Goal: Task Accomplishment & Management: Use online tool/utility

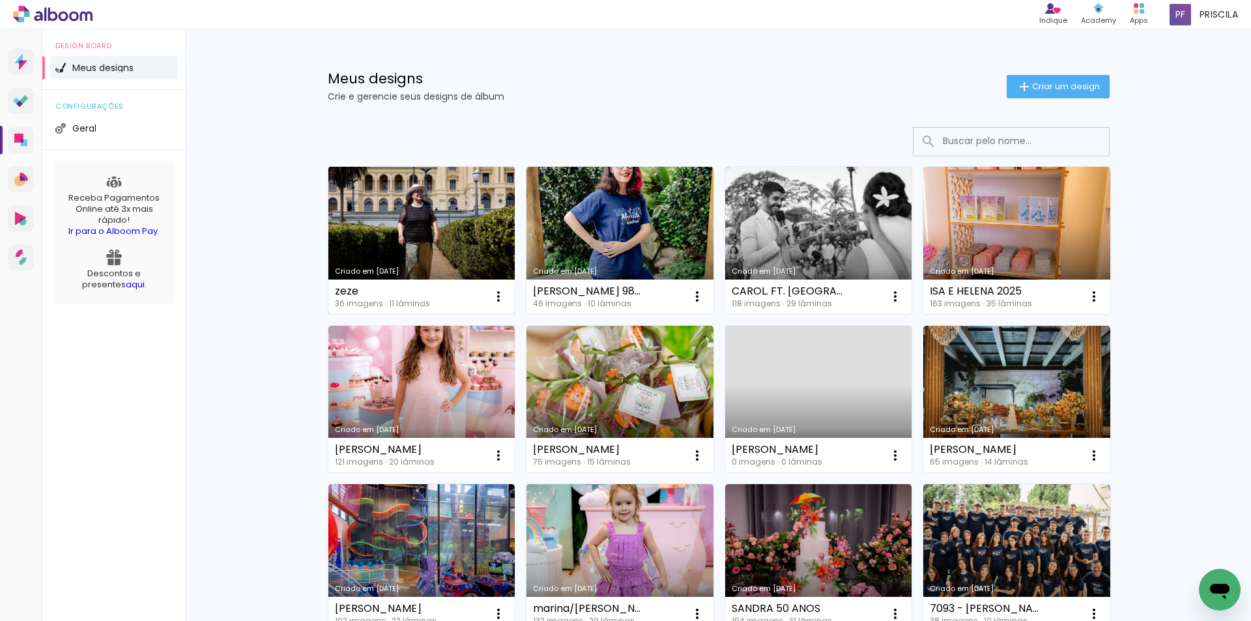
click at [452, 213] on link "Criado em [DATE]" at bounding box center [421, 240] width 187 height 147
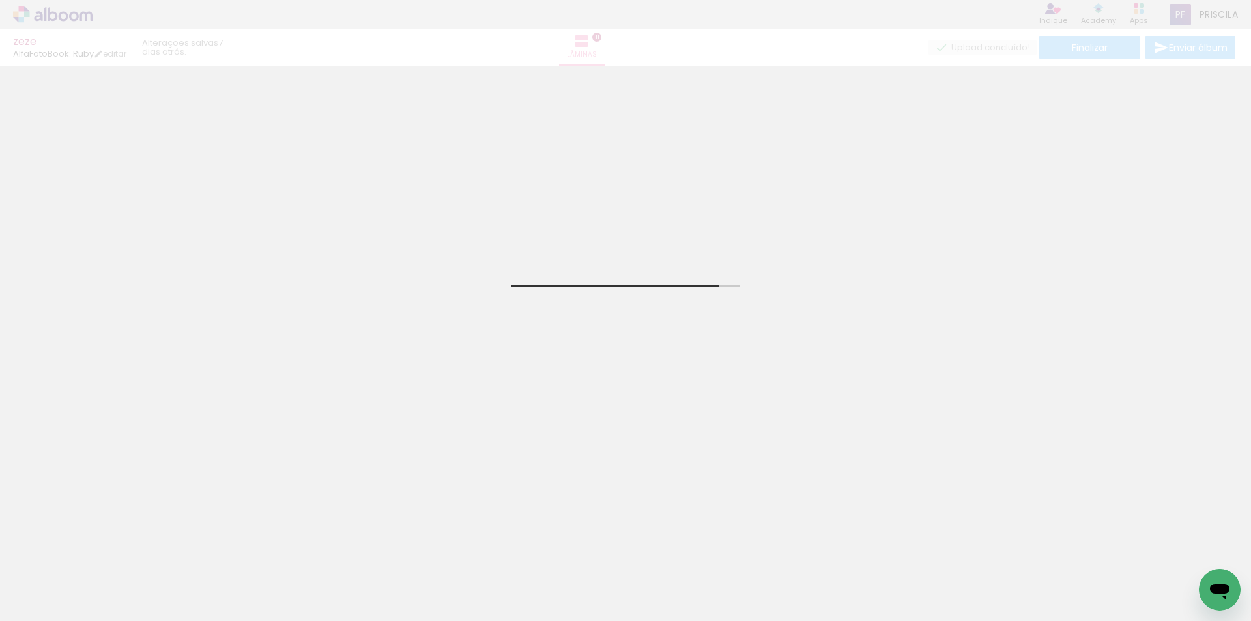
click at [46, 579] on input "Todas as fotos" at bounding box center [37, 581] width 50 height 11
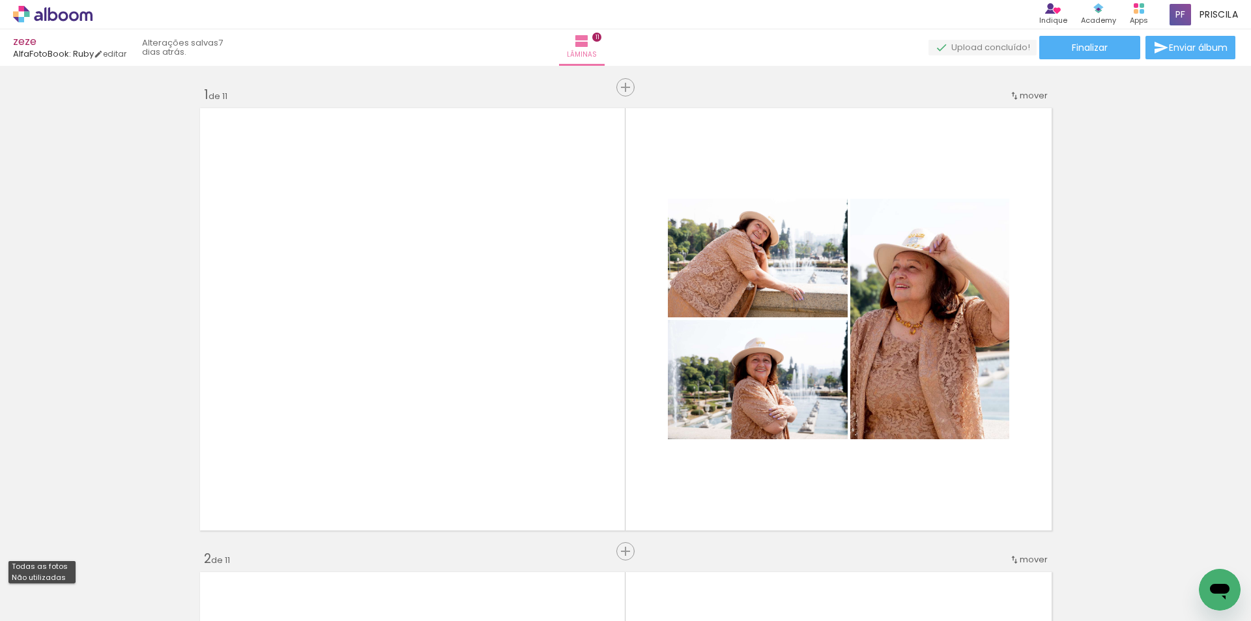
click at [0, 0] on slot "Não utilizadas" at bounding box center [0, 0] width 0 height 0
type input "Não utilizadas"
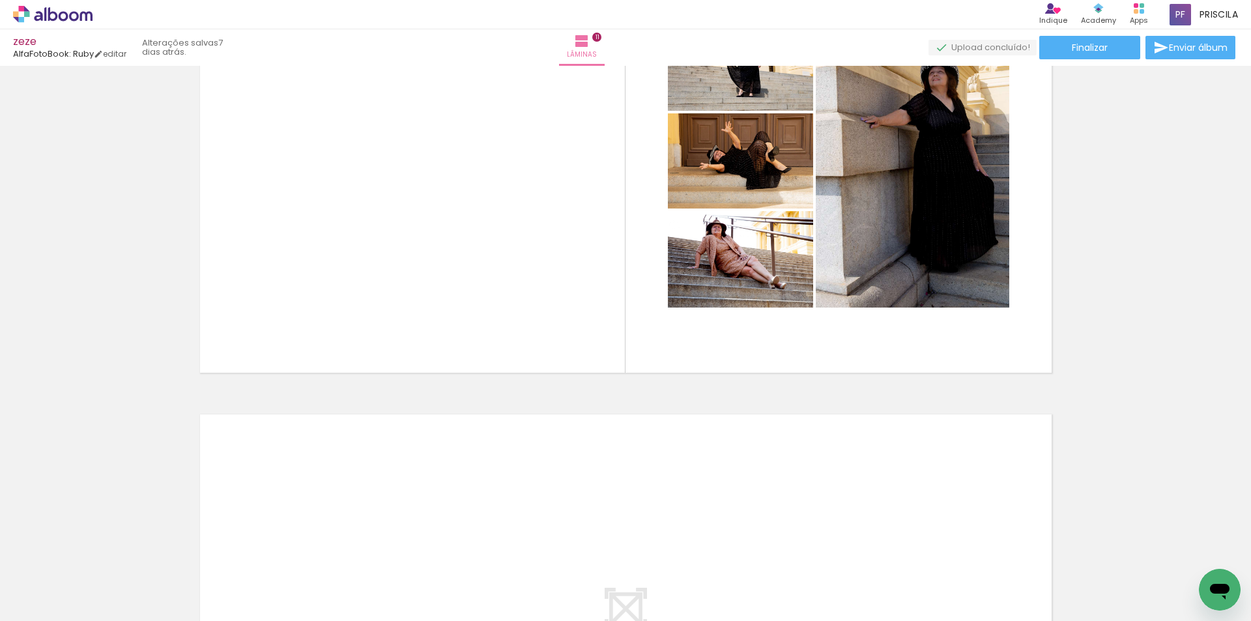
scroll to position [5146, 0]
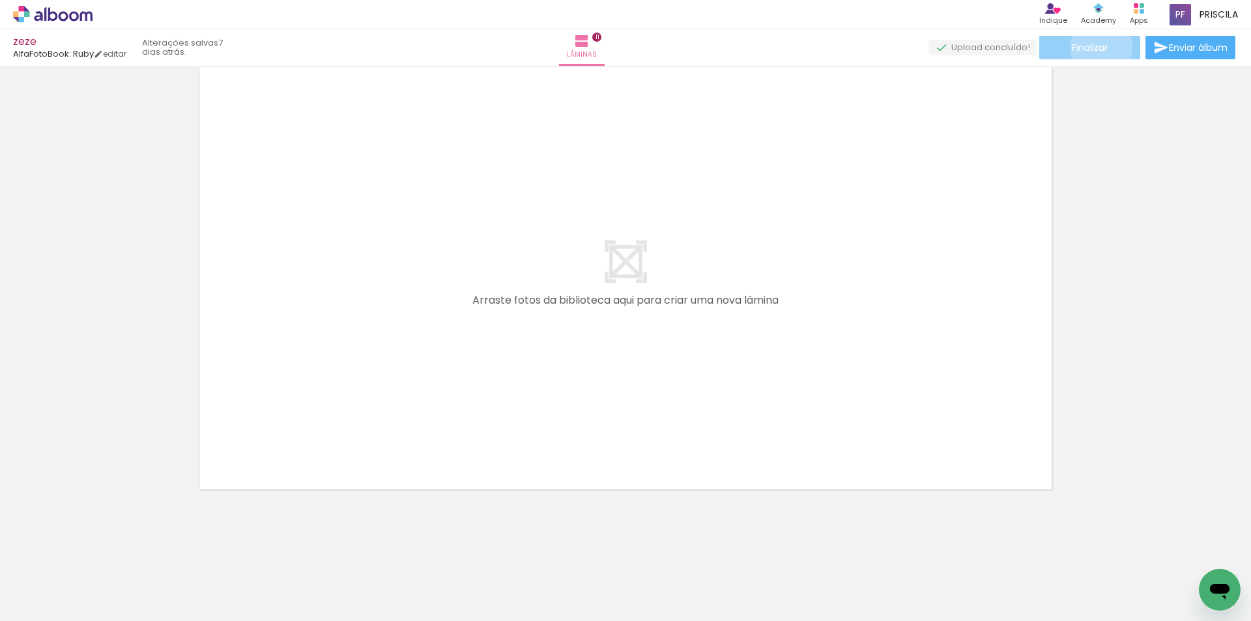
click at [1097, 47] on span "Finalizar" at bounding box center [1090, 47] width 36 height 9
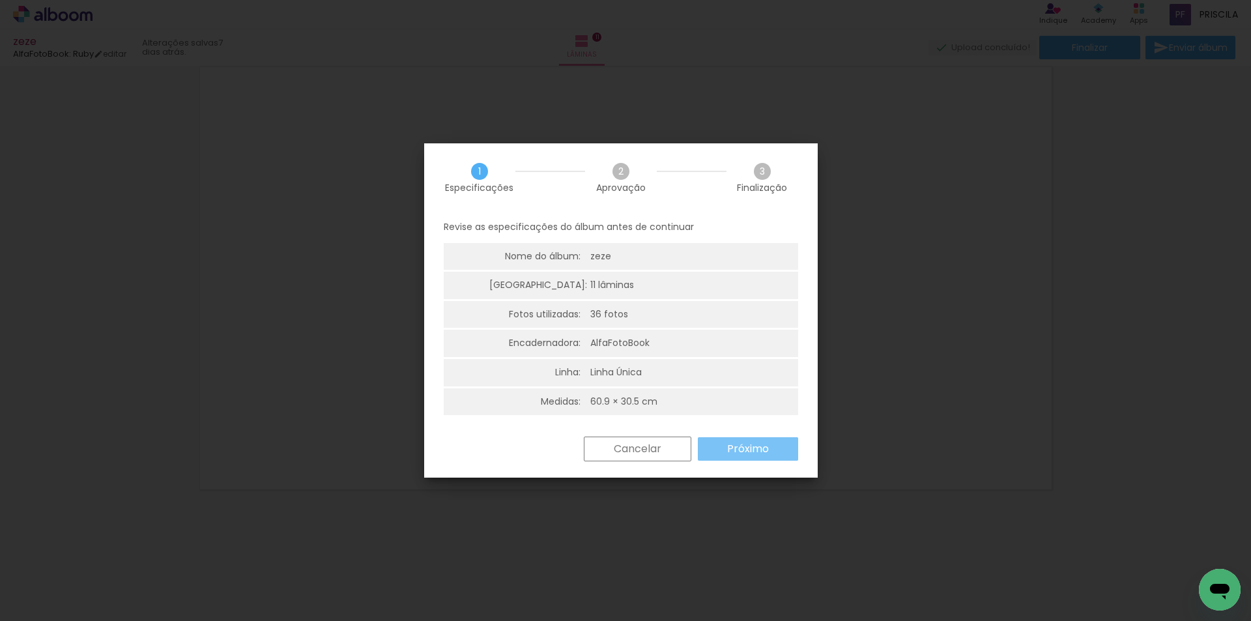
click at [0, 0] on slot "Próximo" at bounding box center [0, 0] width 0 height 0
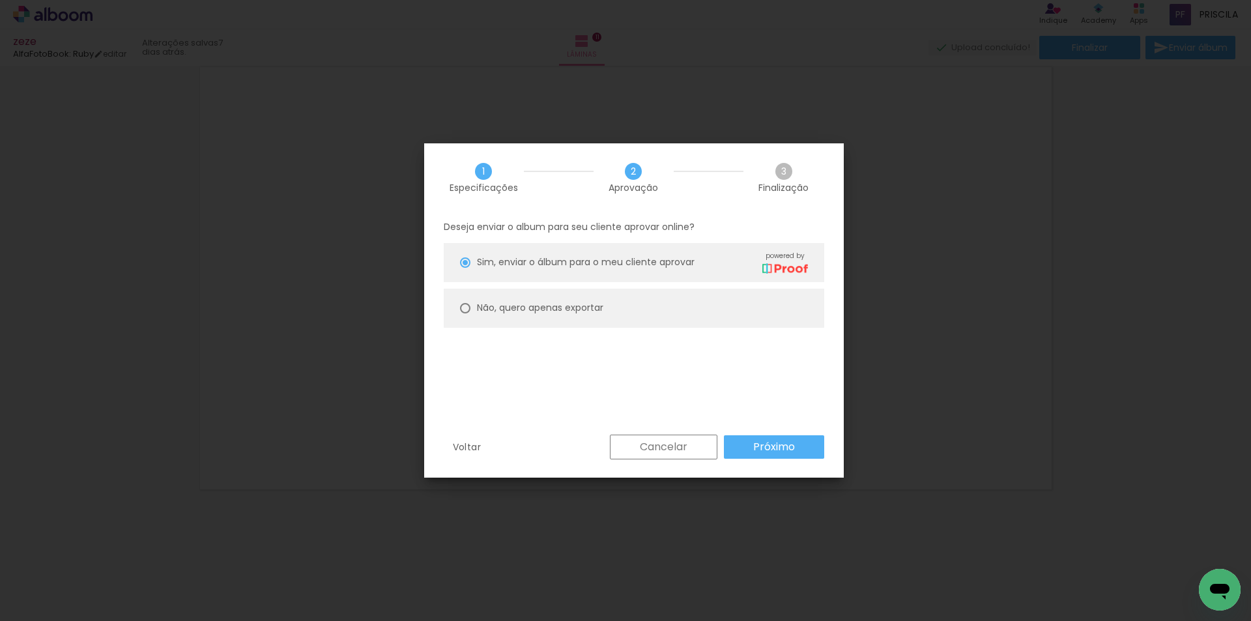
click at [605, 306] on paper-radio-button "Não, quero apenas exportar" at bounding box center [634, 308] width 381 height 39
type paper-radio-button "on"
click at [776, 438] on paper-button "Próximo" at bounding box center [774, 446] width 100 height 23
type input "Alta, 300 DPI"
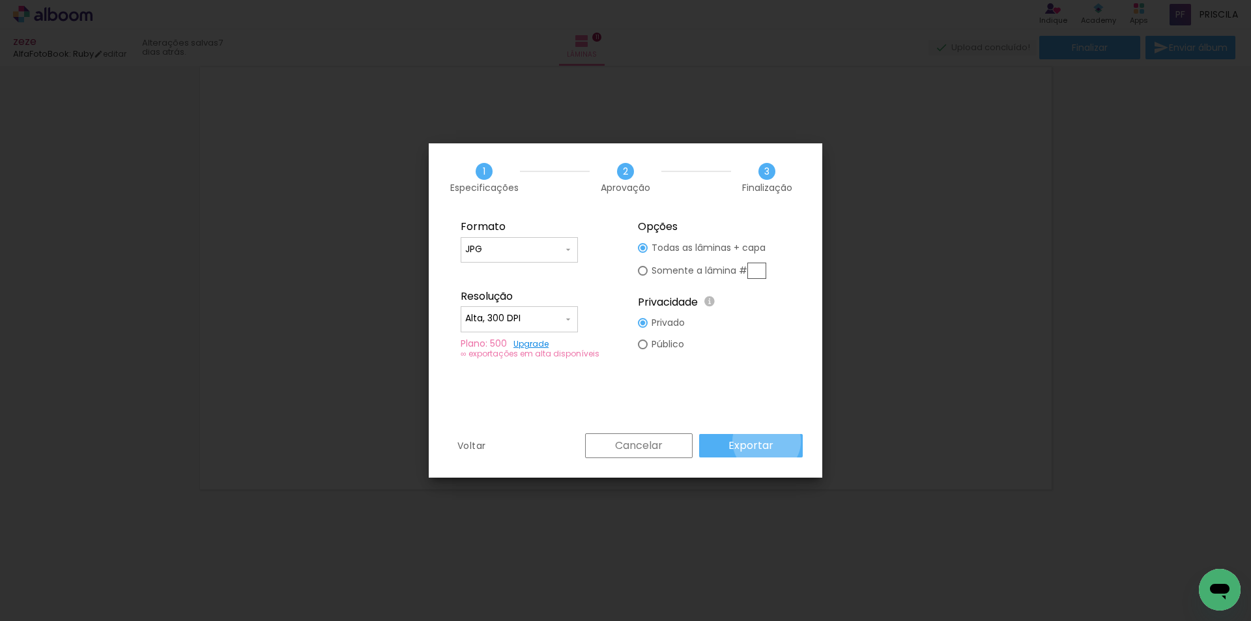
click at [0, 0] on slot "Exportar" at bounding box center [0, 0] width 0 height 0
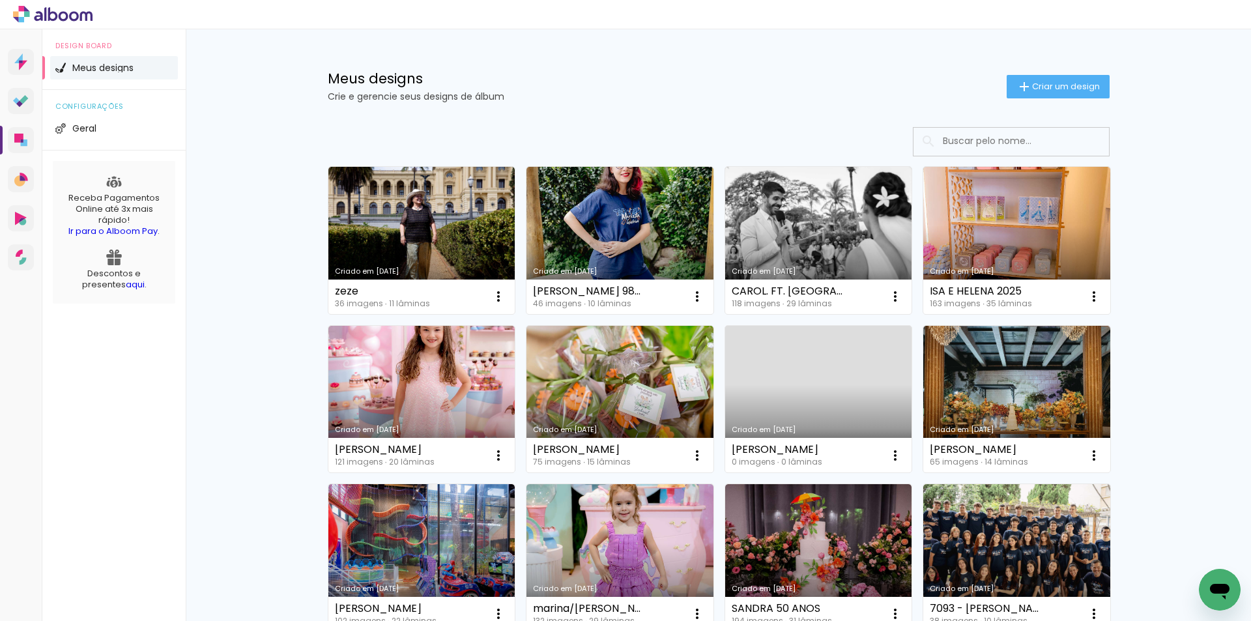
click at [1071, 82] on span "Criar um design" at bounding box center [1066, 86] width 68 height 8
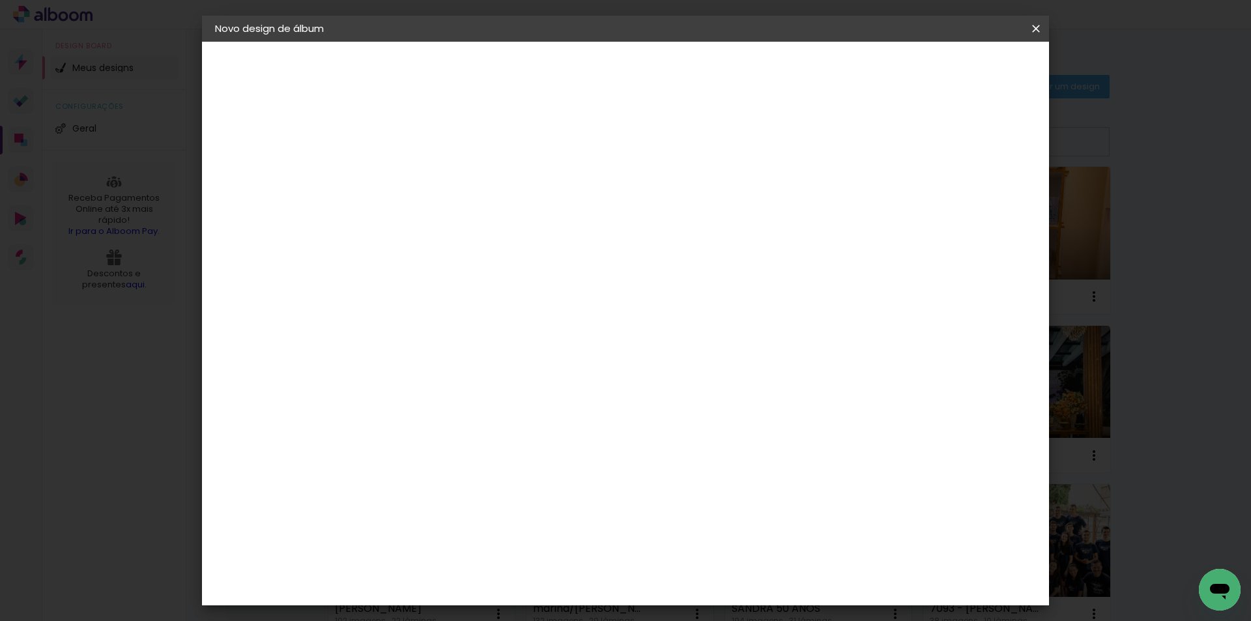
drag, startPoint x: 705, startPoint y: 175, endPoint x: 698, endPoint y: 175, distance: 6.6
click at [428, 175] on input at bounding box center [428, 175] width 0 height 20
click at [562, 59] on div "Avançar" at bounding box center [526, 69] width 70 height 22
click at [428, 171] on input at bounding box center [428, 175] width 0 height 20
type input "ANA"
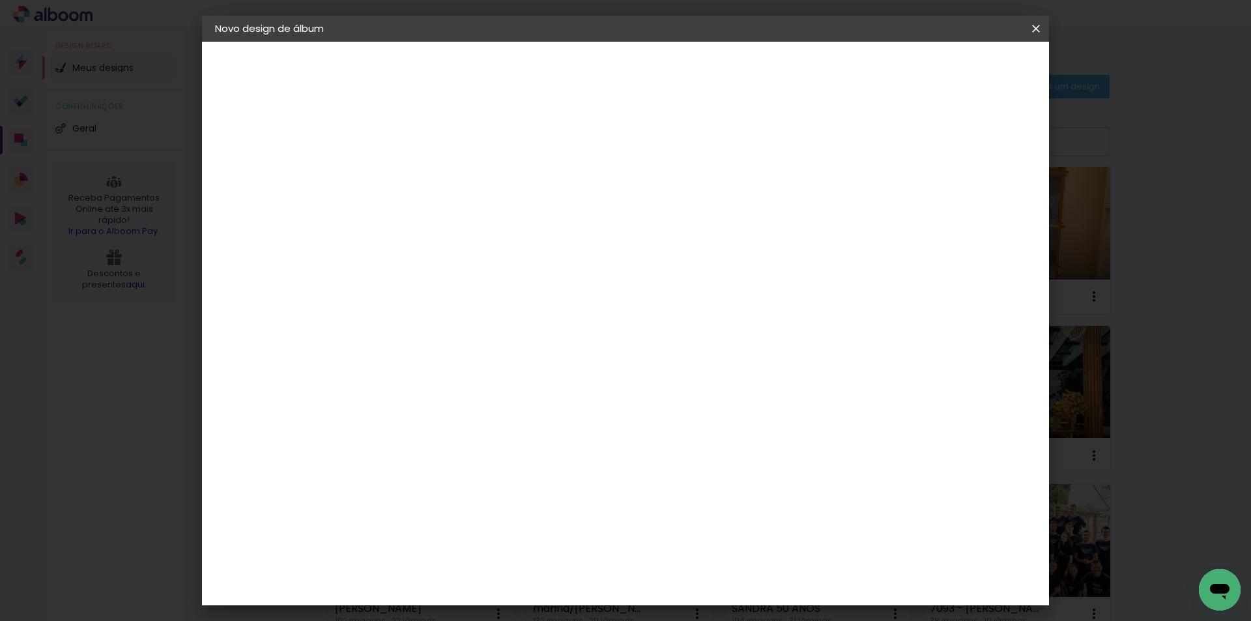
type paper-input "ANA"
click at [0, 0] on slot "Avançar" at bounding box center [0, 0] width 0 height 0
click at [524, 442] on paper-item "AlfaFotoBook" at bounding box center [461, 436] width 141 height 29
click at [0, 0] on slot "Avançar" at bounding box center [0, 0] width 0 height 0
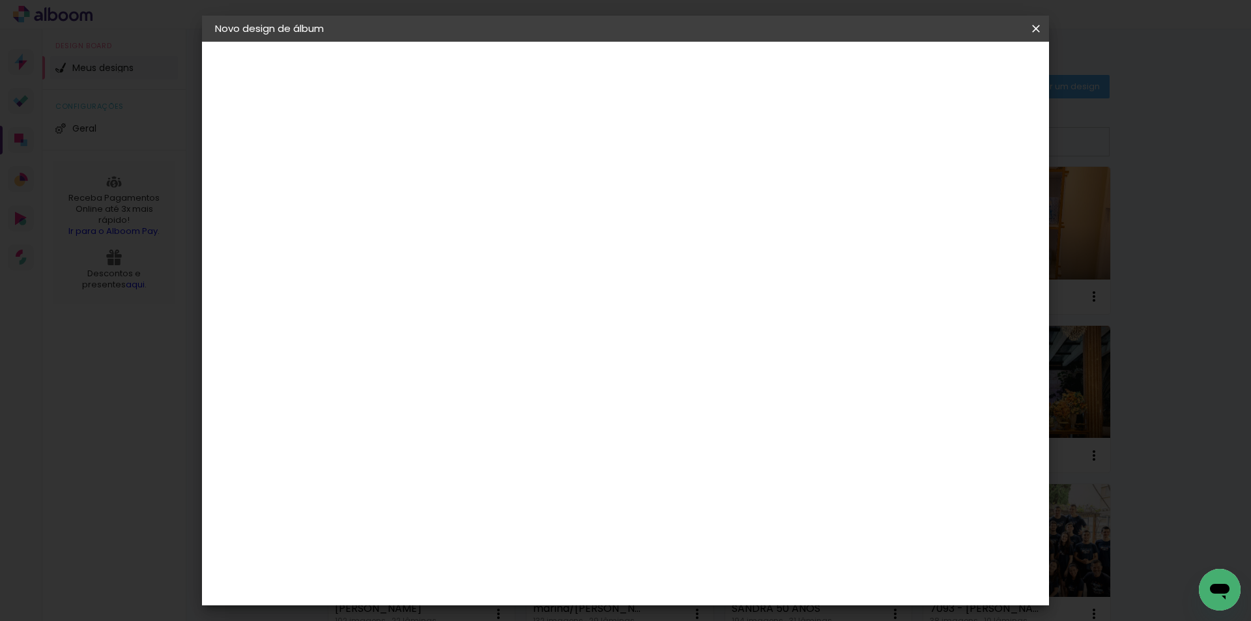
click at [607, 562] on span "30.5 × 60.9 cm" at bounding box center [585, 579] width 43 height 35
click at [0, 0] on slot "Avançar" at bounding box center [0, 0] width 0 height 0
click at [968, 59] on paper-button "Iniciar design" at bounding box center [925, 69] width 85 height 22
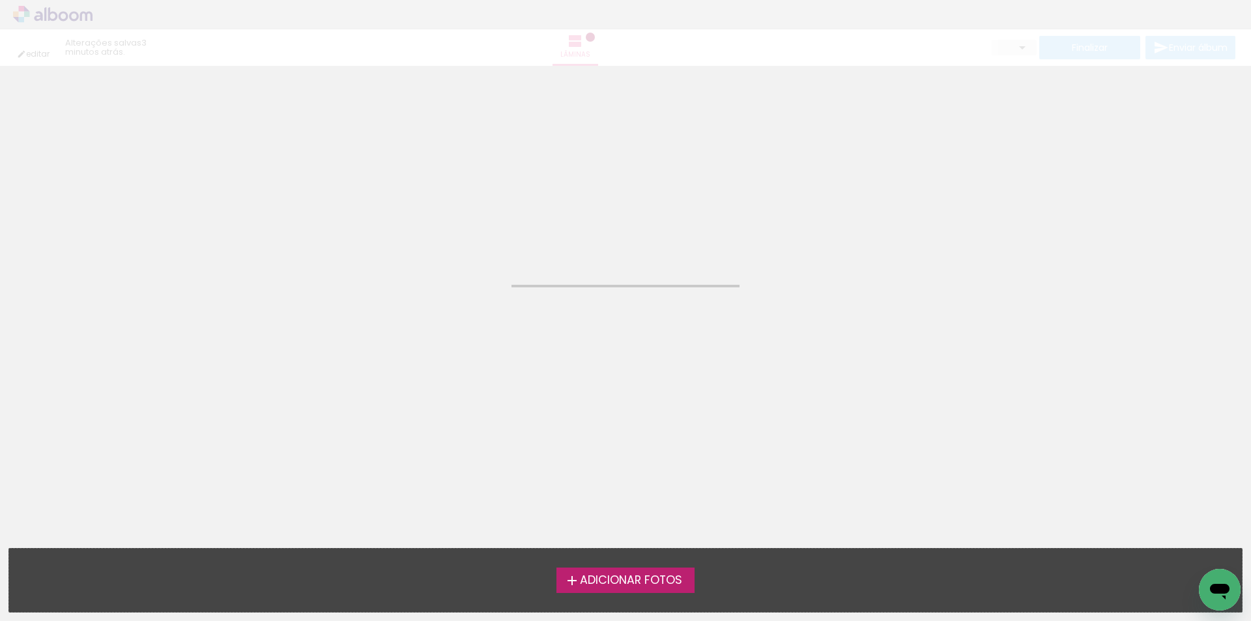
click at [610, 576] on span "Adicionar Fotos" at bounding box center [631, 581] width 102 height 12
click at [0, 0] on input "file" at bounding box center [0, 0] width 0 height 0
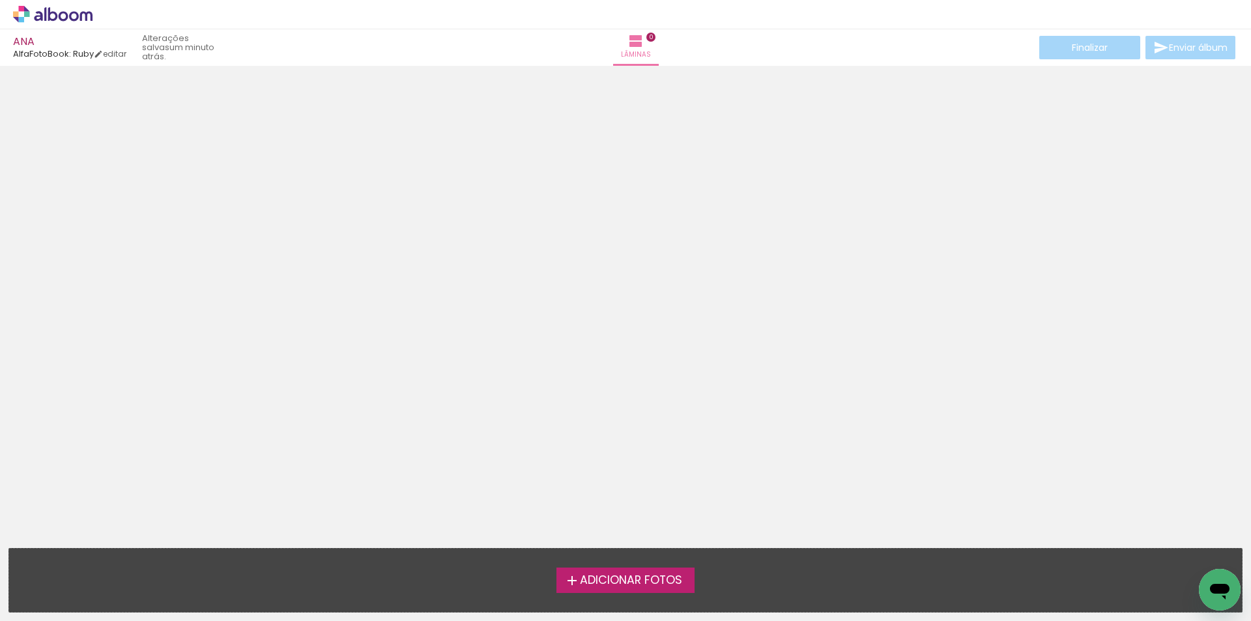
click at [72, 14] on icon at bounding box center [74, 16] width 10 height 10
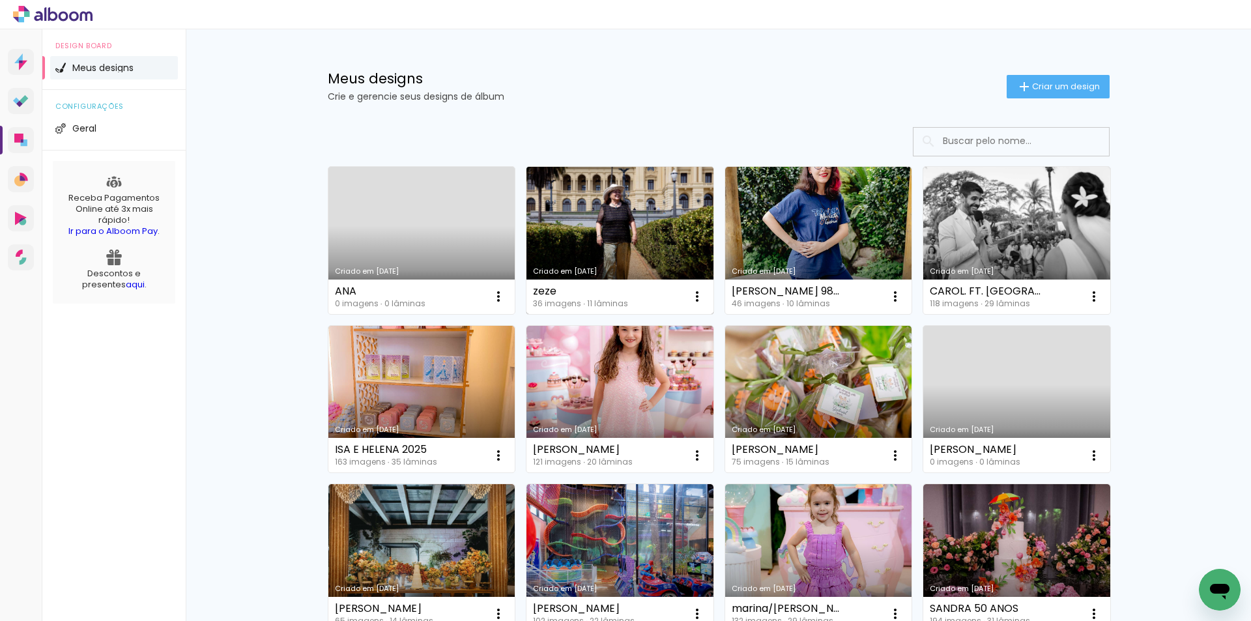
click at [677, 209] on link "Criado em [DATE]" at bounding box center [620, 240] width 187 height 147
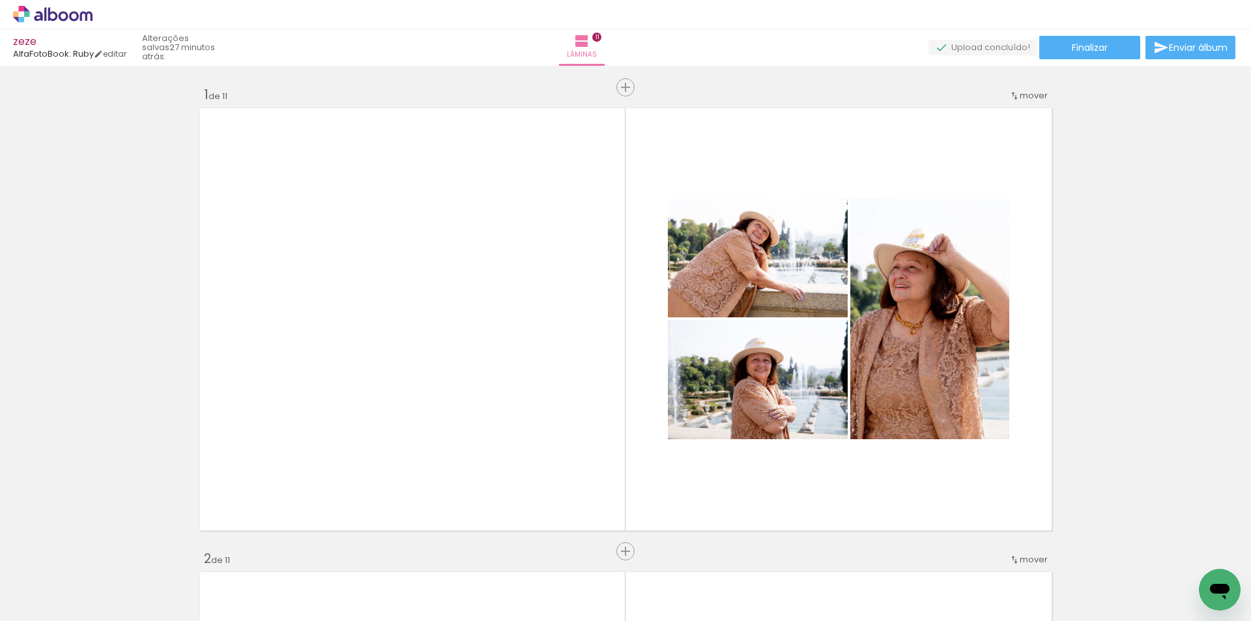
click at [54, 579] on input "Todas as fotos" at bounding box center [37, 581] width 50 height 11
click at [0, 0] on slot "Não utilizadas" at bounding box center [0, 0] width 0 height 0
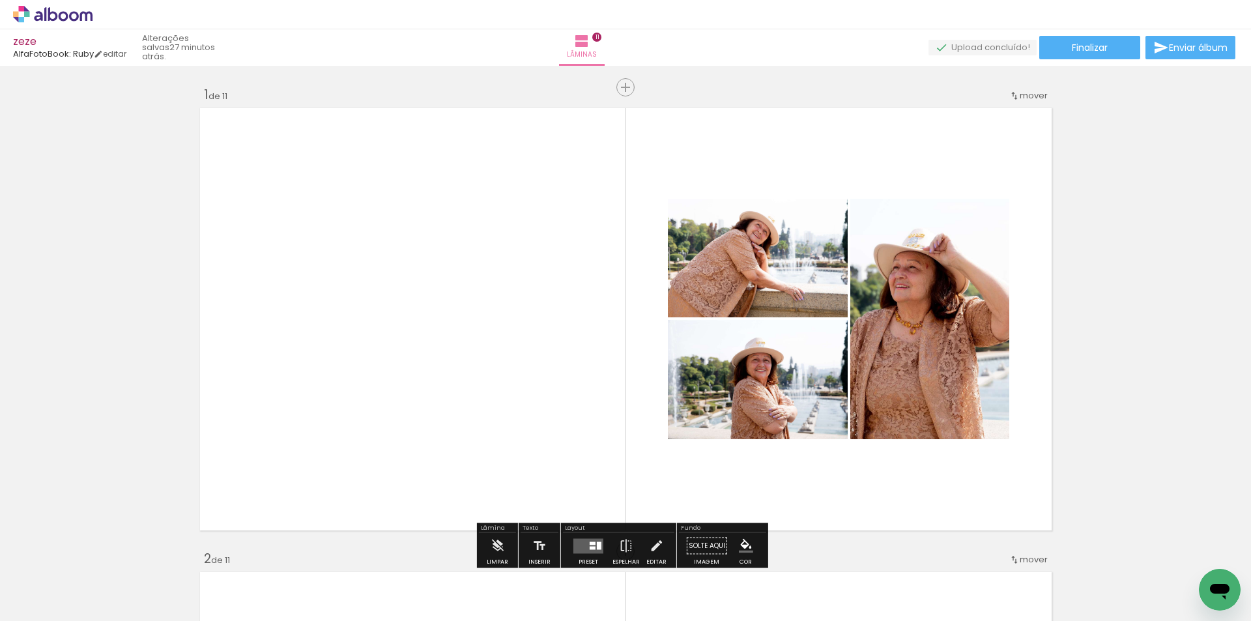
click at [57, 587] on input "Não utilizadas" at bounding box center [37, 592] width 50 height 11
click at [64, 590] on paper-item "Não utilizadas" at bounding box center [41, 588] width 67 height 11
click at [54, 588] on input "Não utilizadas" at bounding box center [37, 592] width 50 height 11
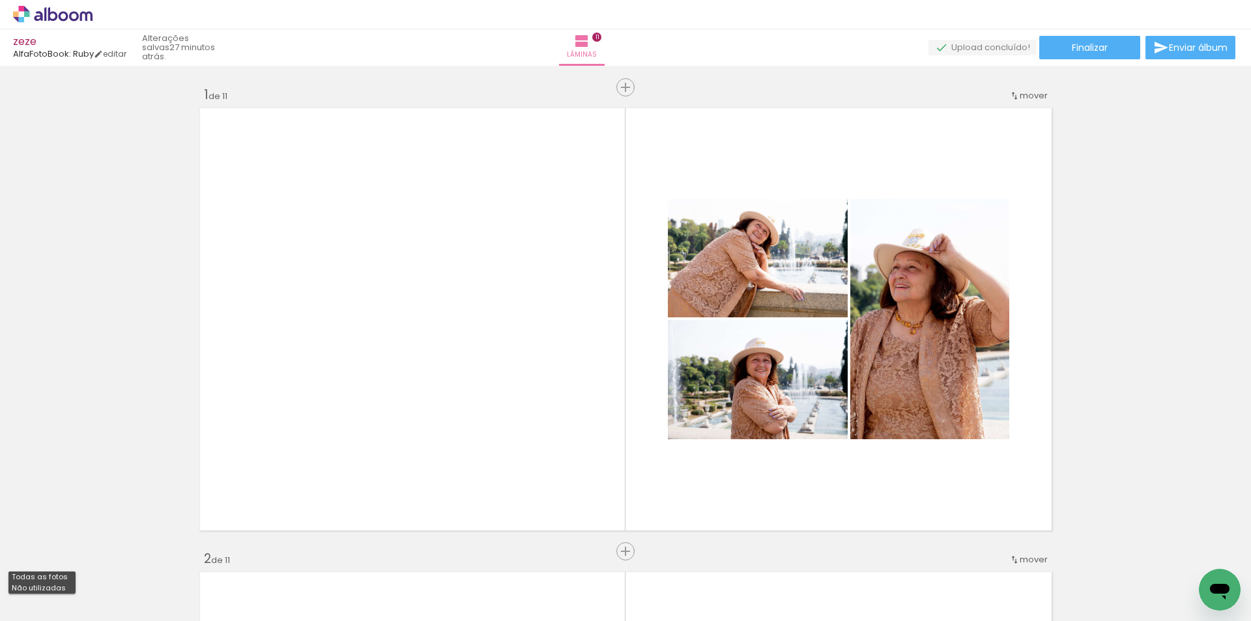
click at [0, 0] on slot "Todas as fotos" at bounding box center [0, 0] width 0 height 0
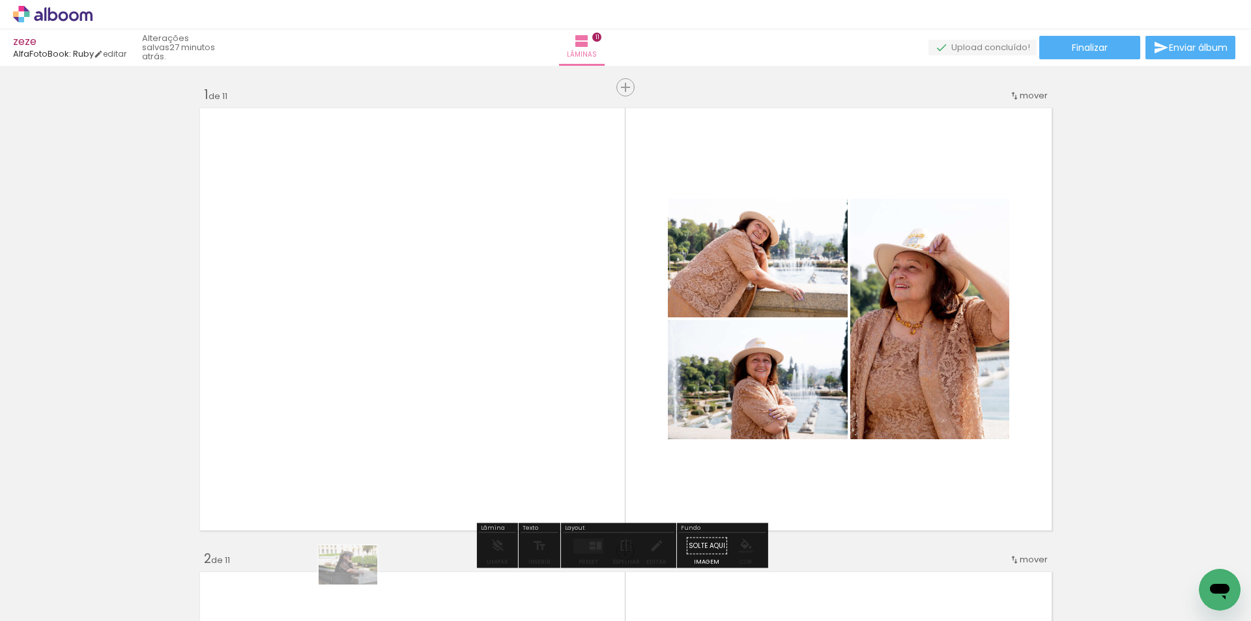
click at [358, 585] on div at bounding box center [349, 577] width 65 height 43
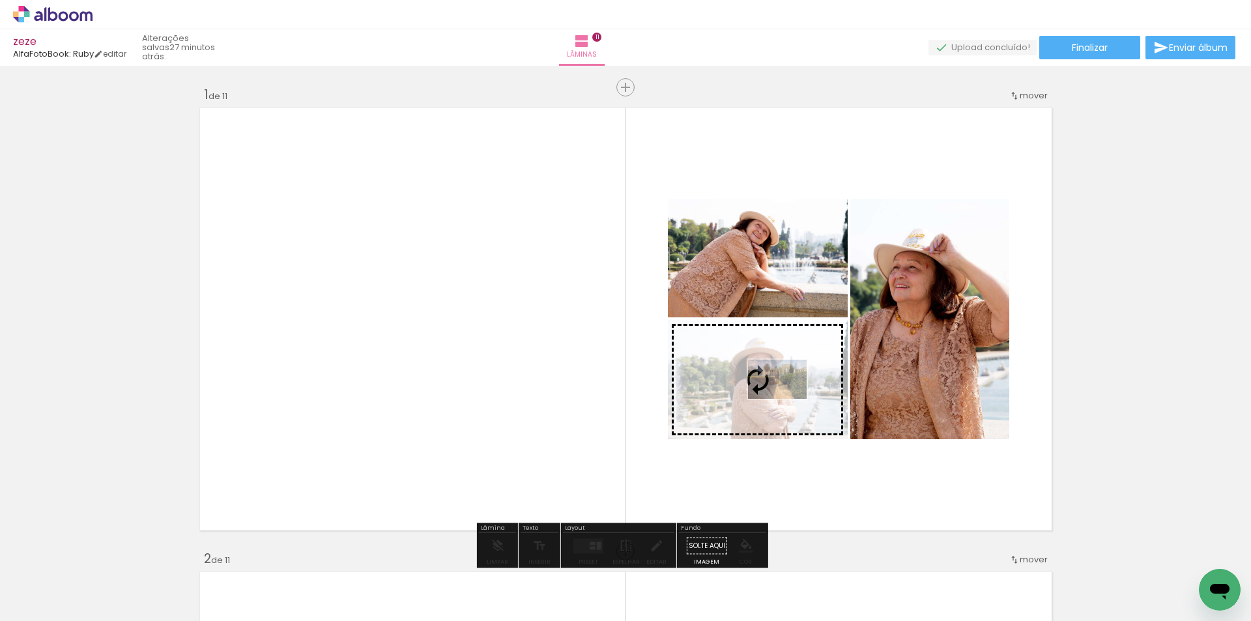
drag, startPoint x: 202, startPoint y: 590, endPoint x: 787, endPoint y: 399, distance: 615.7
click at [787, 399] on quentale-workspace at bounding box center [625, 310] width 1251 height 621
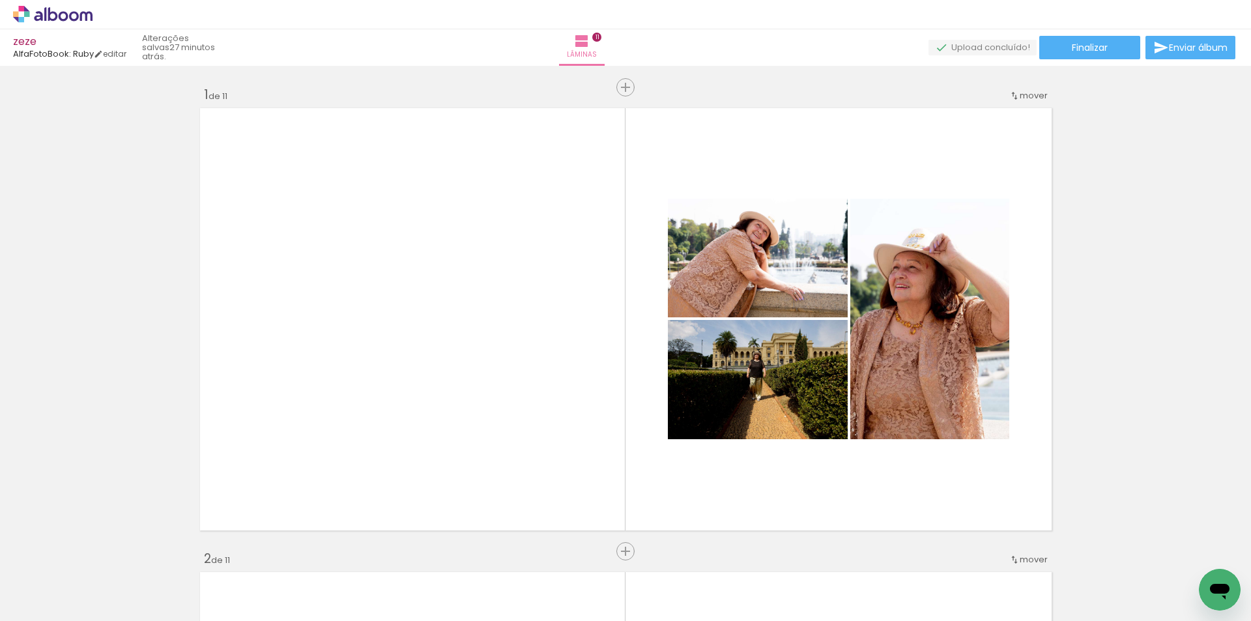
scroll to position [0, 593]
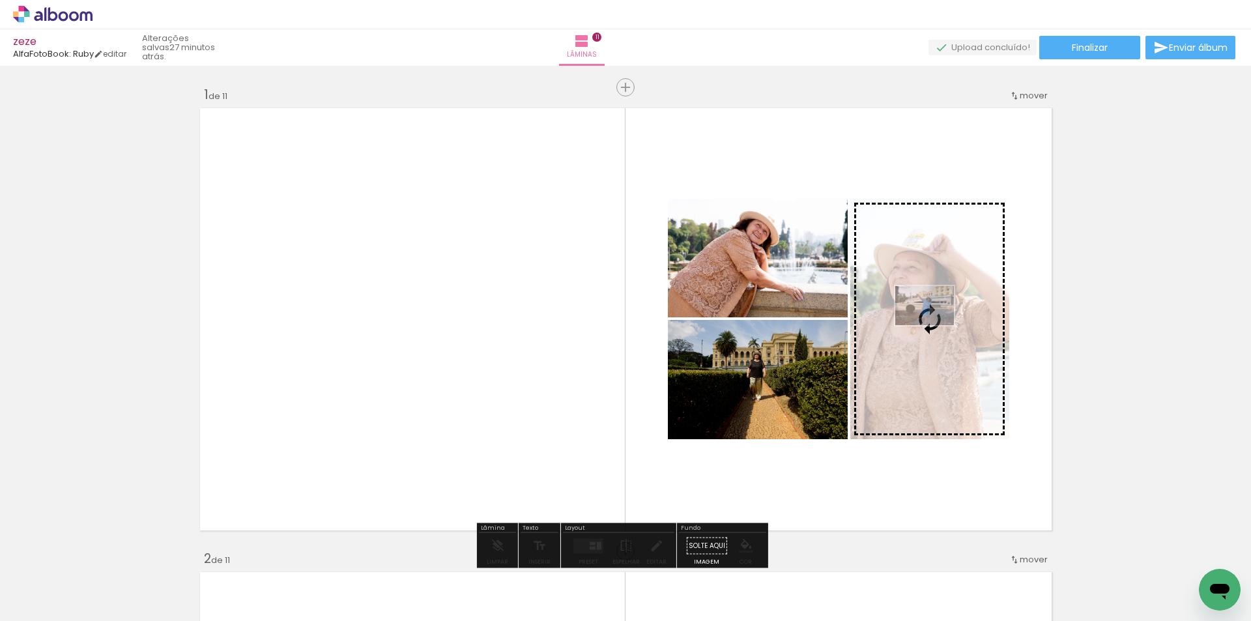
drag, startPoint x: 868, startPoint y: 570, endPoint x: 935, endPoint y: 325, distance: 253.3
click at [935, 325] on quentale-workspace at bounding box center [625, 310] width 1251 height 621
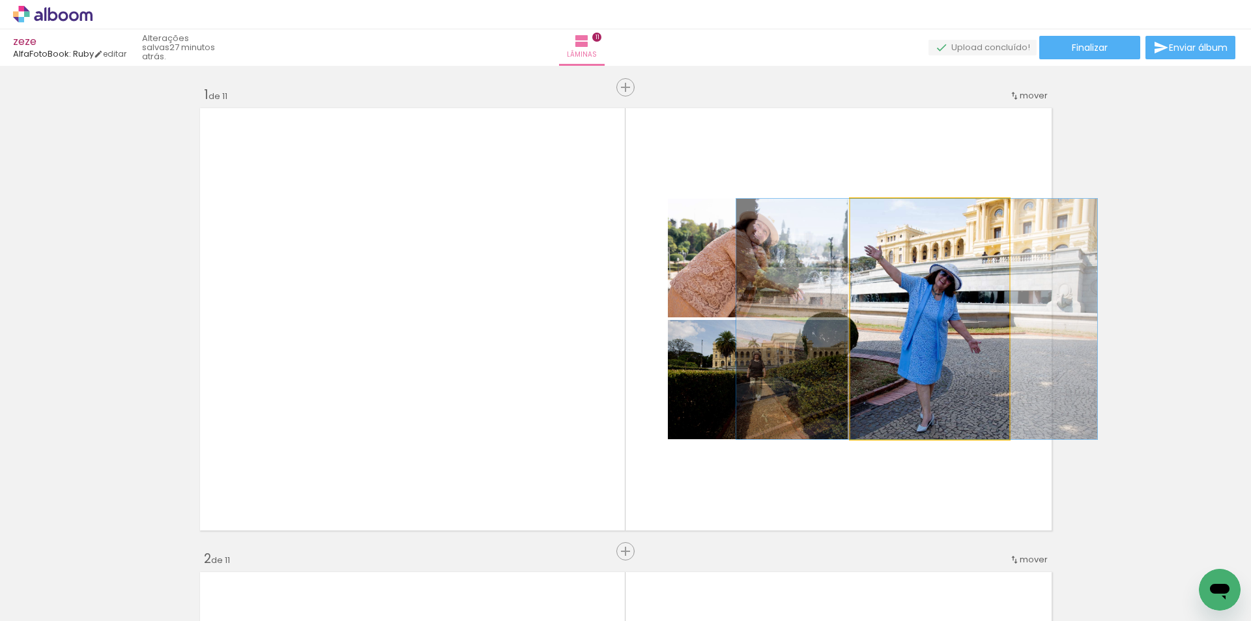
drag, startPoint x: 935, startPoint y: 325, endPoint x: 922, endPoint y: 329, distance: 13.6
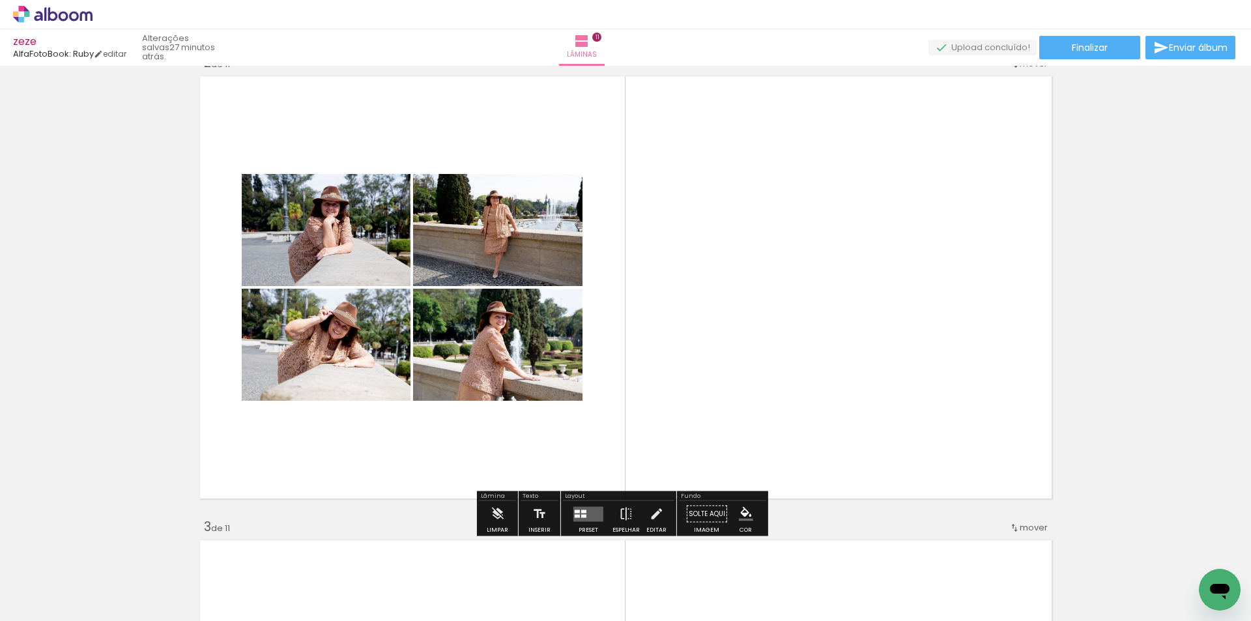
scroll to position [521, 0]
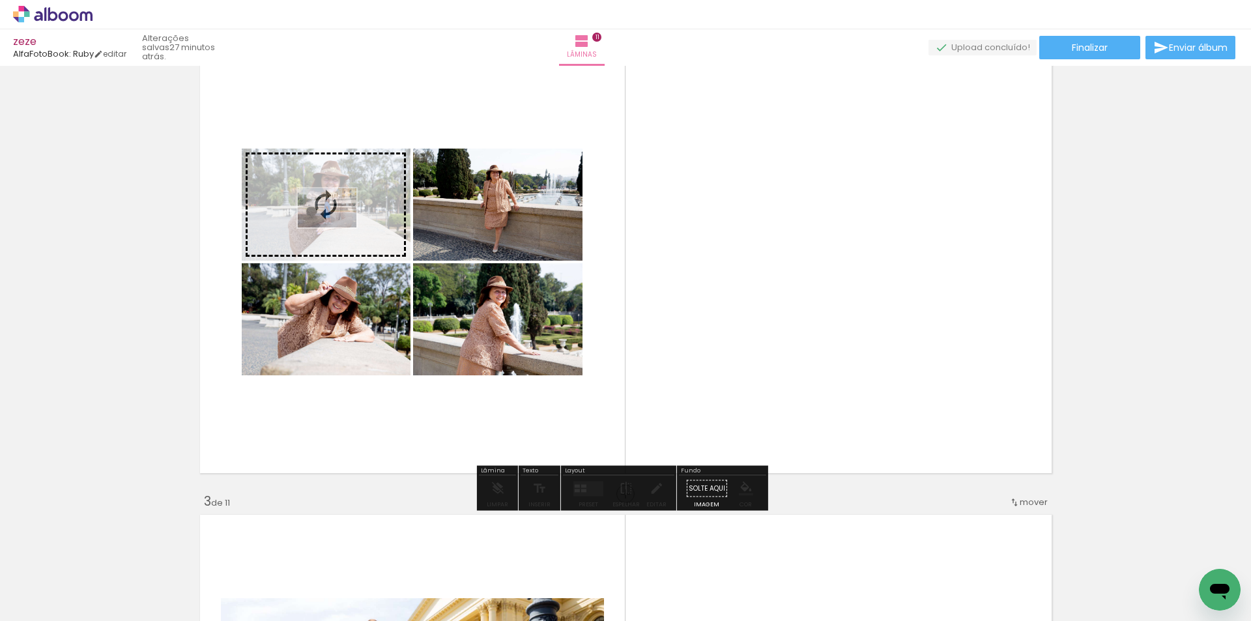
drag, startPoint x: 712, startPoint y: 587, endPoint x: 337, endPoint y: 227, distance: 520.0
click at [337, 227] on quentale-workspace at bounding box center [625, 310] width 1251 height 621
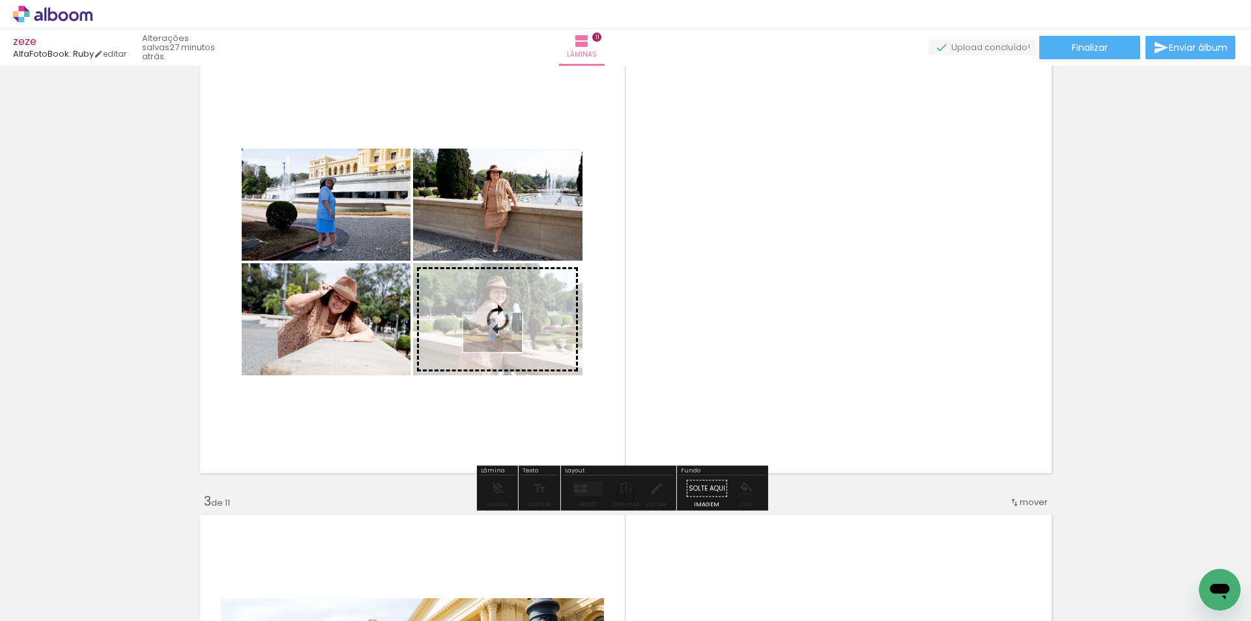
drag, startPoint x: 1083, startPoint y: 591, endPoint x: 503, endPoint y: 352, distance: 627.5
click at [503, 352] on quentale-workspace at bounding box center [625, 310] width 1251 height 621
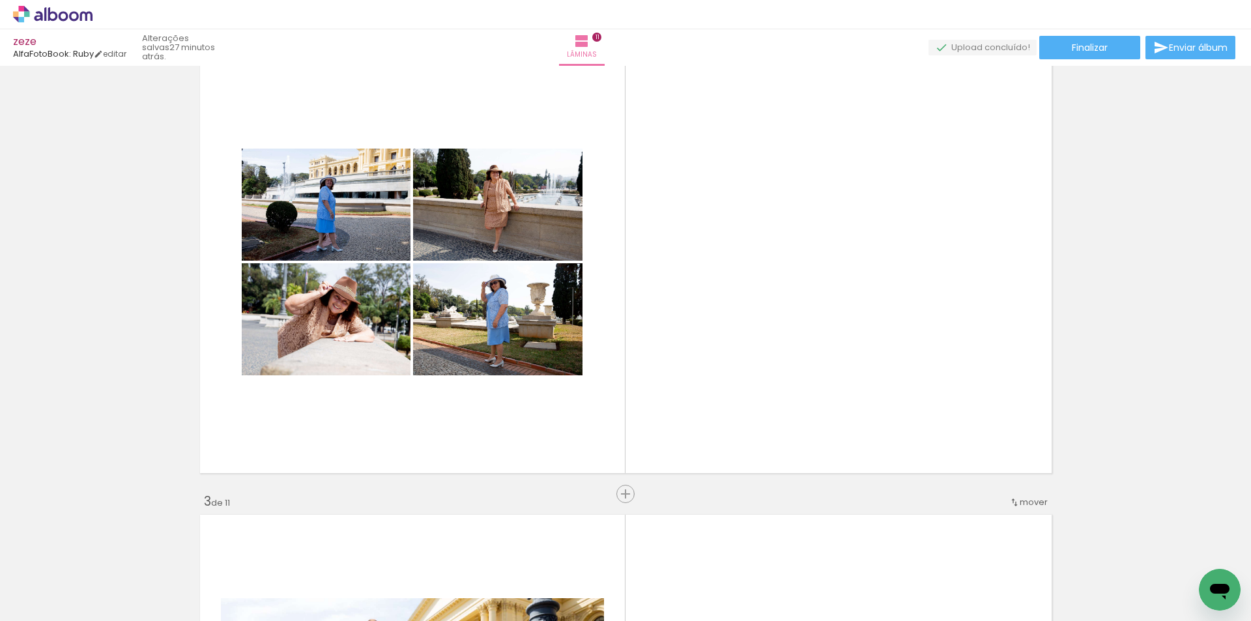
scroll to position [0, 1111]
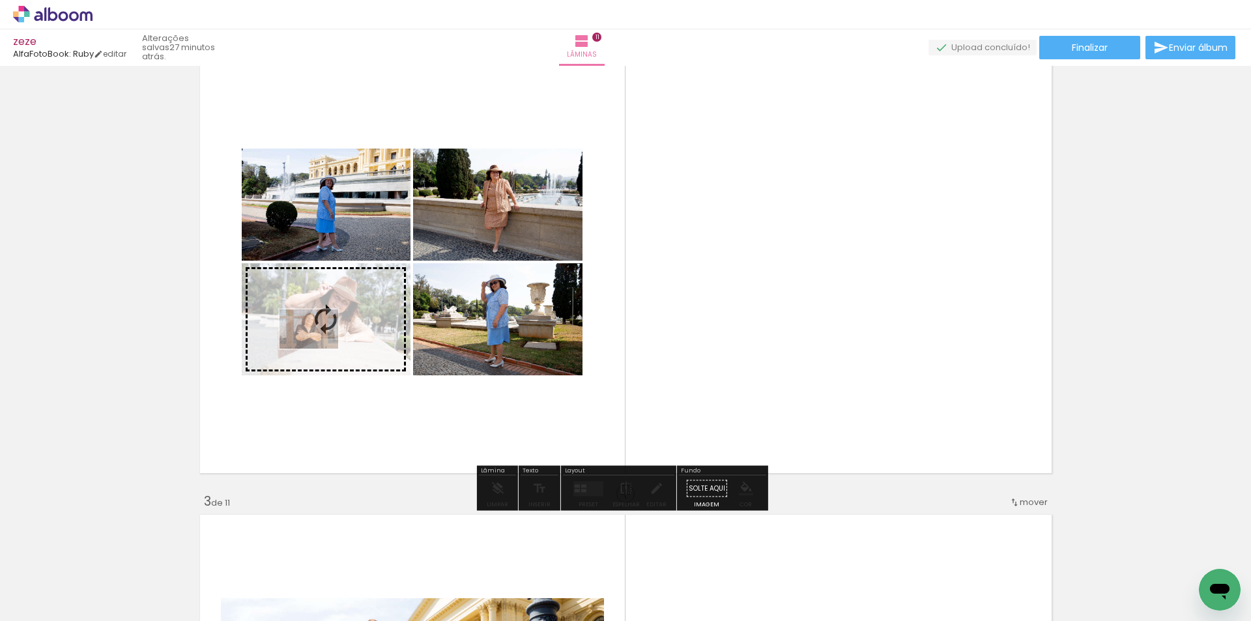
drag, startPoint x: 994, startPoint y: 587, endPoint x: 319, endPoint y: 349, distance: 715.9
click at [319, 349] on quentale-workspace at bounding box center [625, 310] width 1251 height 621
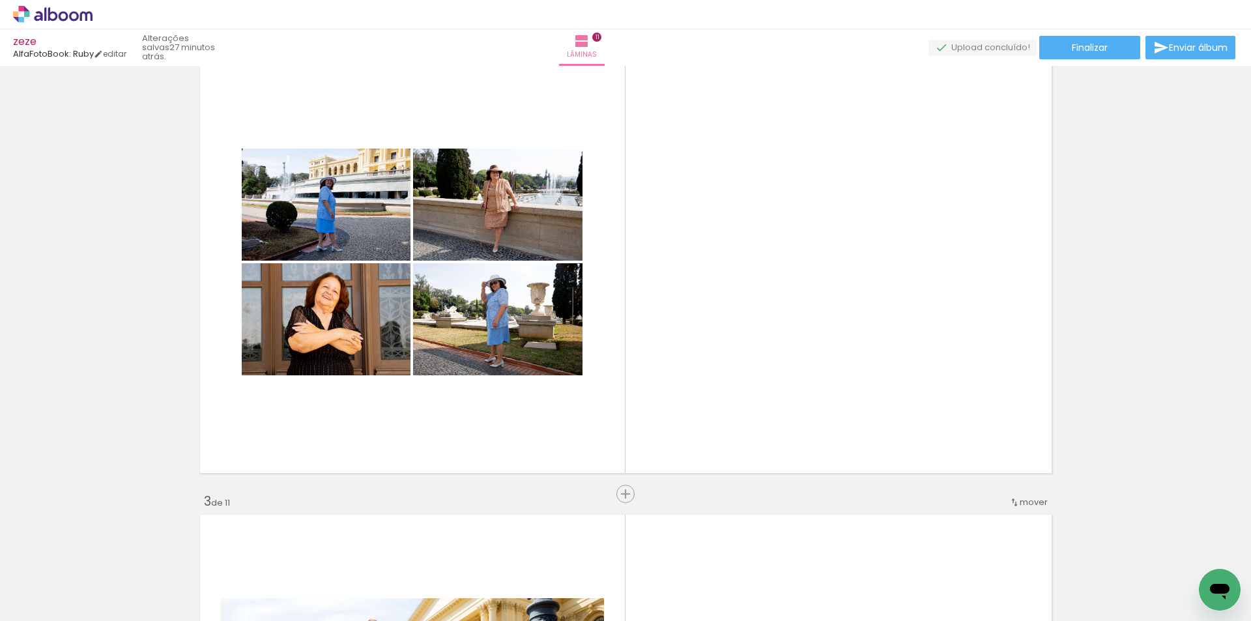
scroll to position [0, 593]
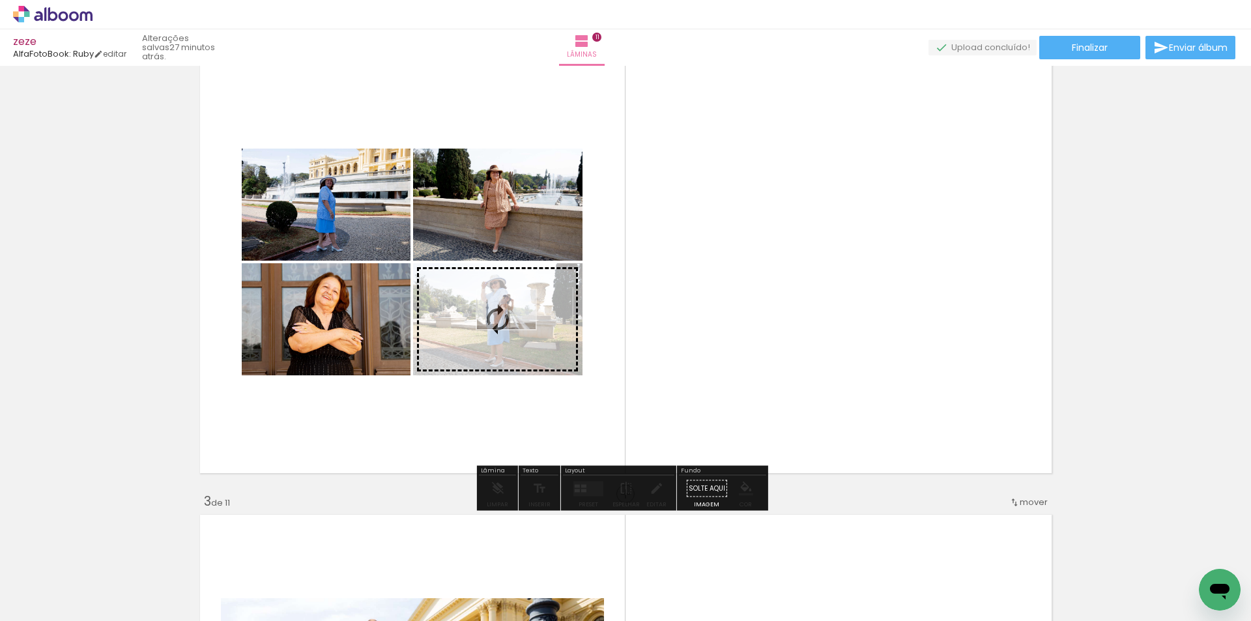
drag, startPoint x: 573, startPoint y: 579, endPoint x: 516, endPoint y: 332, distance: 253.6
click at [516, 332] on quentale-workspace at bounding box center [625, 310] width 1251 height 621
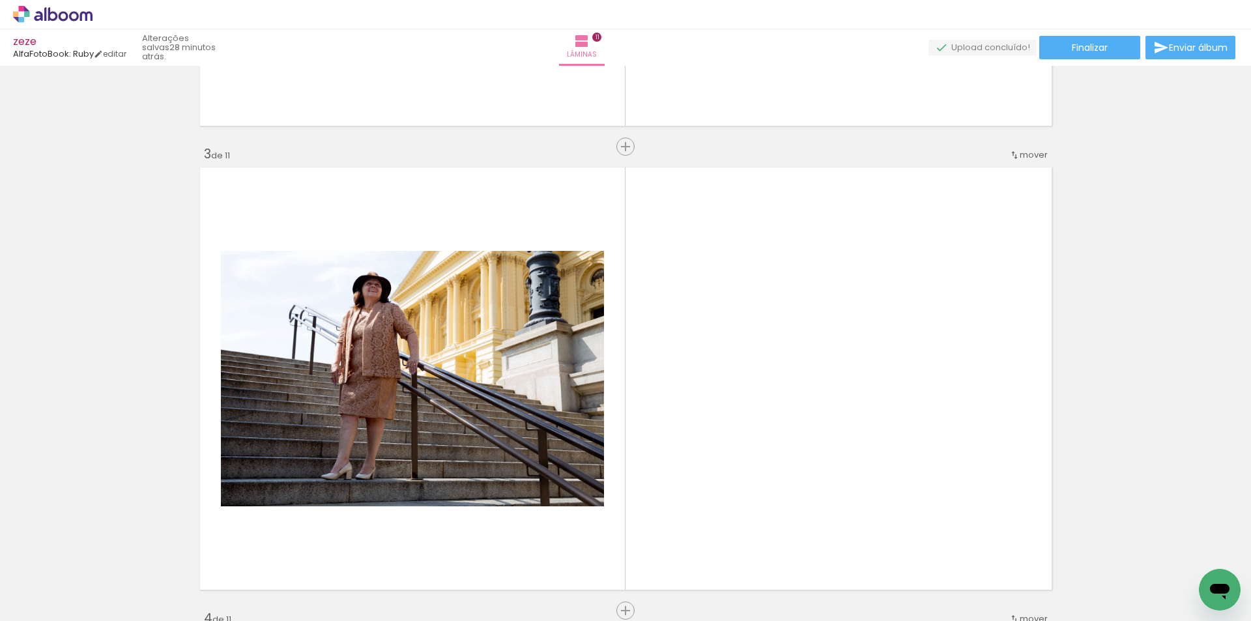
scroll to position [0, 0]
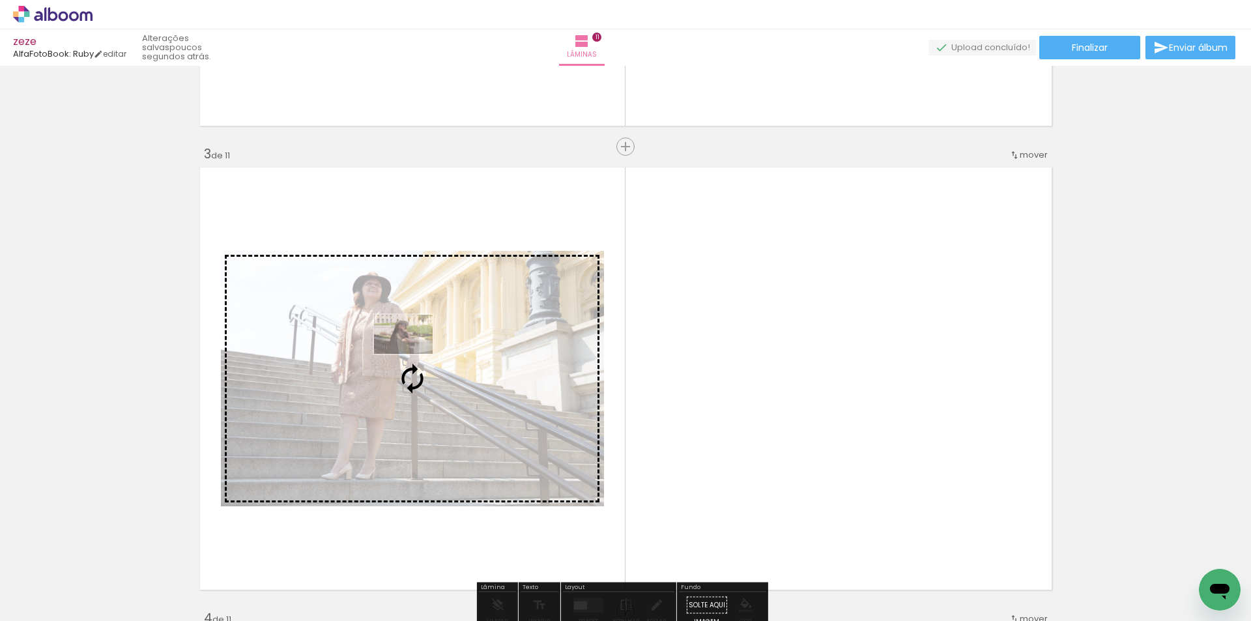
drag, startPoint x: 373, startPoint y: 523, endPoint x: 413, endPoint y: 354, distance: 174.2
click at [413, 354] on quentale-workspace at bounding box center [625, 310] width 1251 height 621
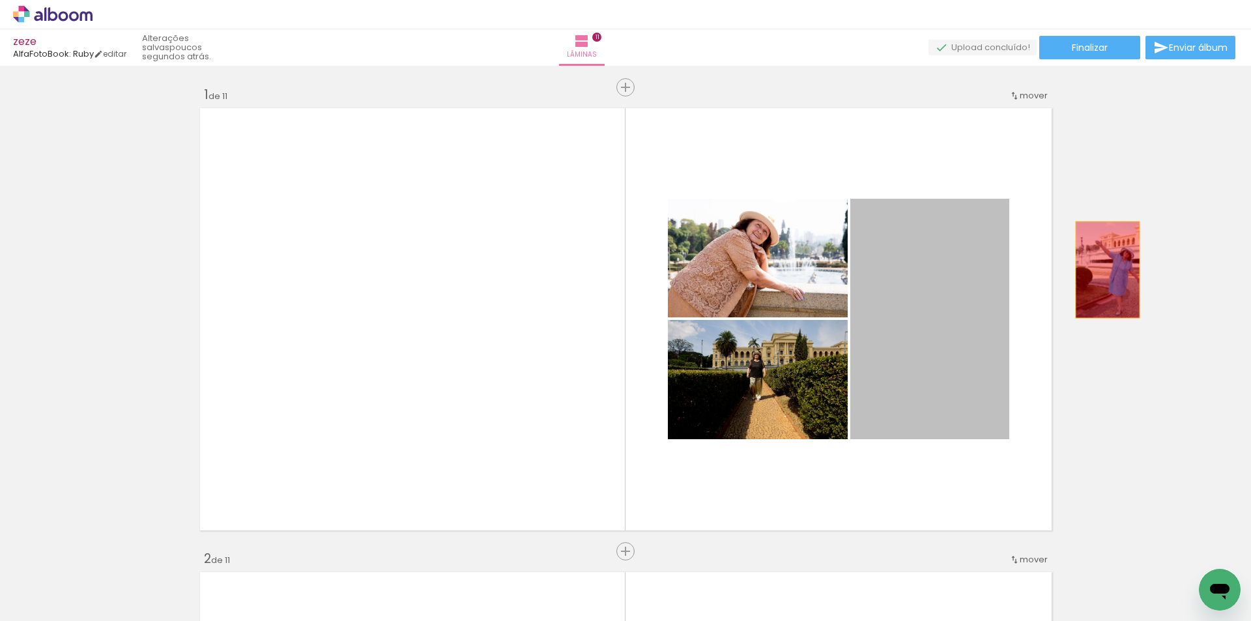
drag, startPoint x: 954, startPoint y: 288, endPoint x: 1131, endPoint y: 270, distance: 178.2
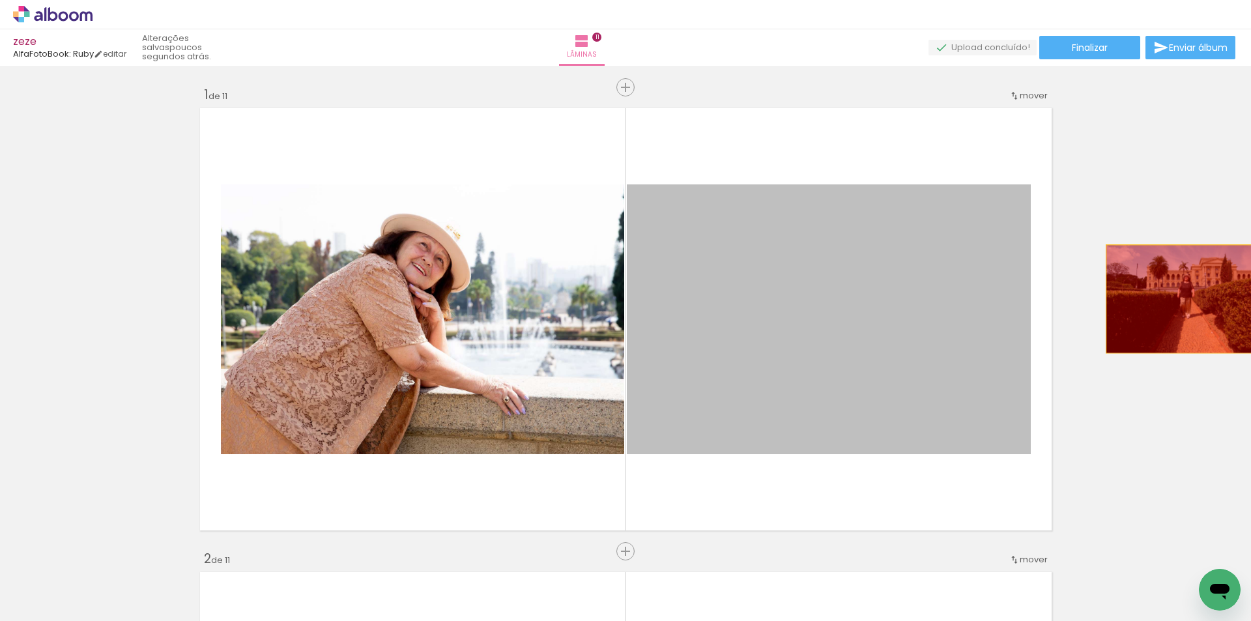
drag, startPoint x: 1056, startPoint y: 270, endPoint x: 765, endPoint y: 375, distance: 309.1
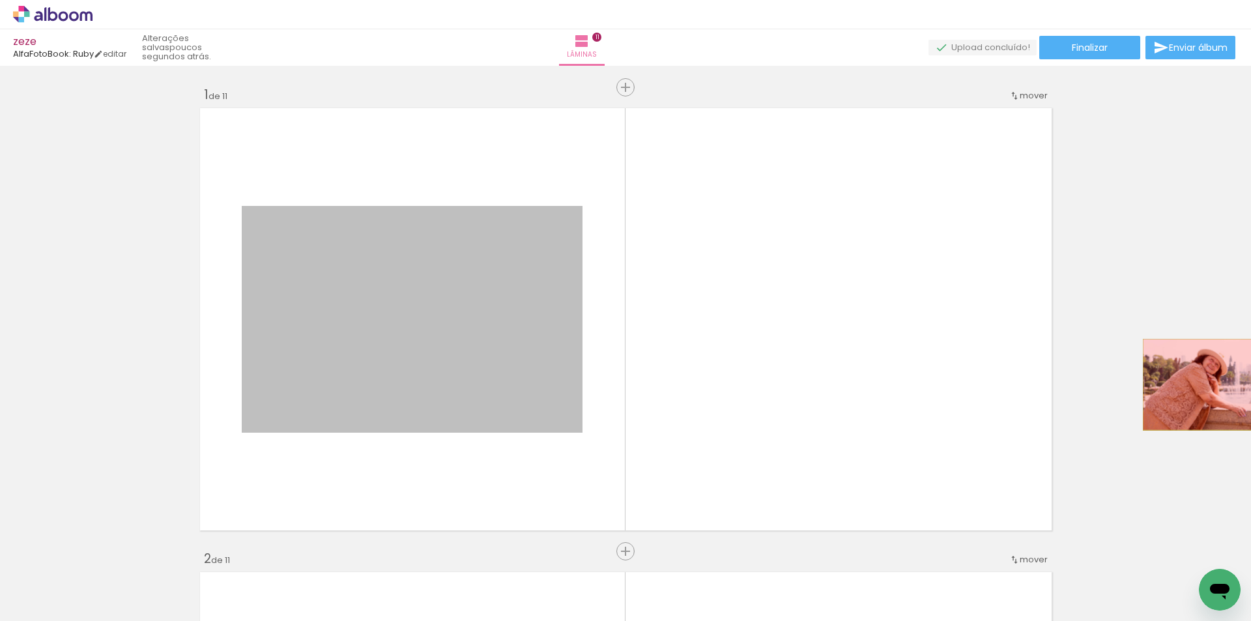
drag, startPoint x: 645, startPoint y: 360, endPoint x: 933, endPoint y: 353, distance: 288.8
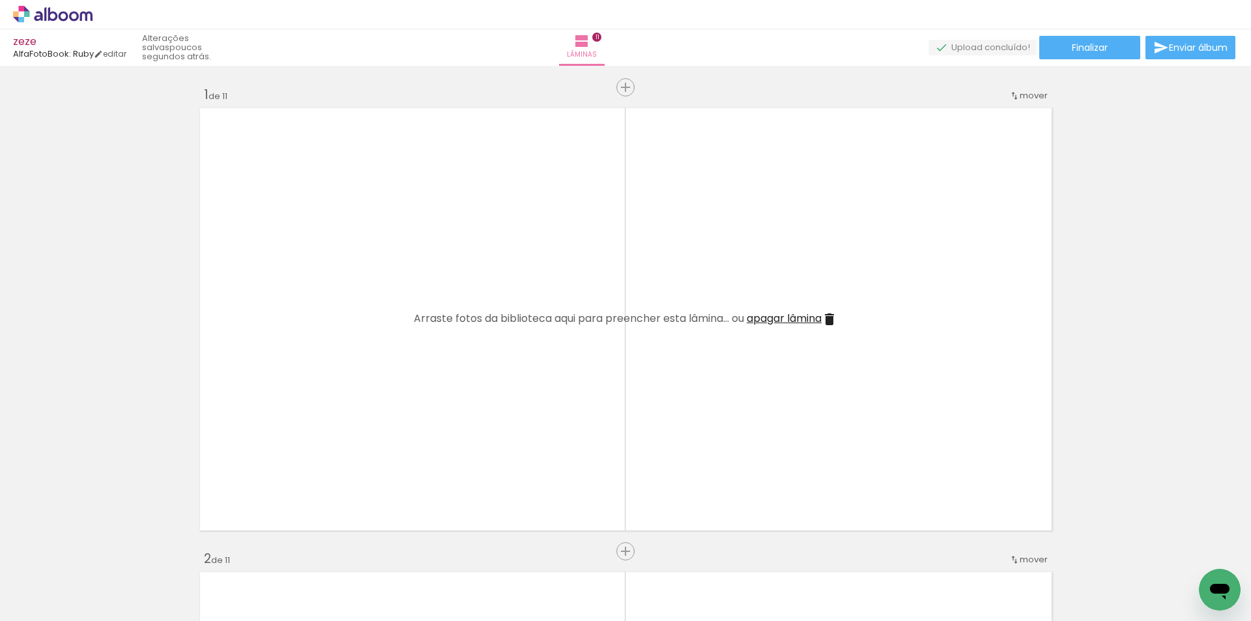
scroll to position [347, 0]
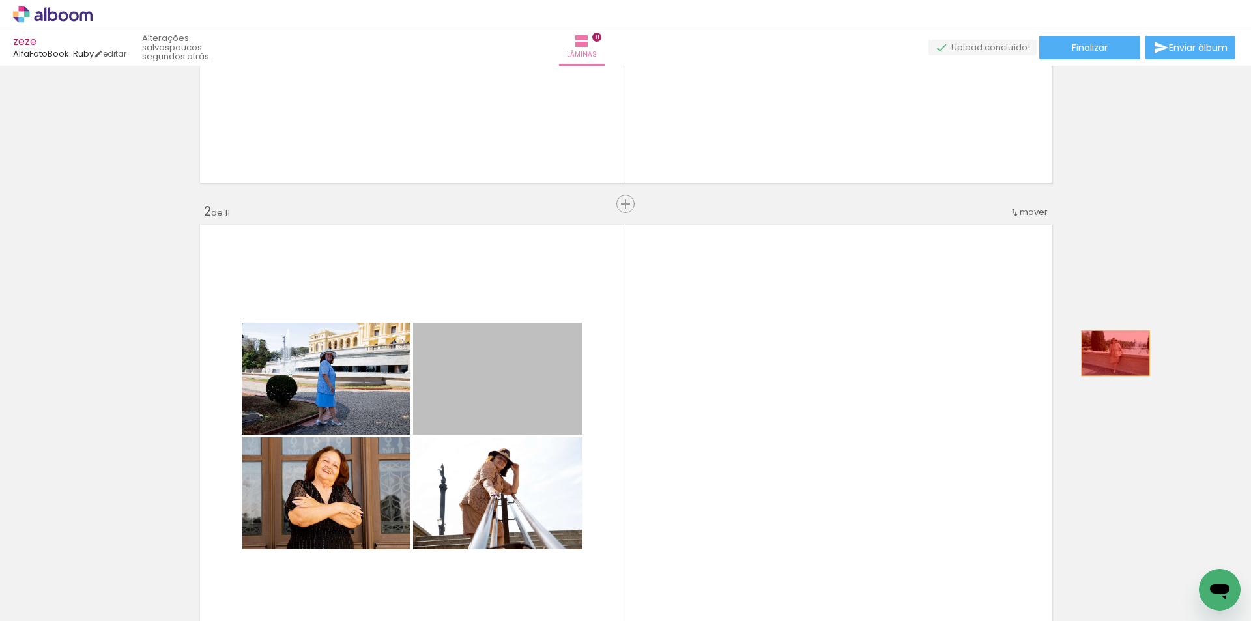
drag, startPoint x: 533, startPoint y: 371, endPoint x: 907, endPoint y: 386, distance: 374.4
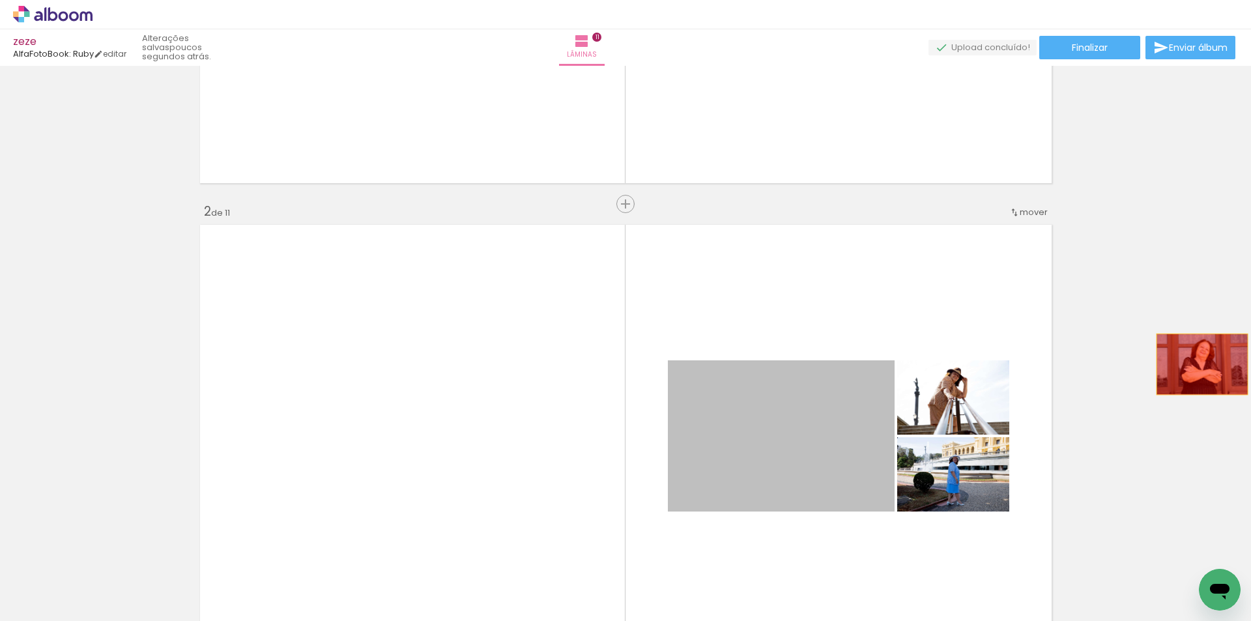
drag, startPoint x: 841, startPoint y: 447, endPoint x: 997, endPoint y: 381, distance: 170.0
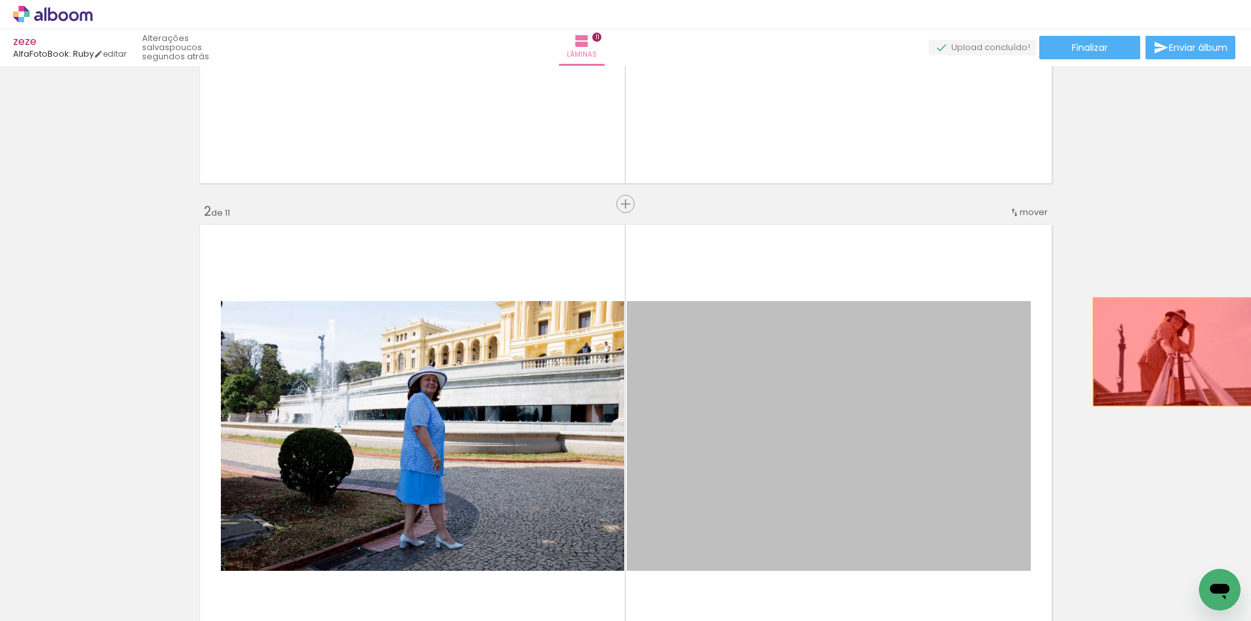
drag, startPoint x: 763, startPoint y: 427, endPoint x: 982, endPoint y: 377, distance: 223.9
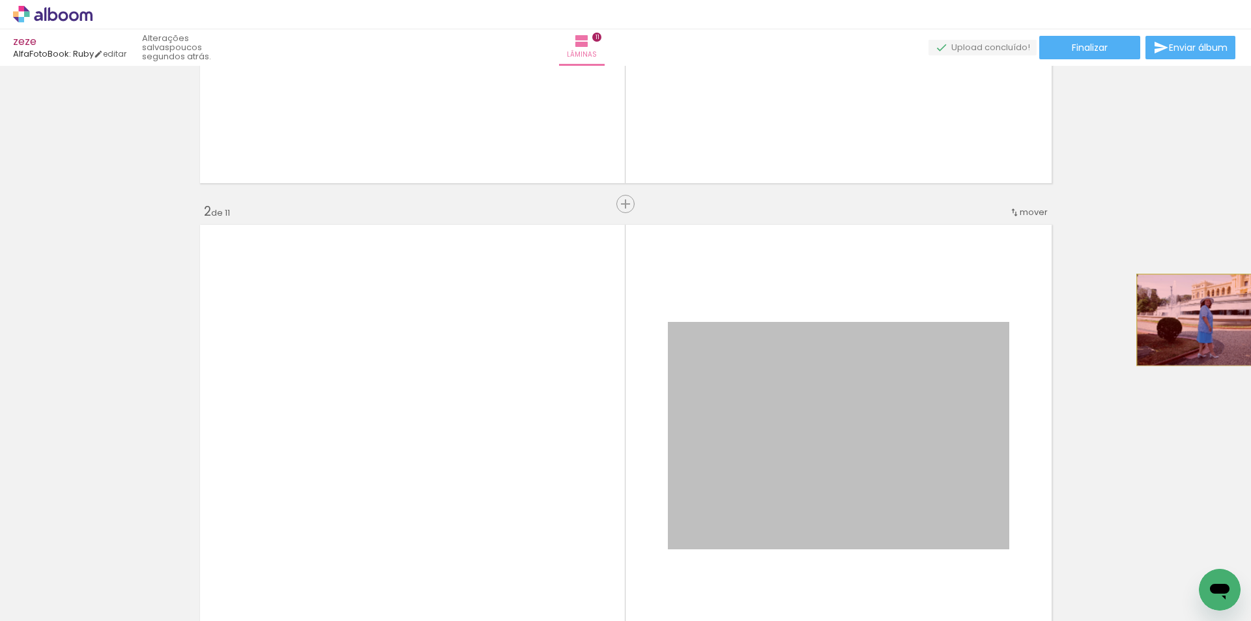
drag, startPoint x: 779, startPoint y: 414, endPoint x: 1126, endPoint y: 344, distance: 353.7
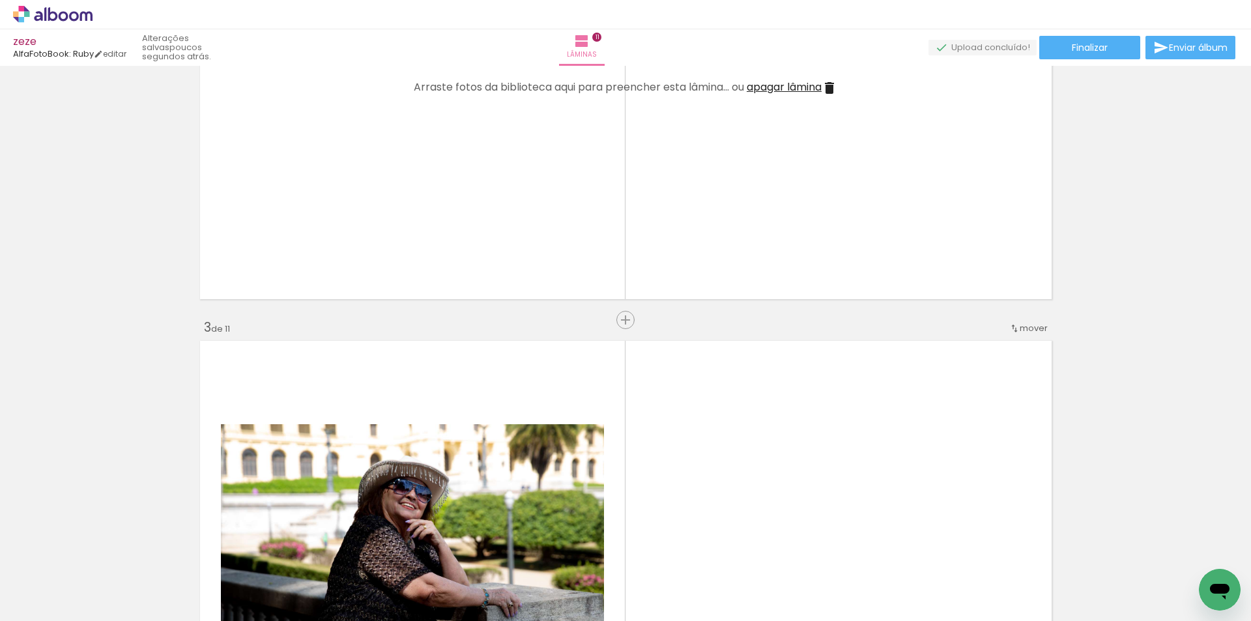
scroll to position [1043, 0]
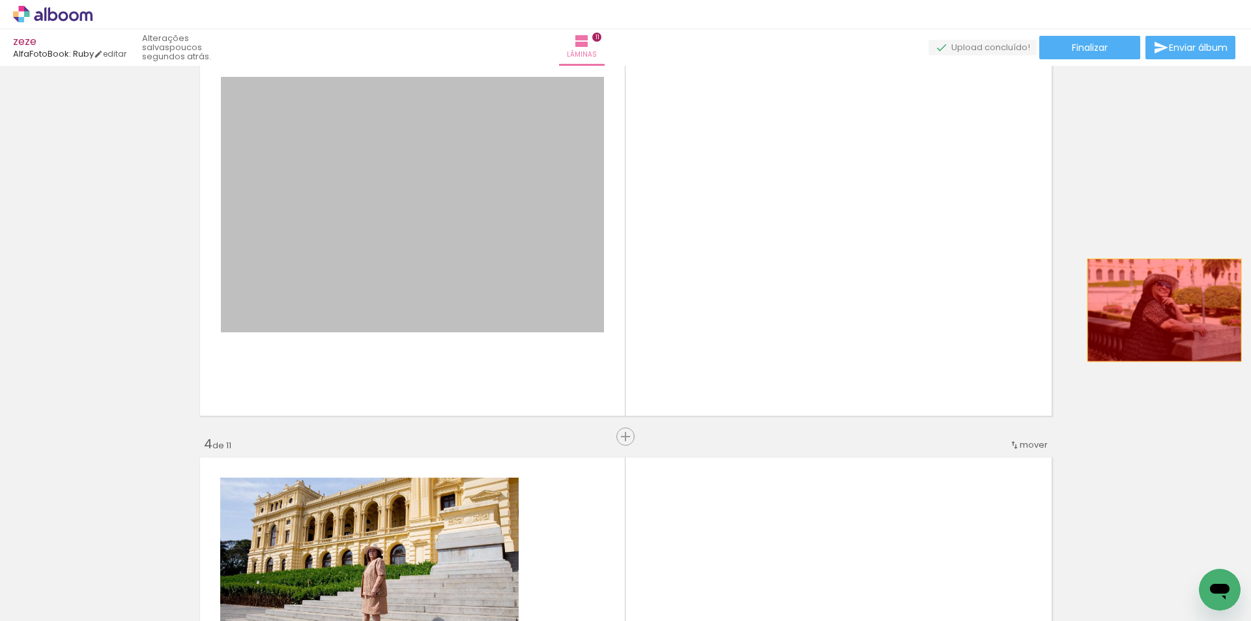
drag, startPoint x: 519, startPoint y: 252, endPoint x: 1160, endPoint y: 310, distance: 643.4
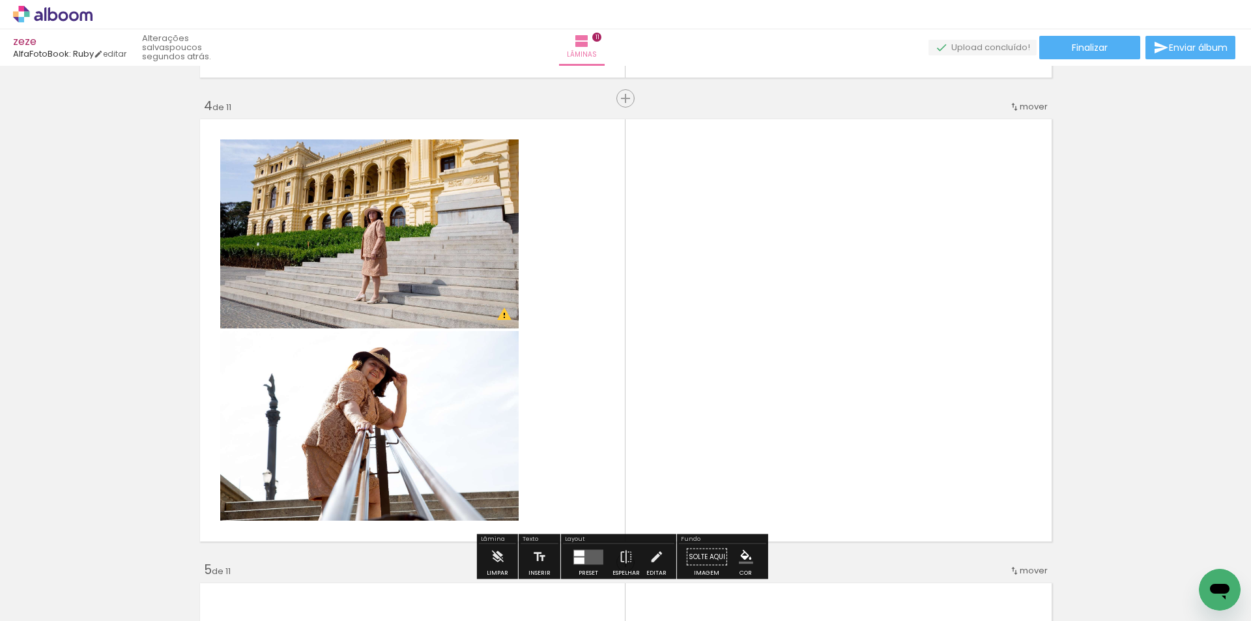
scroll to position [1390, 0]
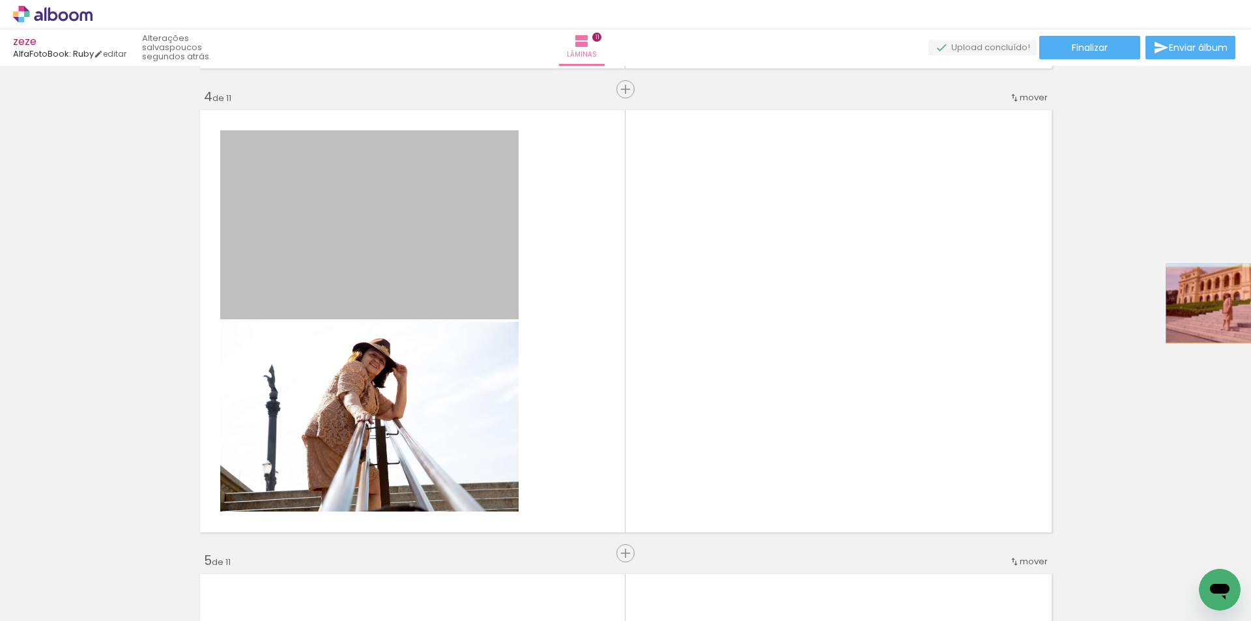
drag, startPoint x: 686, startPoint y: 256, endPoint x: 1120, endPoint y: 327, distance: 439.9
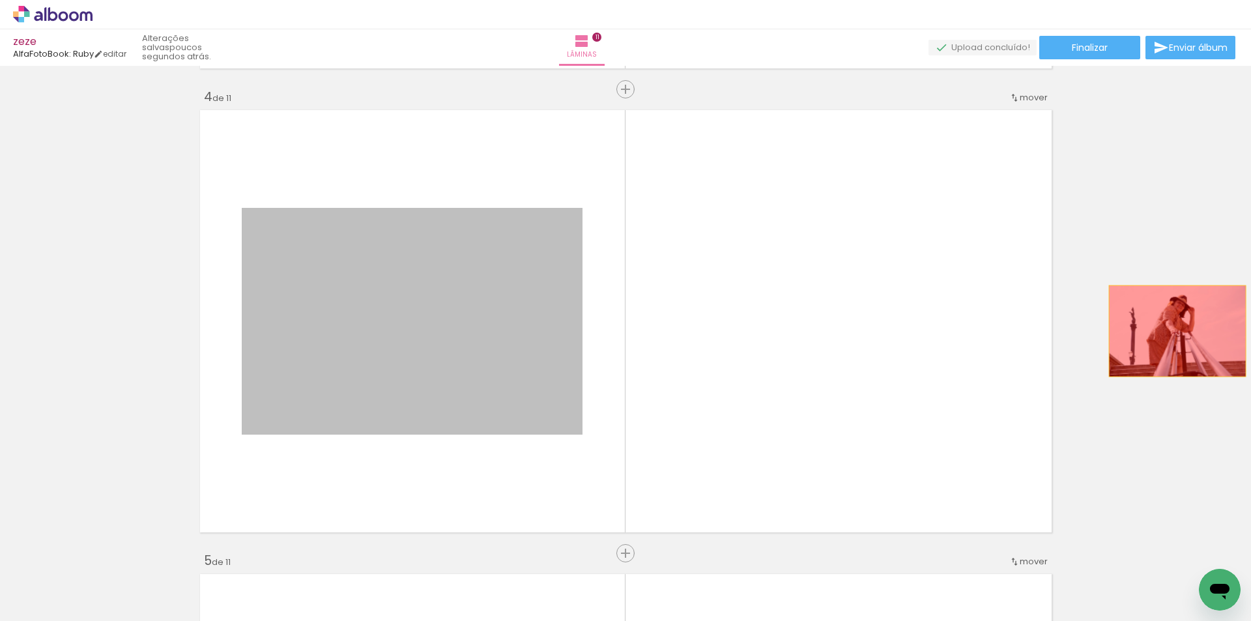
drag, startPoint x: 553, startPoint y: 330, endPoint x: 1173, endPoint y: 332, distance: 619.2
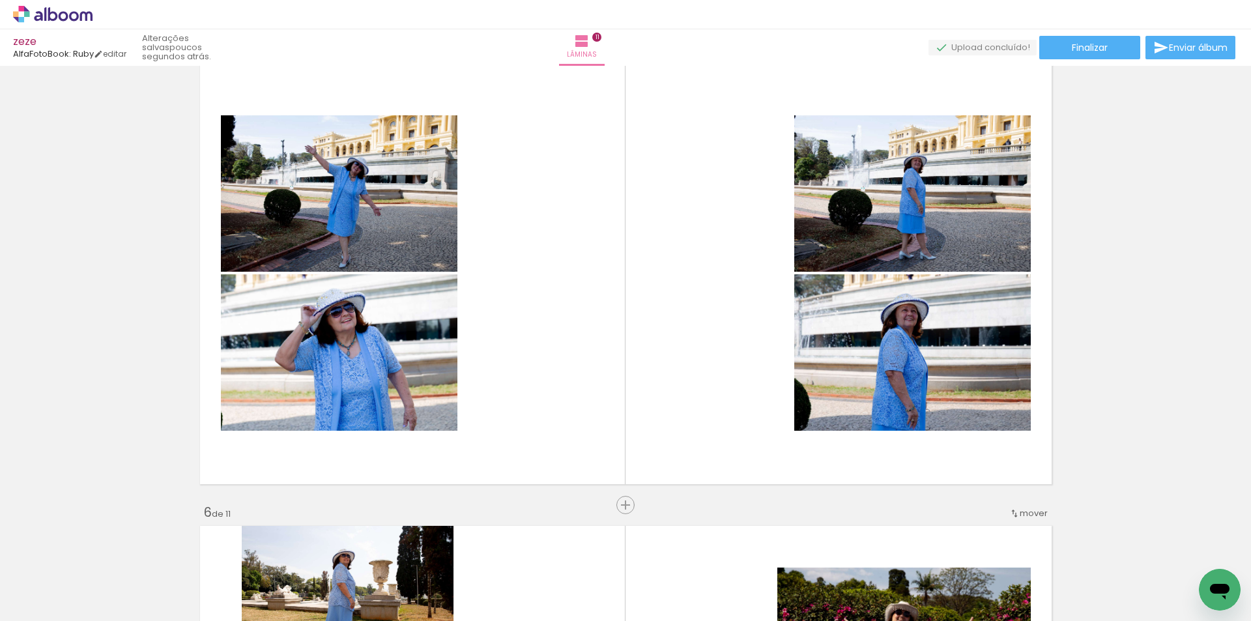
scroll to position [1912, 0]
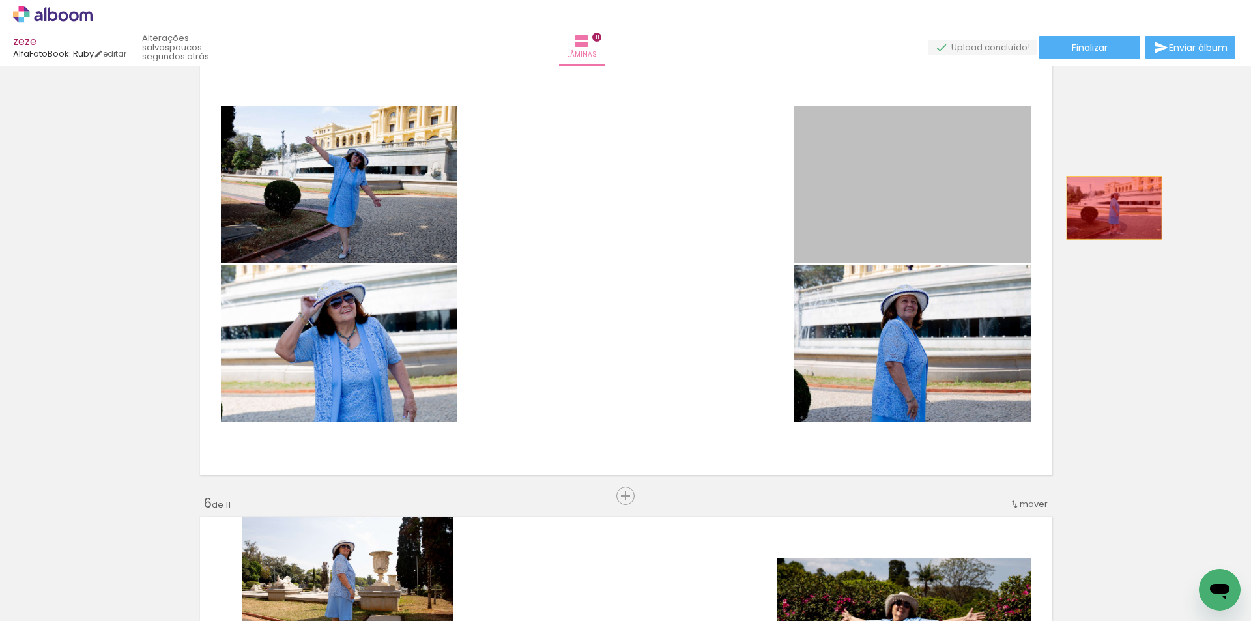
drag, startPoint x: 959, startPoint y: 188, endPoint x: 956, endPoint y: 303, distance: 115.4
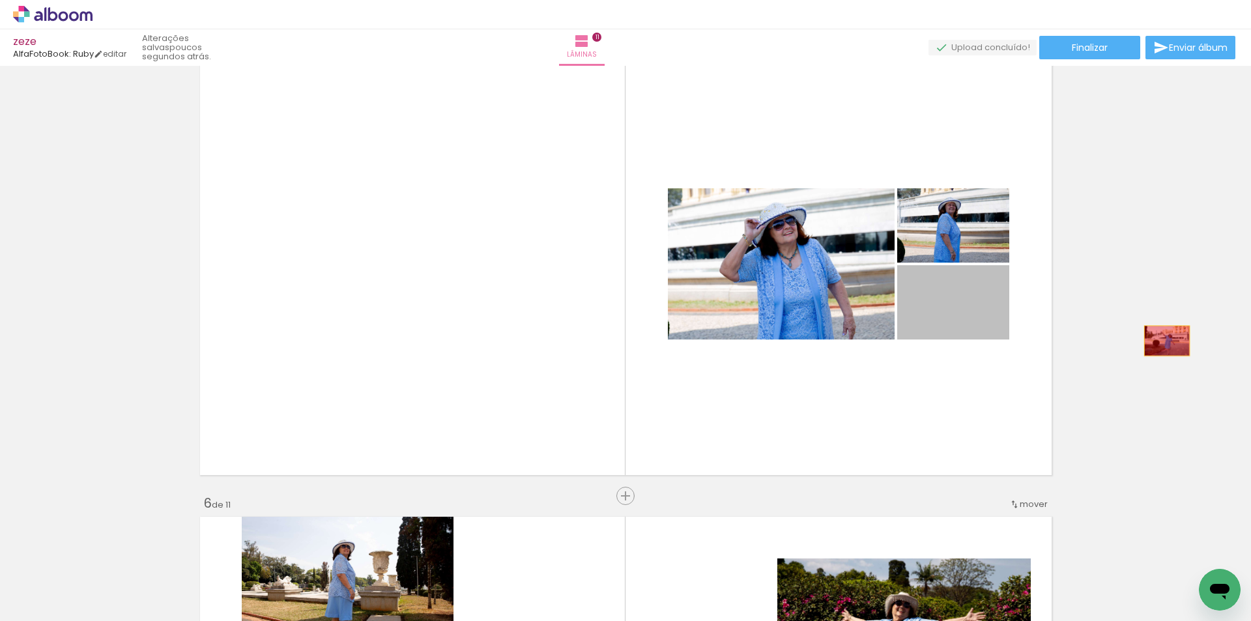
drag, startPoint x: 936, startPoint y: 321, endPoint x: 1079, endPoint y: 318, distance: 143.4
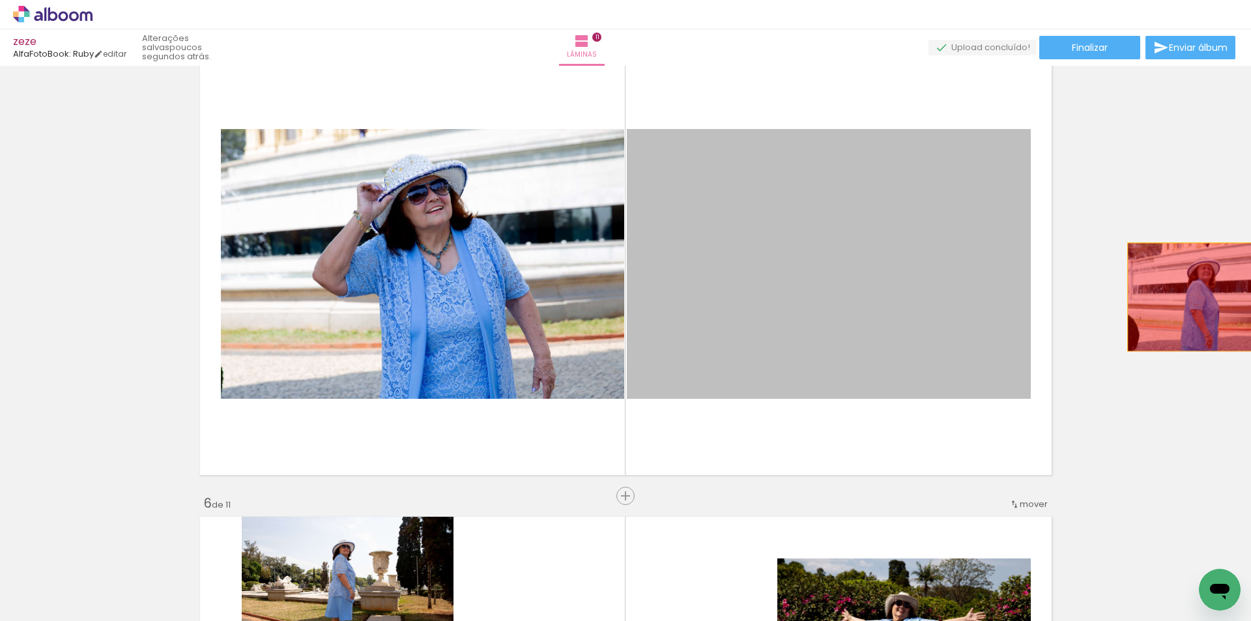
drag, startPoint x: 979, startPoint y: 269, endPoint x: 903, endPoint y: 303, distance: 82.9
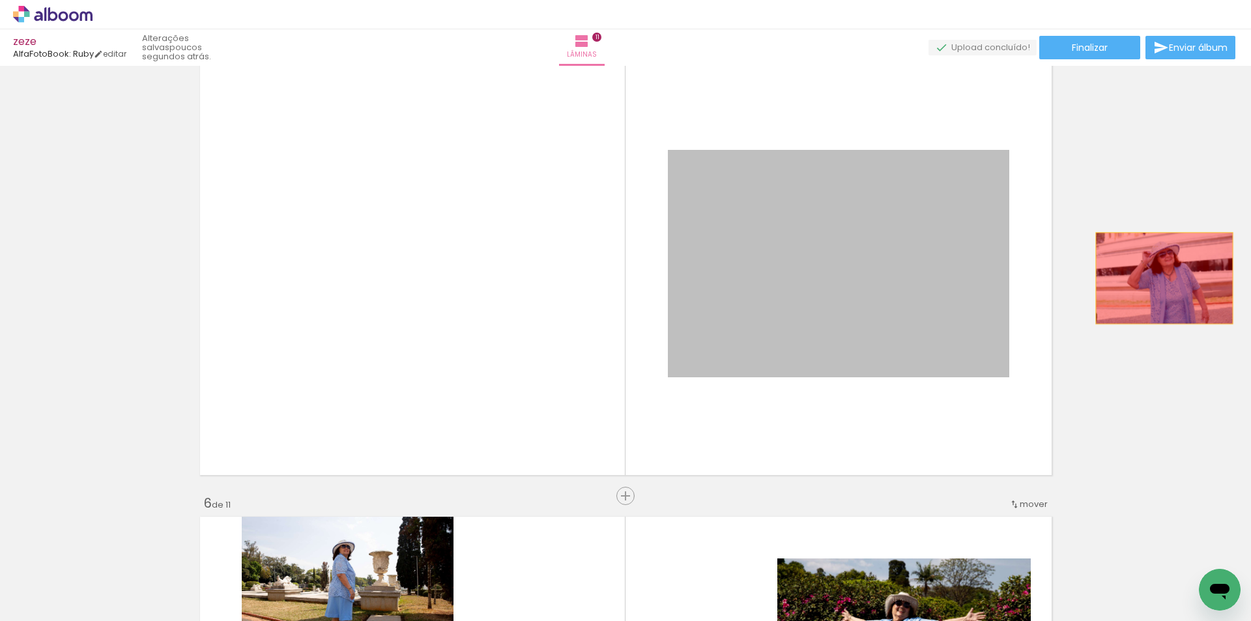
drag, startPoint x: 795, startPoint y: 283, endPoint x: 1164, endPoint y: 278, distance: 368.9
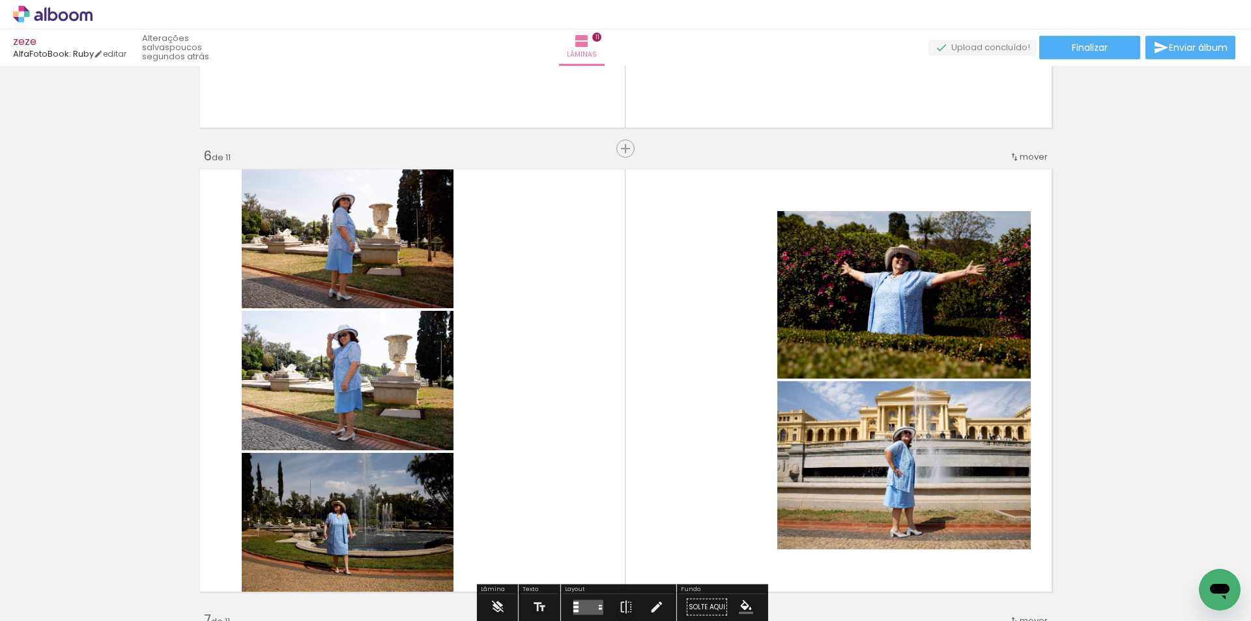
scroll to position [2433, 0]
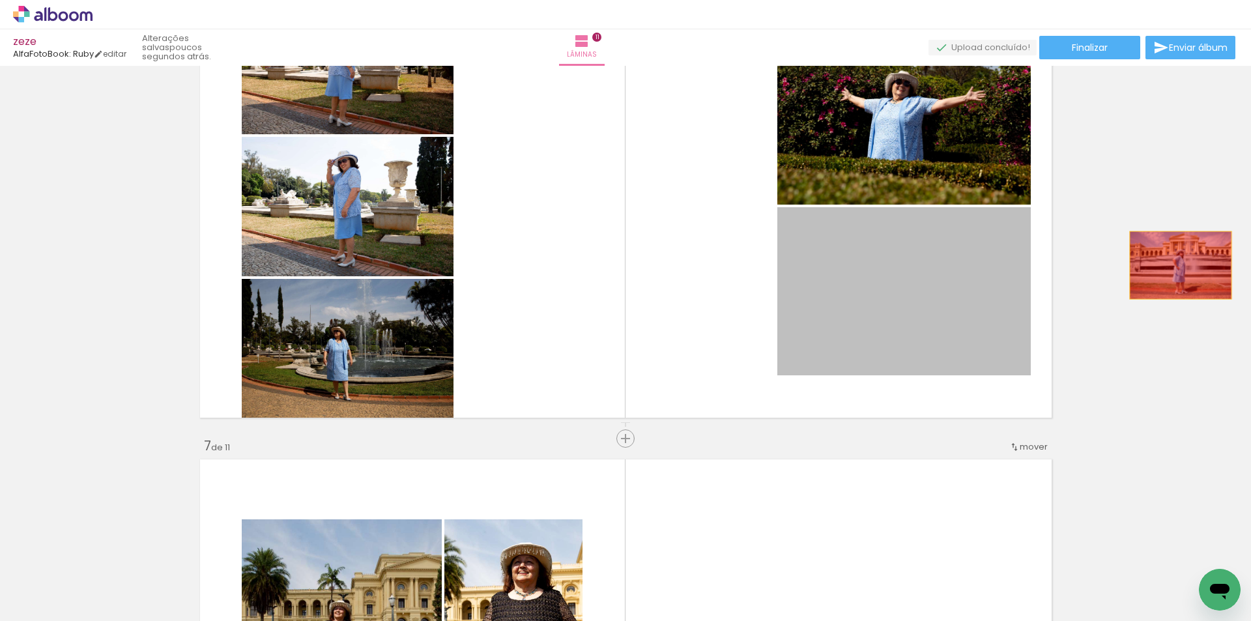
drag, startPoint x: 1096, startPoint y: 269, endPoint x: 1146, endPoint y: 261, distance: 50.8
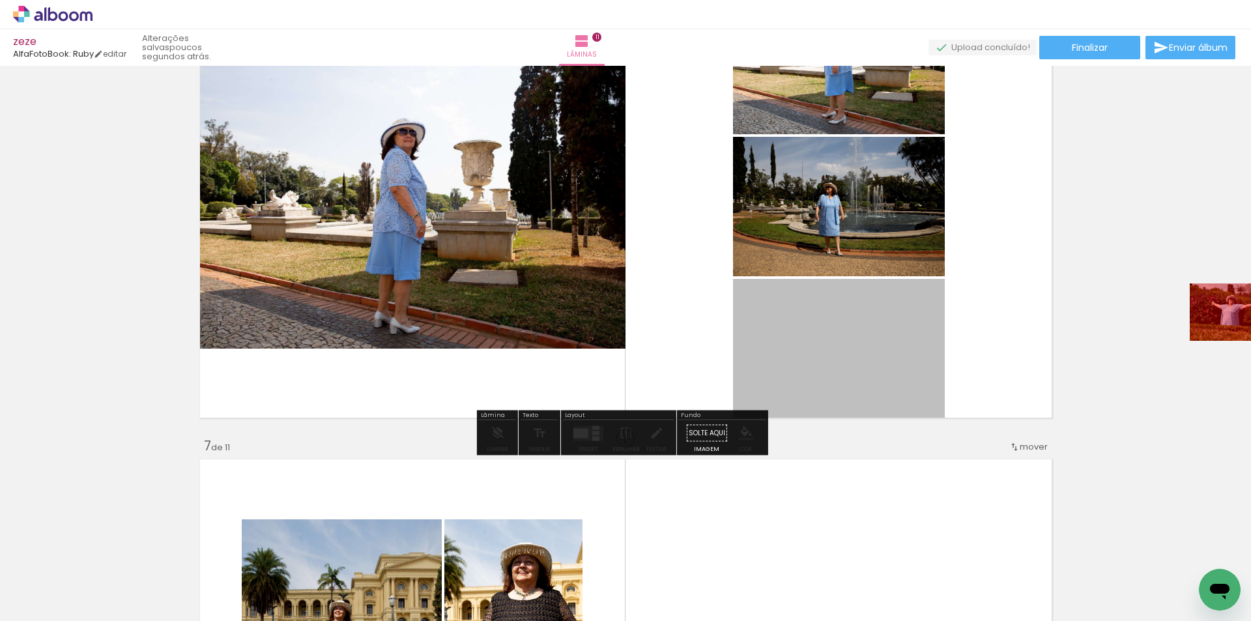
drag, startPoint x: 869, startPoint y: 338, endPoint x: 1143, endPoint y: 284, distance: 278.4
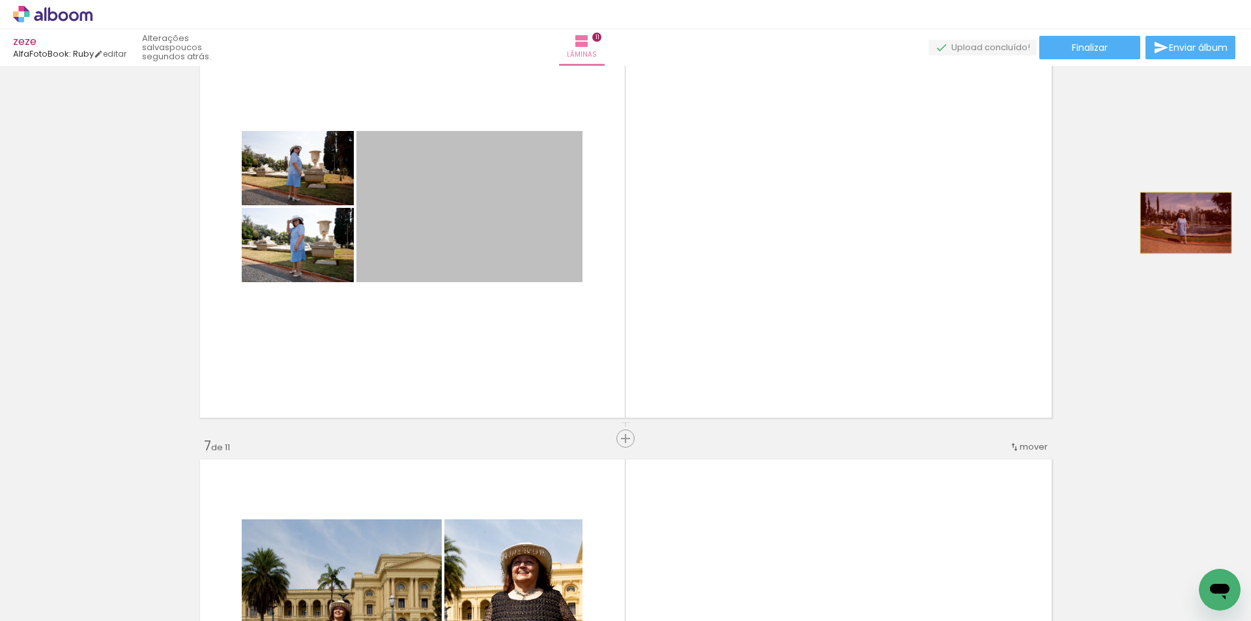
drag, startPoint x: 528, startPoint y: 233, endPoint x: 982, endPoint y: 239, distance: 454.3
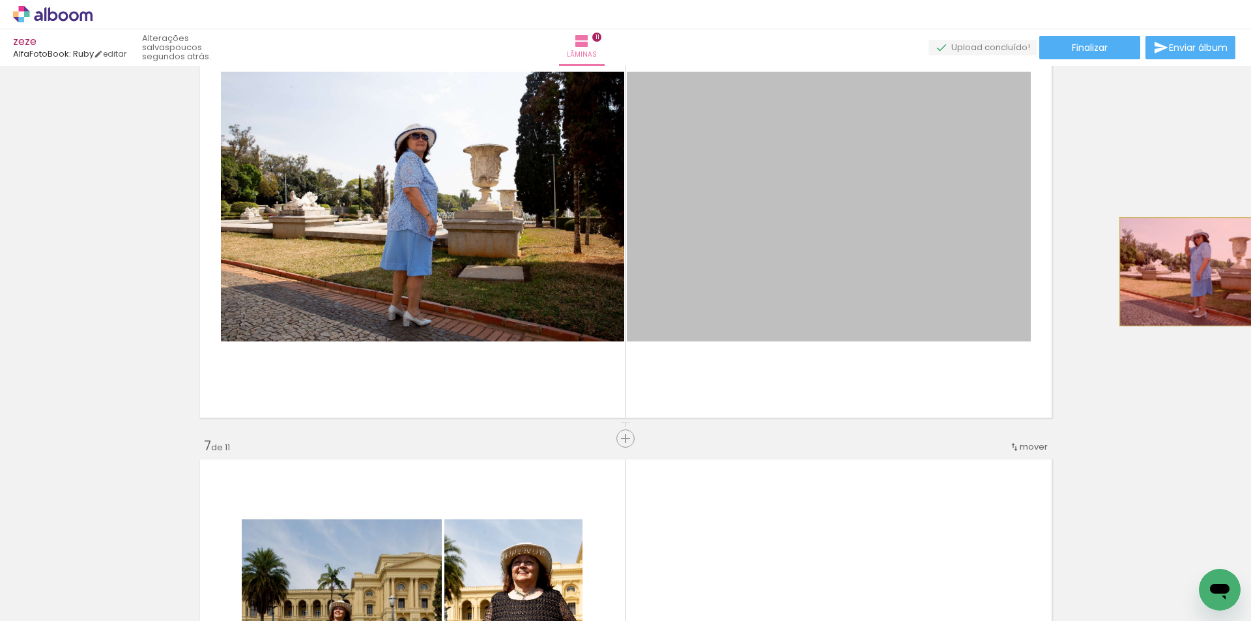
drag, startPoint x: 783, startPoint y: 270, endPoint x: 892, endPoint y: 256, distance: 110.4
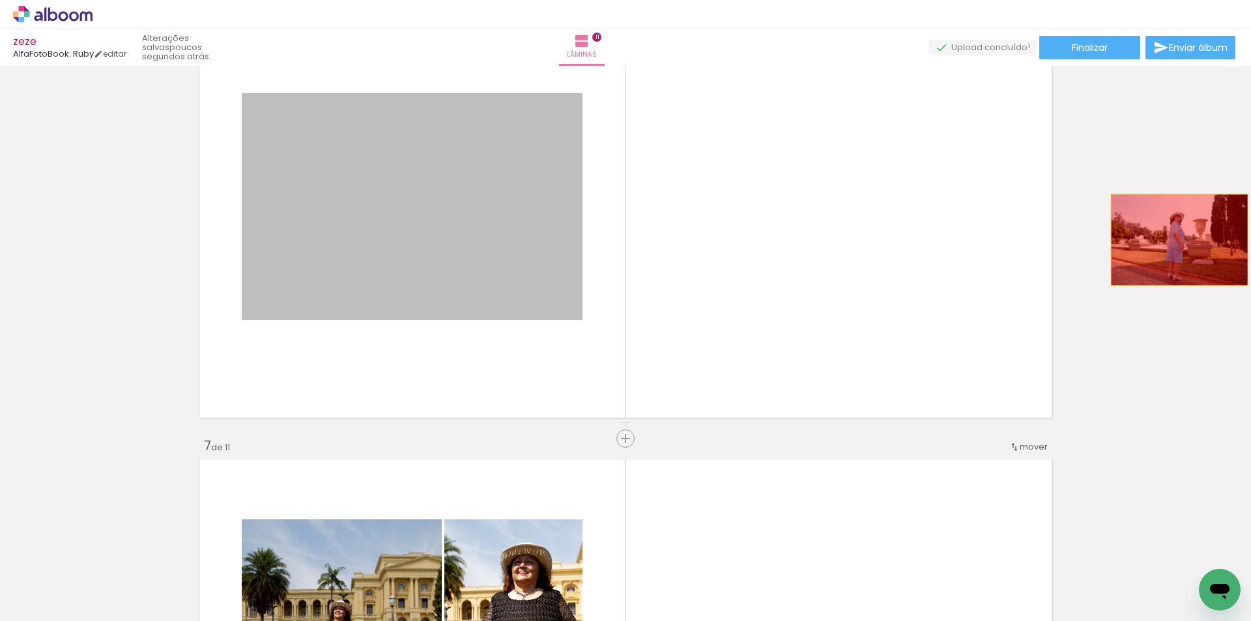
drag, startPoint x: 526, startPoint y: 244, endPoint x: 1180, endPoint y: 242, distance: 653.7
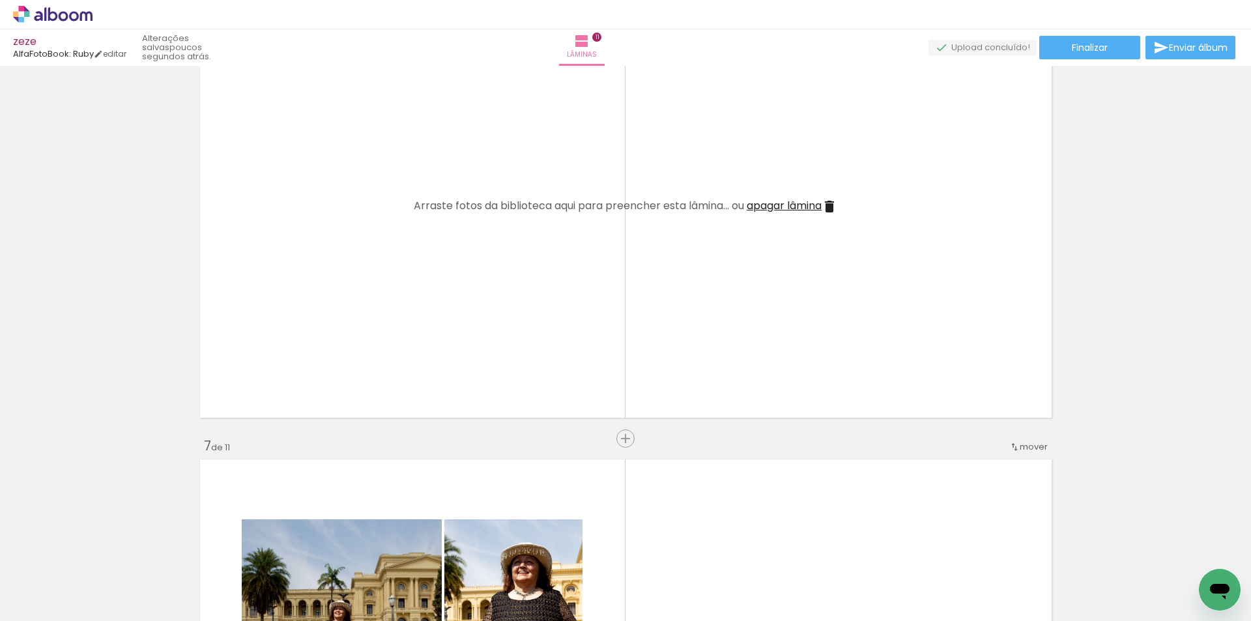
scroll to position [2781, 0]
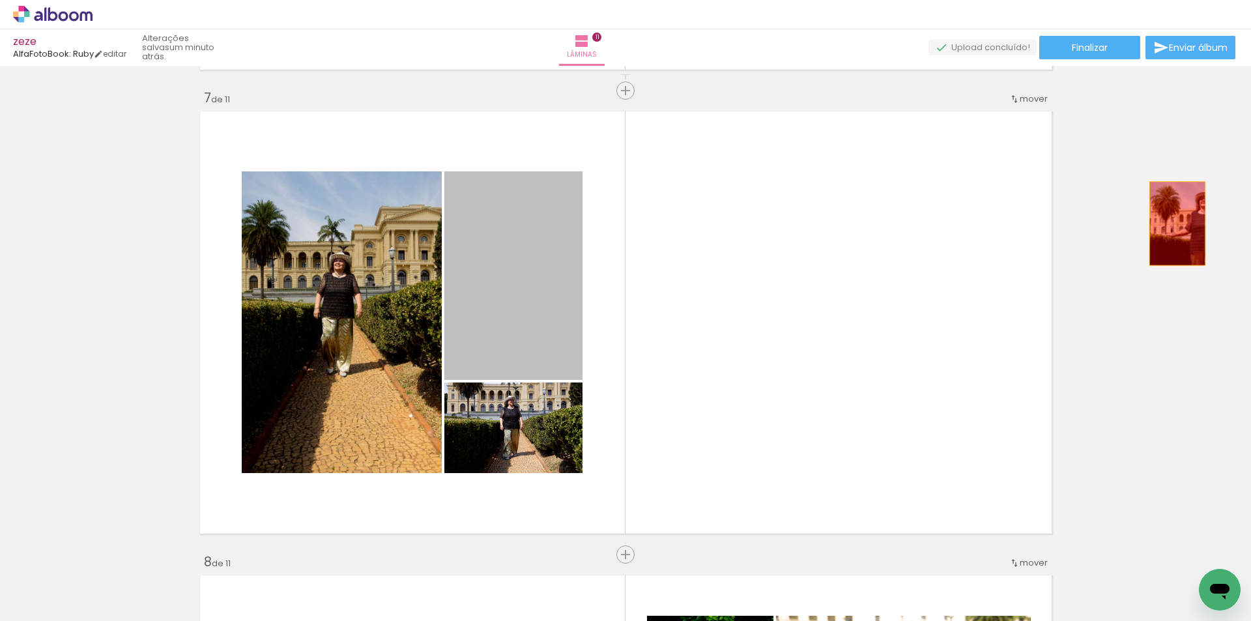
drag, startPoint x: 638, startPoint y: 277, endPoint x: 941, endPoint y: 322, distance: 305.7
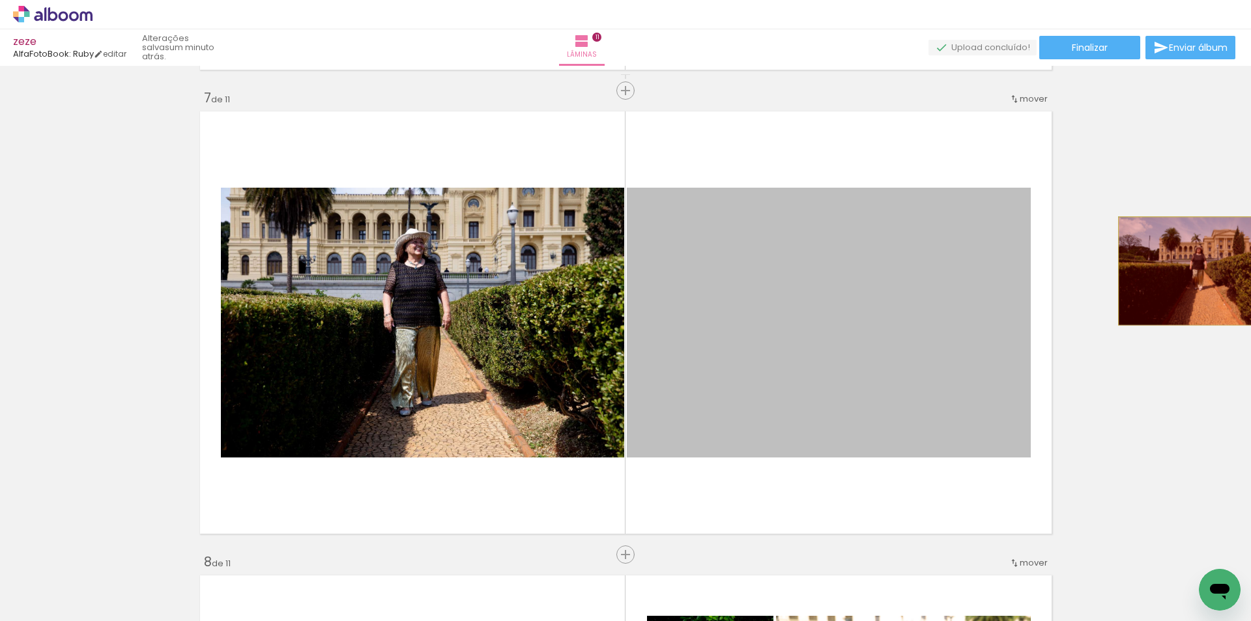
drag, startPoint x: 768, startPoint y: 350, endPoint x: 905, endPoint y: 290, distance: 149.4
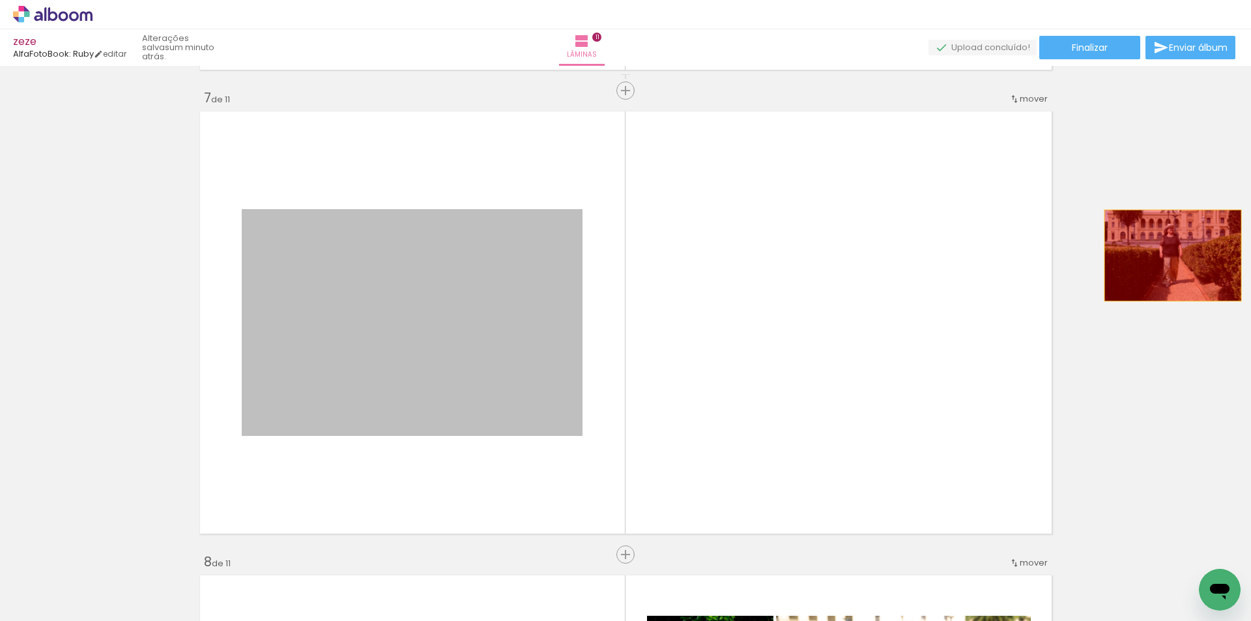
drag, startPoint x: 525, startPoint y: 306, endPoint x: 1167, endPoint y: 257, distance: 643.8
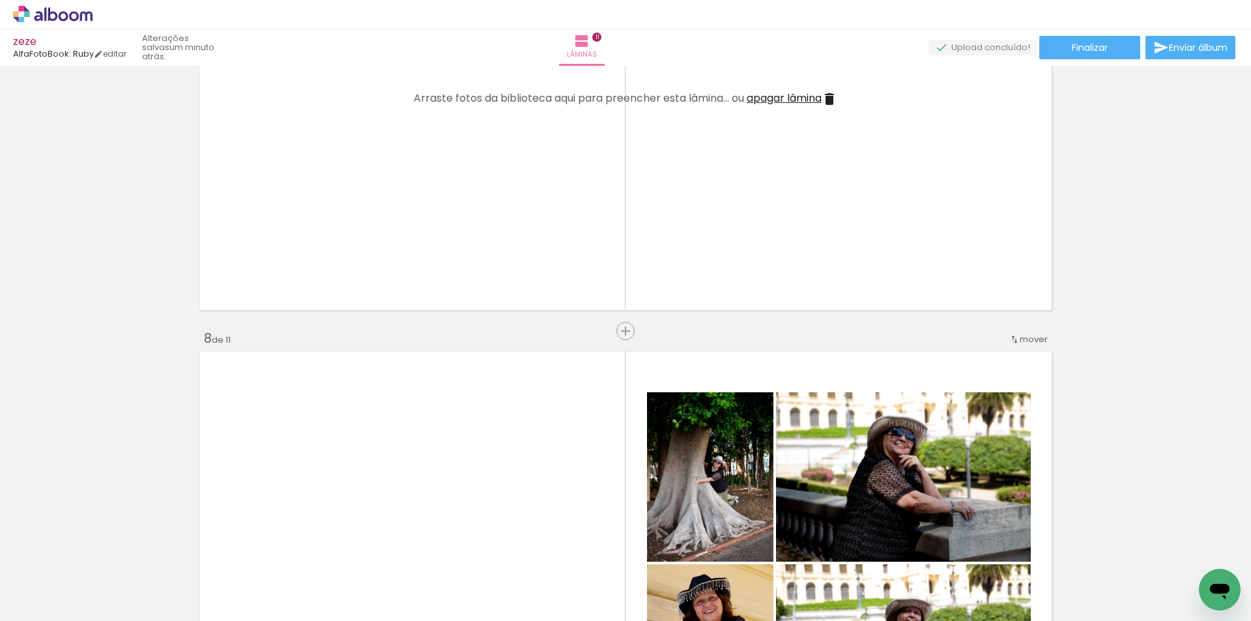
scroll to position [3129, 0]
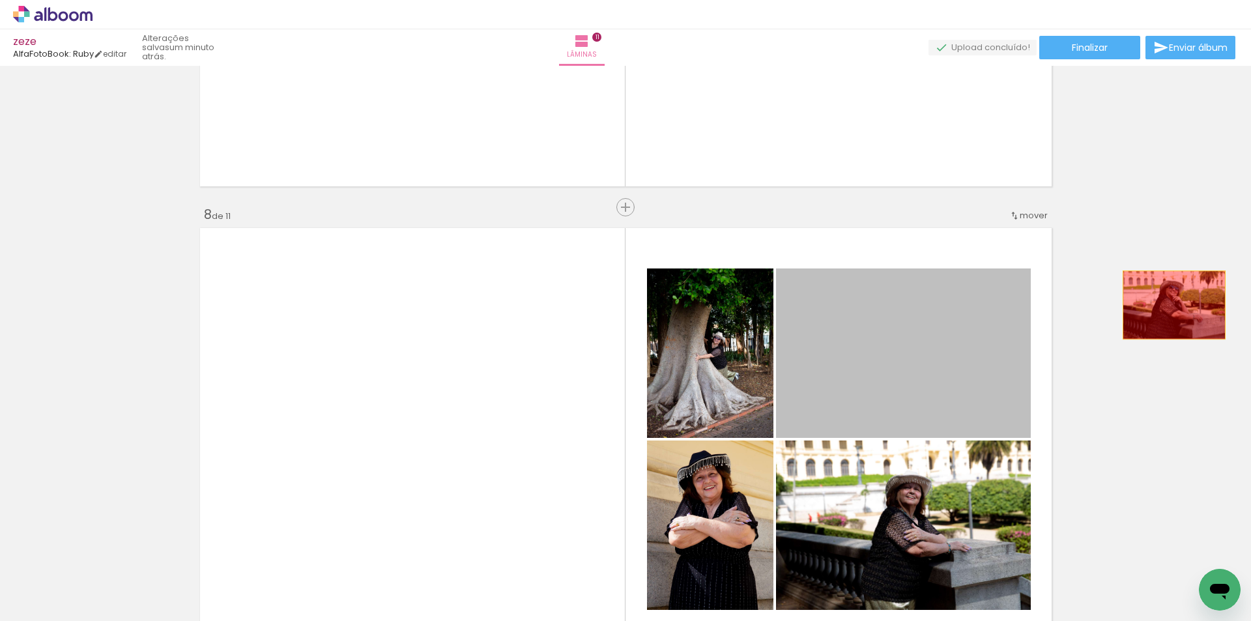
drag, startPoint x: 851, startPoint y: 346, endPoint x: 936, endPoint y: 332, distance: 86.5
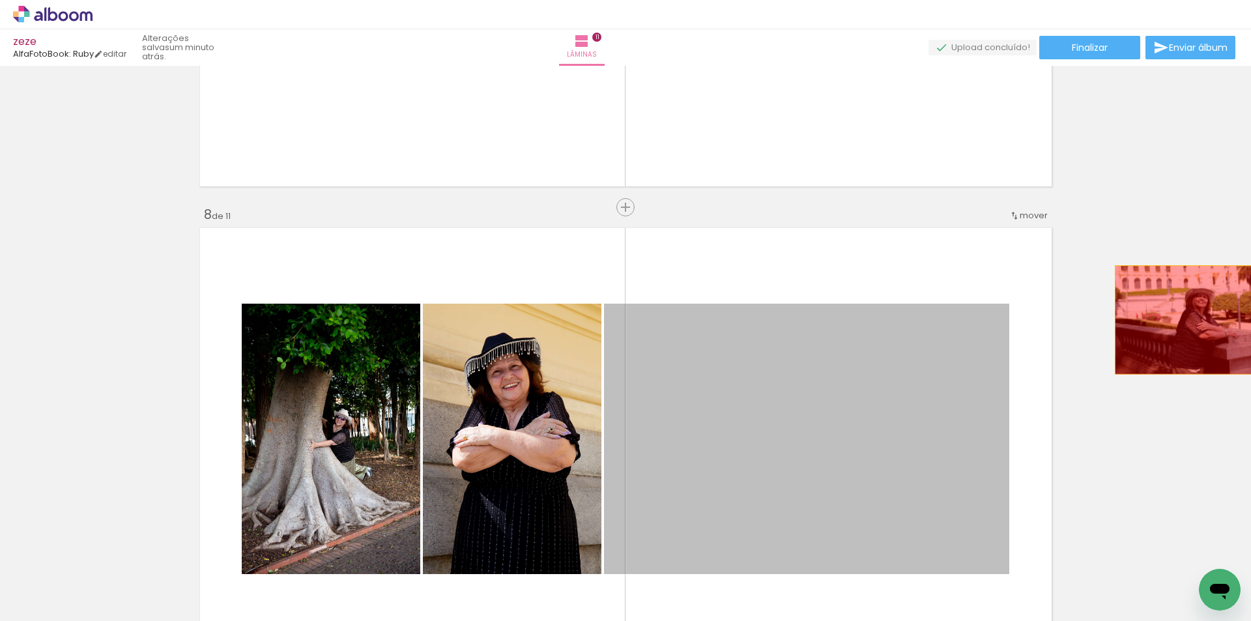
drag, startPoint x: 829, startPoint y: 373, endPoint x: 1085, endPoint y: 344, distance: 257.2
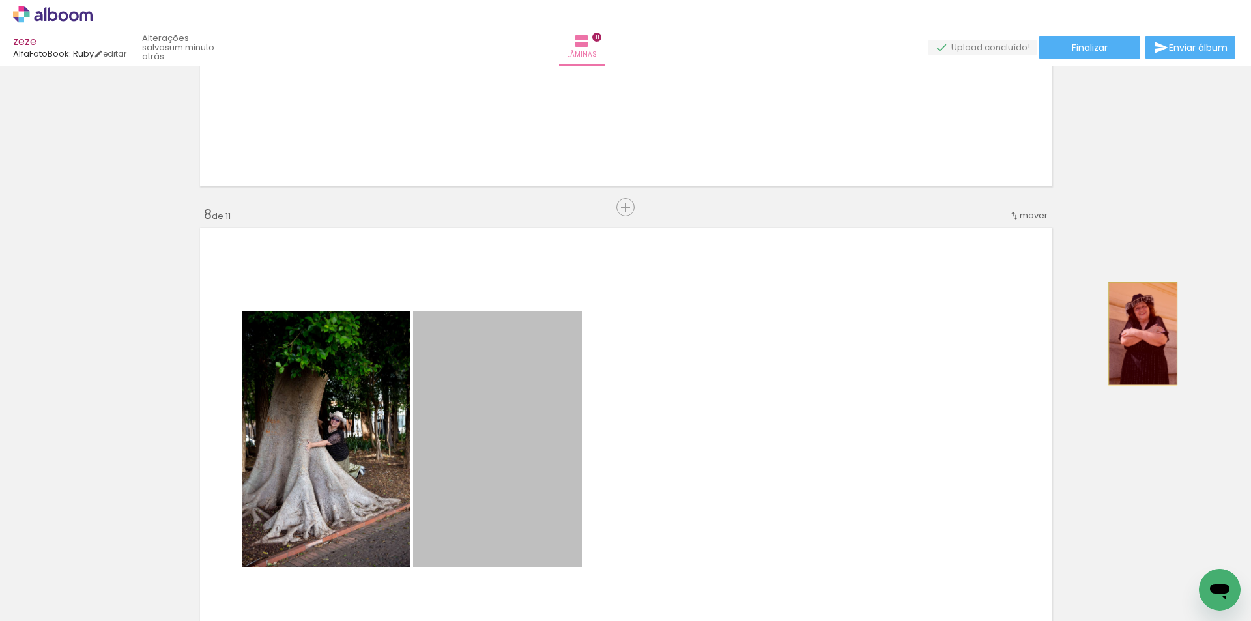
drag, startPoint x: 511, startPoint y: 399, endPoint x: 722, endPoint y: 368, distance: 213.5
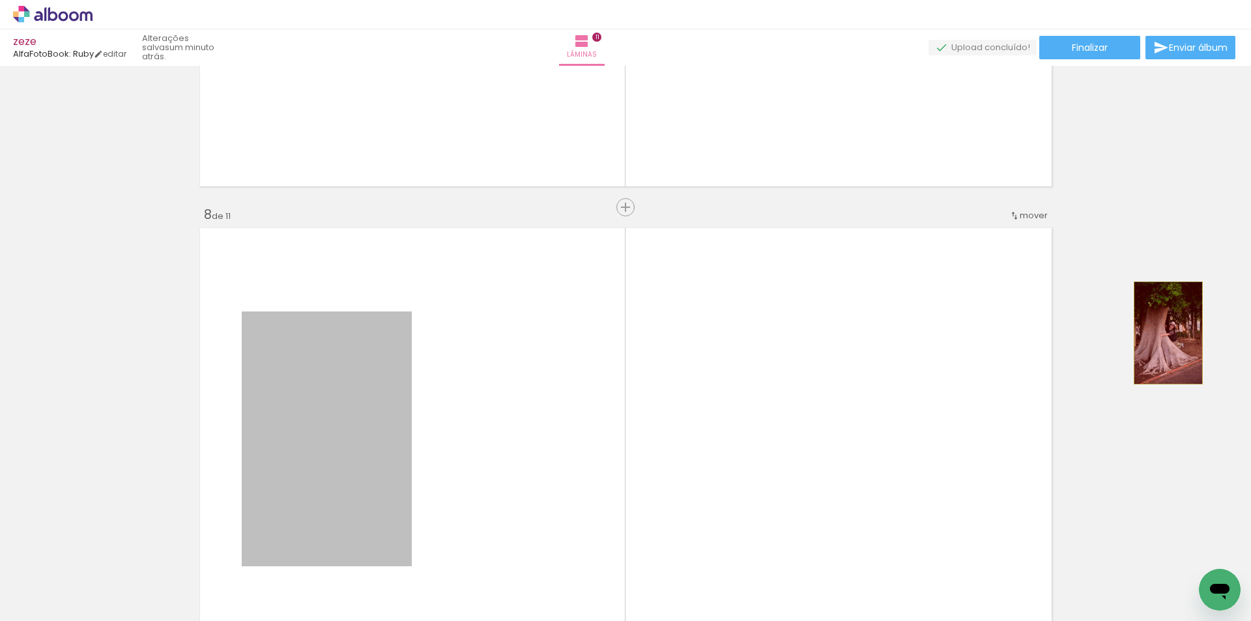
drag, startPoint x: 444, startPoint y: 394, endPoint x: 995, endPoint y: 352, distance: 553.0
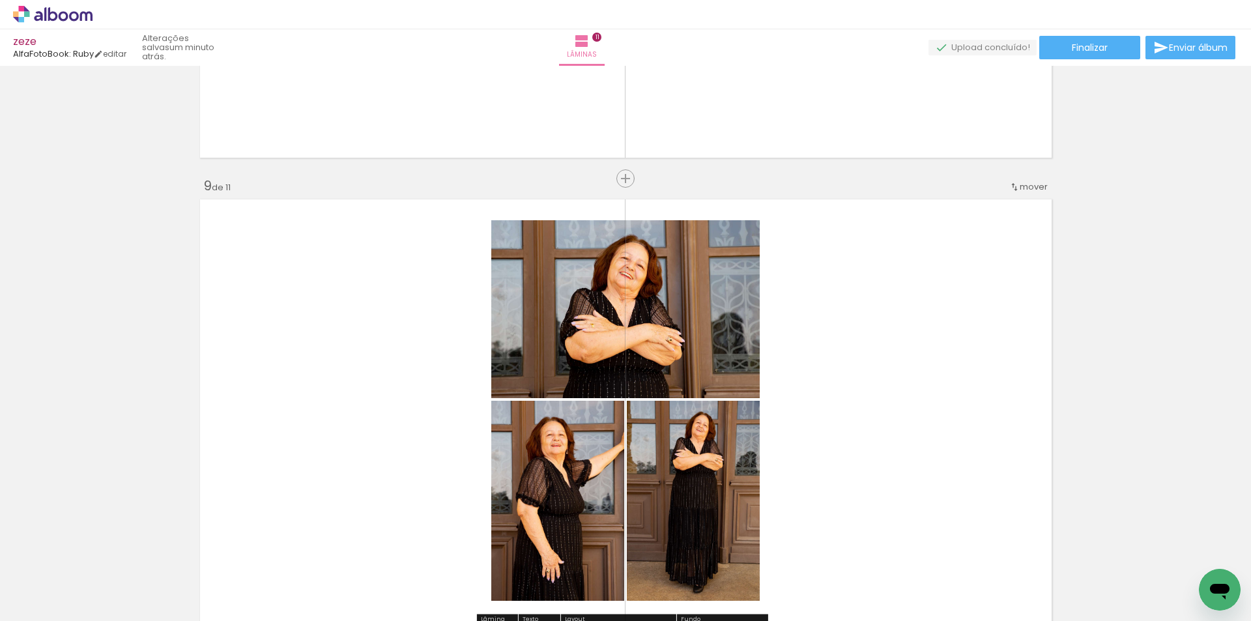
scroll to position [3650, 0]
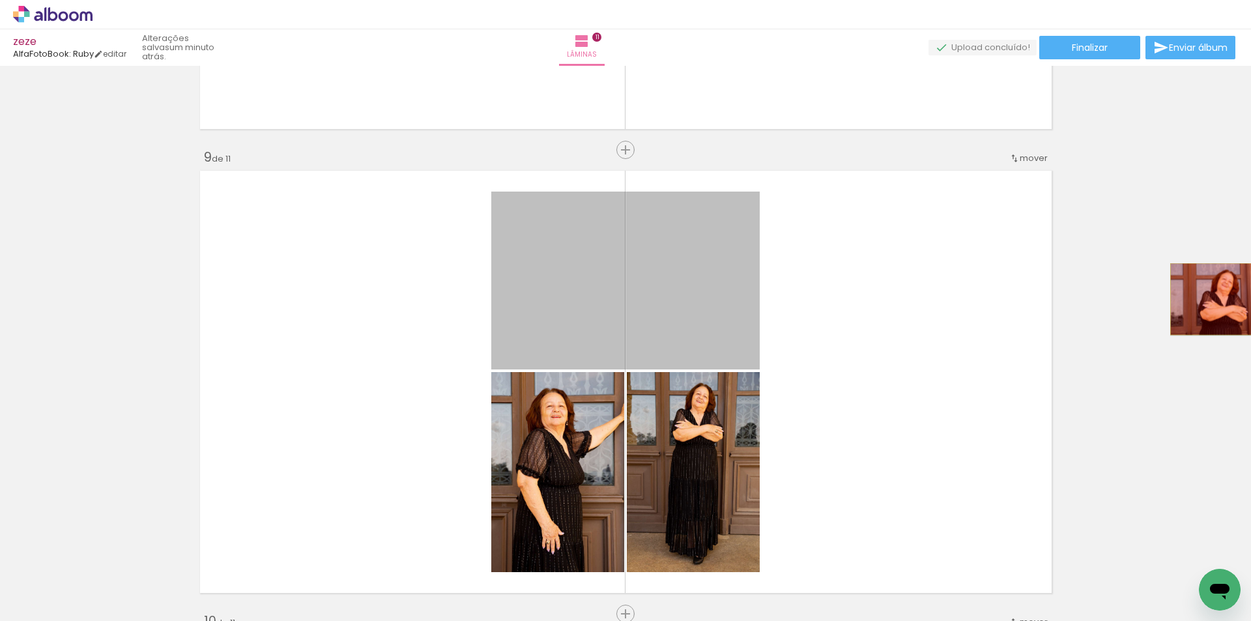
drag, startPoint x: 708, startPoint y: 319, endPoint x: 1045, endPoint y: 327, distance: 337.1
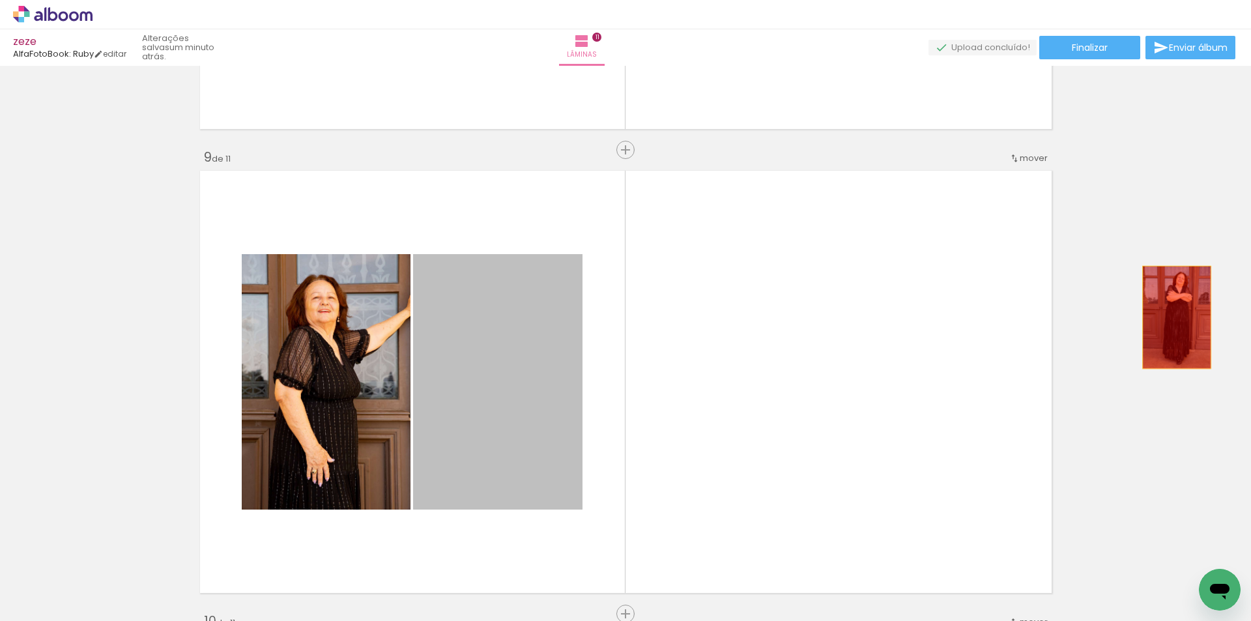
drag, startPoint x: 517, startPoint y: 382, endPoint x: 969, endPoint y: 338, distance: 453.8
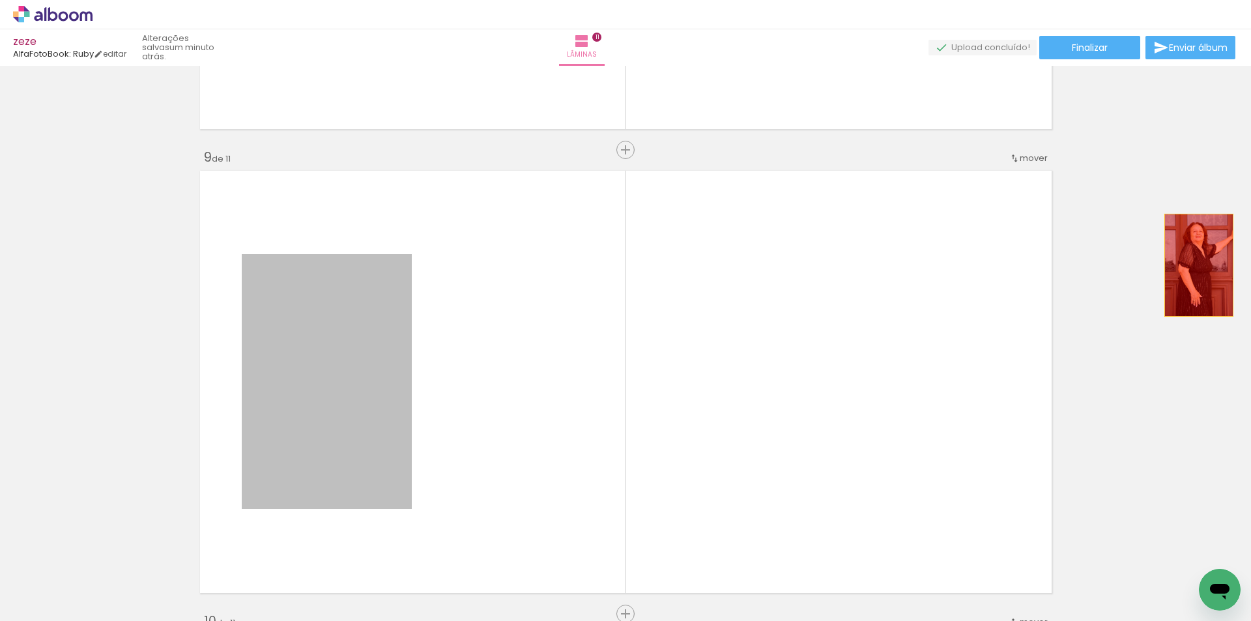
drag, startPoint x: 372, startPoint y: 368, endPoint x: 1194, endPoint y: 265, distance: 828.9
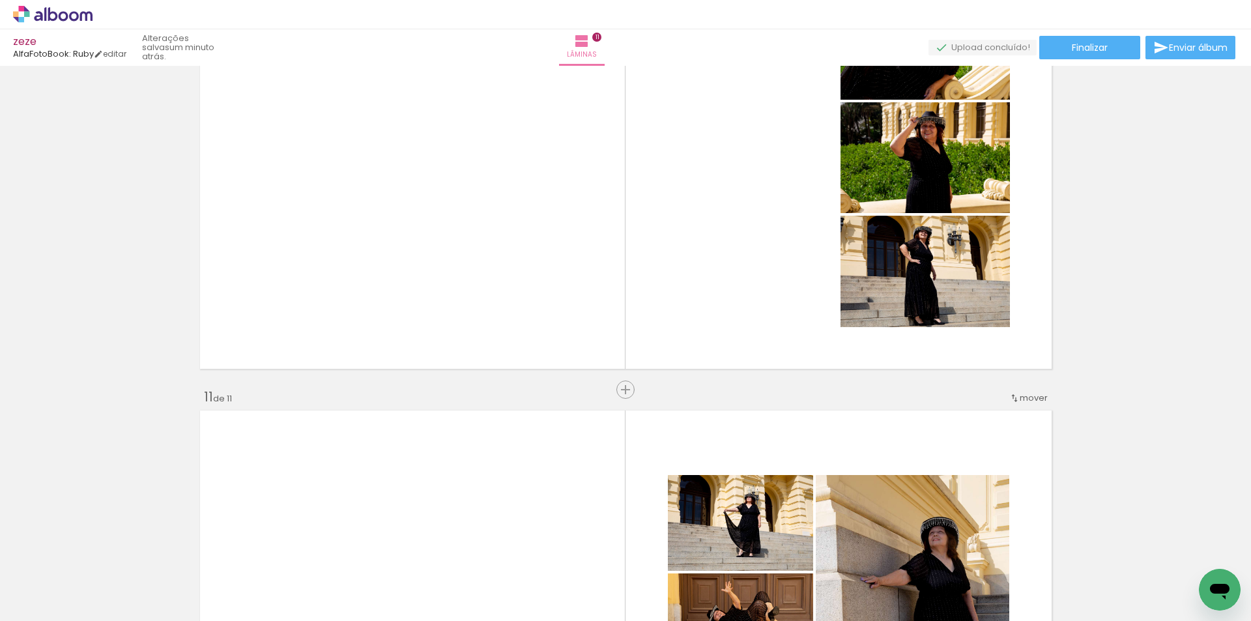
scroll to position [4345, 0]
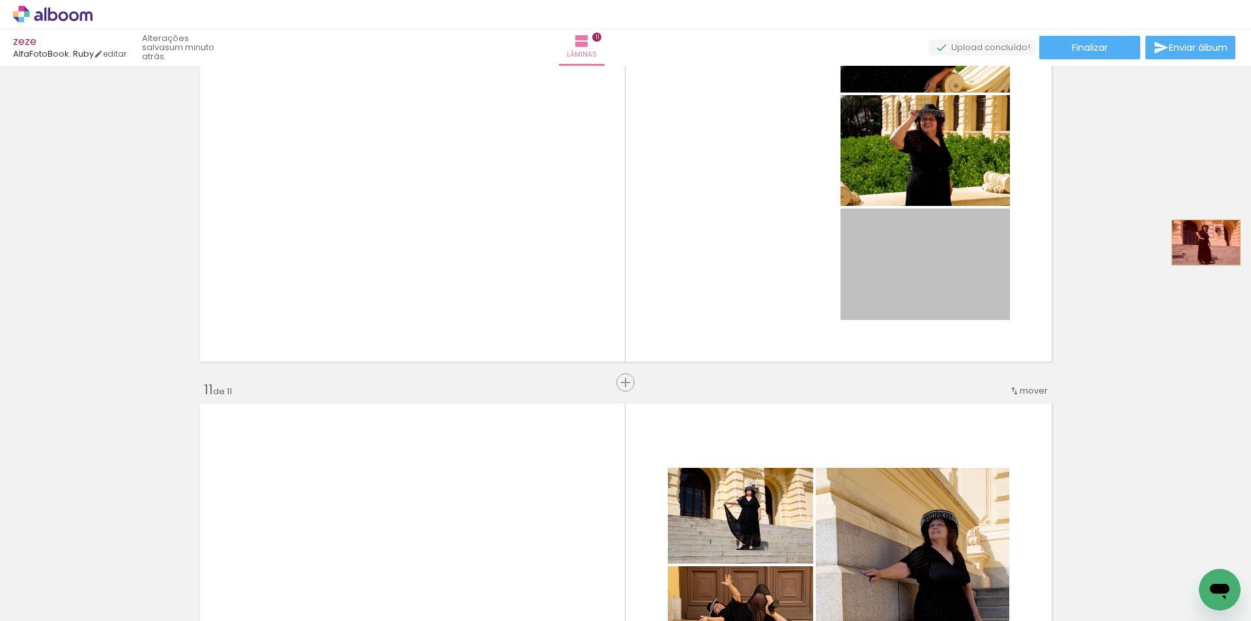
drag, startPoint x: 974, startPoint y: 255, endPoint x: 1035, endPoint y: 219, distance: 71.0
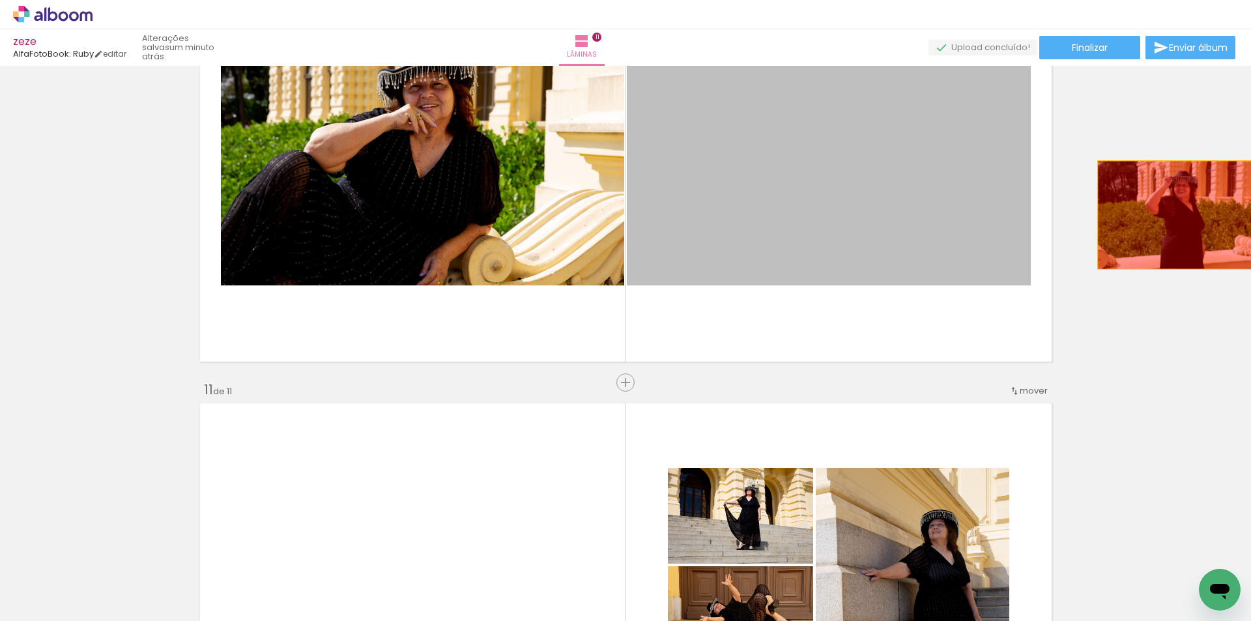
drag, startPoint x: 924, startPoint y: 230, endPoint x: 902, endPoint y: 222, distance: 23.7
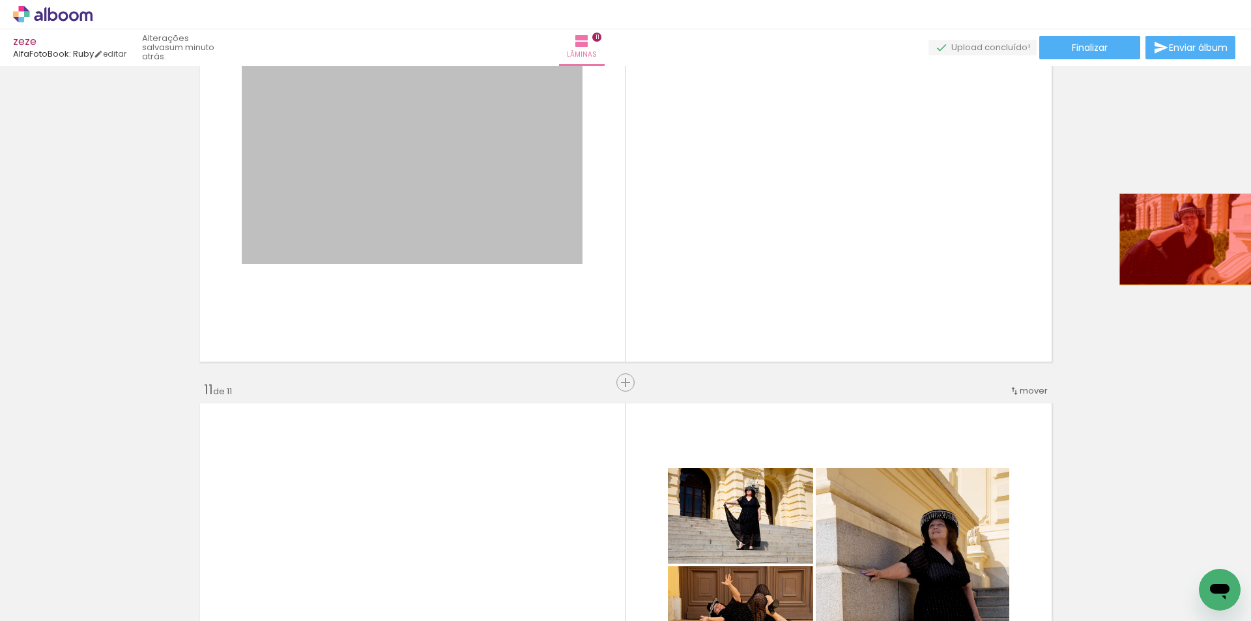
drag, startPoint x: 605, startPoint y: 197, endPoint x: 1184, endPoint y: 239, distance: 579.6
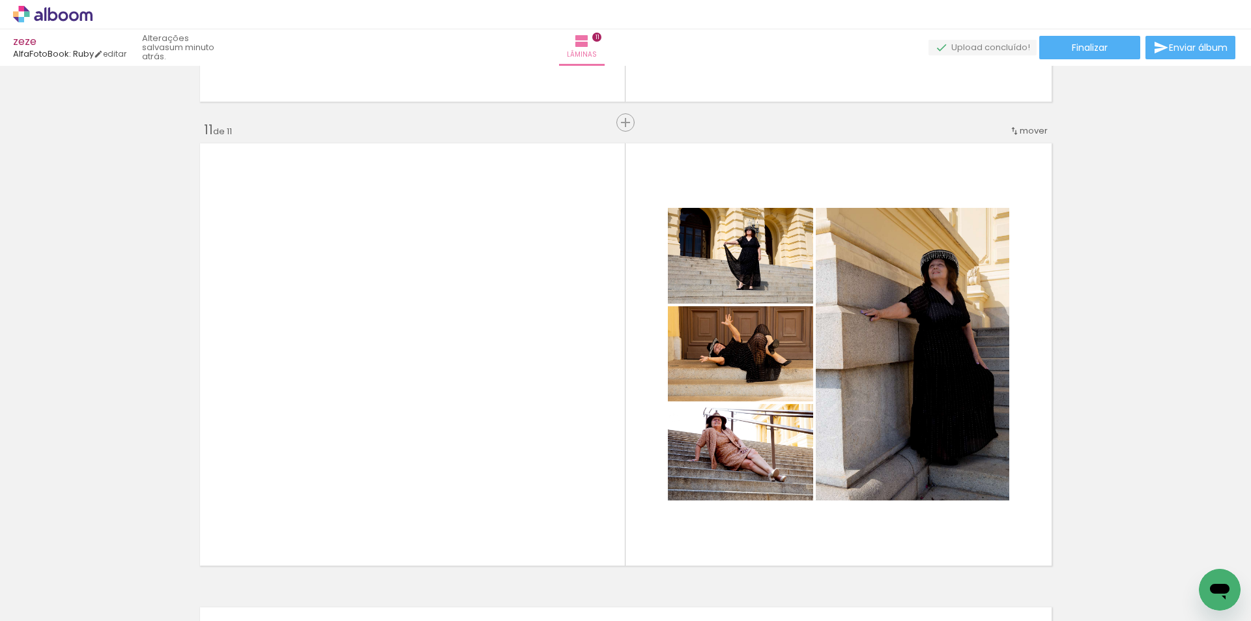
scroll to position [4693, 0]
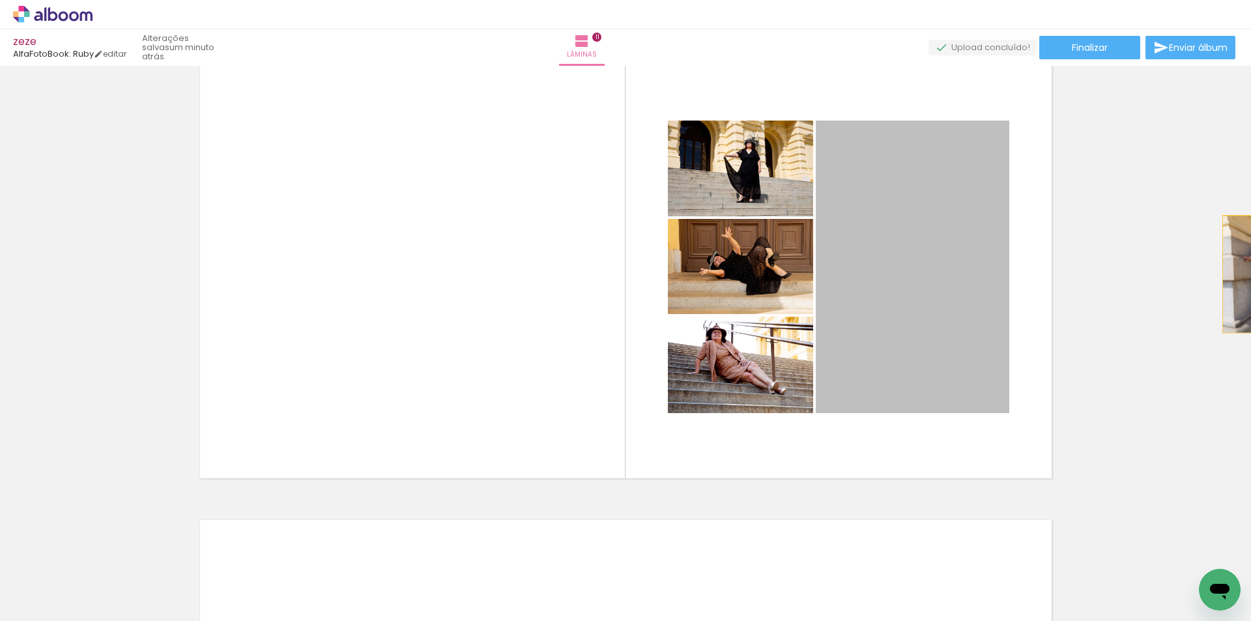
drag, startPoint x: 1042, startPoint y: 297, endPoint x: 1032, endPoint y: 306, distance: 14.3
click at [1247, 274] on div "Inserir lâmina 1 de 11 Inserir lâmina 2 de 11 Inserir lâmina 3 de 11 Inserir lâ…" at bounding box center [625, 343] width 1251 height 555
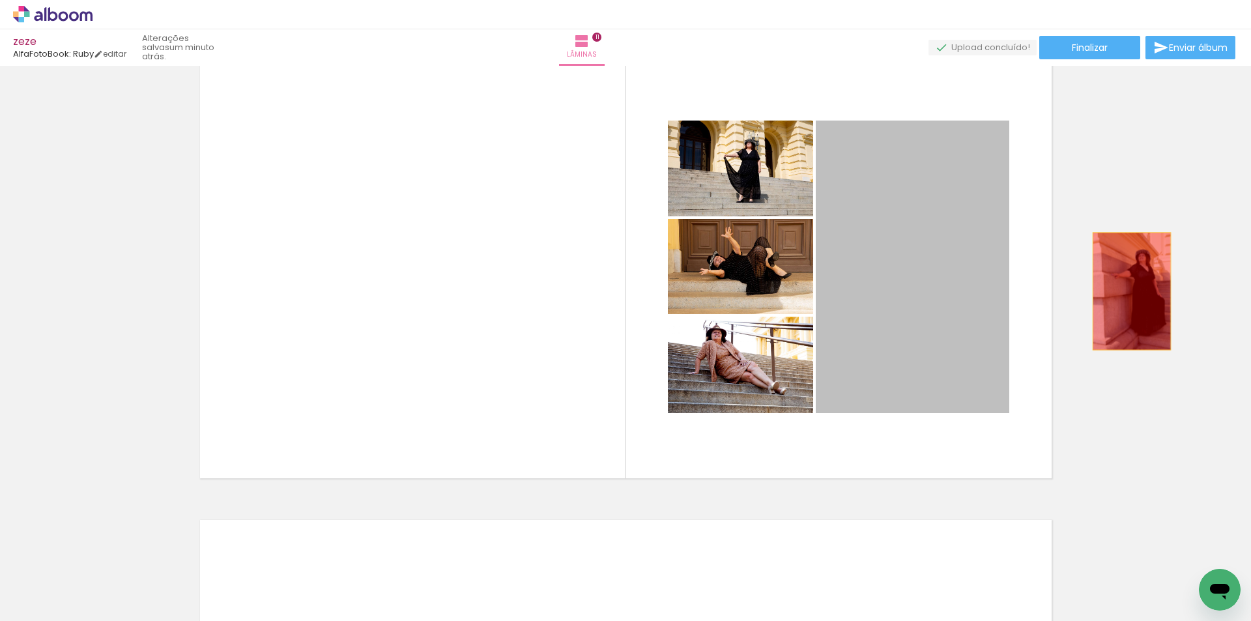
drag, startPoint x: 919, startPoint y: 315, endPoint x: 1132, endPoint y: 290, distance: 214.6
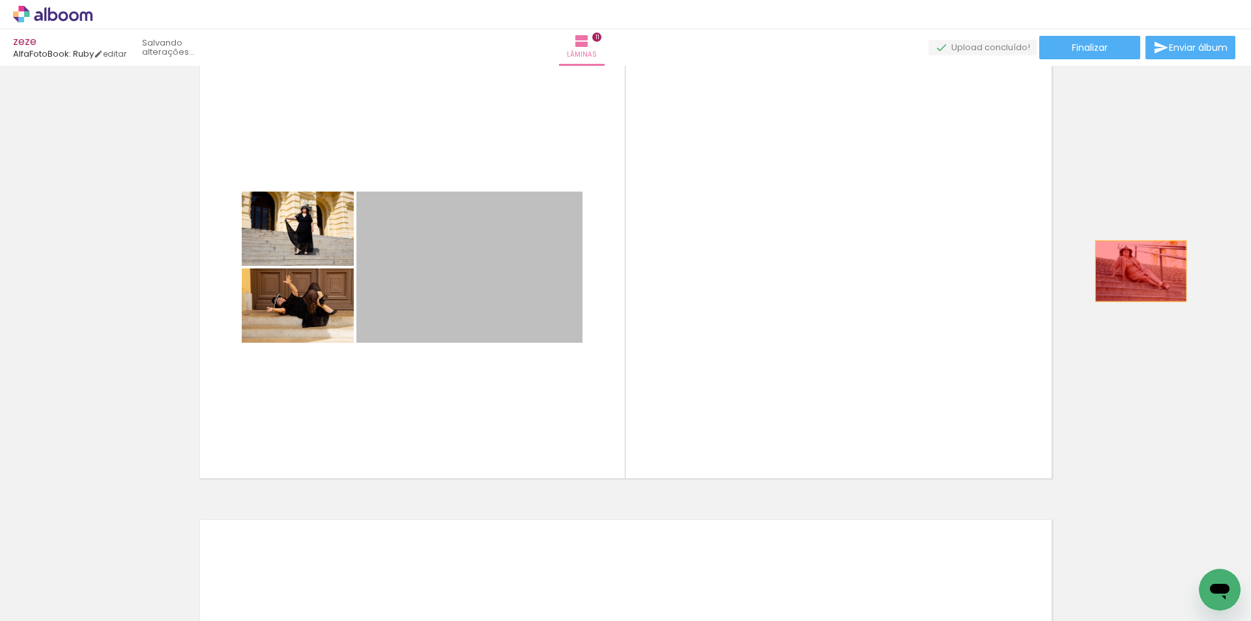
drag, startPoint x: 507, startPoint y: 293, endPoint x: 815, endPoint y: 287, distance: 308.3
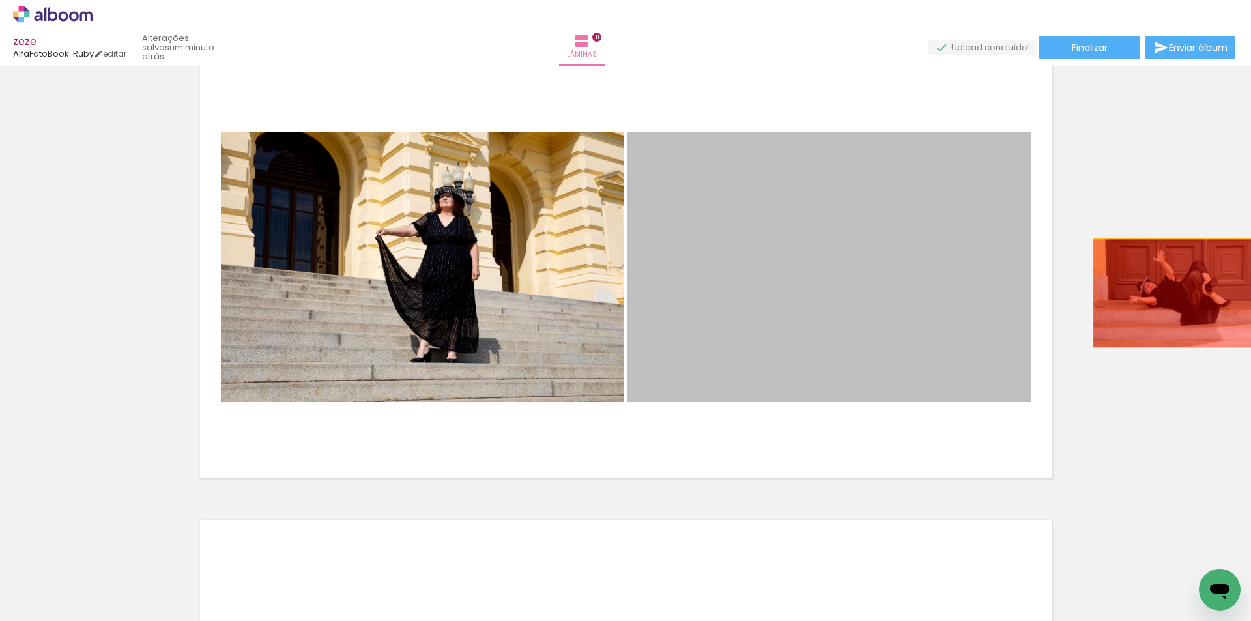
drag, startPoint x: 849, startPoint y: 315, endPoint x: 1085, endPoint y: 302, distance: 236.3
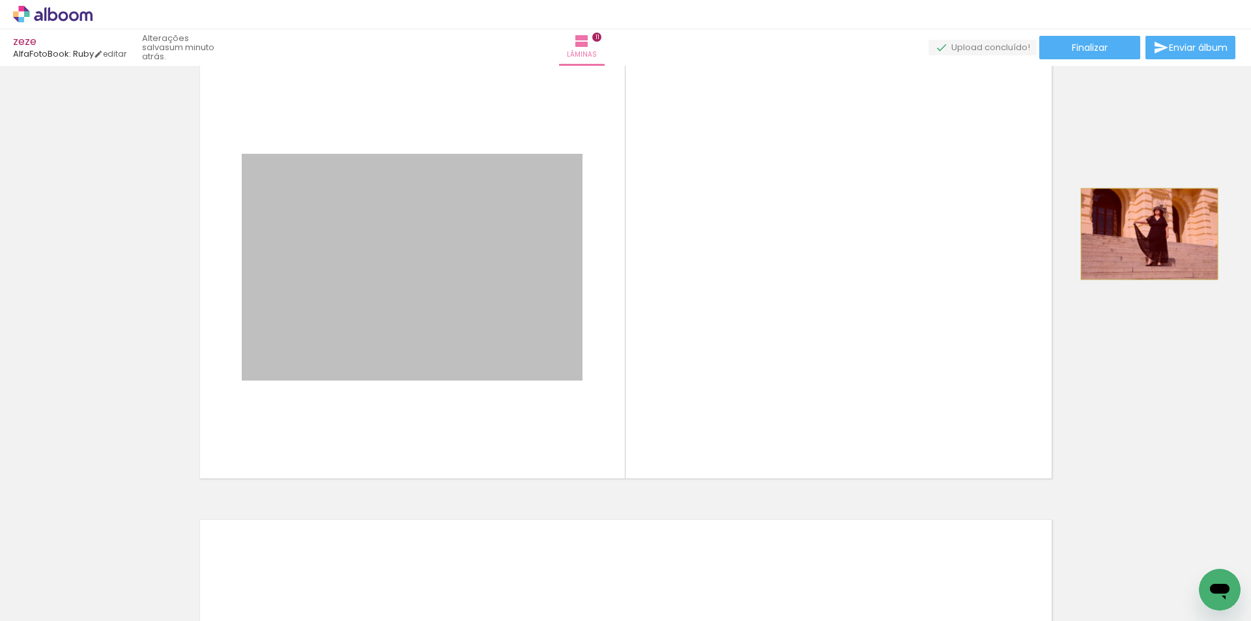
drag, startPoint x: 495, startPoint y: 248, endPoint x: 1145, endPoint y: 234, distance: 649.3
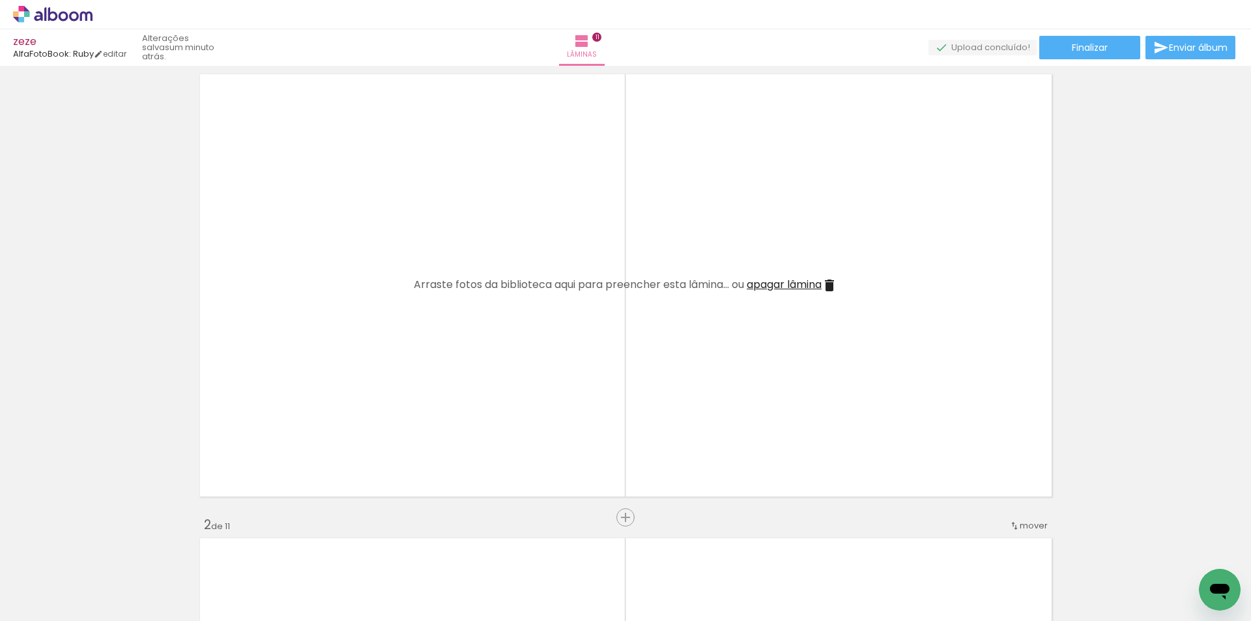
scroll to position [0, 0]
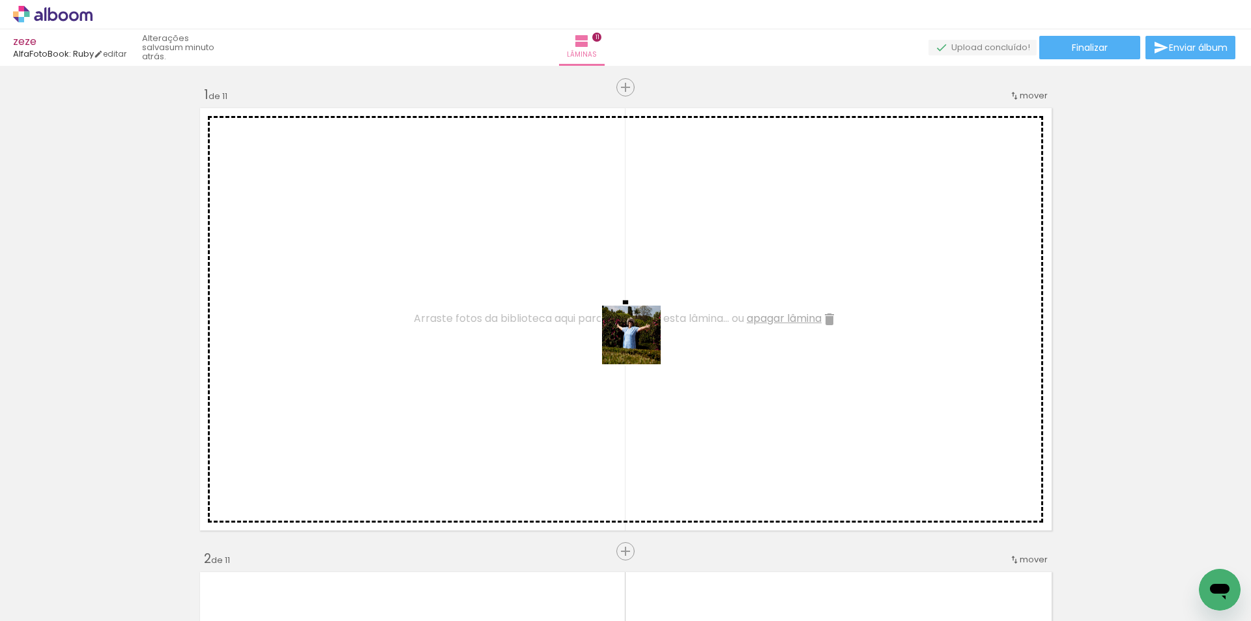
drag, startPoint x: 488, startPoint y: 585, endPoint x: 705, endPoint y: 528, distance: 223.9
click at [639, 345] on quentale-workspace at bounding box center [625, 310] width 1251 height 621
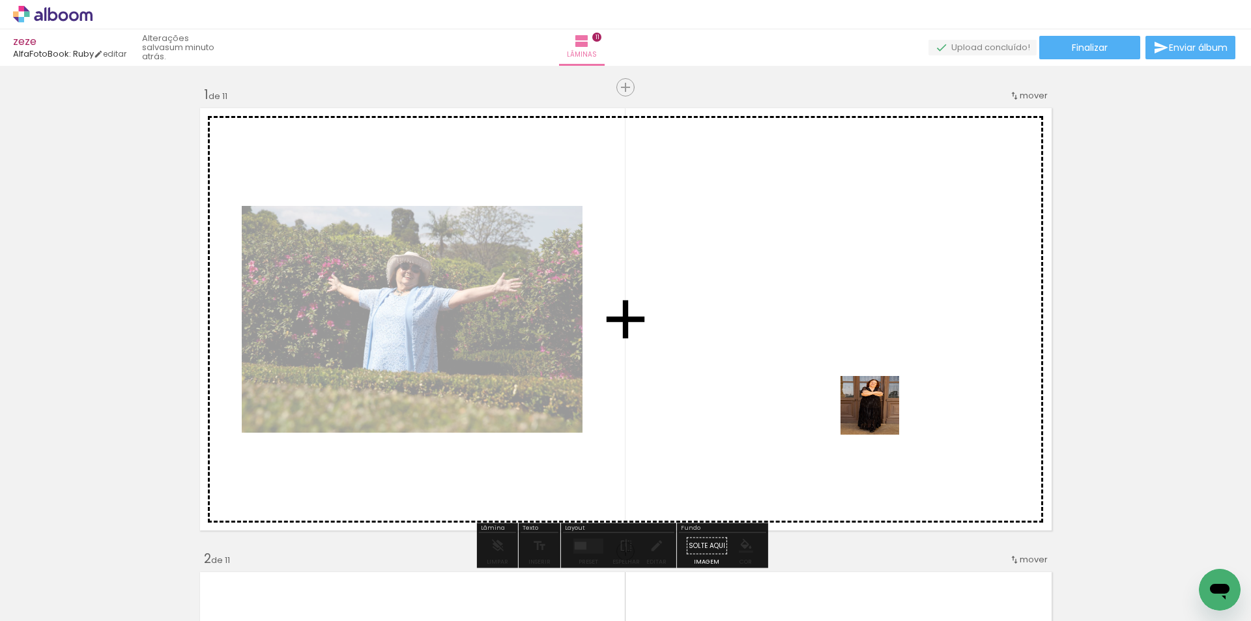
drag, startPoint x: 840, startPoint y: 585, endPoint x: 967, endPoint y: 618, distance: 131.4
click at [883, 430] on quentale-workspace at bounding box center [625, 310] width 1251 height 621
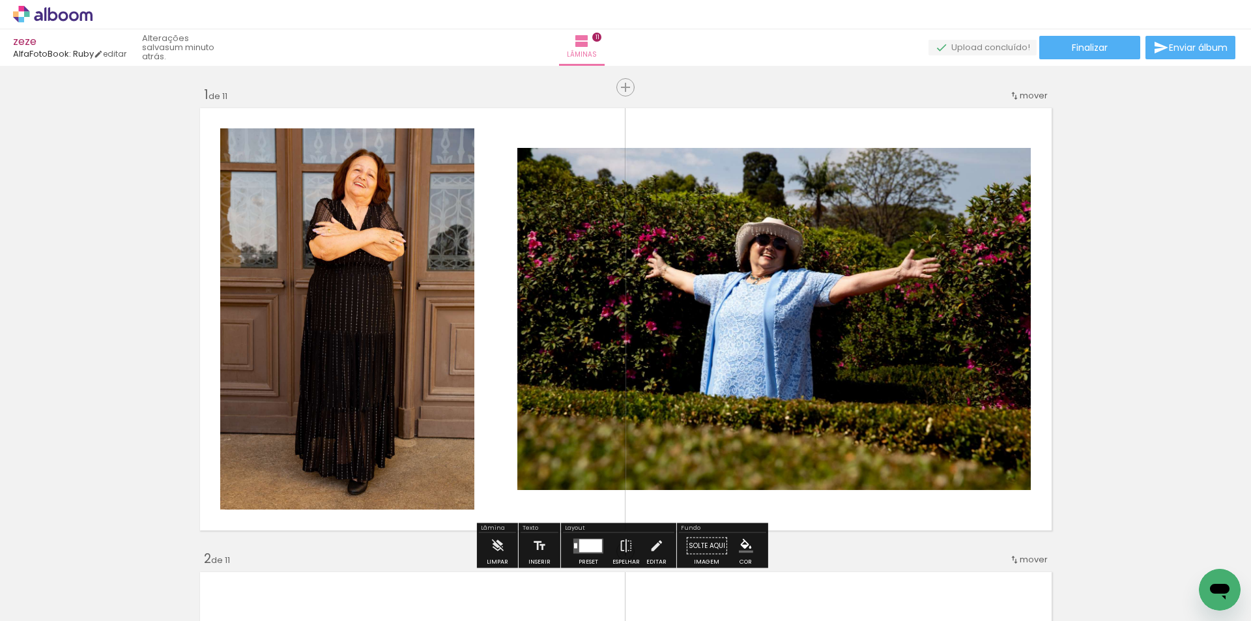
scroll to position [0, 1487]
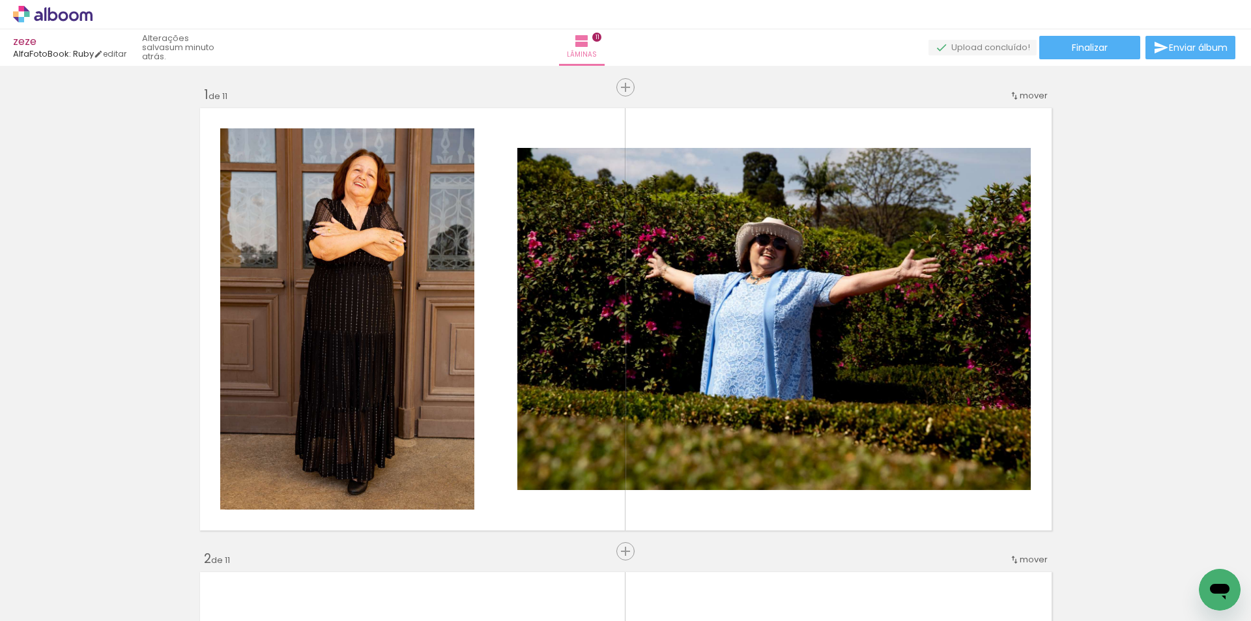
click at [45, 582] on input "Todas as fotos" at bounding box center [37, 581] width 50 height 11
click at [57, 581] on div at bounding box center [41, 579] width 67 height 22
click at [0, 0] on slot "Não utilizadas" at bounding box center [0, 0] width 0 height 0
type input "Não utilizadas"
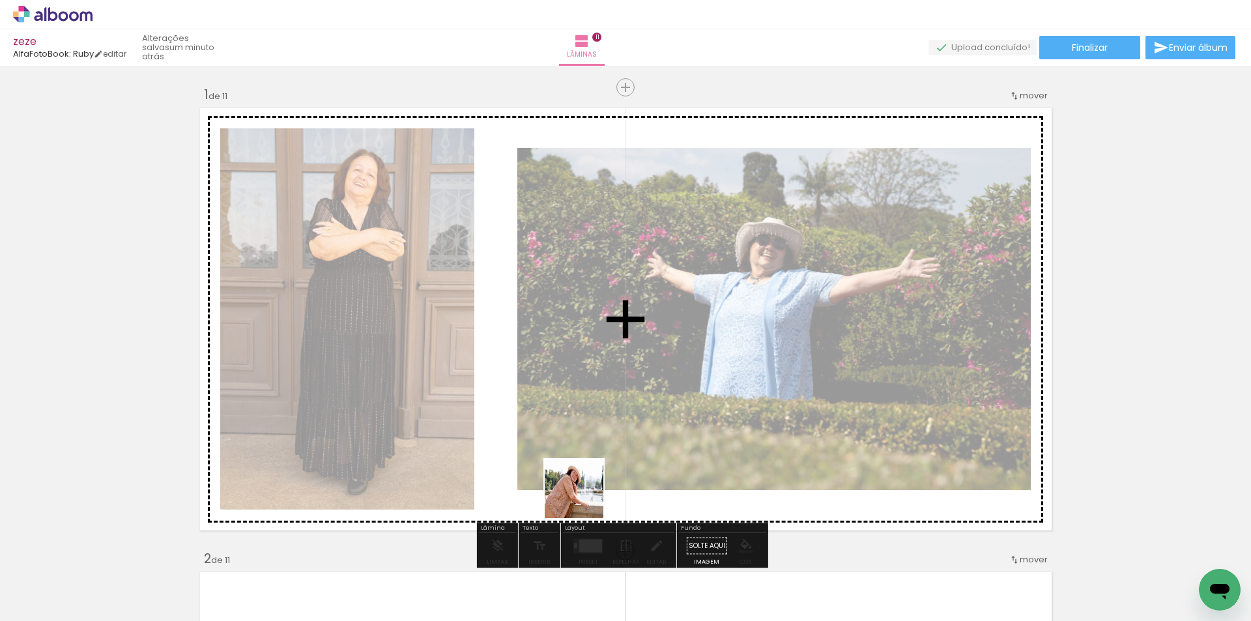
drag, startPoint x: 572, startPoint y: 570, endPoint x: 581, endPoint y: 429, distance: 141.8
click at [605, 375] on quentale-workspace at bounding box center [625, 310] width 1251 height 621
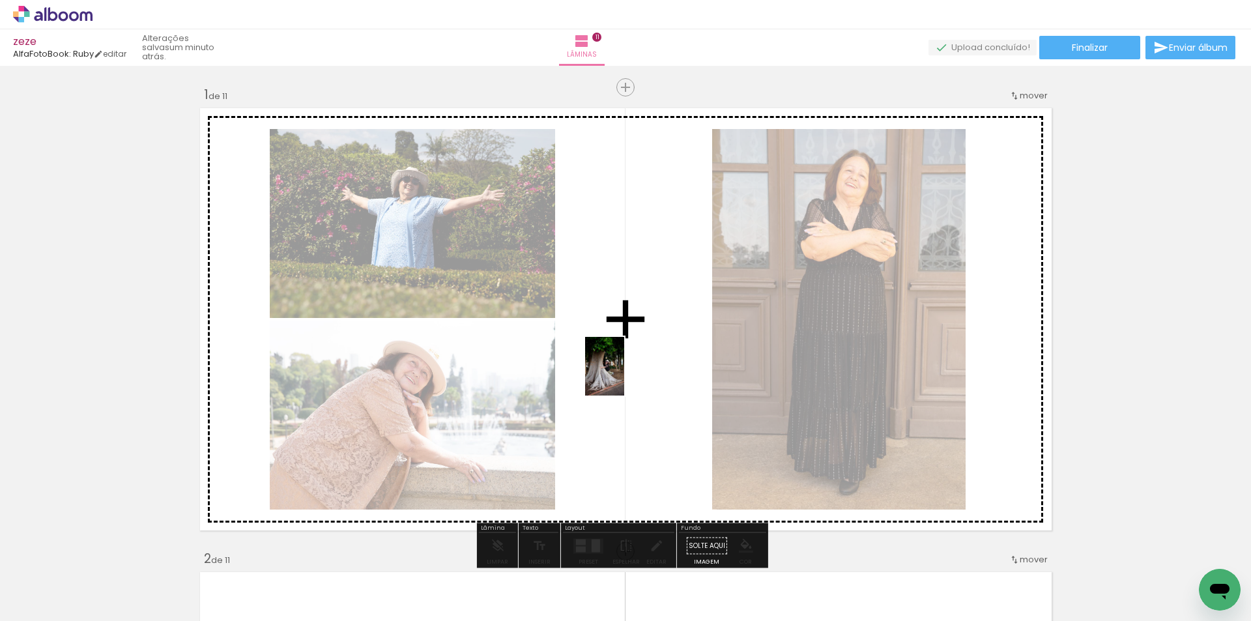
drag, startPoint x: 501, startPoint y: 583, endPoint x: 613, endPoint y: 337, distance: 270.4
click at [613, 337] on quentale-workspace at bounding box center [625, 310] width 1251 height 621
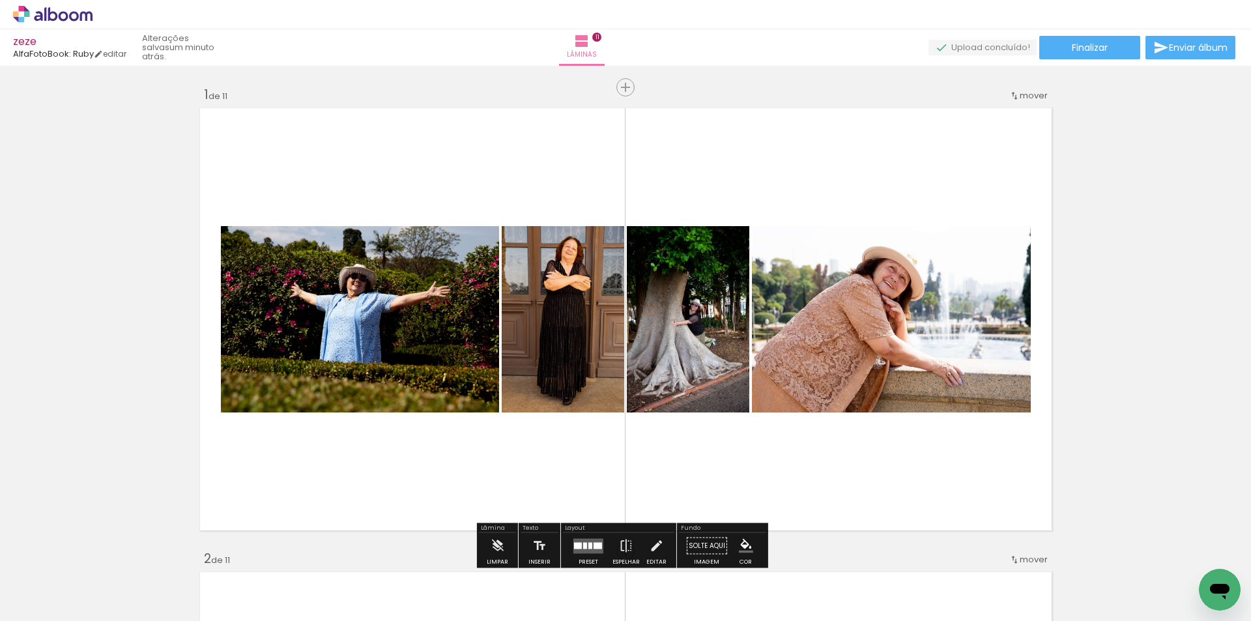
scroll to position [174, 0]
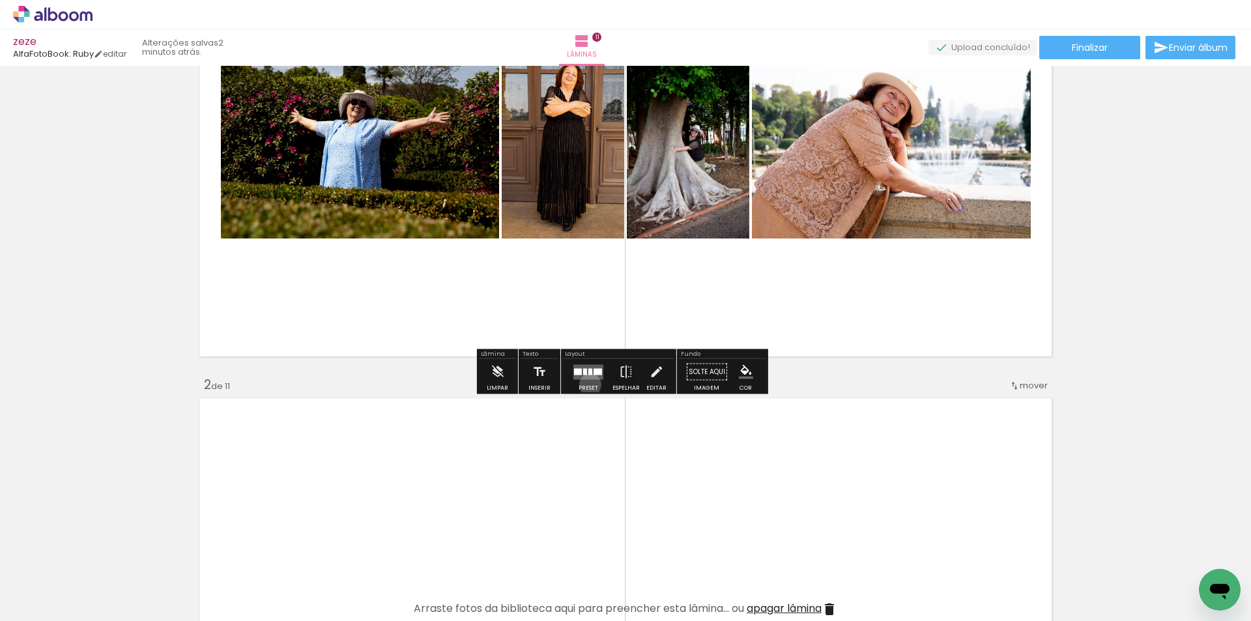
click at [587, 385] on div at bounding box center [588, 372] width 35 height 26
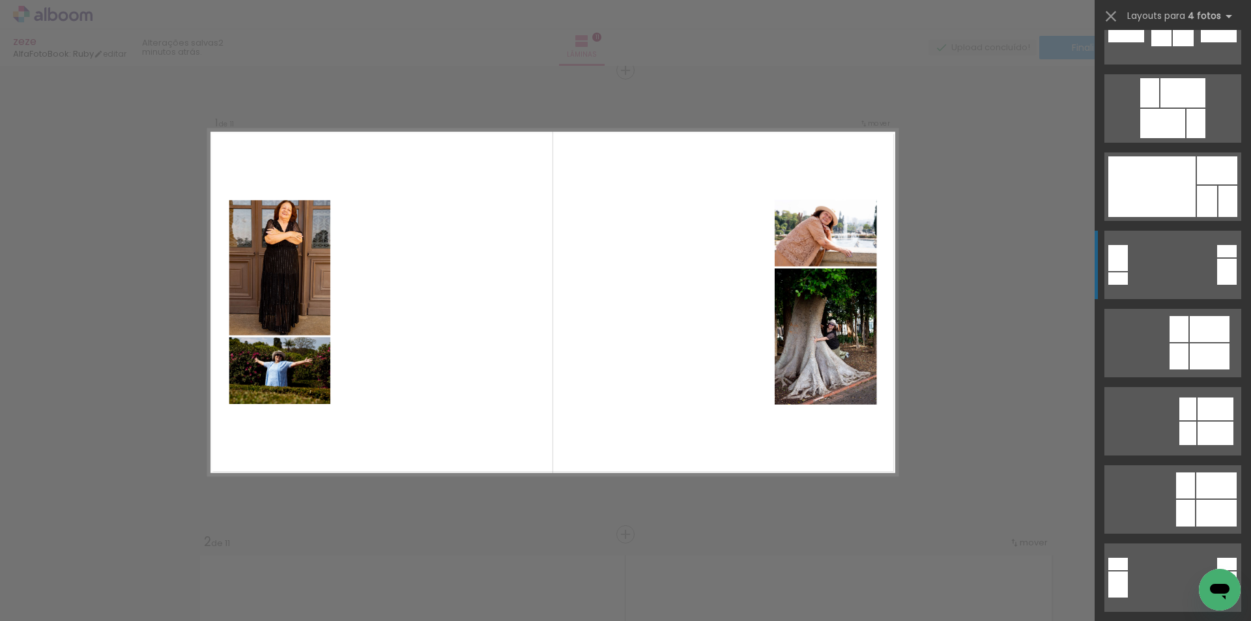
scroll to position [3129, 0]
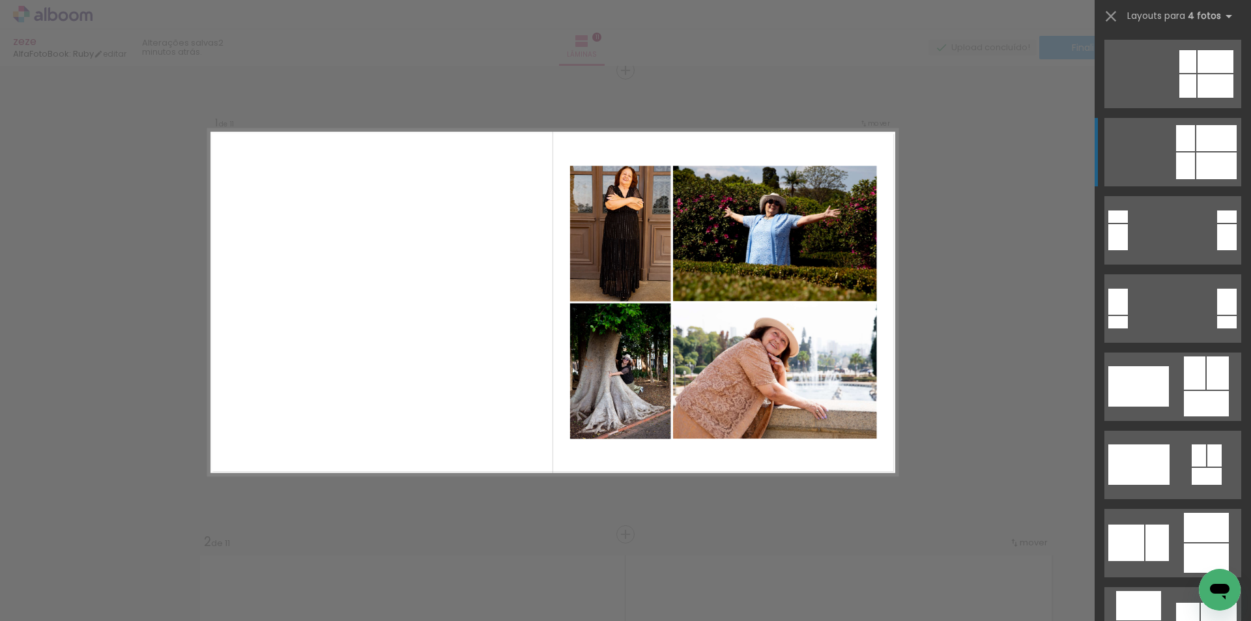
click at [1183, 160] on div at bounding box center [1185, 166] width 19 height 27
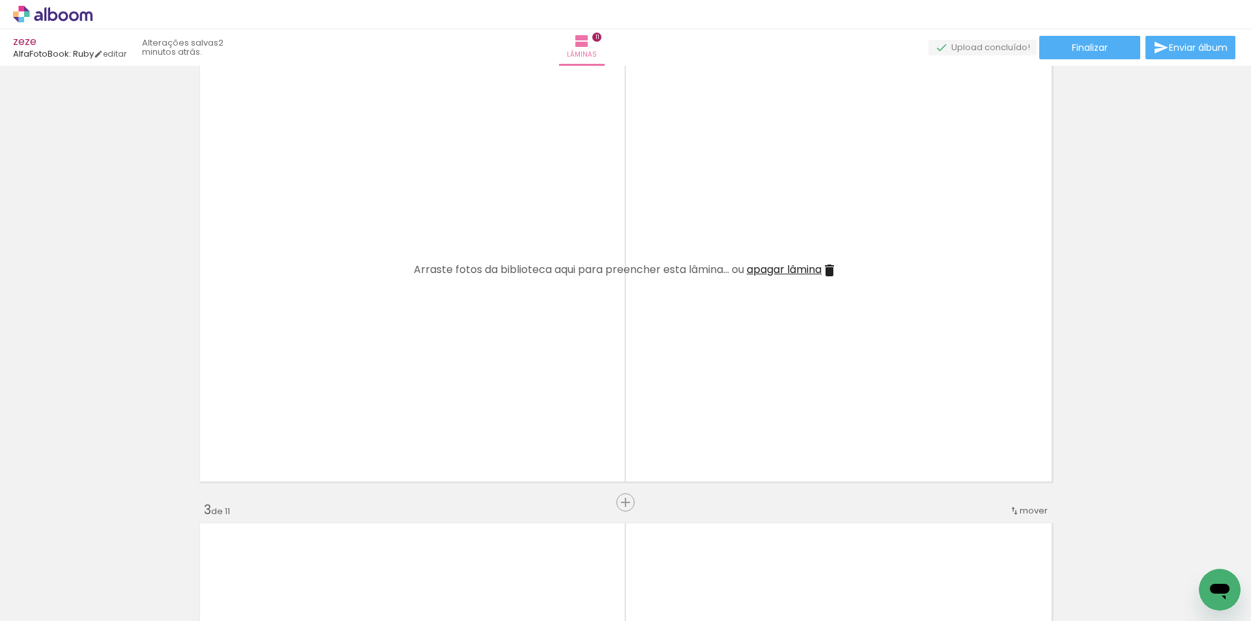
scroll to position [538, 0]
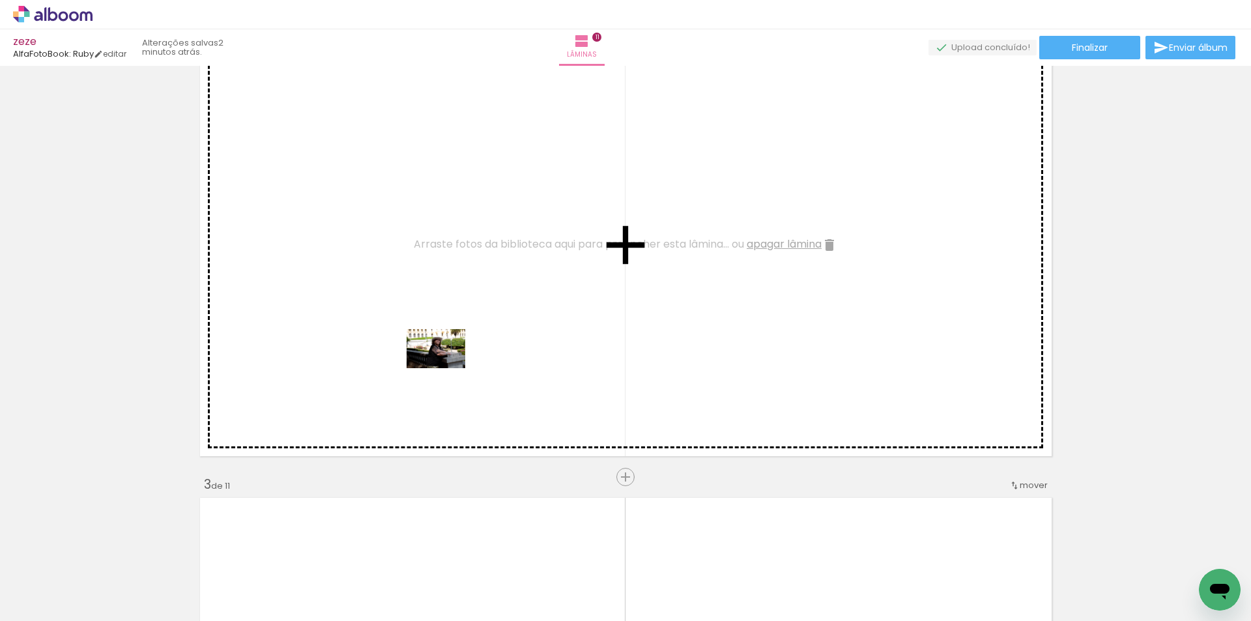
drag, startPoint x: 428, startPoint y: 577, endPoint x: 446, endPoint y: 367, distance: 211.4
click at [446, 367] on quentale-workspace at bounding box center [625, 310] width 1251 height 621
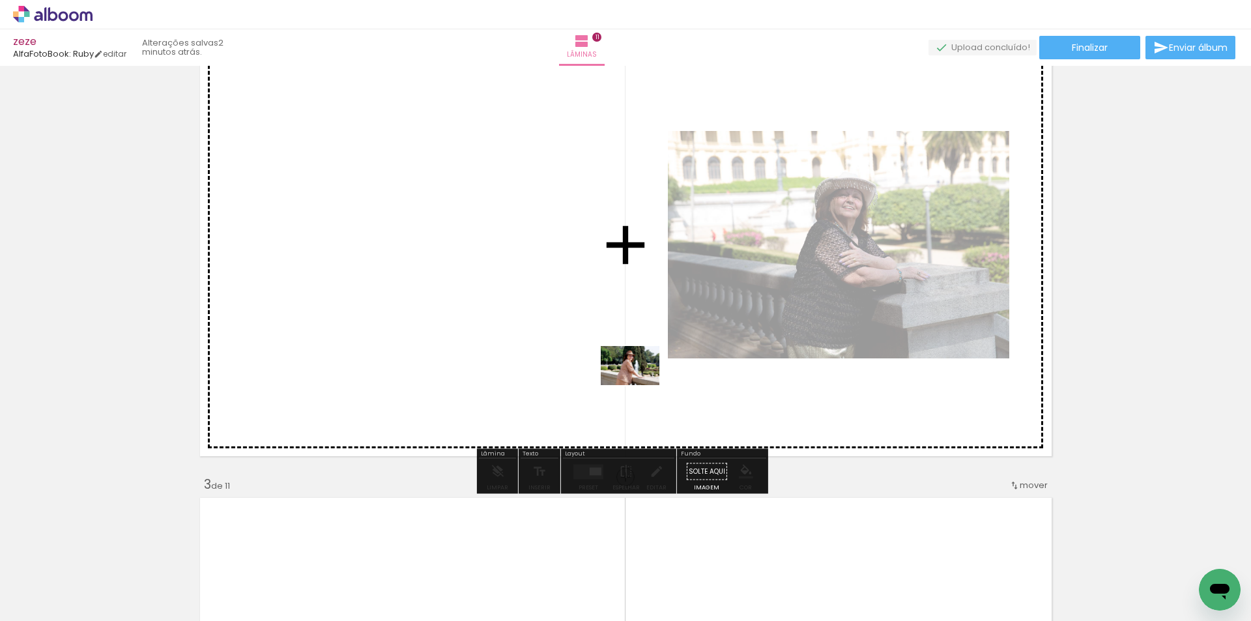
drag, startPoint x: 639, startPoint y: 585, endPoint x: 704, endPoint y: 515, distance: 95.9
click at [639, 372] on quentale-workspace at bounding box center [625, 310] width 1251 height 621
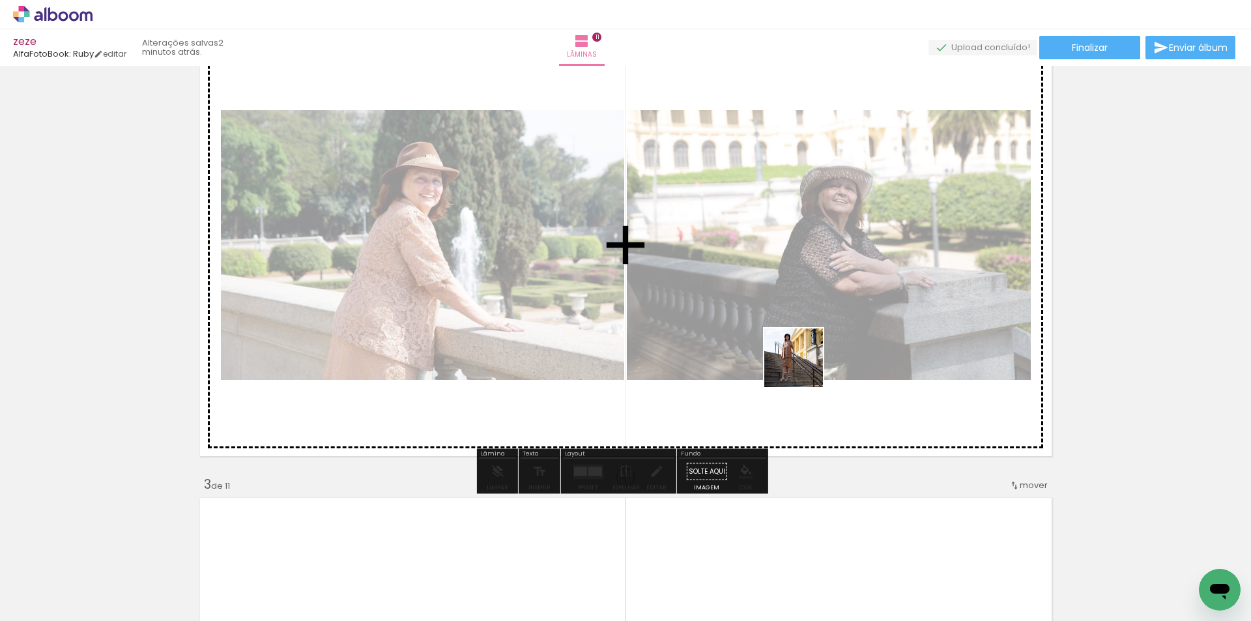
drag, startPoint x: 791, startPoint y: 588, endPoint x: 1001, endPoint y: 517, distance: 222.2
click at [808, 327] on quentale-workspace at bounding box center [625, 310] width 1251 height 621
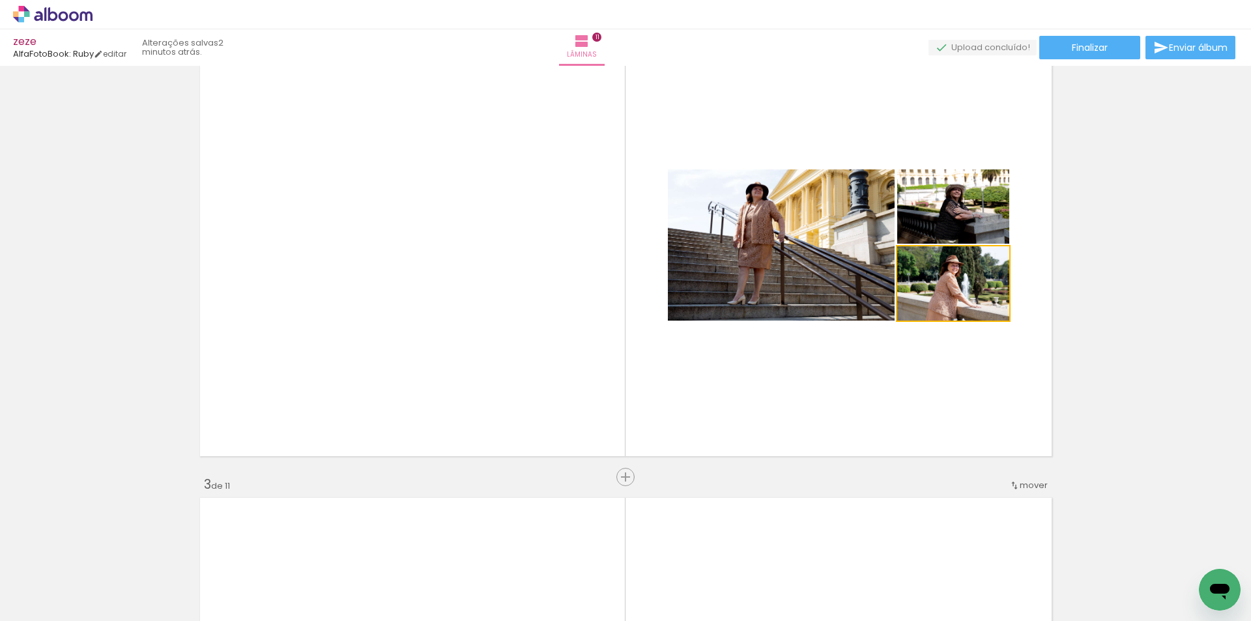
drag, startPoint x: 963, startPoint y: 290, endPoint x: 1079, endPoint y: 547, distance: 282.1
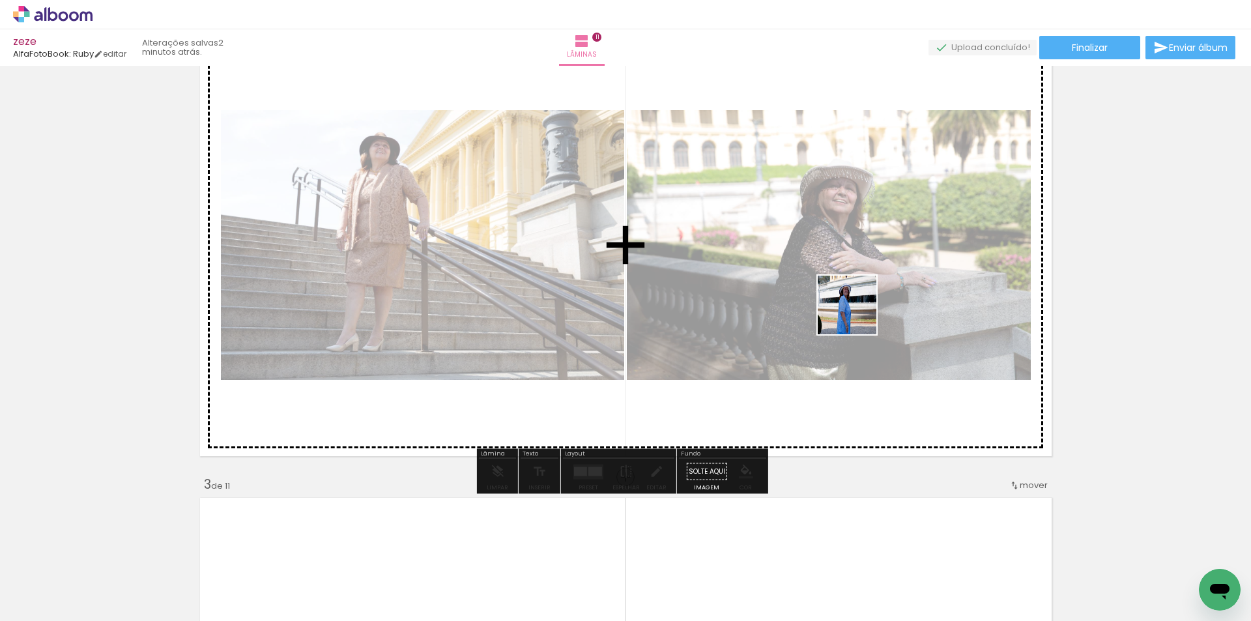
drag, startPoint x: 1090, startPoint y: 583, endPoint x: 980, endPoint y: 527, distance: 123.6
click at [858, 321] on quentale-workspace at bounding box center [625, 310] width 1251 height 621
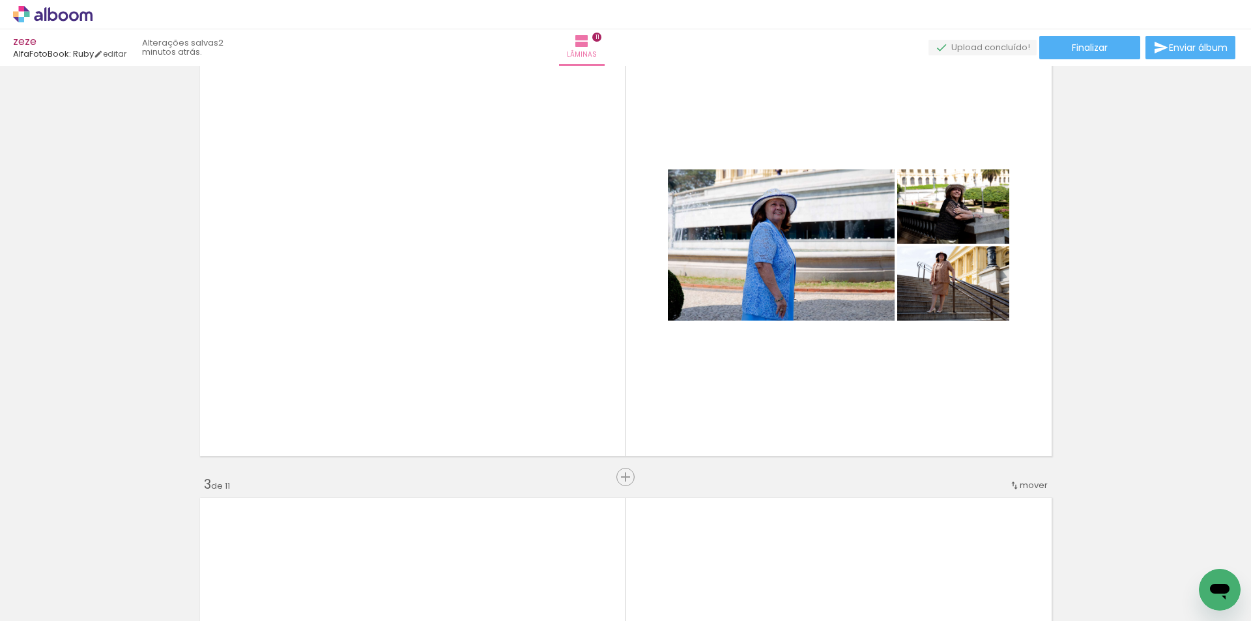
scroll to position [0, 951]
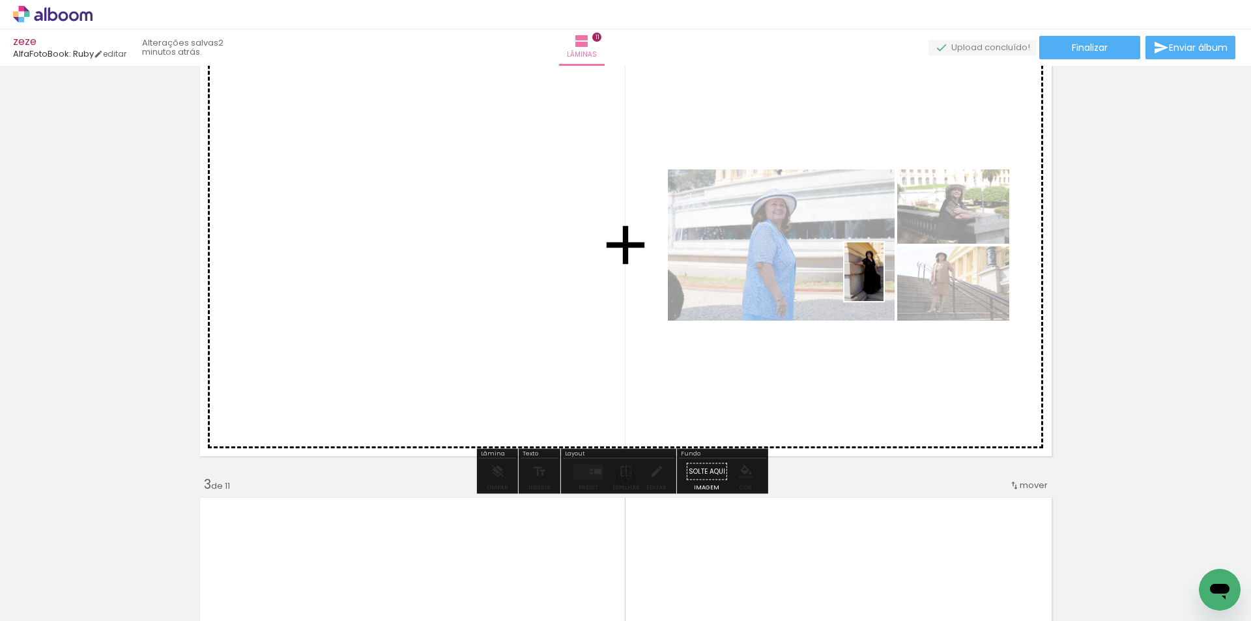
drag, startPoint x: 1080, startPoint y: 579, endPoint x: 810, endPoint y: 332, distance: 366.3
click at [882, 280] on quentale-workspace at bounding box center [625, 310] width 1251 height 621
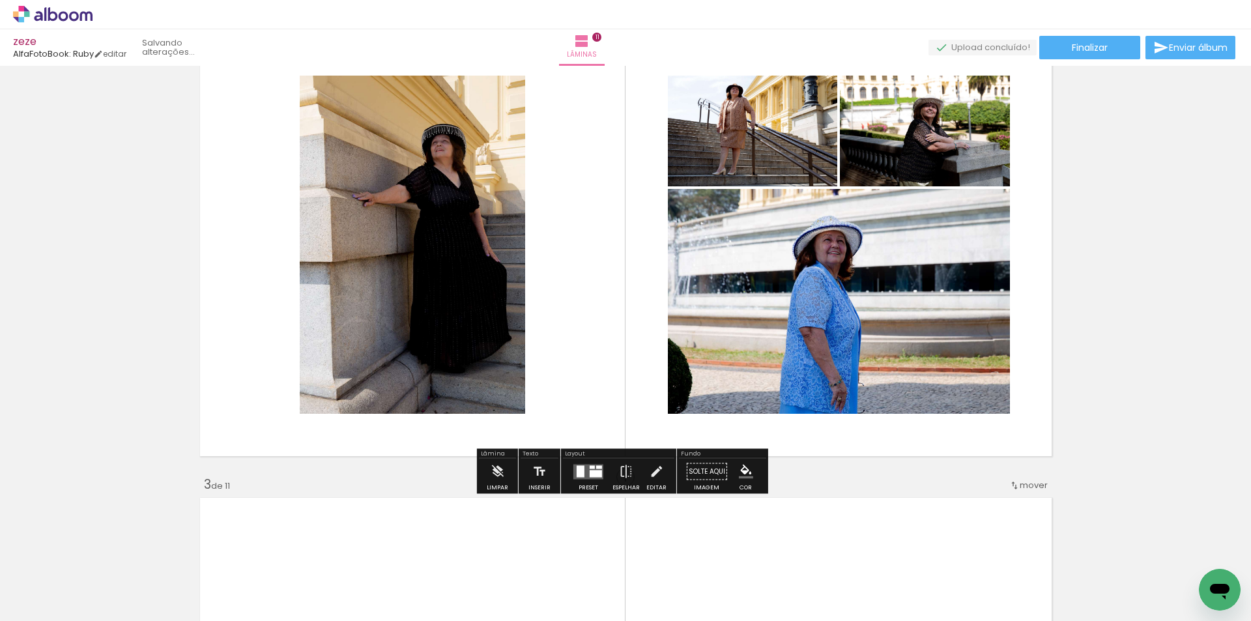
scroll to position [0, 903]
click at [587, 471] on quentale-layouter at bounding box center [589, 471] width 30 height 15
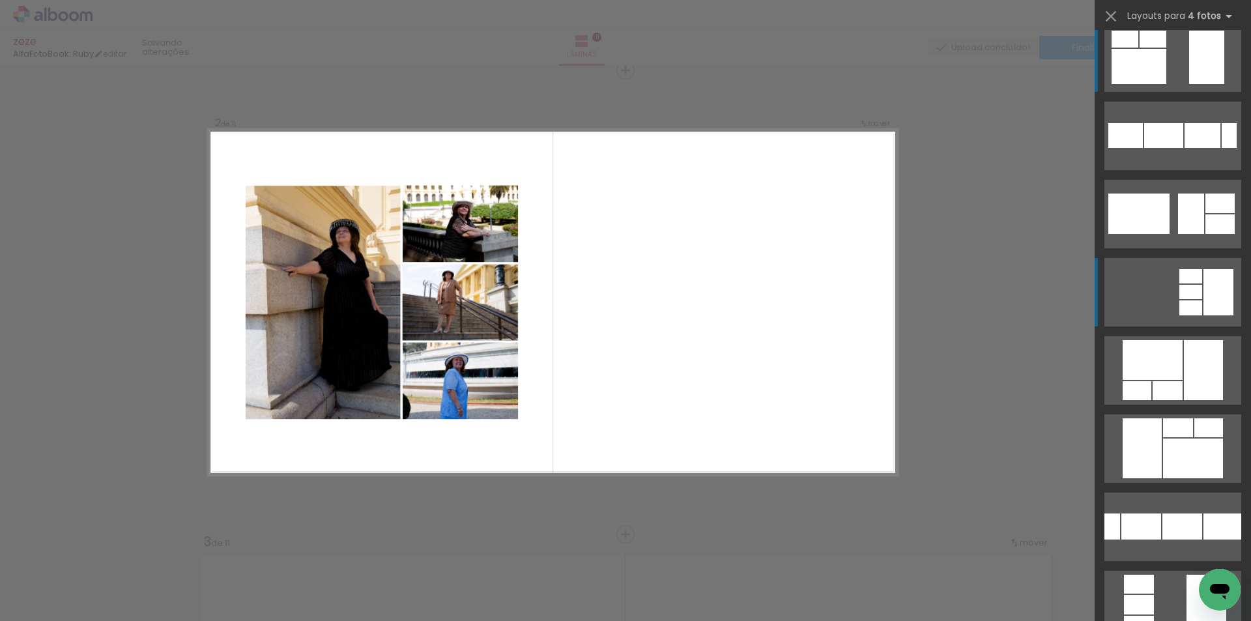
scroll to position [0, 0]
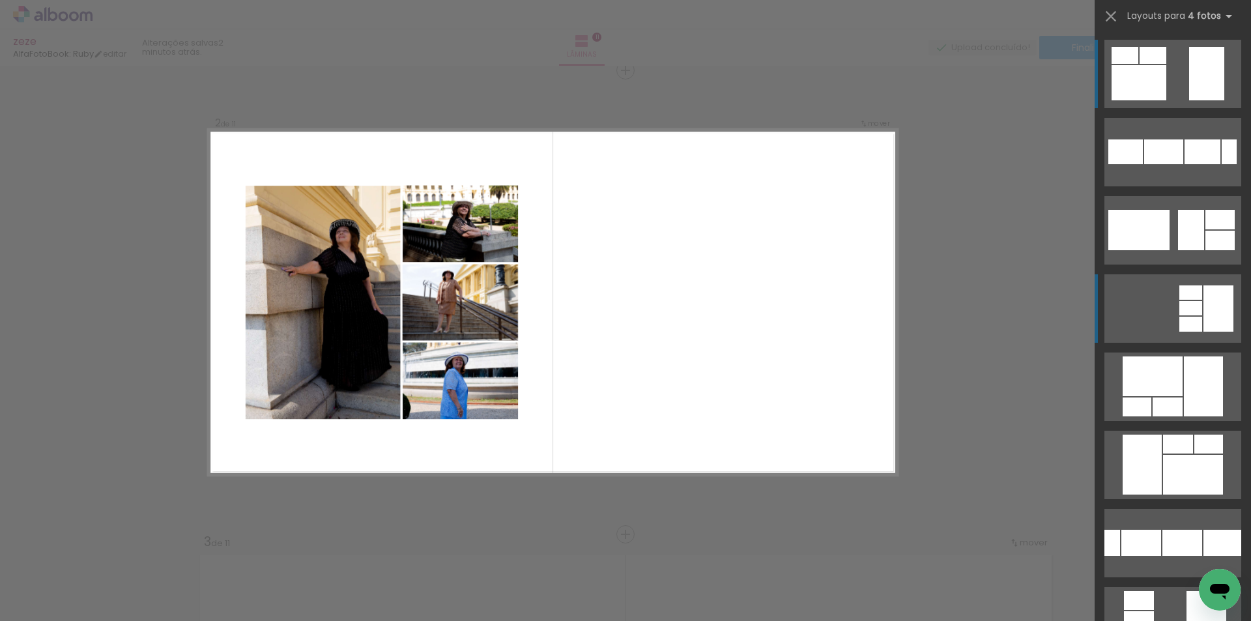
click at [1210, 297] on div at bounding box center [1219, 308] width 30 height 46
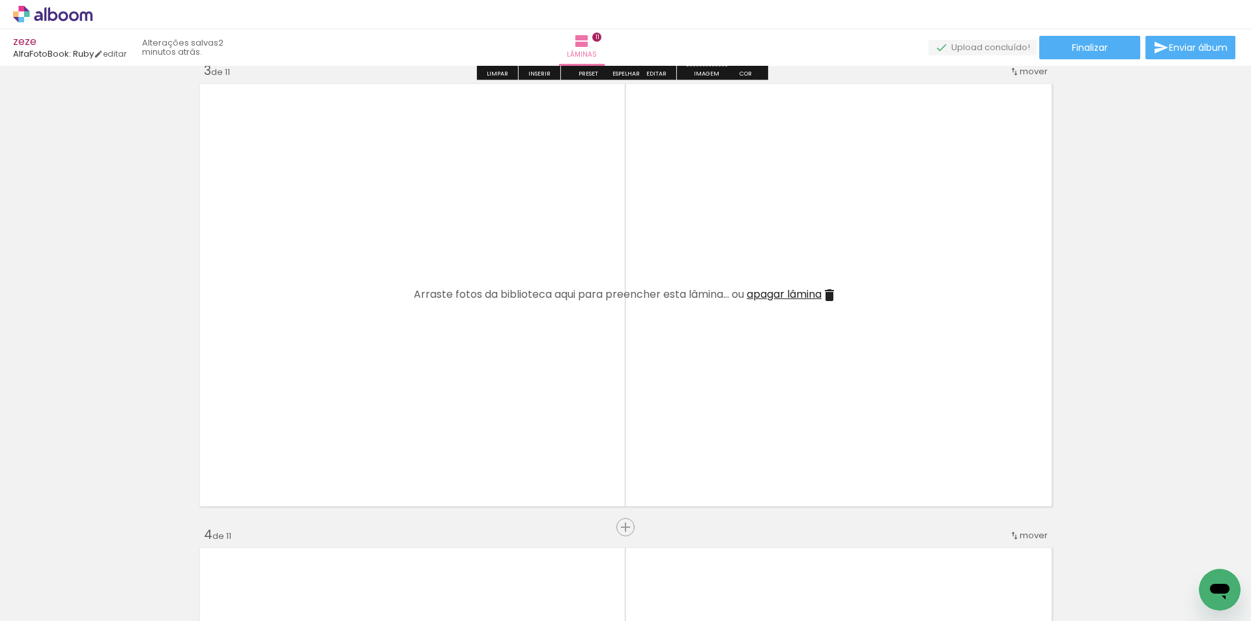
scroll to position [1002, 0]
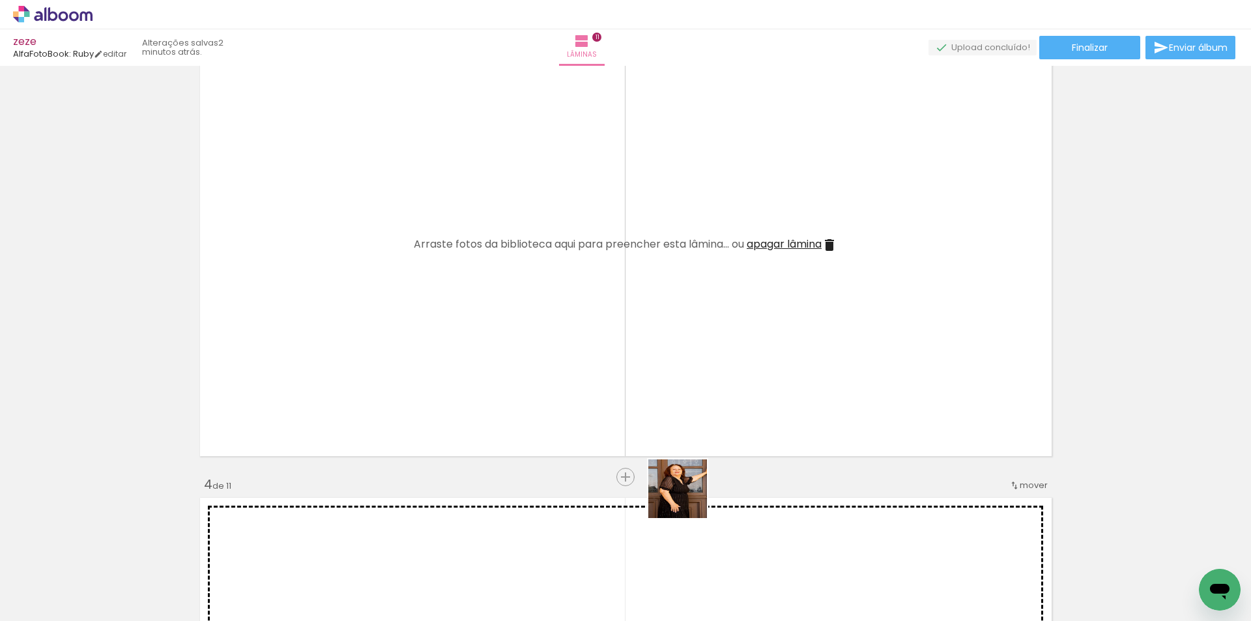
drag, startPoint x: 695, startPoint y: 562, endPoint x: 815, endPoint y: 505, distance: 132.1
click at [615, 347] on quentale-workspace at bounding box center [625, 310] width 1251 height 621
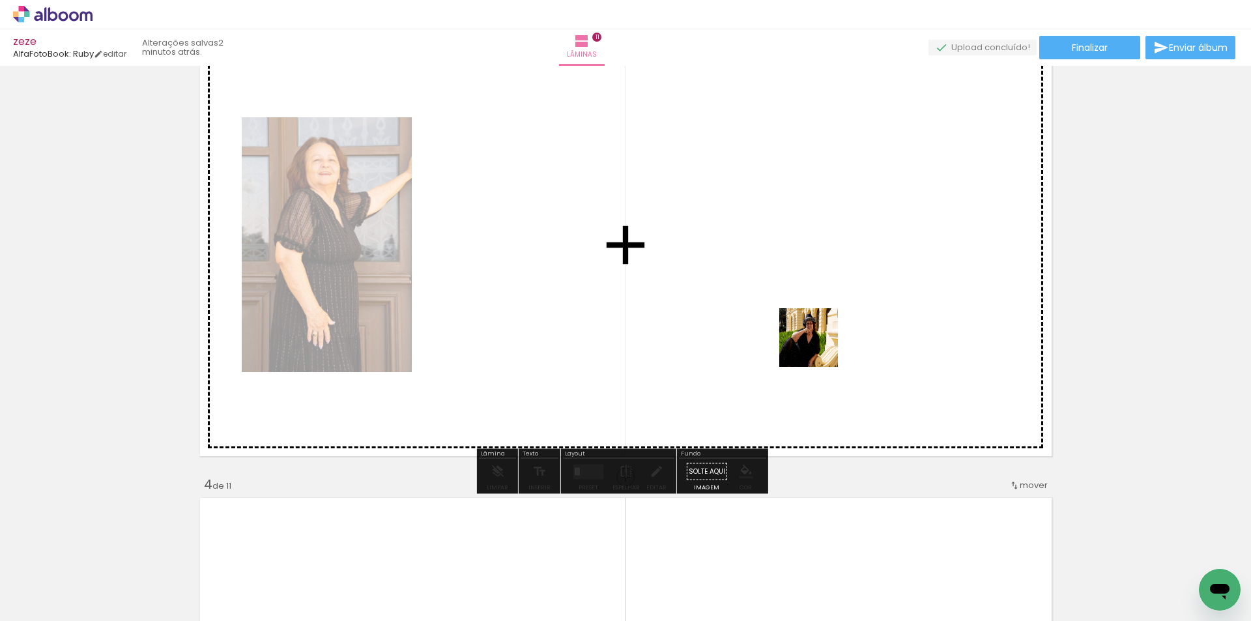
drag, startPoint x: 842, startPoint y: 566, endPoint x: 898, endPoint y: 461, distance: 118.4
click at [813, 336] on quentale-workspace at bounding box center [625, 310] width 1251 height 621
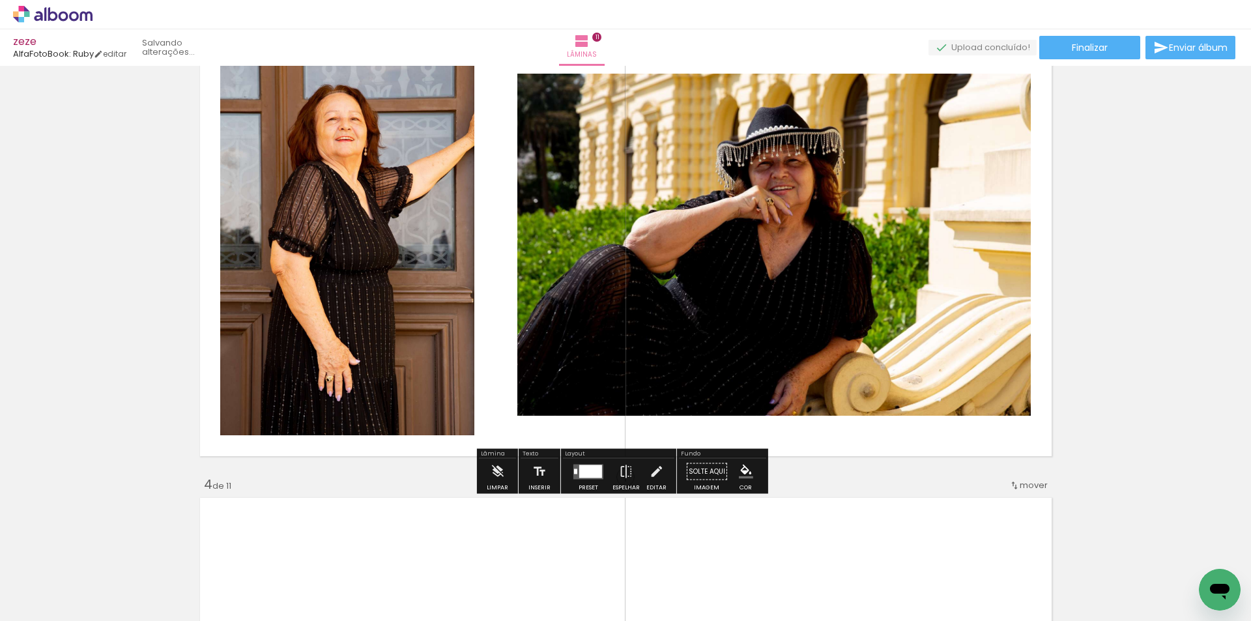
scroll to position [0, 757]
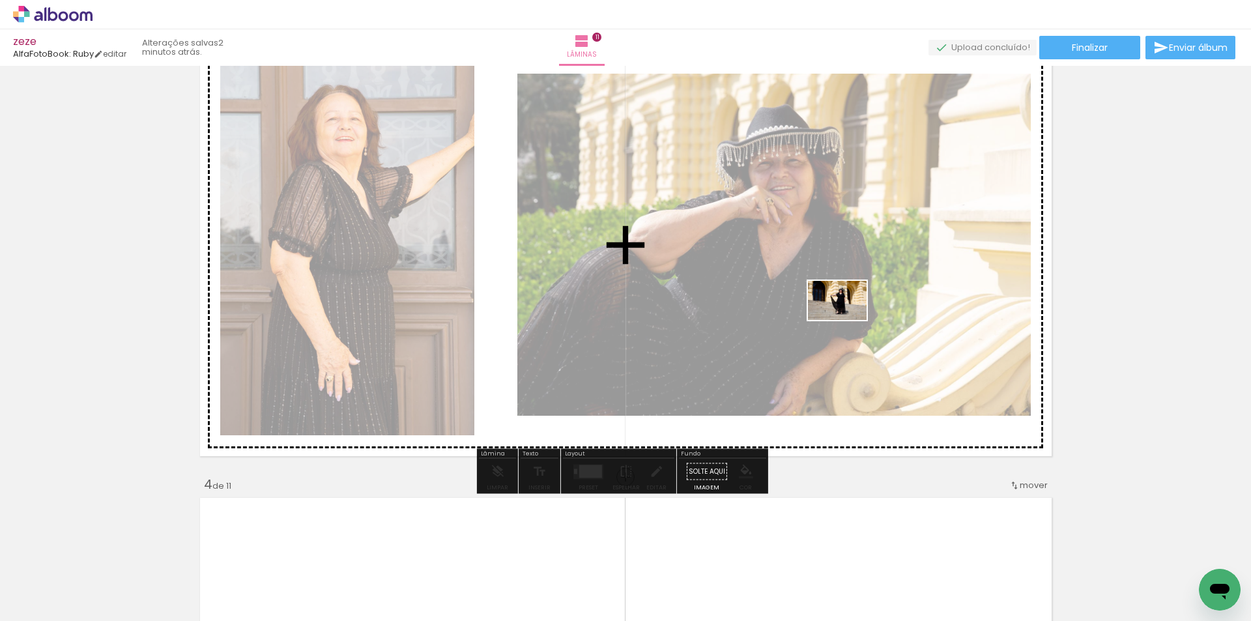
drag, startPoint x: 1066, startPoint y: 578, endPoint x: 847, endPoint y: 320, distance: 338.1
click at [847, 320] on quentale-workspace at bounding box center [625, 310] width 1251 height 621
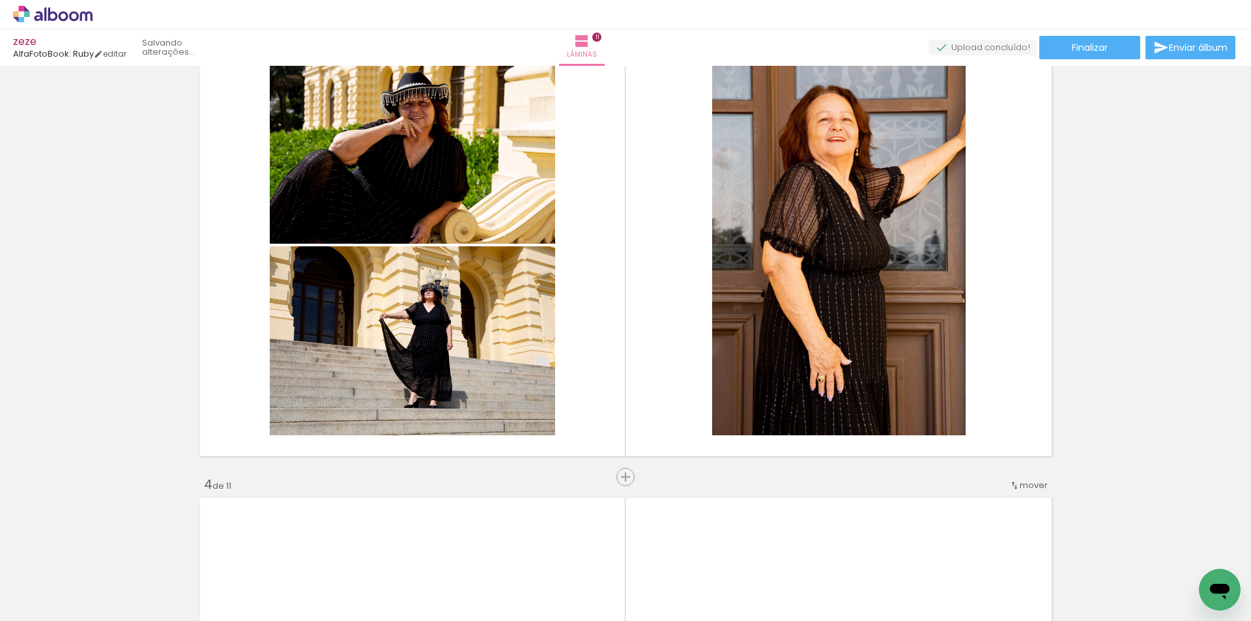
scroll to position [0, 684]
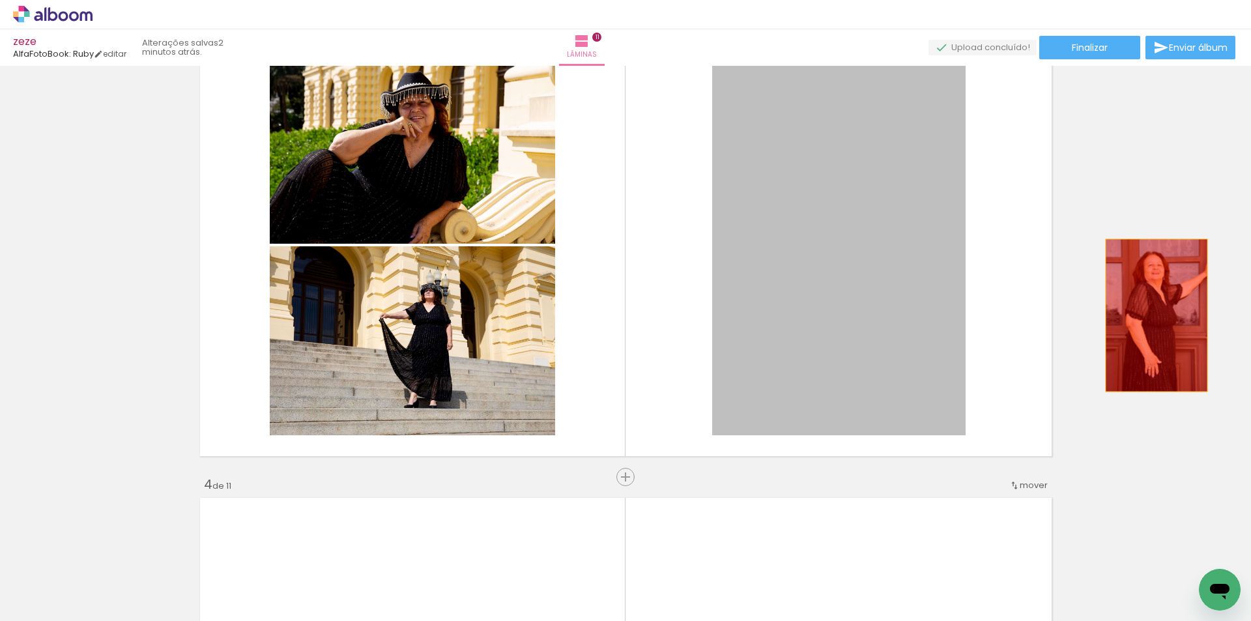
drag, startPoint x: 850, startPoint y: 282, endPoint x: 800, endPoint y: 385, distance: 114.3
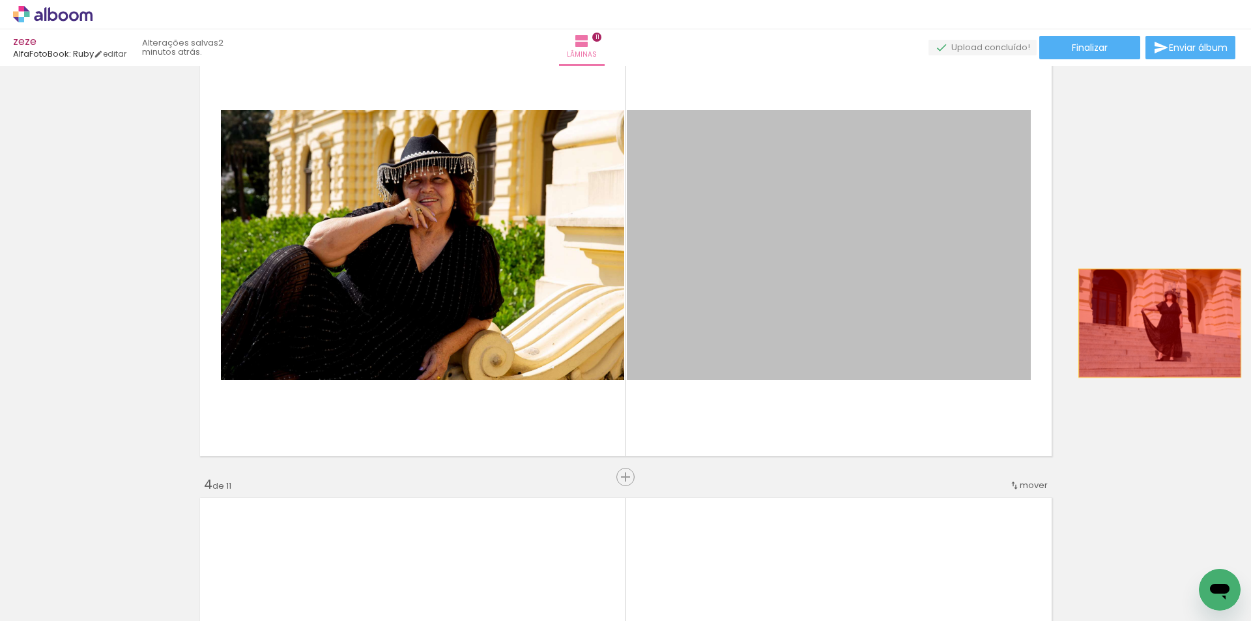
drag, startPoint x: 716, startPoint y: 294, endPoint x: 1075, endPoint y: 478, distance: 403.7
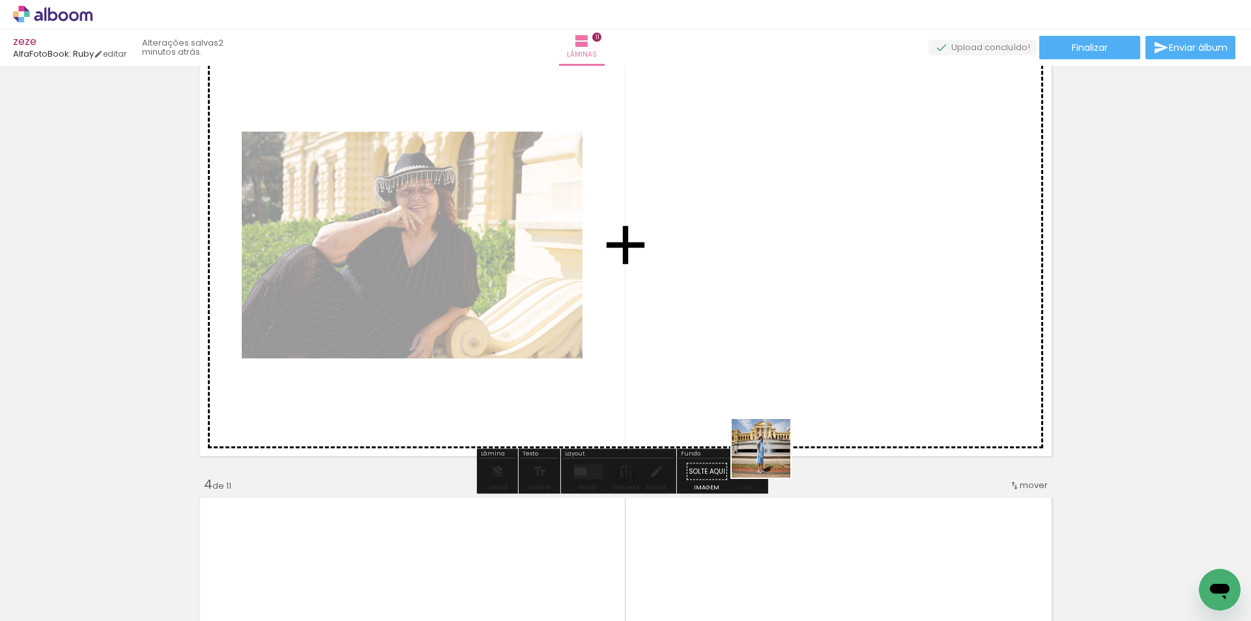
drag, startPoint x: 772, startPoint y: 566, endPoint x: 750, endPoint y: 574, distance: 24.3
click at [744, 334] on quentale-workspace at bounding box center [625, 310] width 1251 height 621
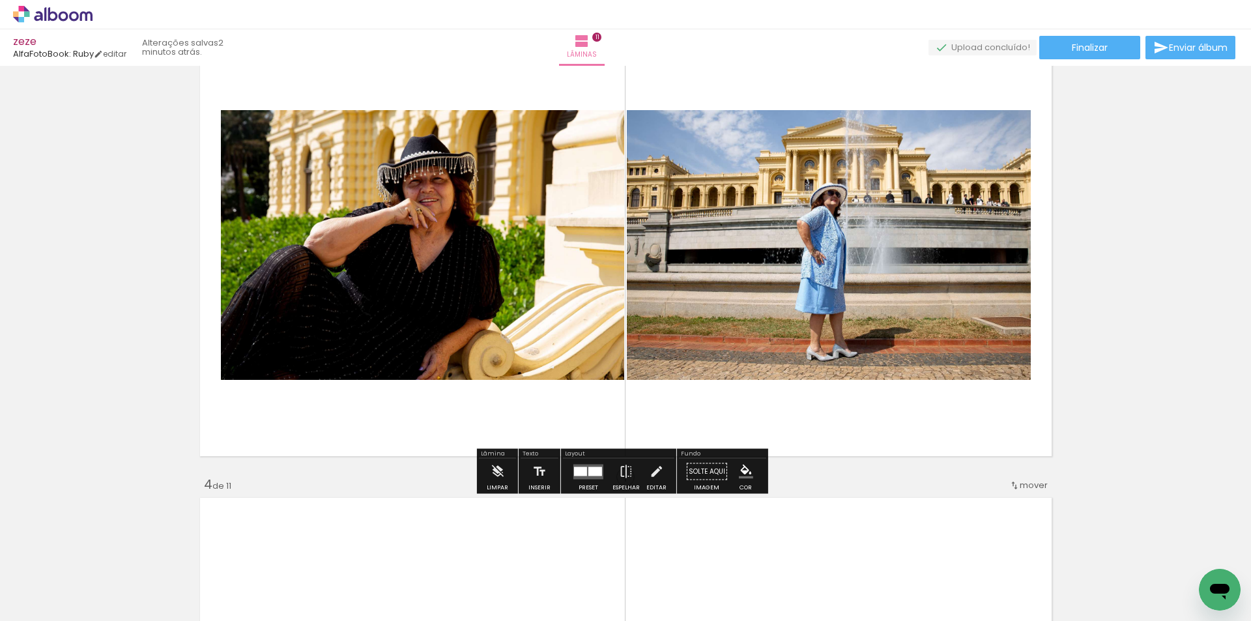
scroll to position [0, 757]
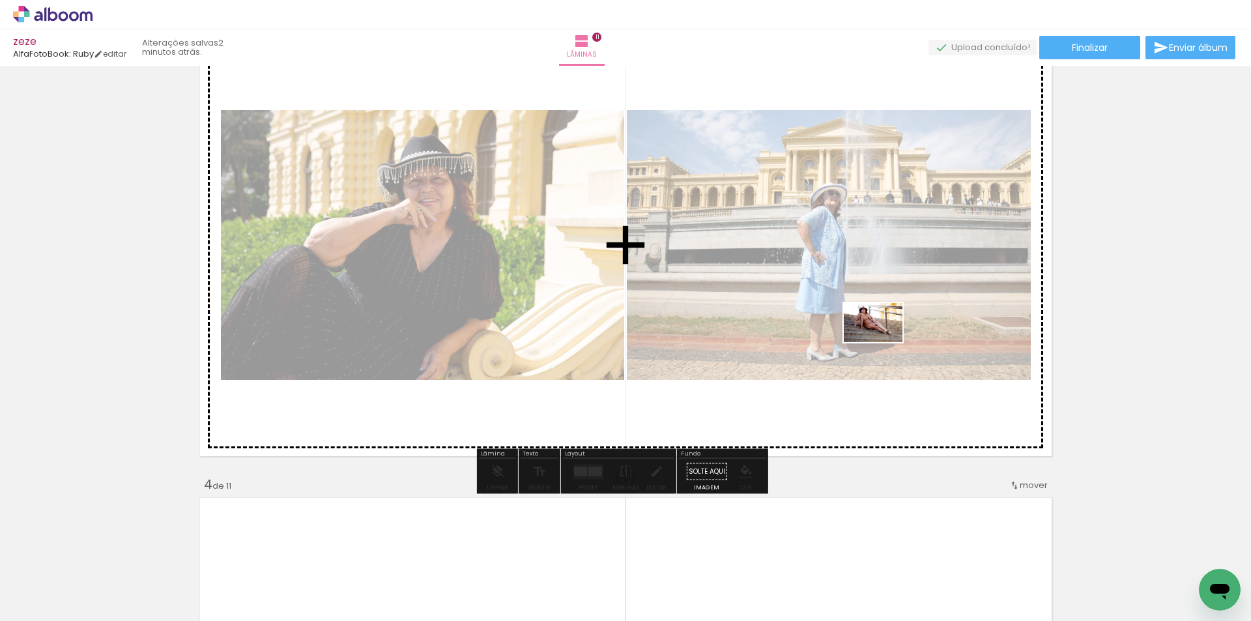
drag, startPoint x: 1184, startPoint y: 573, endPoint x: 883, endPoint y: 342, distance: 378.8
click at [883, 342] on quentale-workspace at bounding box center [625, 310] width 1251 height 621
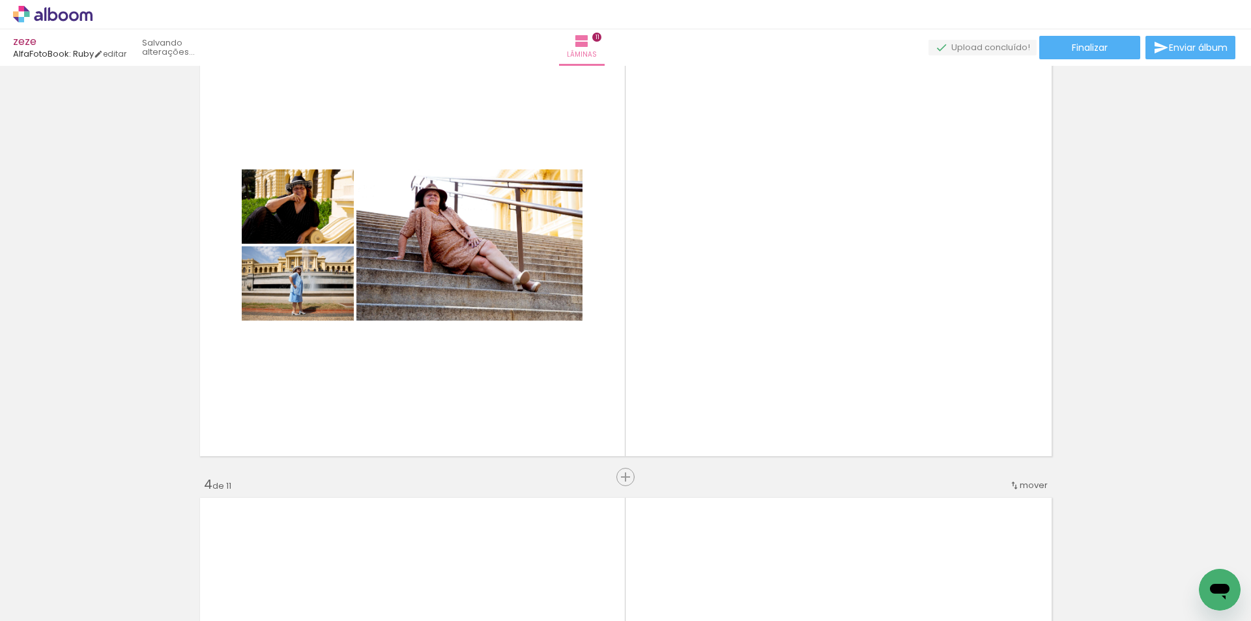
scroll to position [0, 684]
drag, startPoint x: 770, startPoint y: 580, endPoint x: 715, endPoint y: 592, distance: 56.1
click at [0, 0] on slot at bounding box center [0, 0] width 0 height 0
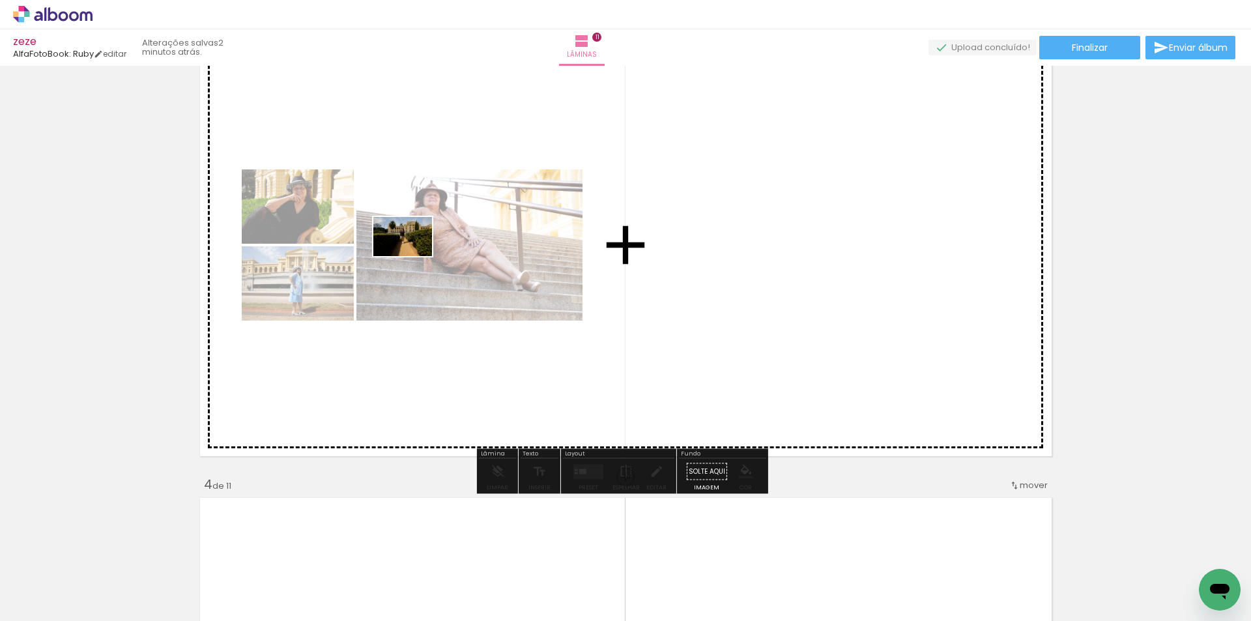
drag, startPoint x: 226, startPoint y: 564, endPoint x: 413, endPoint y: 256, distance: 360.0
click at [413, 256] on quentale-workspace at bounding box center [625, 310] width 1251 height 621
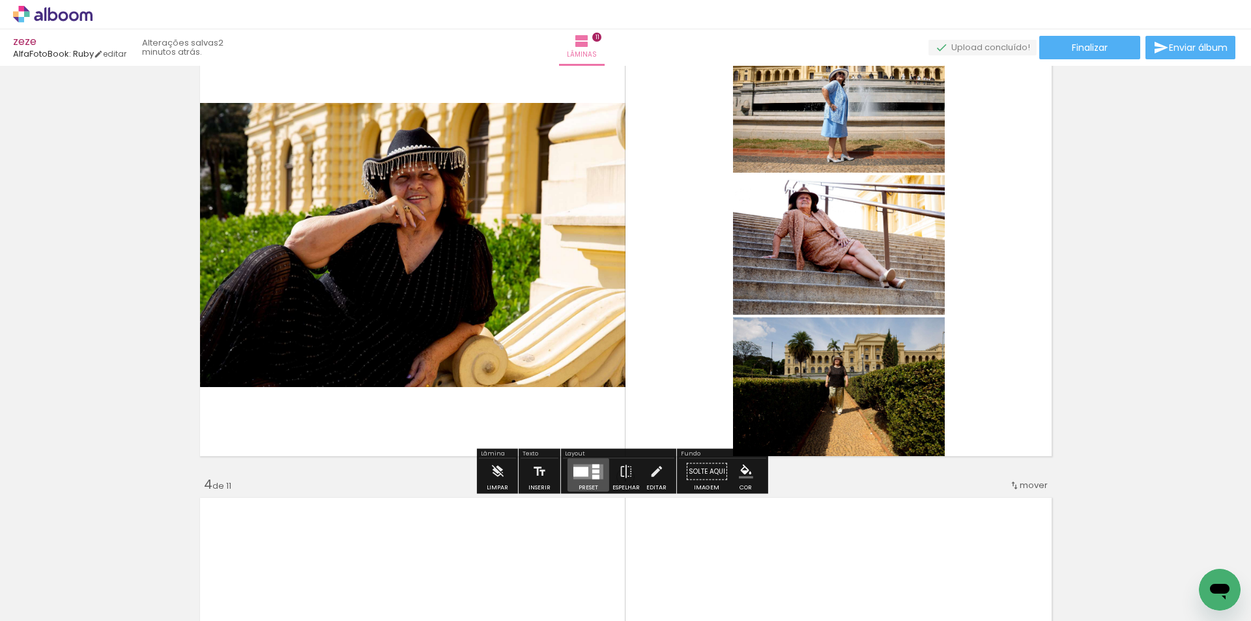
drag, startPoint x: 585, startPoint y: 470, endPoint x: 1000, endPoint y: 326, distance: 438.8
click at [0, 0] on slot at bounding box center [0, 0] width 0 height 0
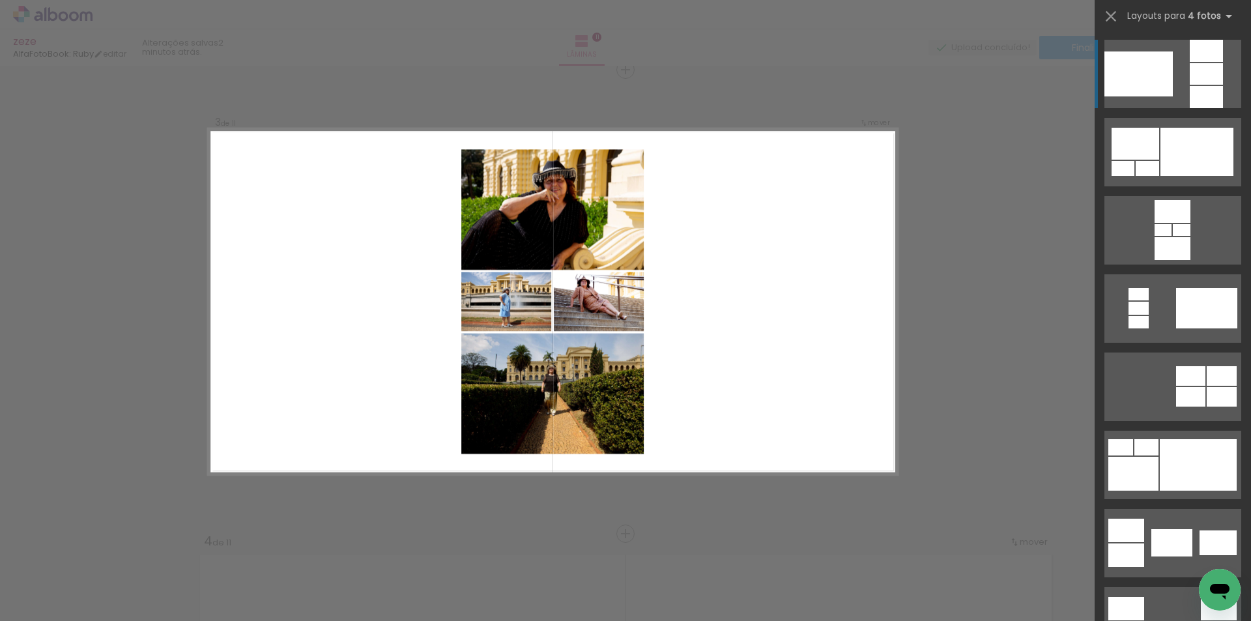
scroll to position [945, 0]
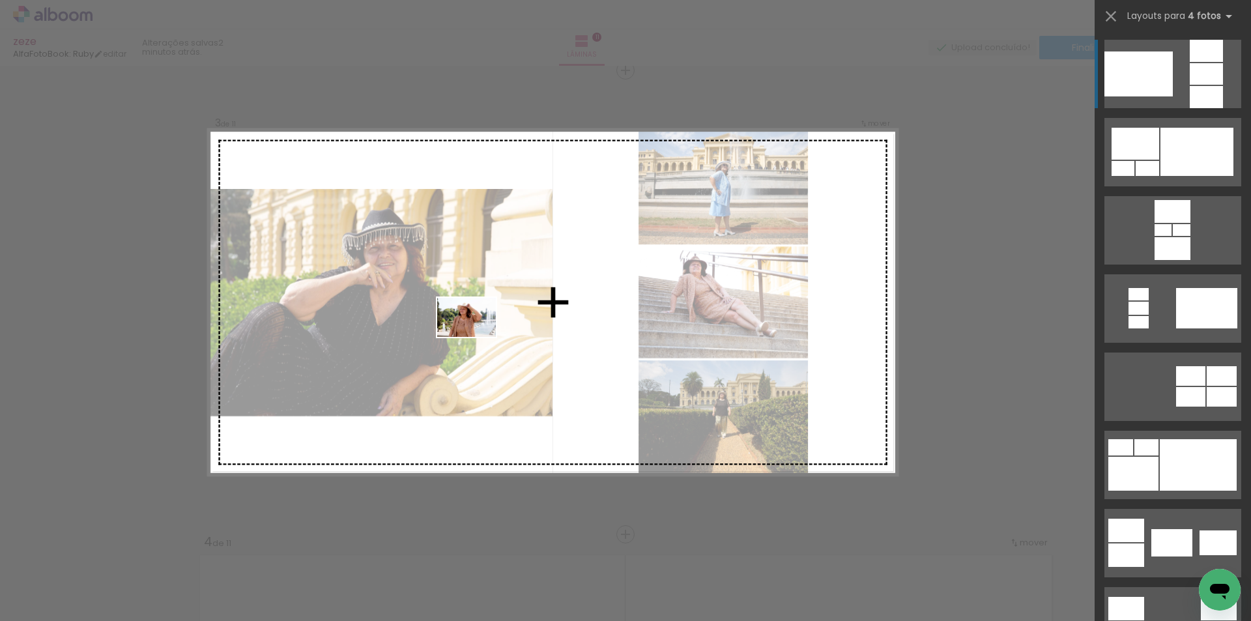
drag, startPoint x: 437, startPoint y: 546, endPoint x: 476, endPoint y: 337, distance: 213.0
click at [476, 337] on quentale-workspace at bounding box center [625, 310] width 1251 height 621
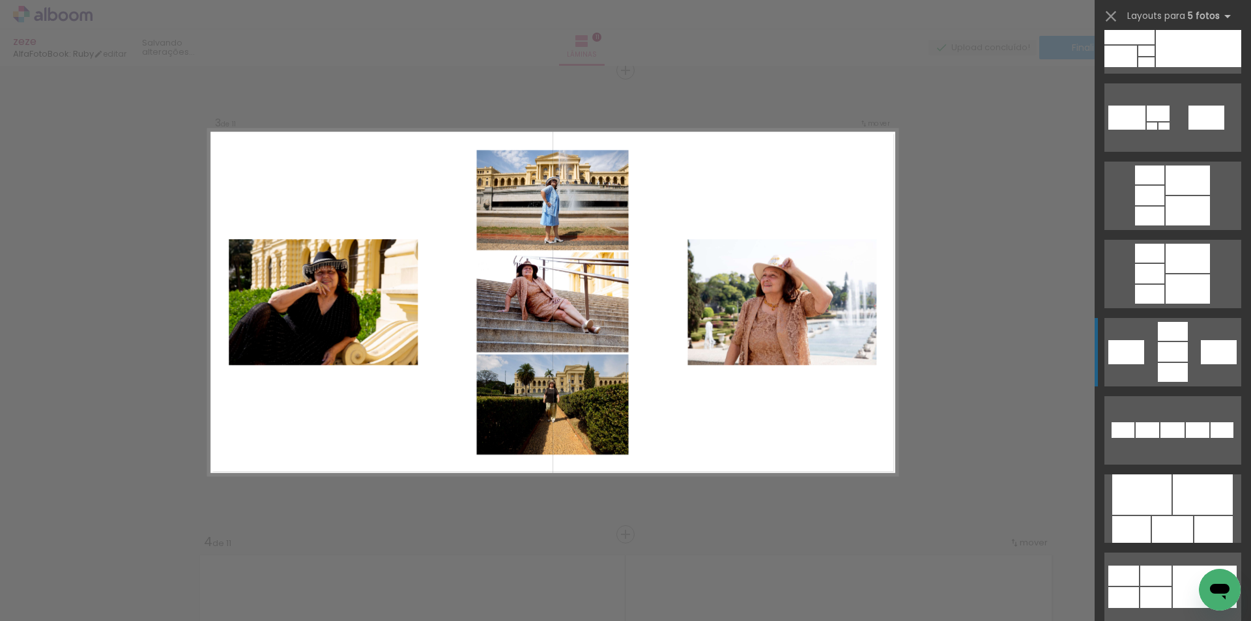
click at [0, 0] on slot at bounding box center [0, 0] width 0 height 0
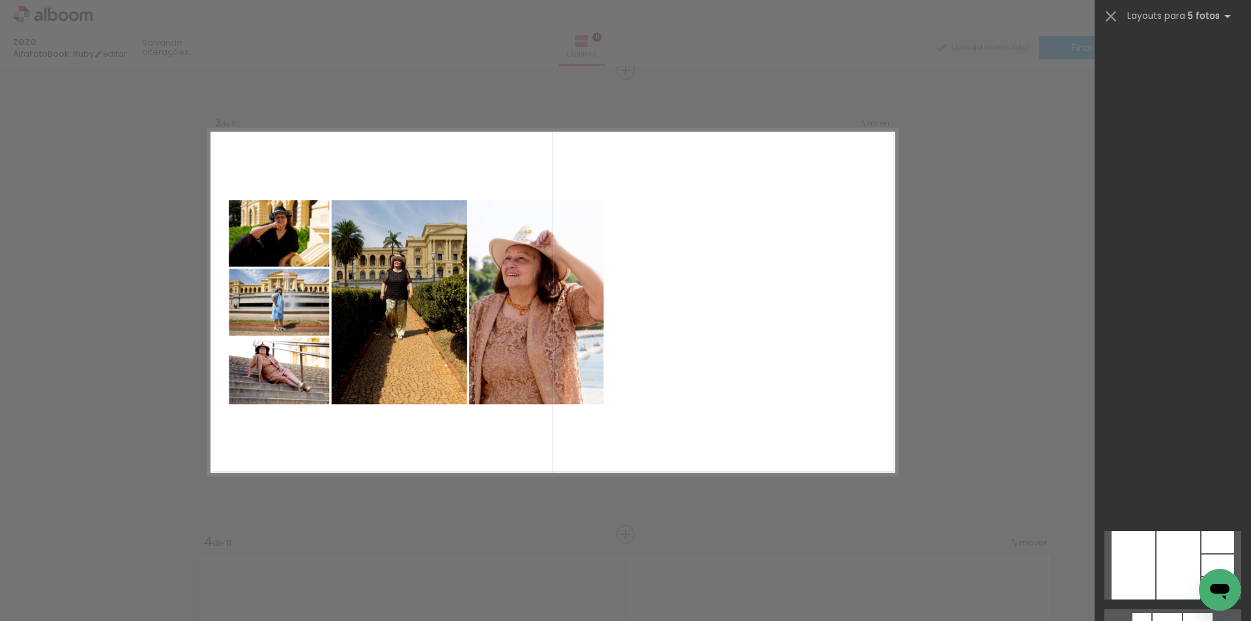
scroll to position [18250, 0]
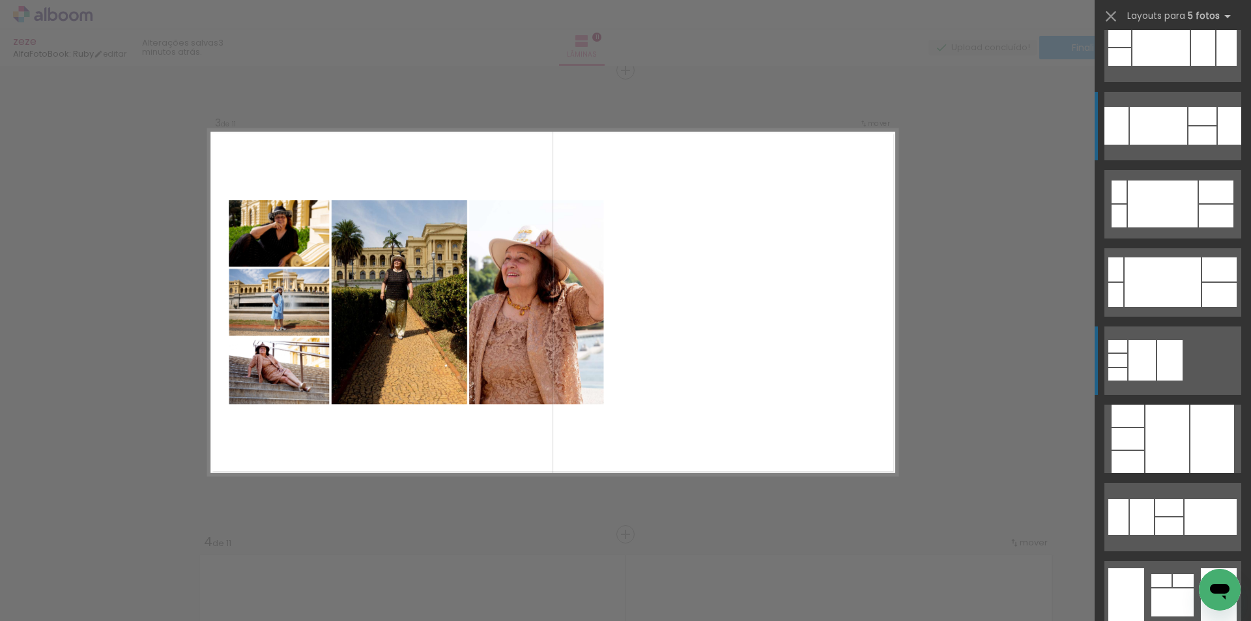
click at [1162, 355] on div at bounding box center [1170, 360] width 25 height 40
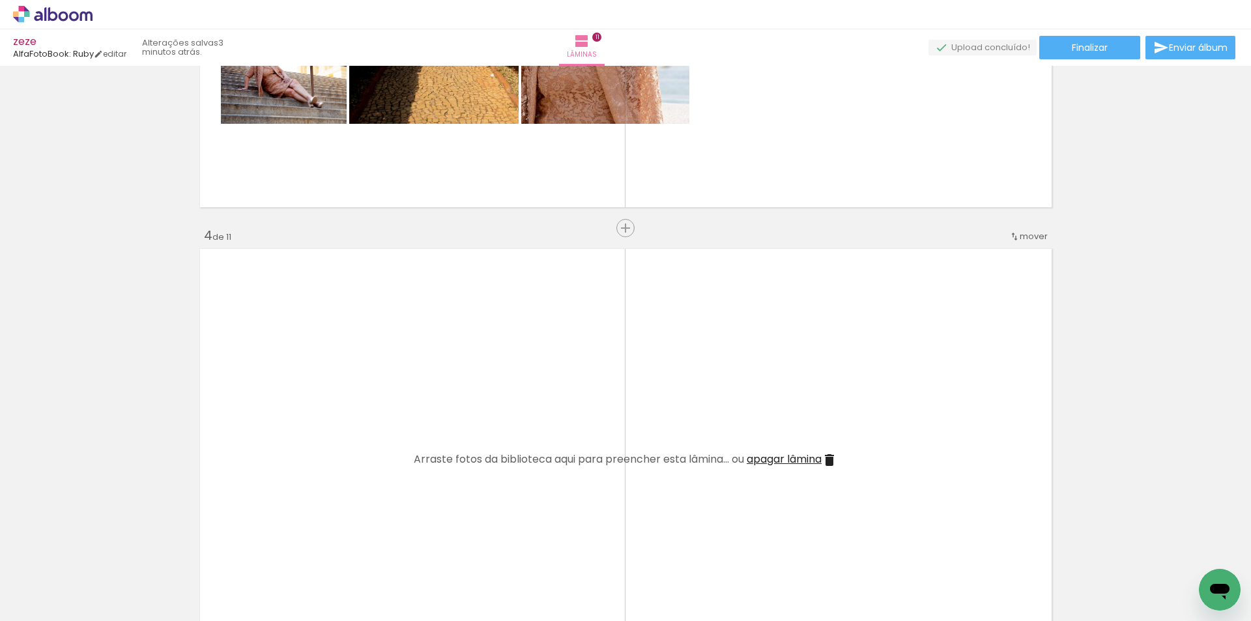
scroll to position [1466, 0]
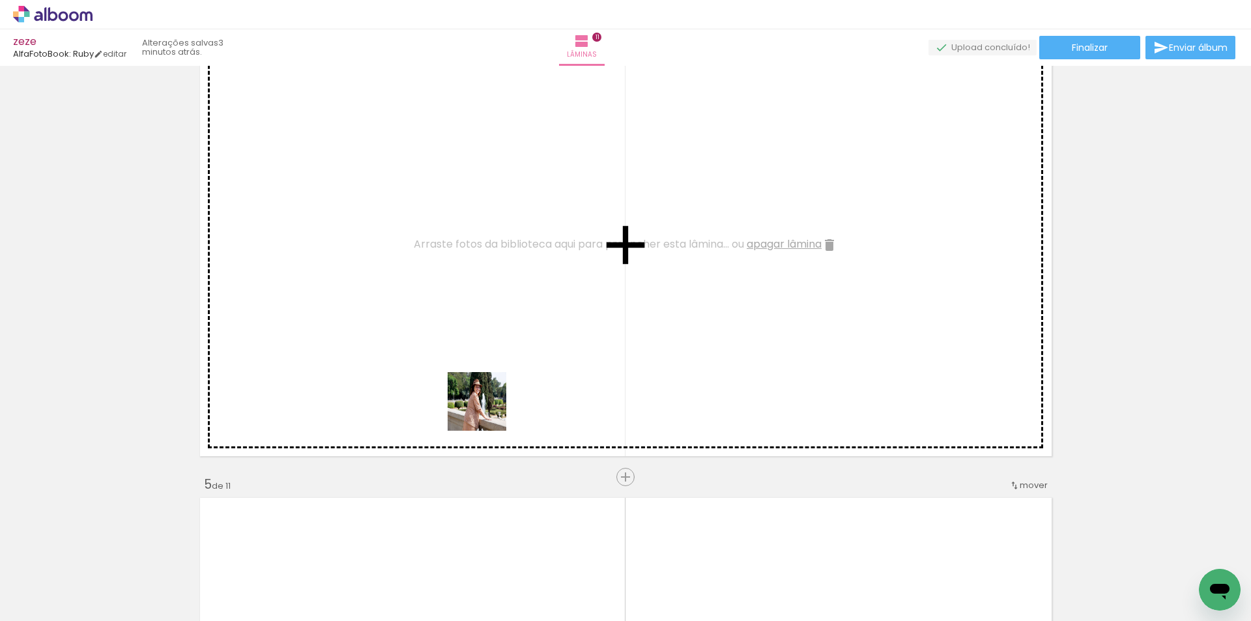
drag, startPoint x: 509, startPoint y: 561, endPoint x: 458, endPoint y: 547, distance: 52.5
click at [465, 345] on quentale-workspace at bounding box center [625, 310] width 1251 height 621
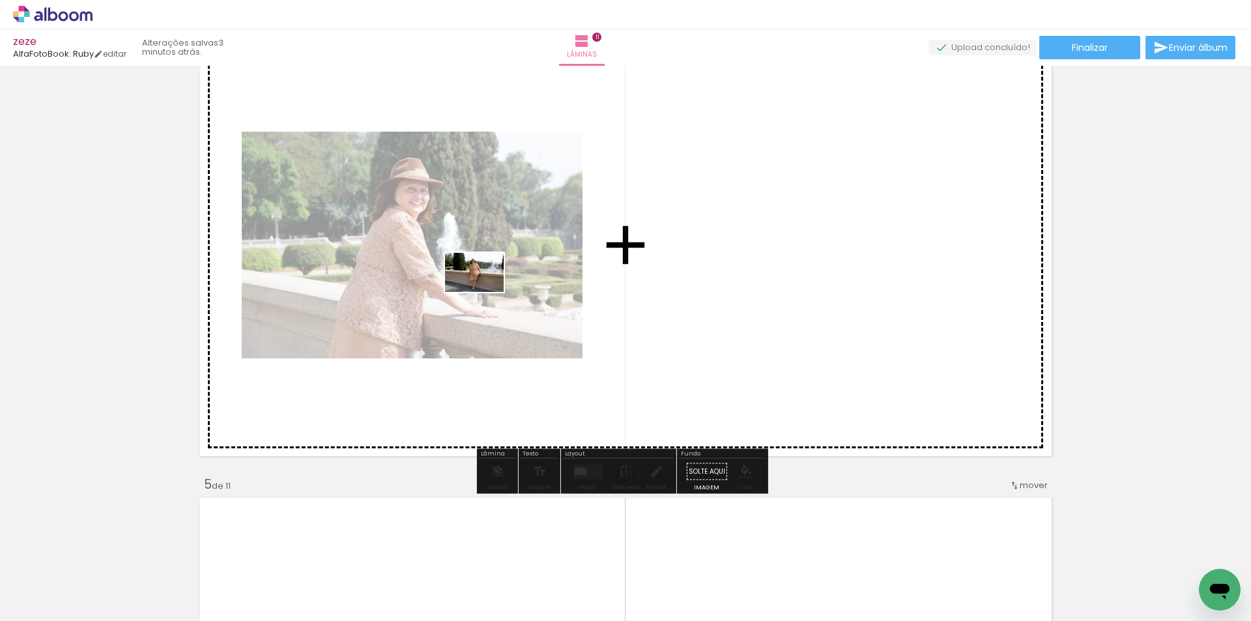
drag, startPoint x: 439, startPoint y: 536, endPoint x: 436, endPoint y: 518, distance: 17.9
click at [484, 297] on quentale-workspace at bounding box center [625, 310] width 1251 height 621
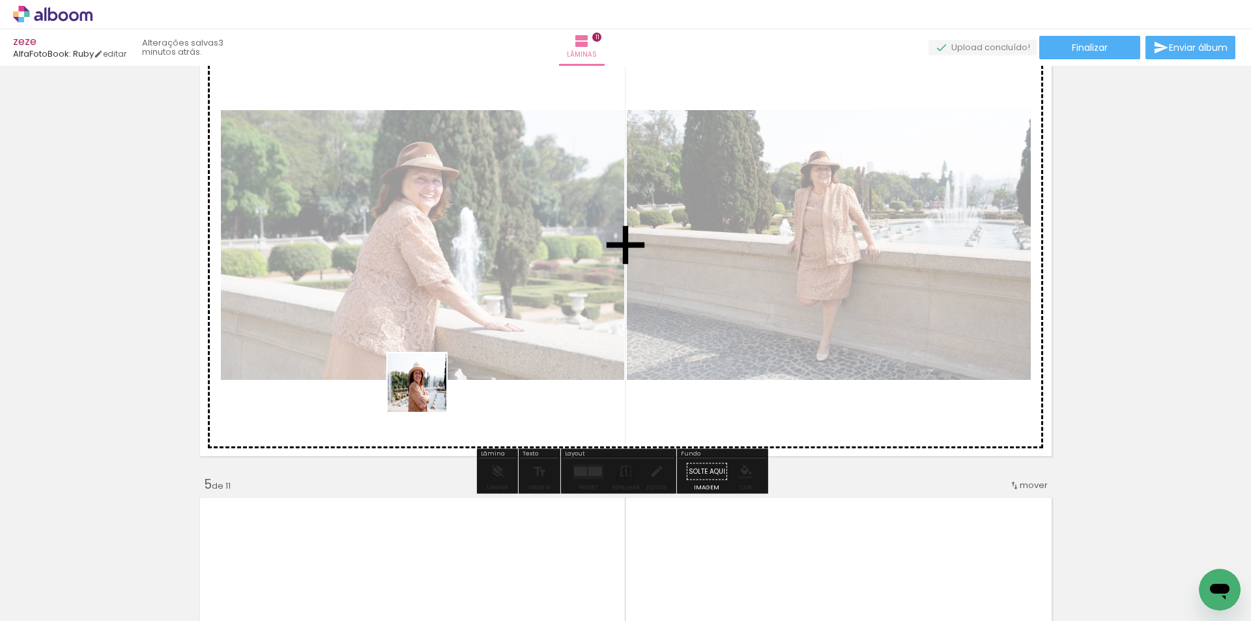
drag, startPoint x: 400, startPoint y: 492, endPoint x: 451, endPoint y: 297, distance: 202.2
click at [451, 297] on quentale-workspace at bounding box center [625, 310] width 1251 height 621
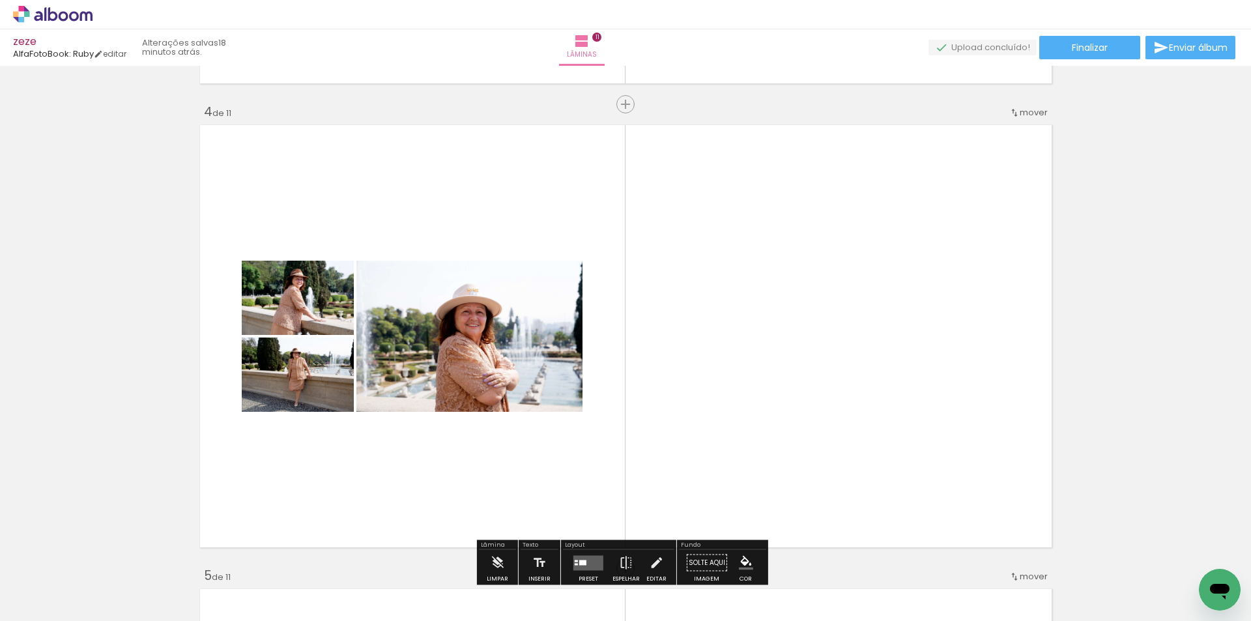
scroll to position [1466, 0]
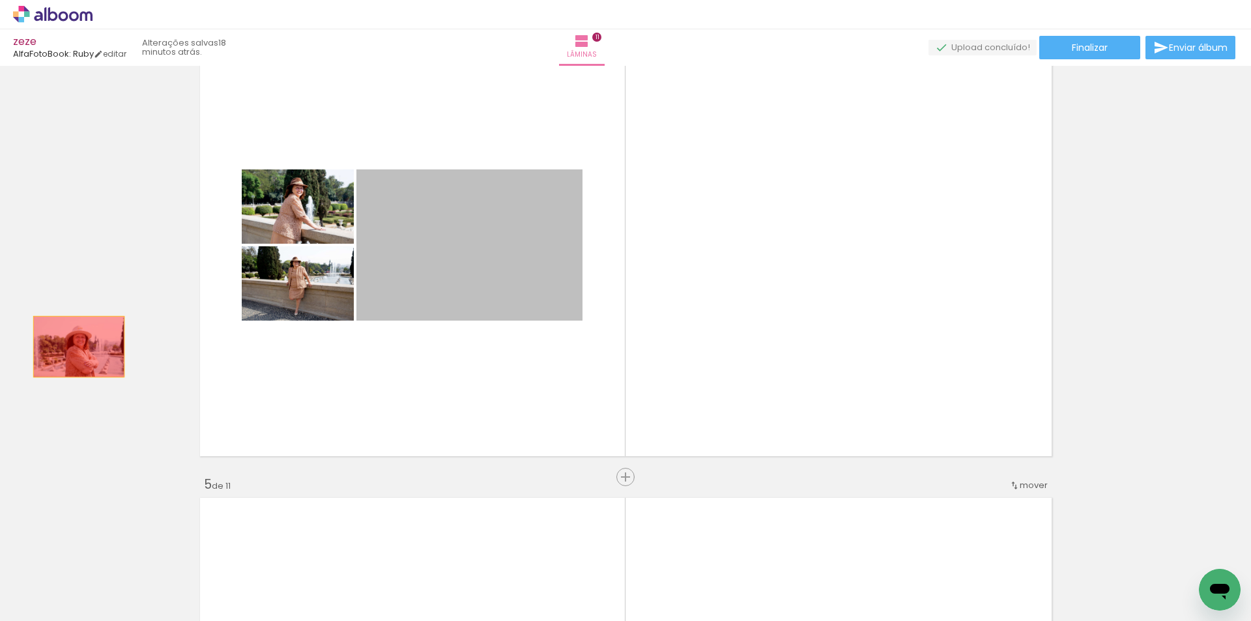
drag, startPoint x: 491, startPoint y: 246, endPoint x: 115, endPoint y: 344, distance: 388.7
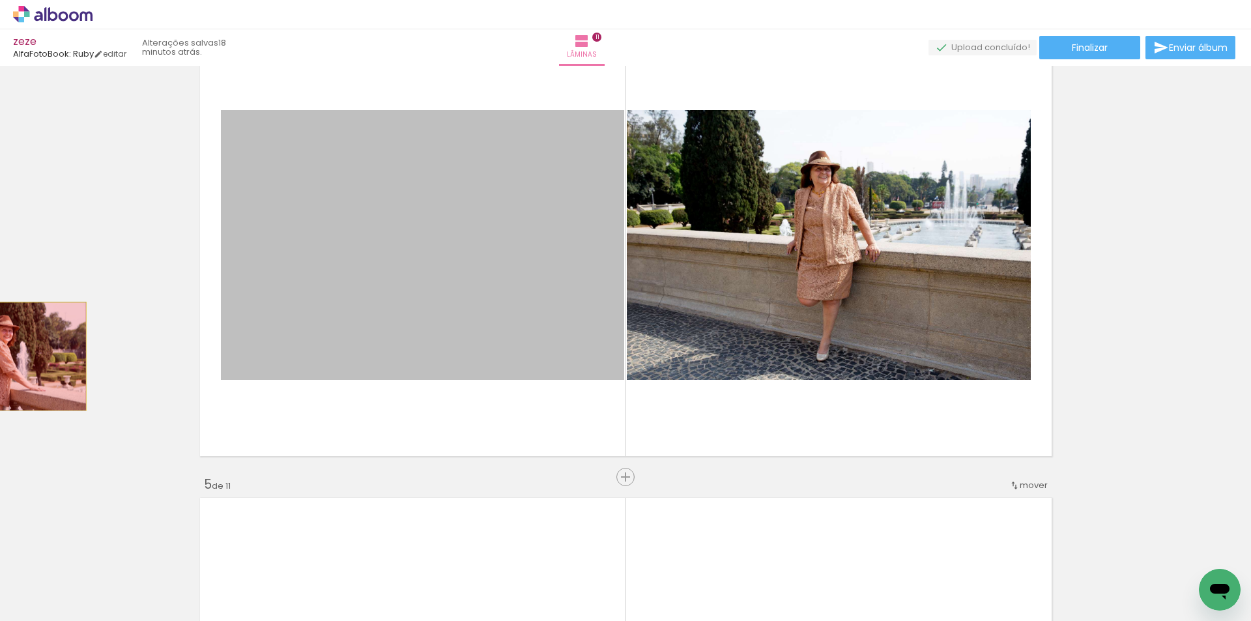
drag, startPoint x: 397, startPoint y: 269, endPoint x: 0, endPoint y: 357, distance: 406.6
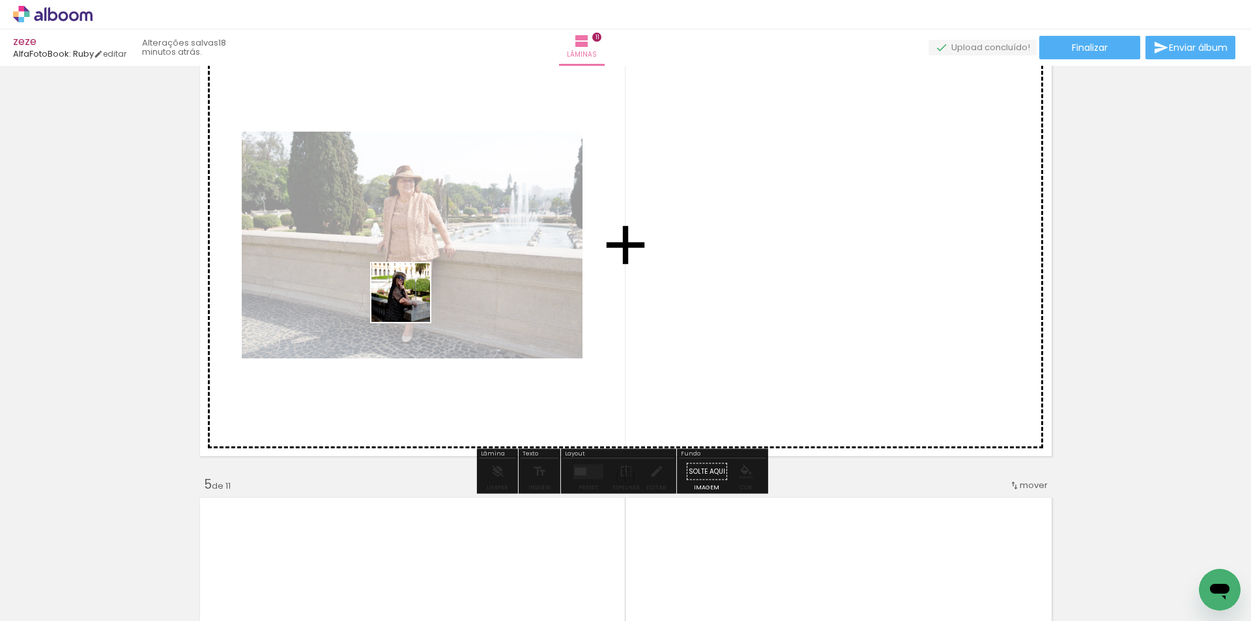
drag, startPoint x: 305, startPoint y: 555, endPoint x: 788, endPoint y: 562, distance: 483.0
click at [413, 301] on quentale-workspace at bounding box center [625, 310] width 1251 height 621
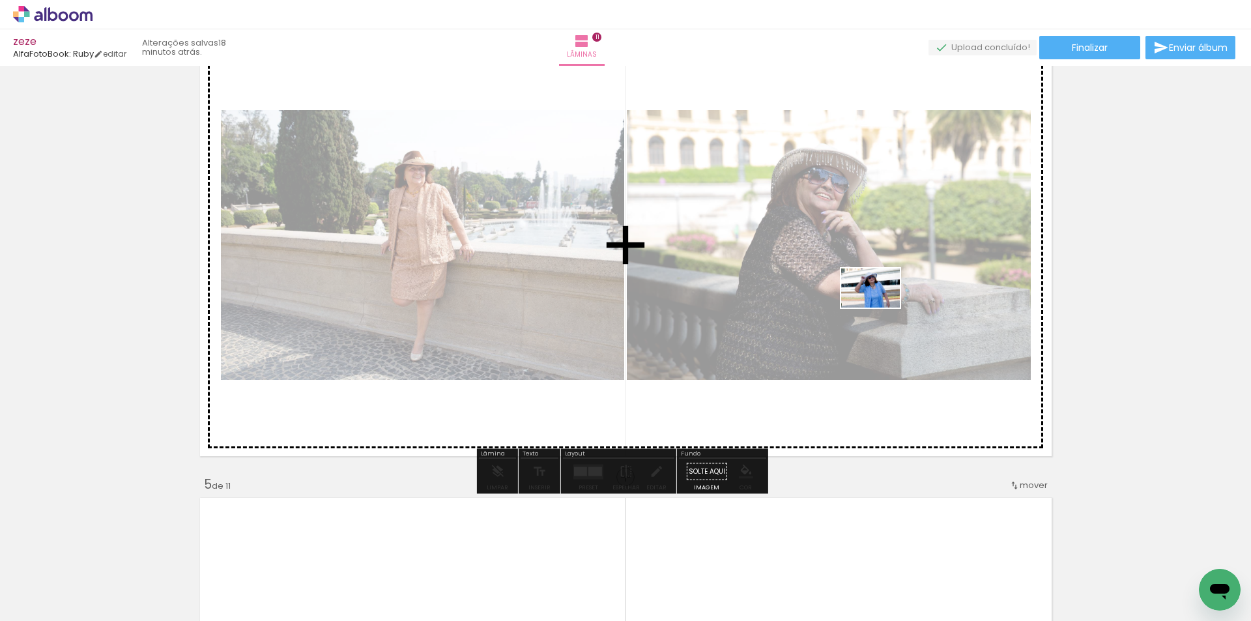
drag, startPoint x: 875, startPoint y: 559, endPoint x: 881, endPoint y: 308, distance: 251.7
click at [881, 308] on quentale-workspace at bounding box center [625, 310] width 1251 height 621
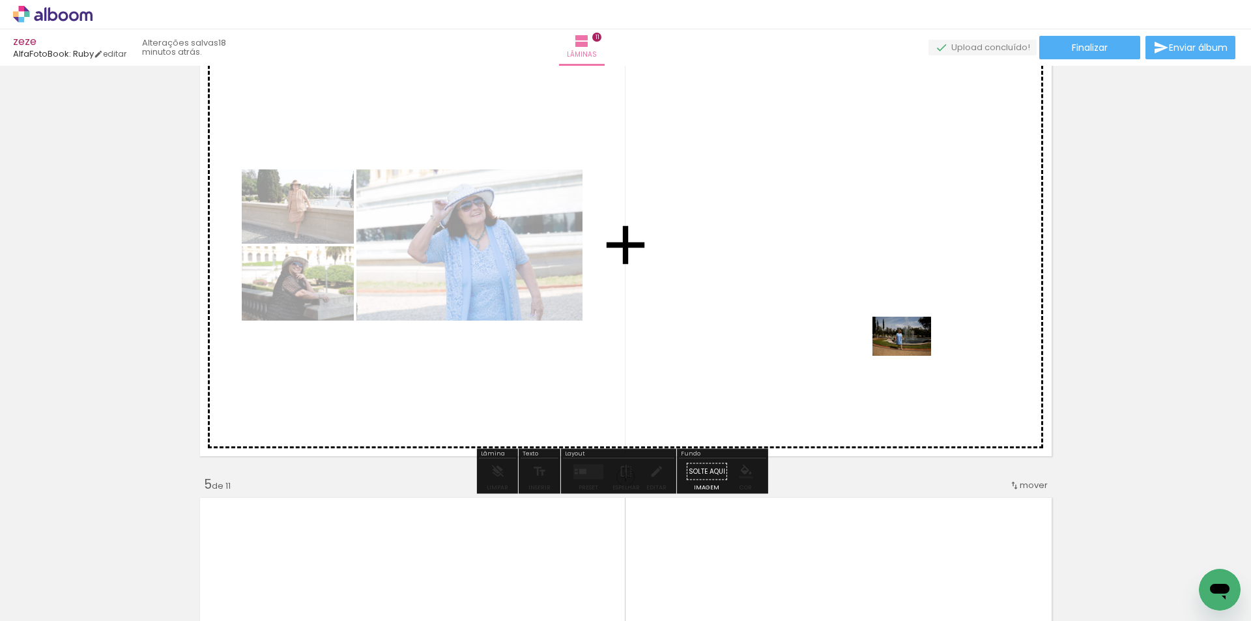
drag, startPoint x: 1018, startPoint y: 583, endPoint x: 912, endPoint y: 356, distance: 250.5
click at [912, 356] on quentale-workspace at bounding box center [625, 310] width 1251 height 621
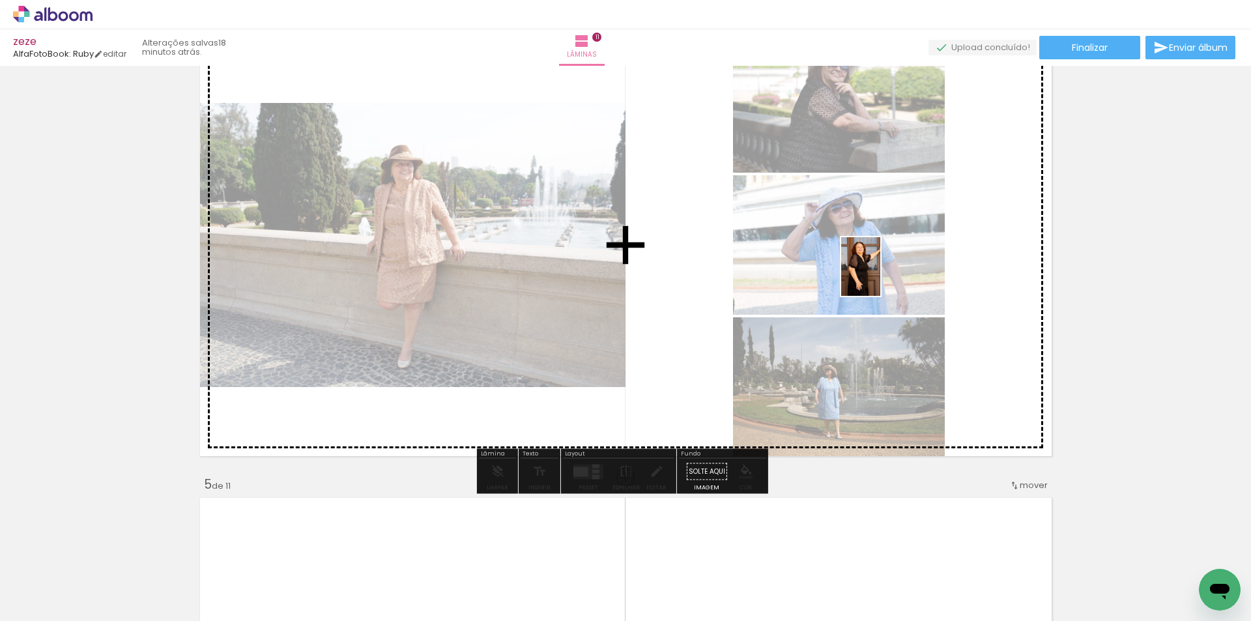
drag, startPoint x: 1077, startPoint y: 580, endPoint x: 881, endPoint y: 276, distance: 361.9
click at [881, 276] on quentale-workspace at bounding box center [625, 310] width 1251 height 621
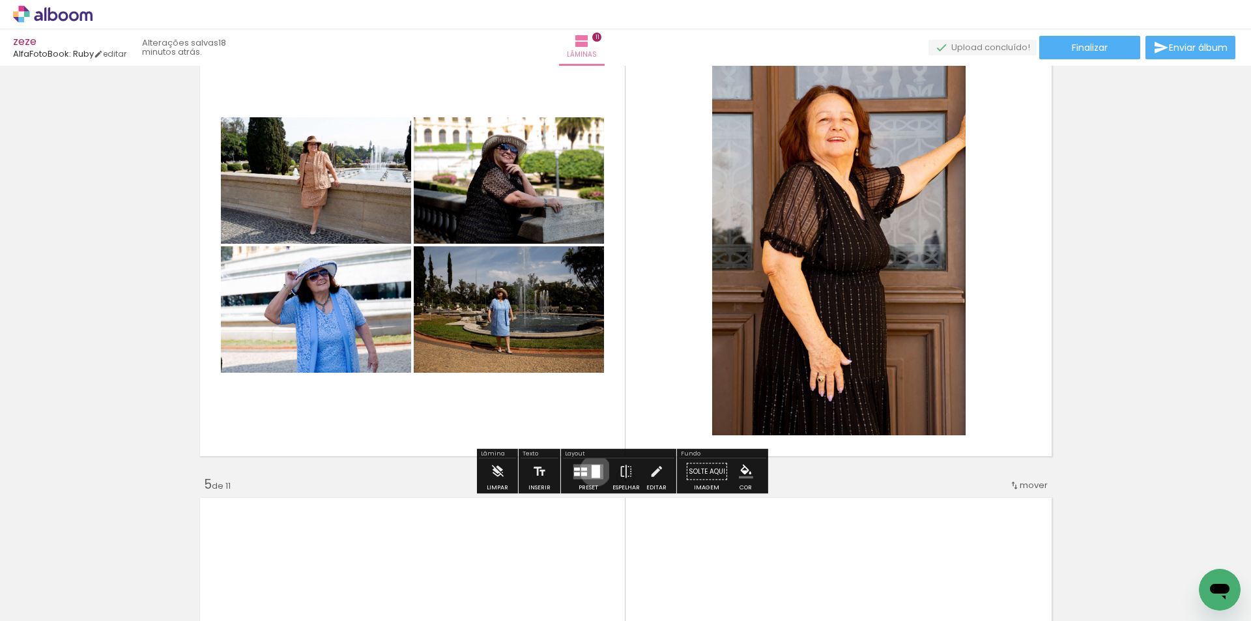
click at [592, 471] on div at bounding box center [596, 471] width 8 height 13
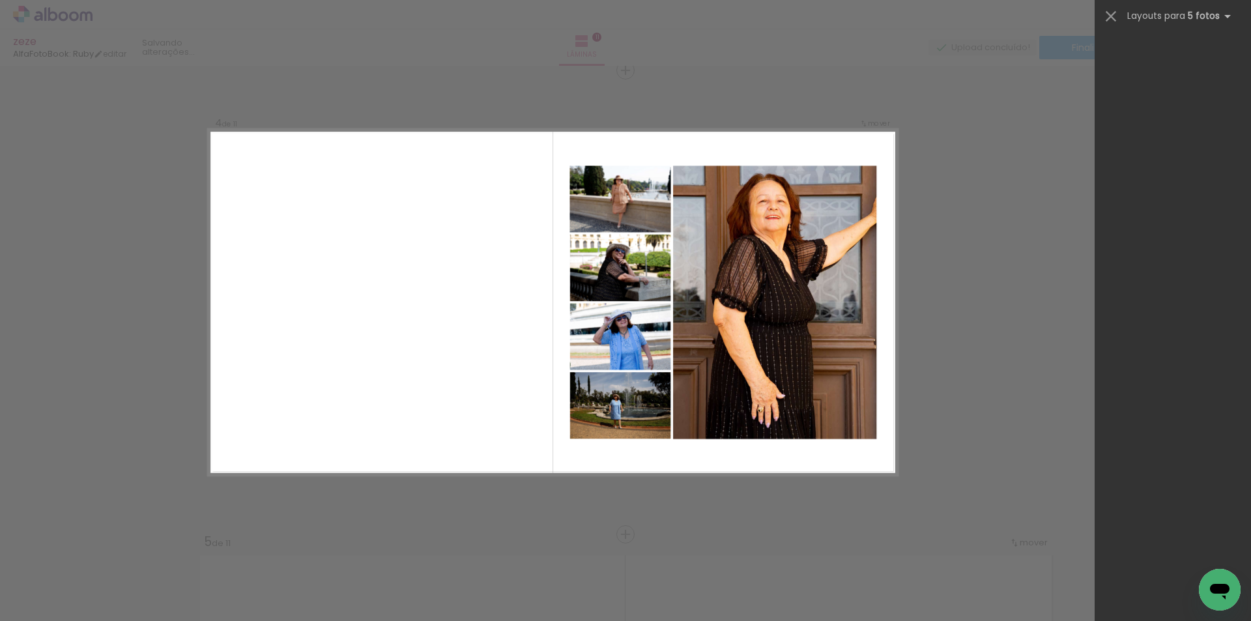
scroll to position [7300, 0]
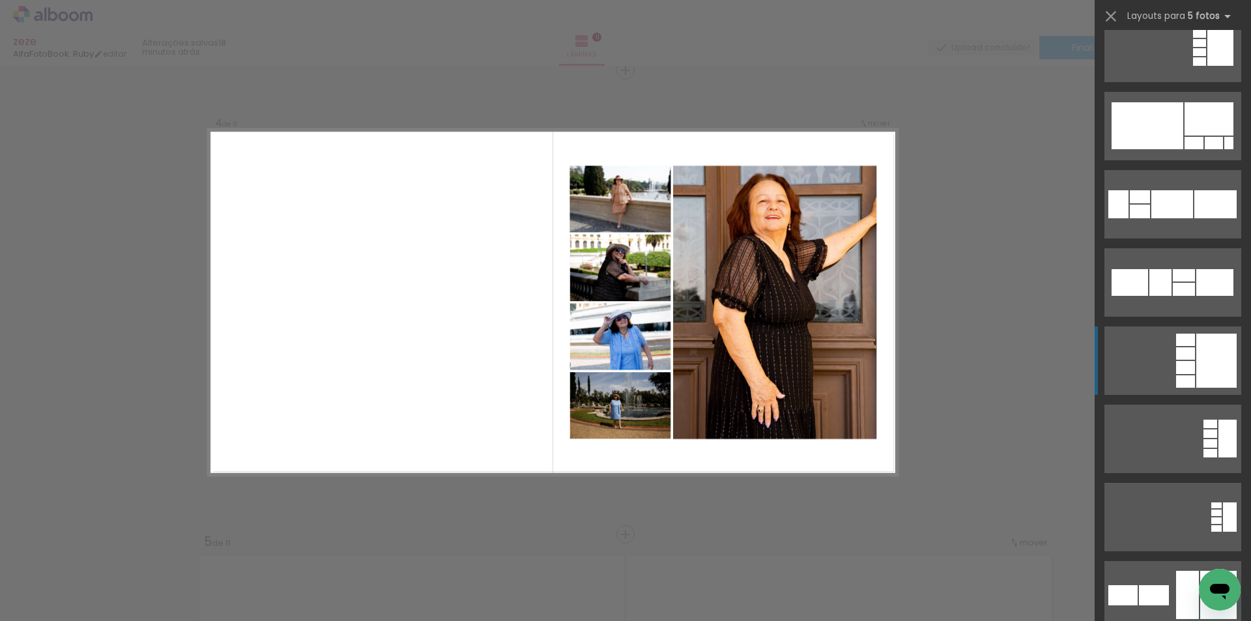
click at [1203, 362] on div at bounding box center [1217, 361] width 40 height 54
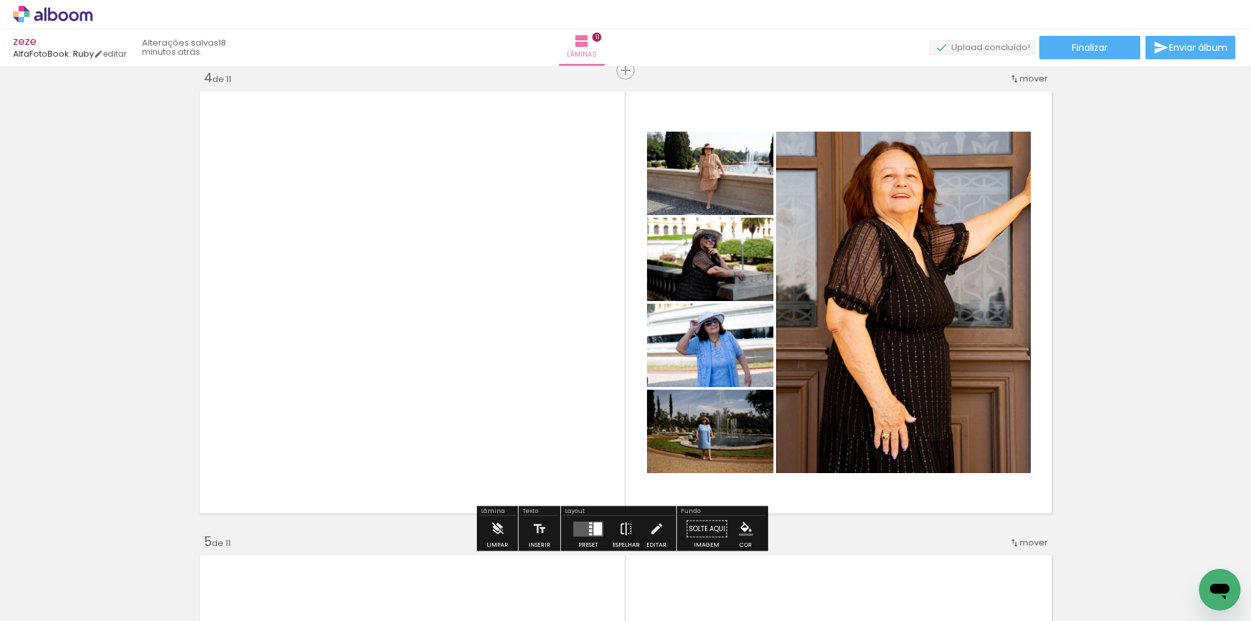
click at [628, 523] on iron-icon at bounding box center [626, 529] width 14 height 26
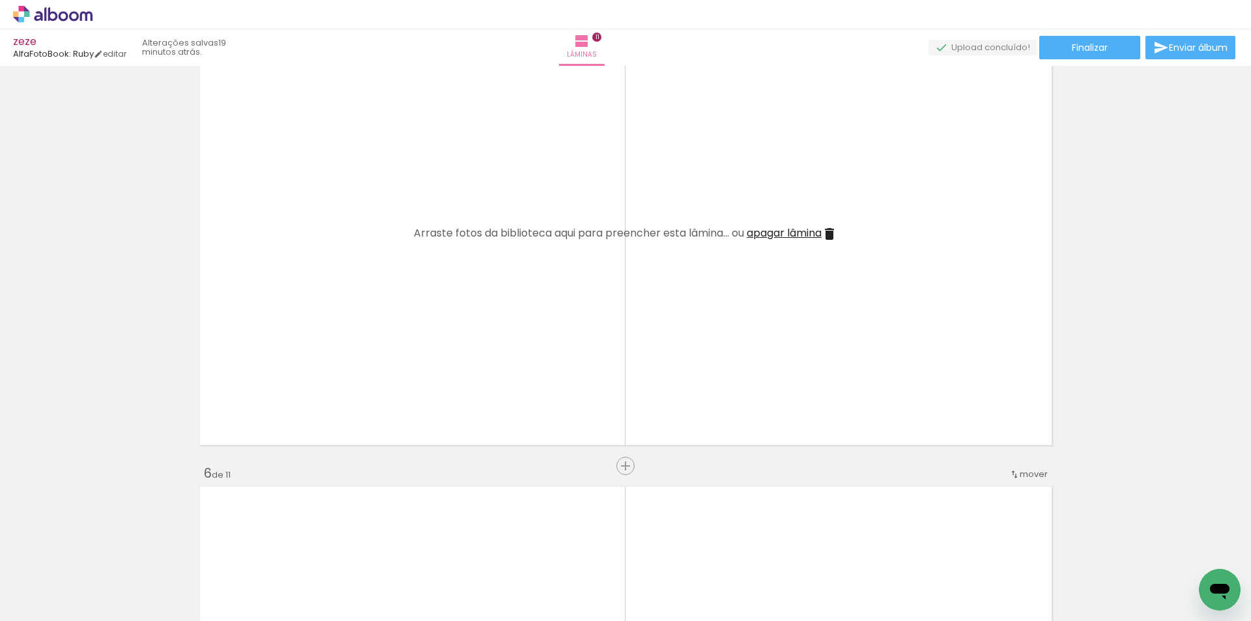
scroll to position [1757, 0]
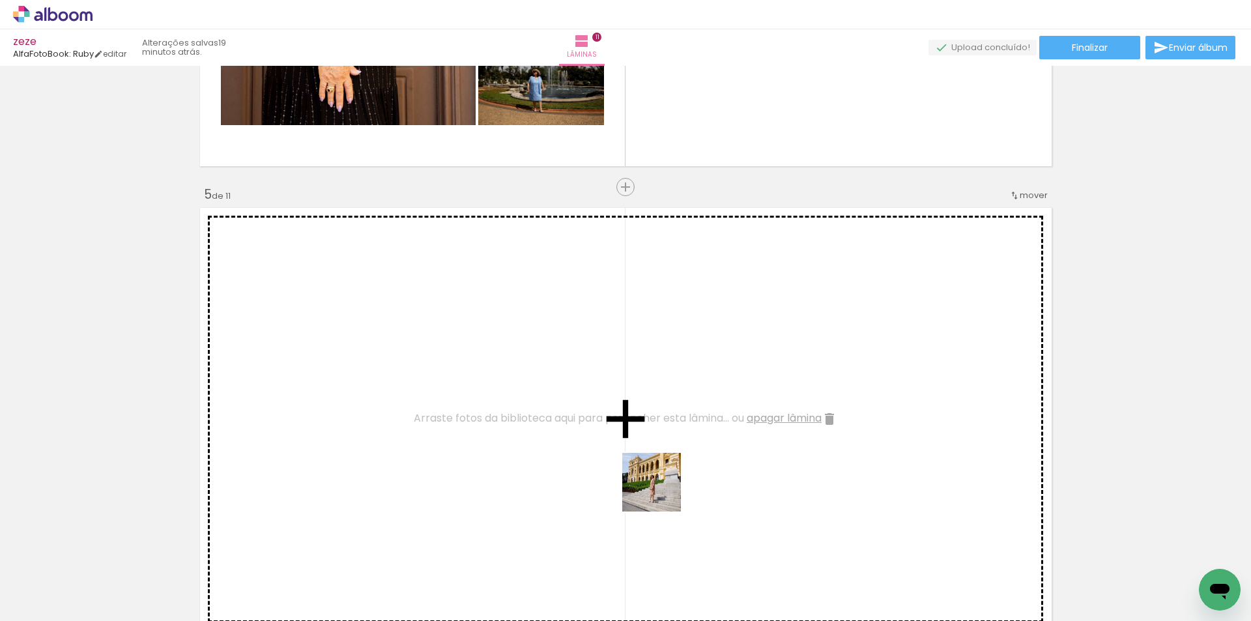
drag, startPoint x: 652, startPoint y: 564, endPoint x: 720, endPoint y: 539, distance: 72.2
click at [654, 435] on quentale-workspace at bounding box center [625, 310] width 1251 height 621
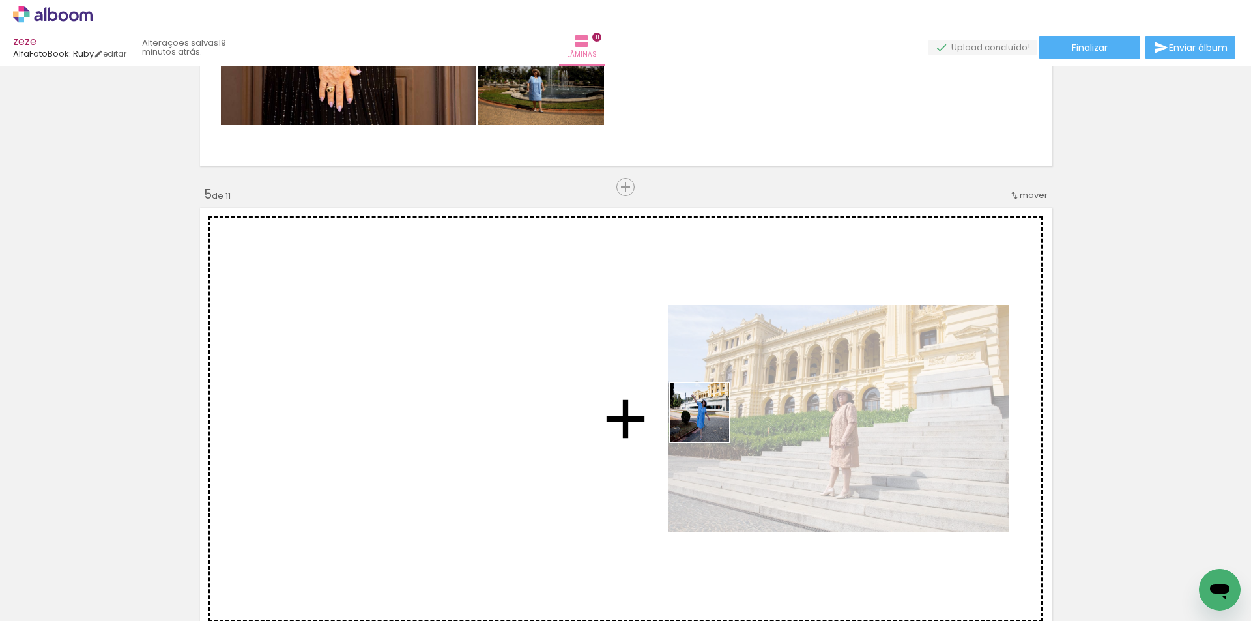
drag, startPoint x: 730, startPoint y: 574, endPoint x: 1025, endPoint y: 562, distance: 295.5
click at [707, 420] on quentale-workspace at bounding box center [625, 310] width 1251 height 621
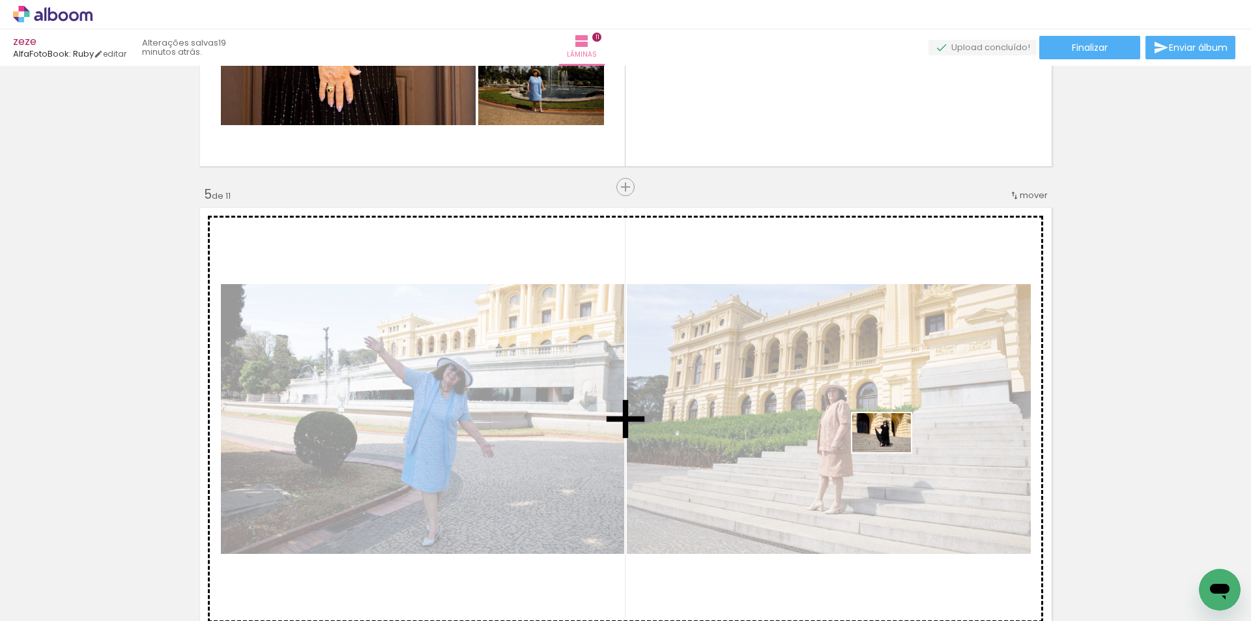
drag, startPoint x: 1155, startPoint y: 582, endPoint x: 1072, endPoint y: 508, distance: 111.3
click at [884, 450] on quentale-workspace at bounding box center [625, 310] width 1251 height 621
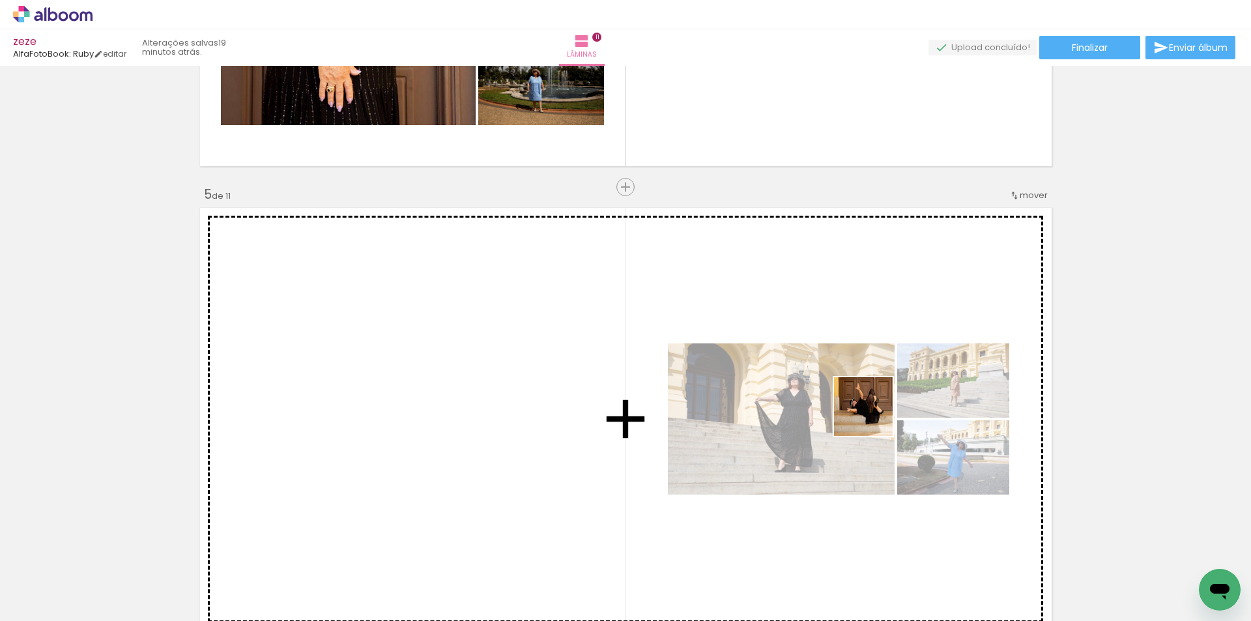
drag, startPoint x: 1163, startPoint y: 578, endPoint x: 851, endPoint y: 405, distance: 357.1
click at [851, 405] on quentale-workspace at bounding box center [625, 310] width 1251 height 621
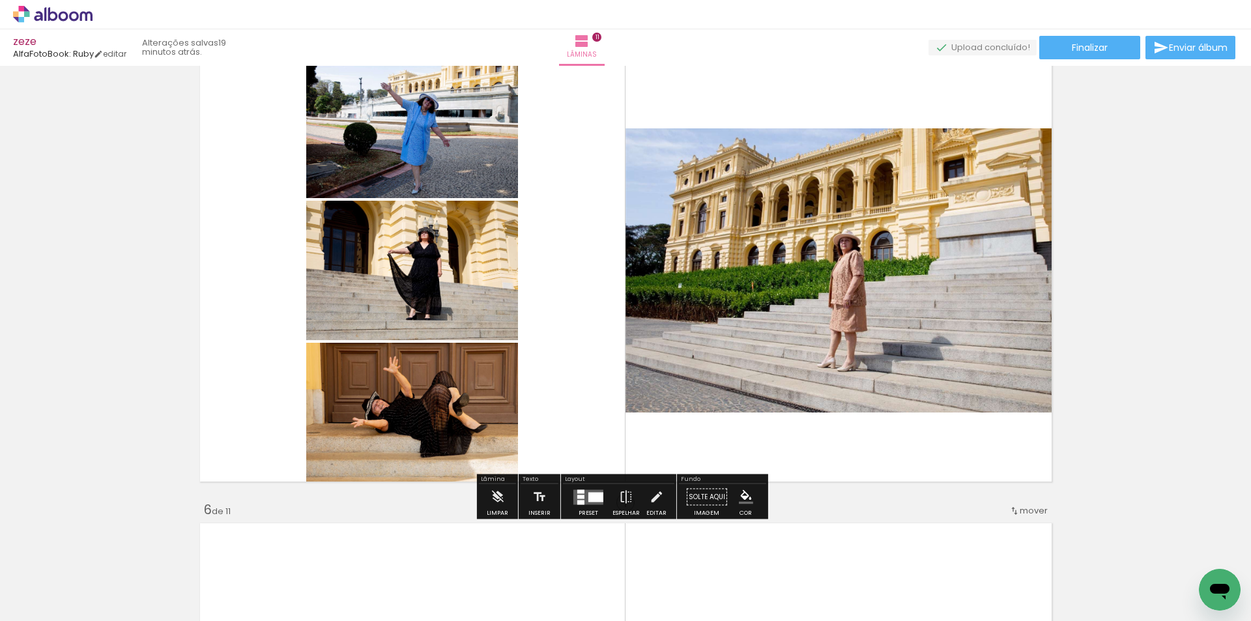
scroll to position [1931, 0]
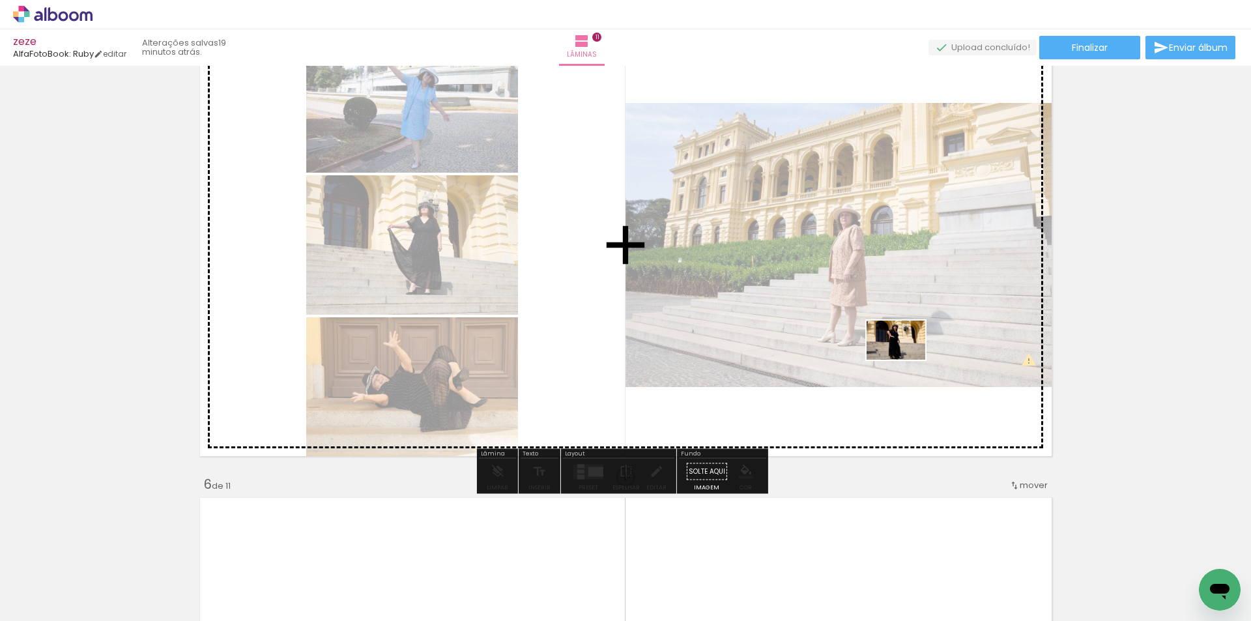
drag, startPoint x: 1087, startPoint y: 570, endPoint x: 906, endPoint y: 360, distance: 277.8
click at [906, 360] on quentale-workspace at bounding box center [625, 310] width 1251 height 621
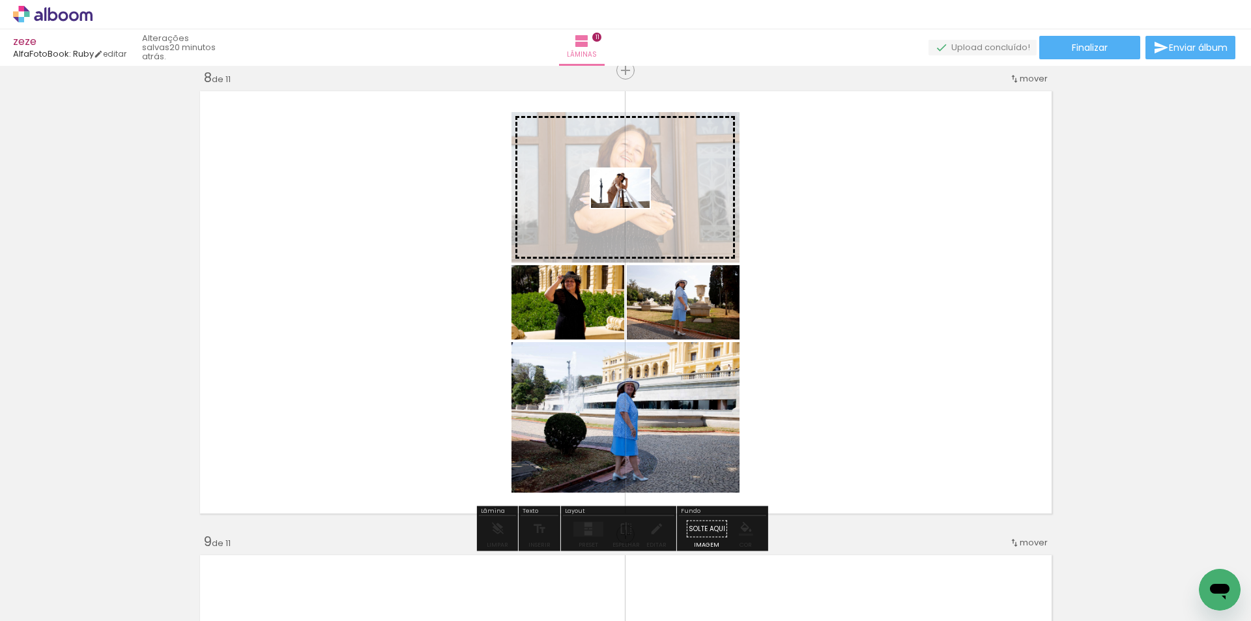
drag, startPoint x: 390, startPoint y: 391, endPoint x: 630, endPoint y: 208, distance: 302.3
click at [630, 208] on quentale-workspace at bounding box center [625, 310] width 1251 height 621
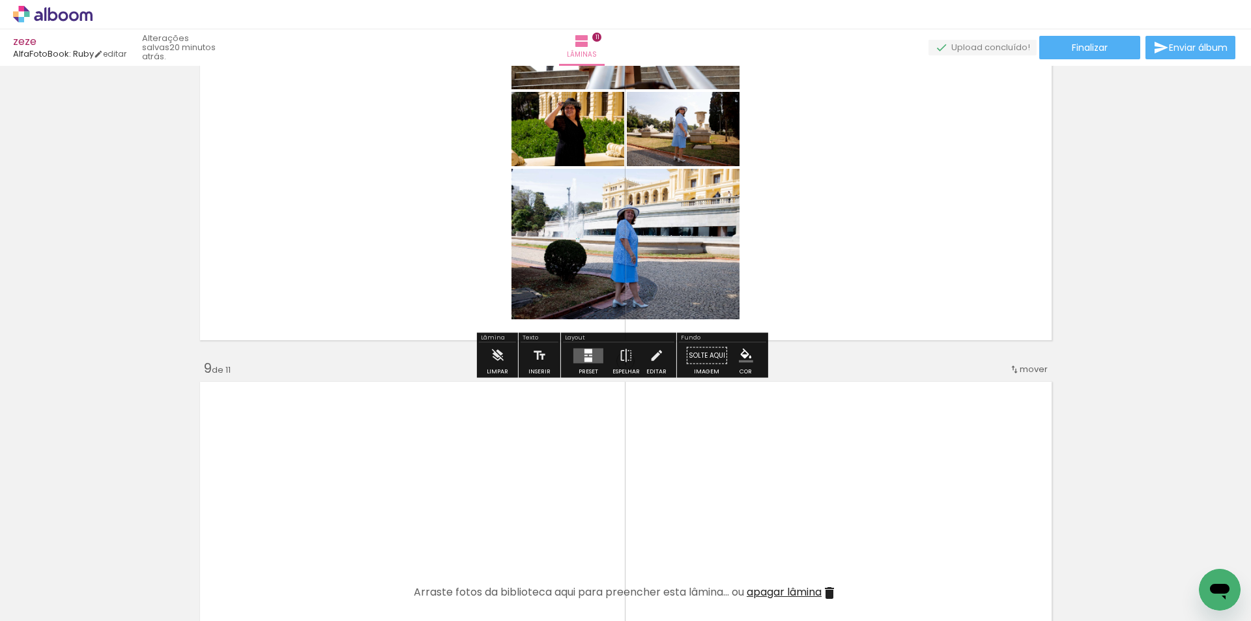
scroll to position [3613, 0]
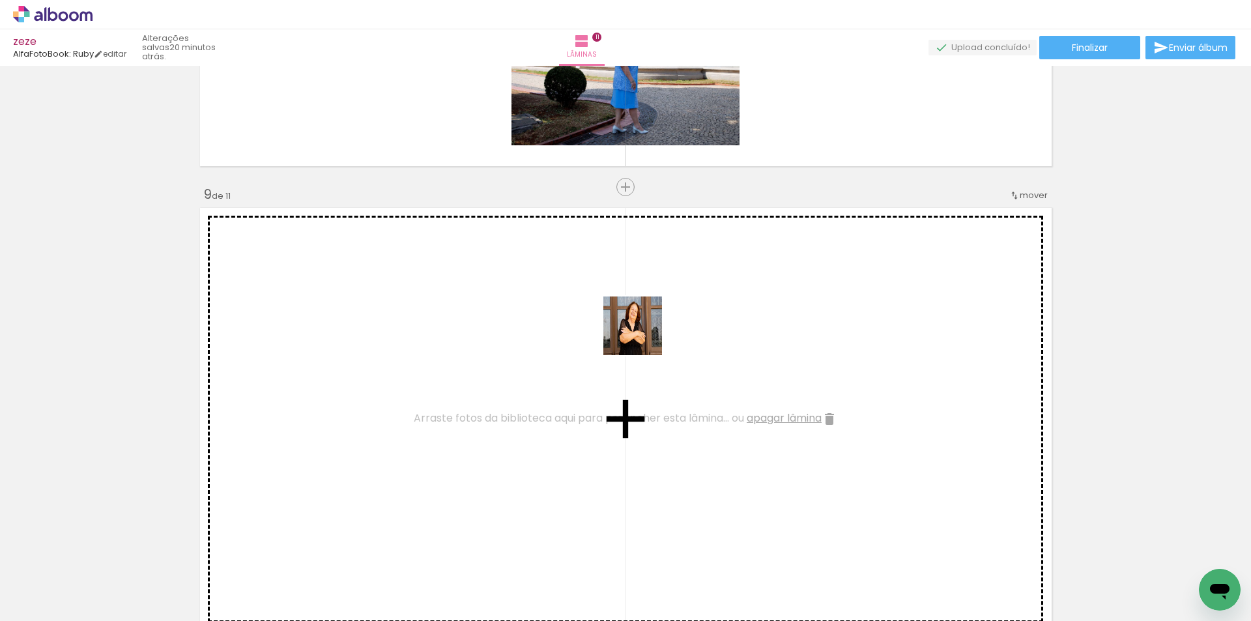
drag, startPoint x: 396, startPoint y: 457, endPoint x: 647, endPoint y: 332, distance: 279.8
click at [647, 332] on quentale-workspace at bounding box center [625, 310] width 1251 height 621
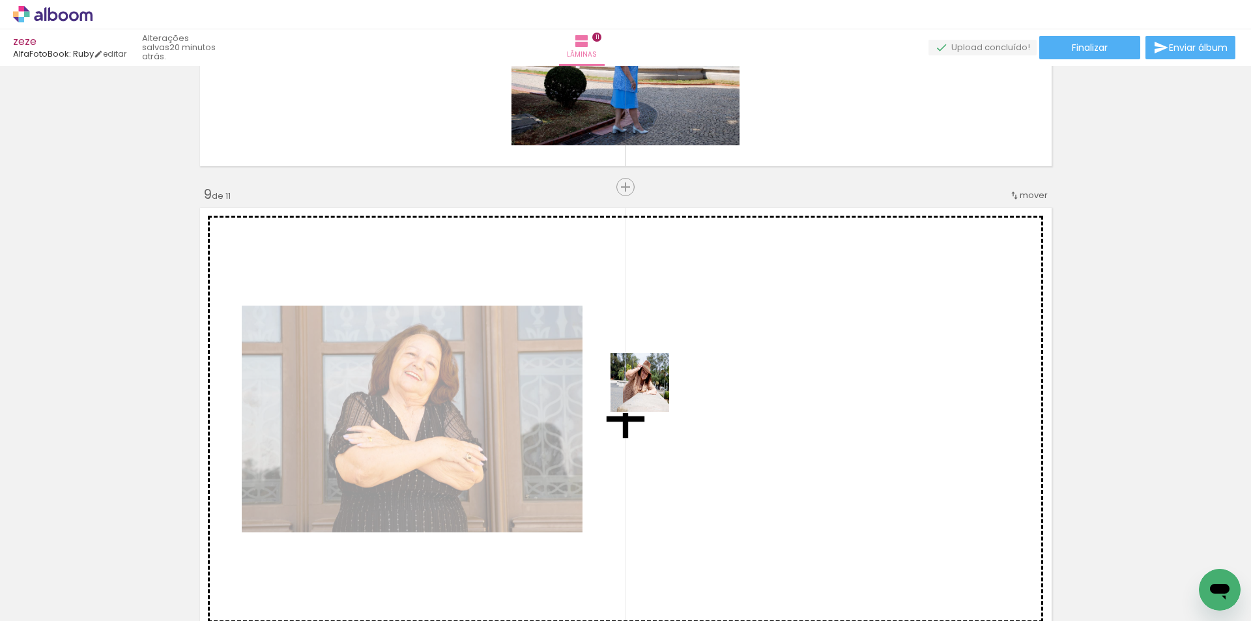
drag, startPoint x: 142, startPoint y: 572, endPoint x: 650, endPoint y: 392, distance: 538.7
click at [650, 392] on quentale-workspace at bounding box center [625, 310] width 1251 height 621
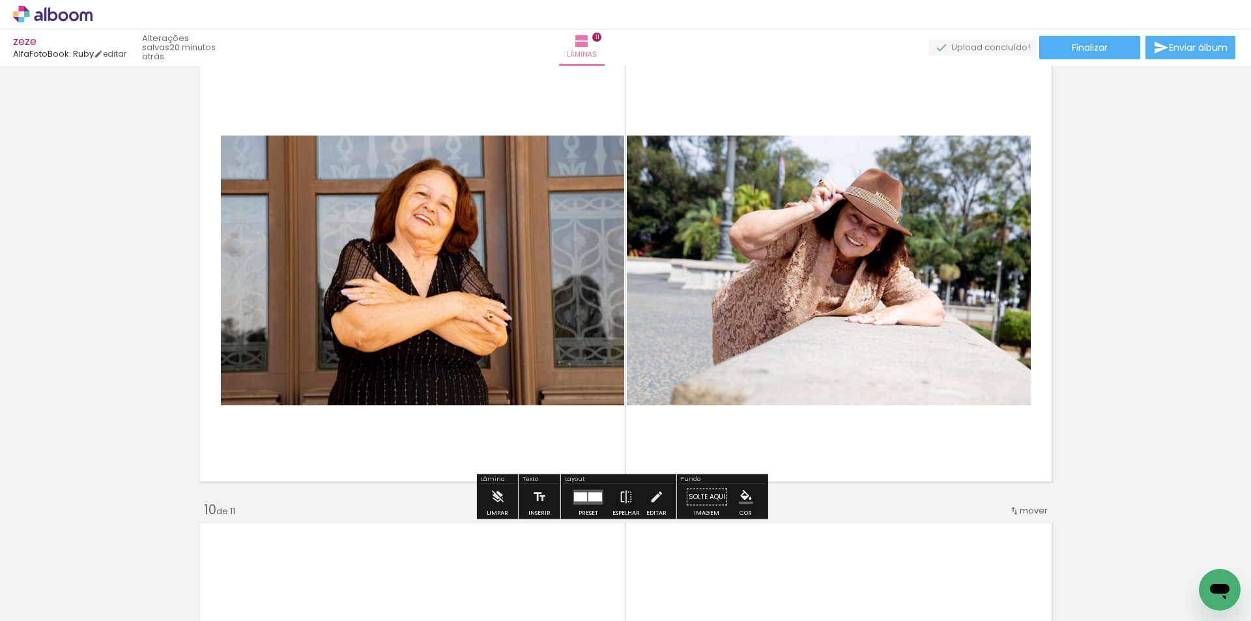
scroll to position [3787, 0]
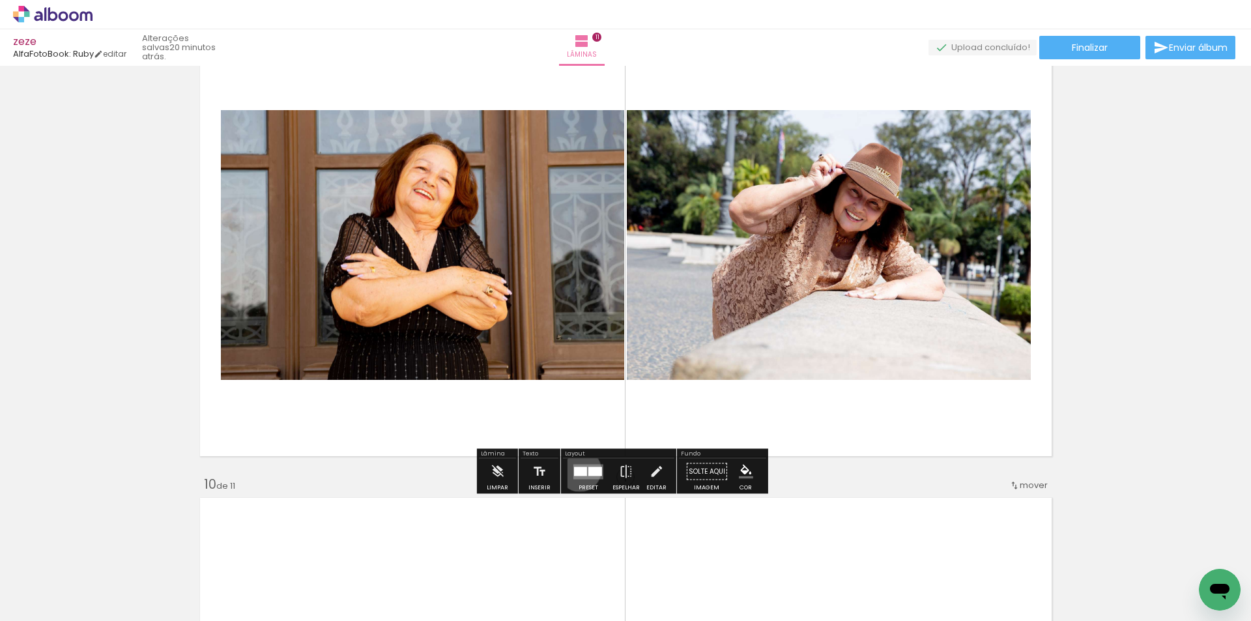
drag, startPoint x: 577, startPoint y: 470, endPoint x: 1057, endPoint y: 422, distance: 482.8
click at [585, 467] on quentale-layouter at bounding box center [589, 471] width 30 height 15
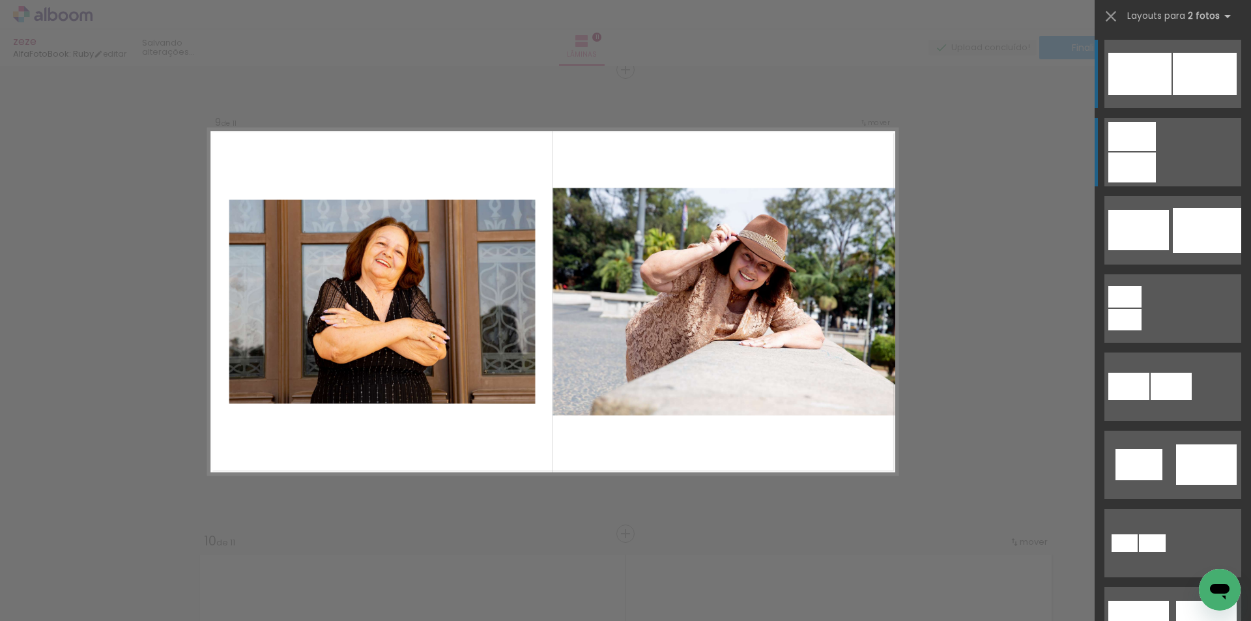
scroll to position [3729, 0]
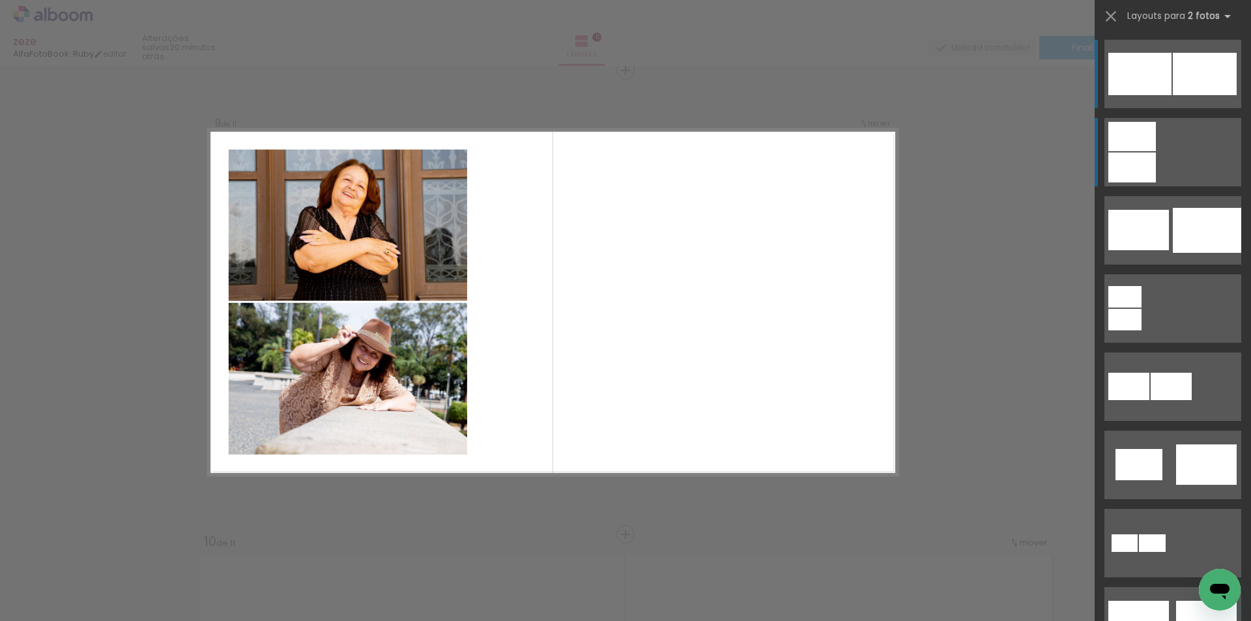
click at [1185, 159] on quentale-layouter at bounding box center [1173, 152] width 137 height 68
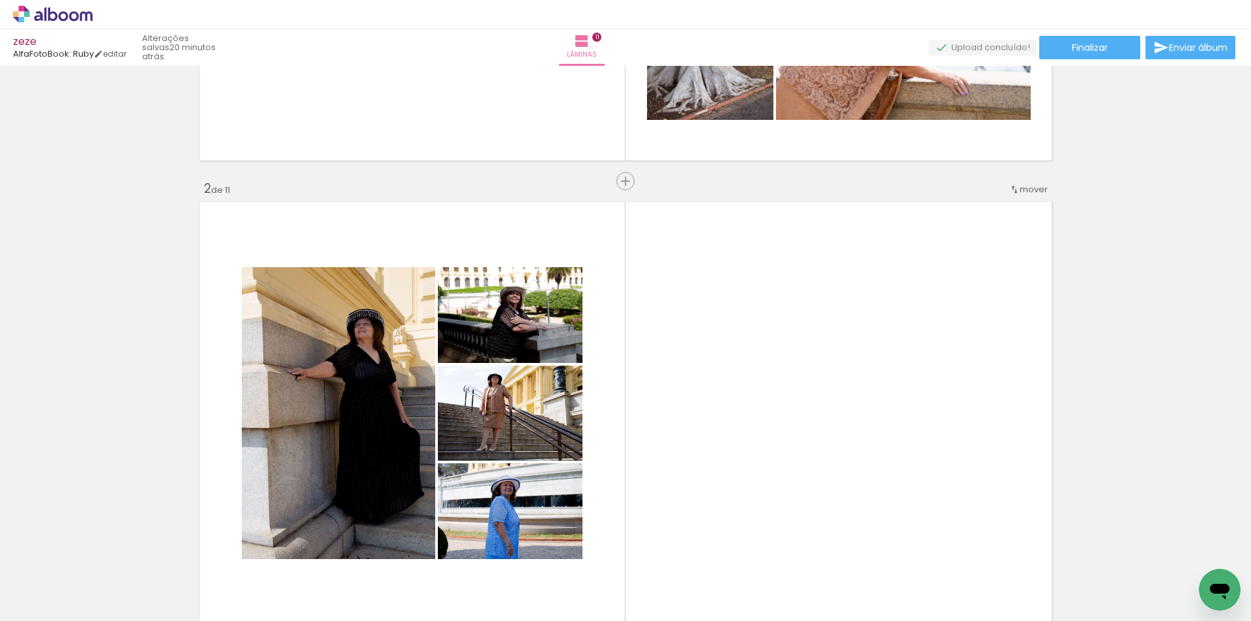
scroll to position [0, 0]
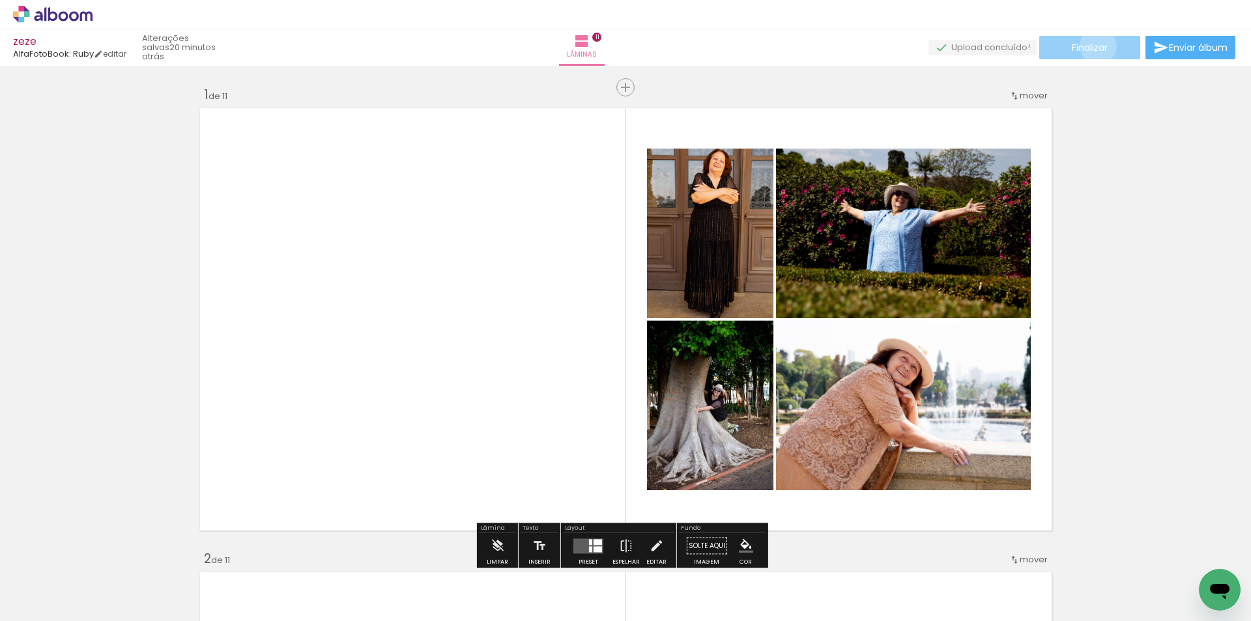
click at [1094, 46] on span "Finalizar" at bounding box center [1090, 47] width 36 height 9
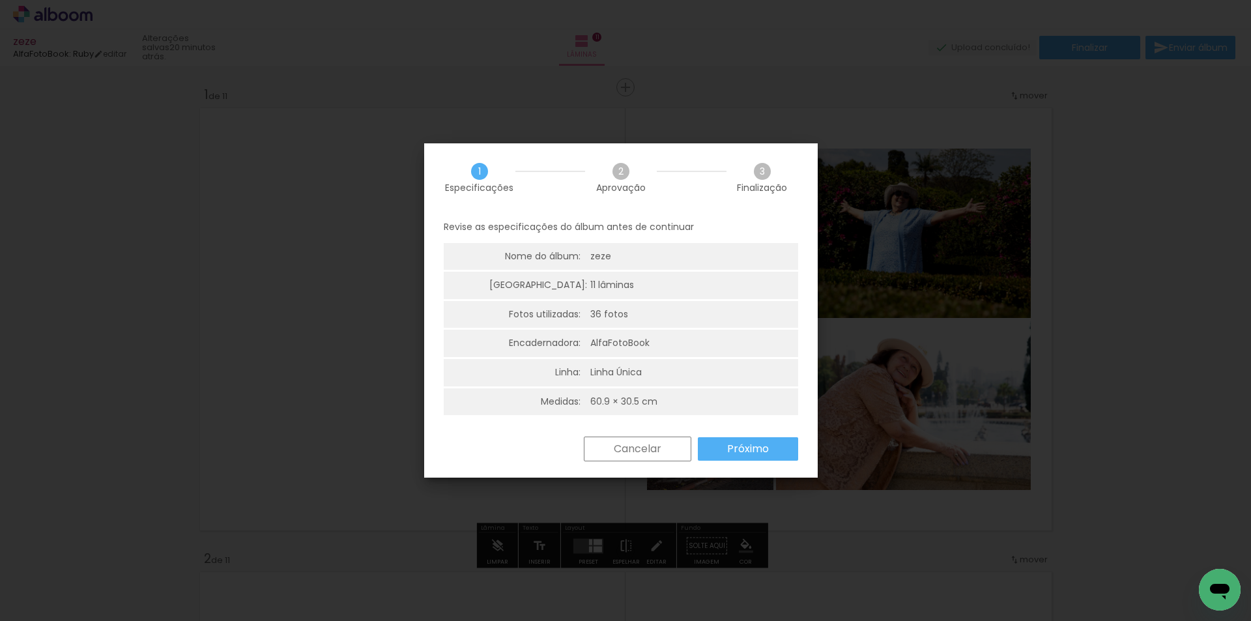
click at [0, 0] on slot "Próximo" at bounding box center [0, 0] width 0 height 0
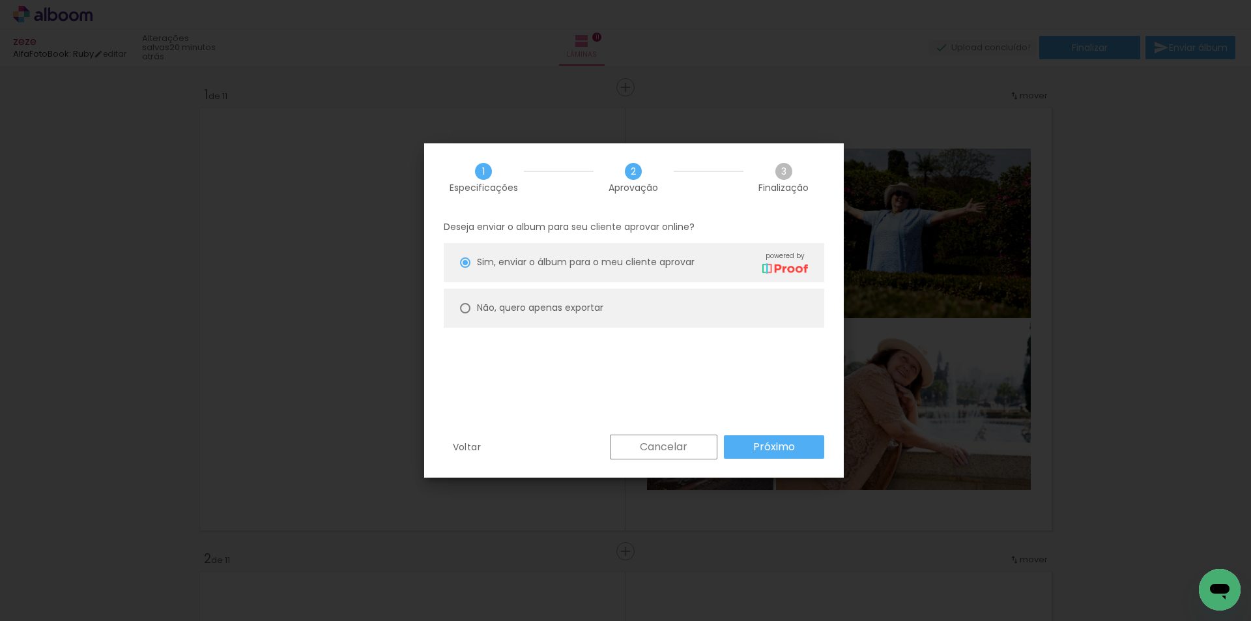
click at [606, 304] on paper-radio-button "Não, quero apenas exportar" at bounding box center [634, 308] width 381 height 39
type paper-radio-button "on"
click at [770, 439] on paper-button "Próximo" at bounding box center [774, 446] width 100 height 23
type input "Alta, 300 DPI"
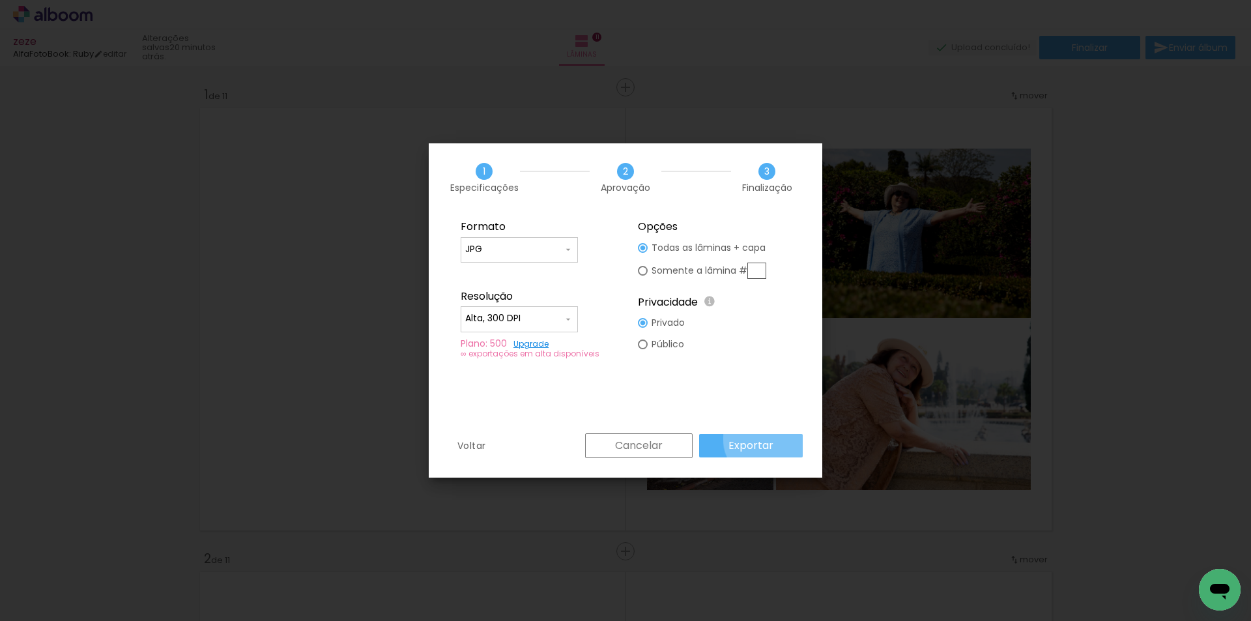
click at [0, 0] on slot "Exportar" at bounding box center [0, 0] width 0 height 0
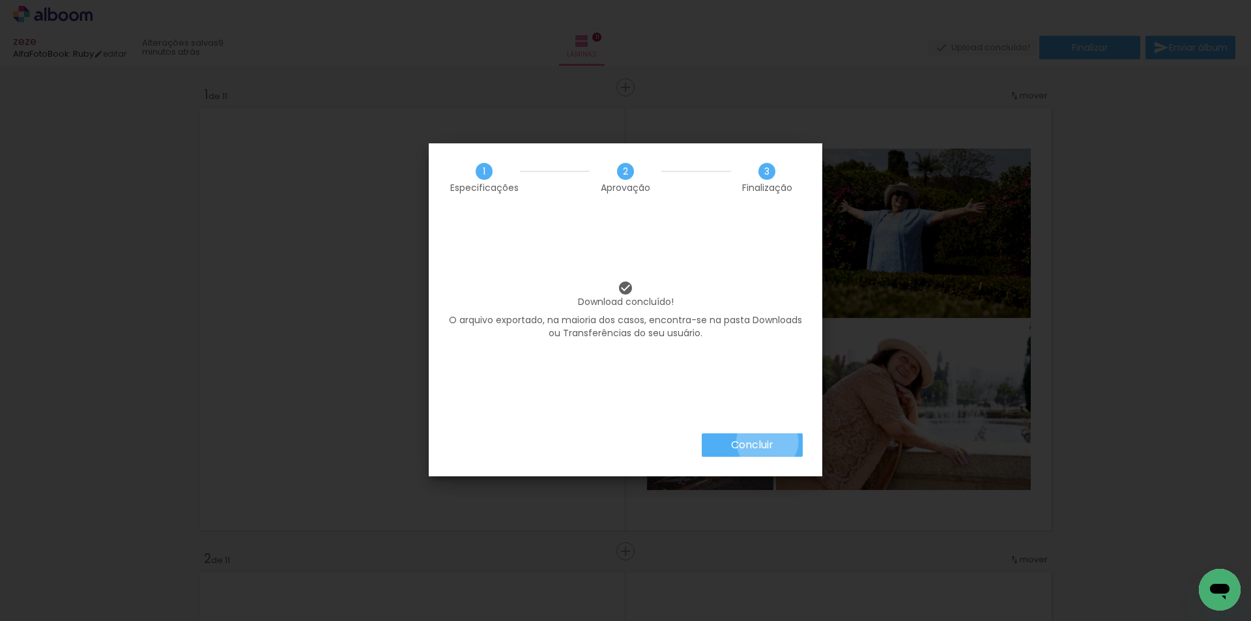
click at [0, 0] on slot "Concluir" at bounding box center [0, 0] width 0 height 0
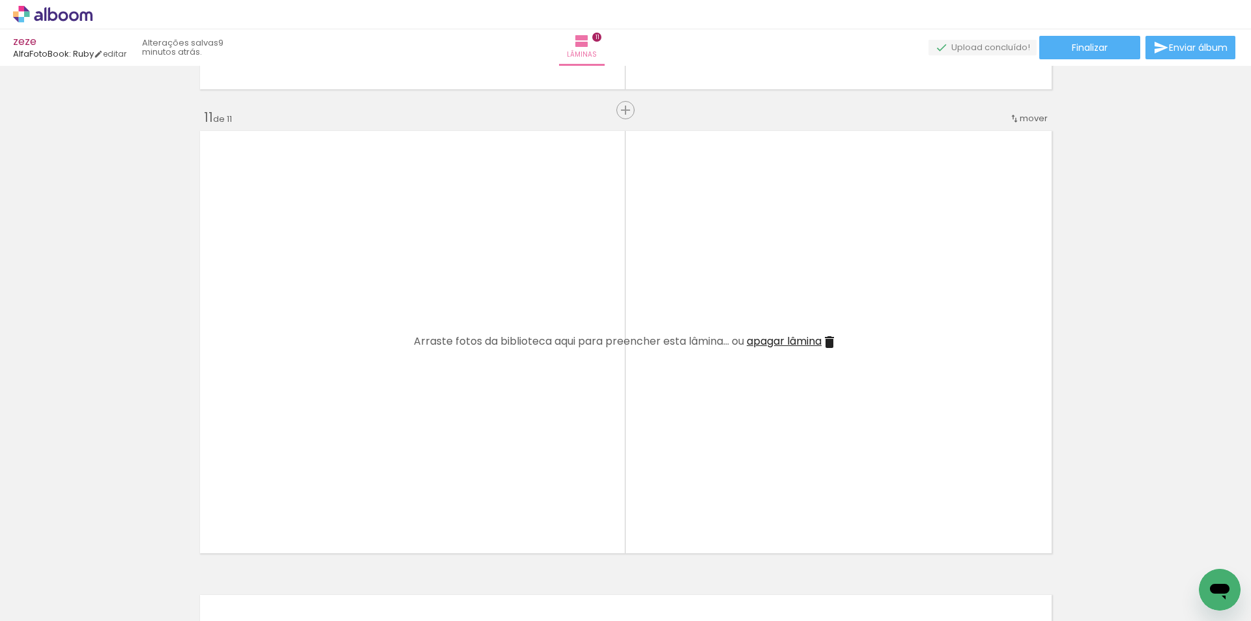
scroll to position [4624, 0]
click at [781, 342] on span "apagar lâmina" at bounding box center [784, 334] width 75 height 15
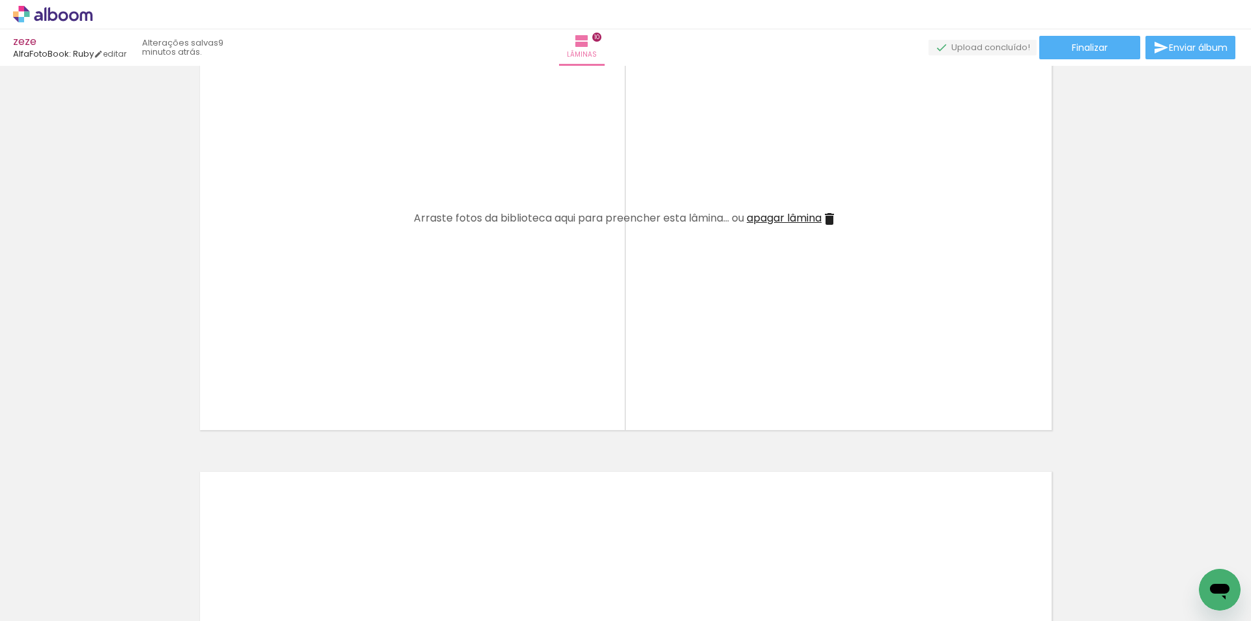
click at [773, 221] on span "apagar lâmina" at bounding box center [784, 218] width 75 height 15
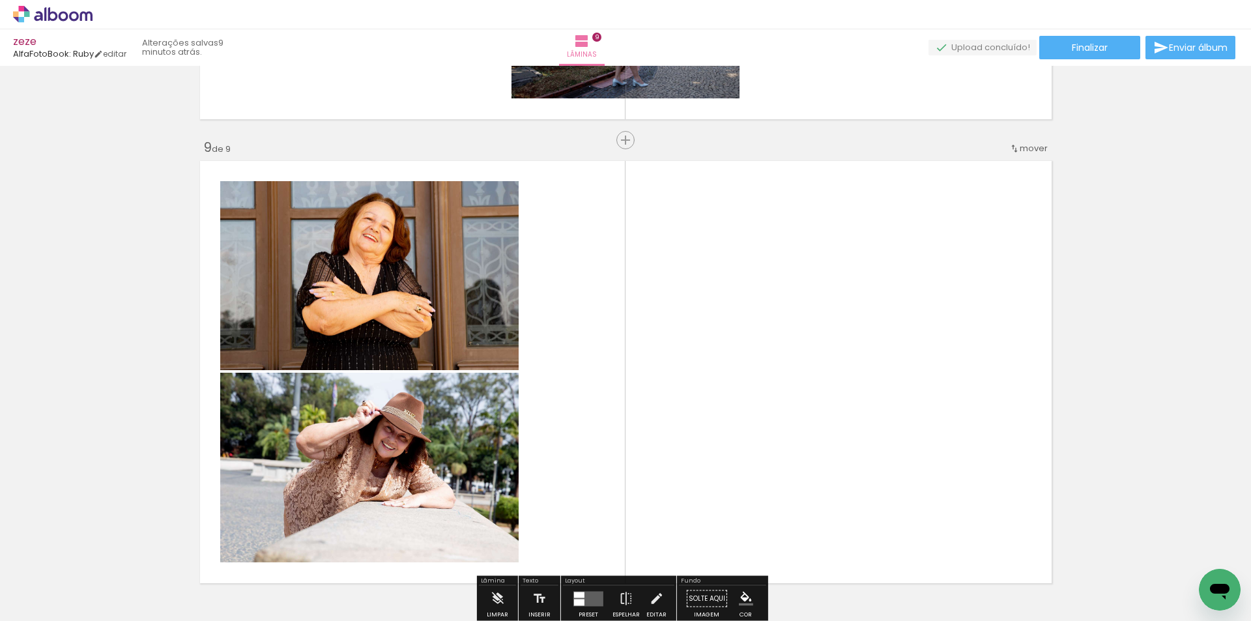
scroll to position [3639, 0]
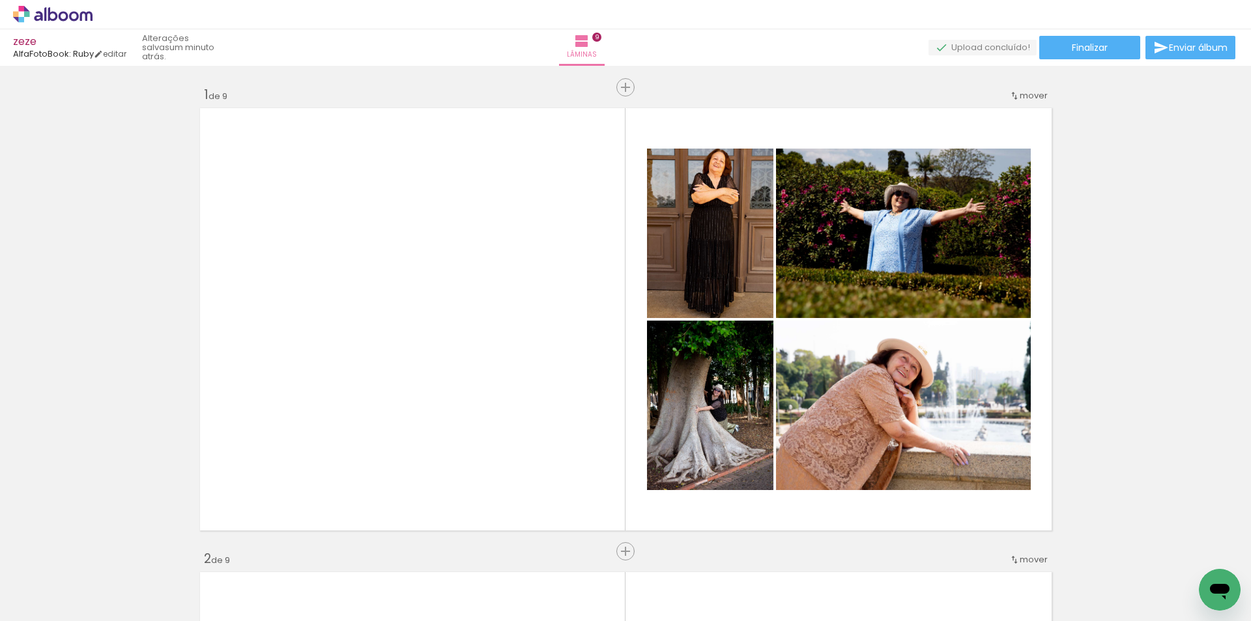
scroll to position [3639, 0]
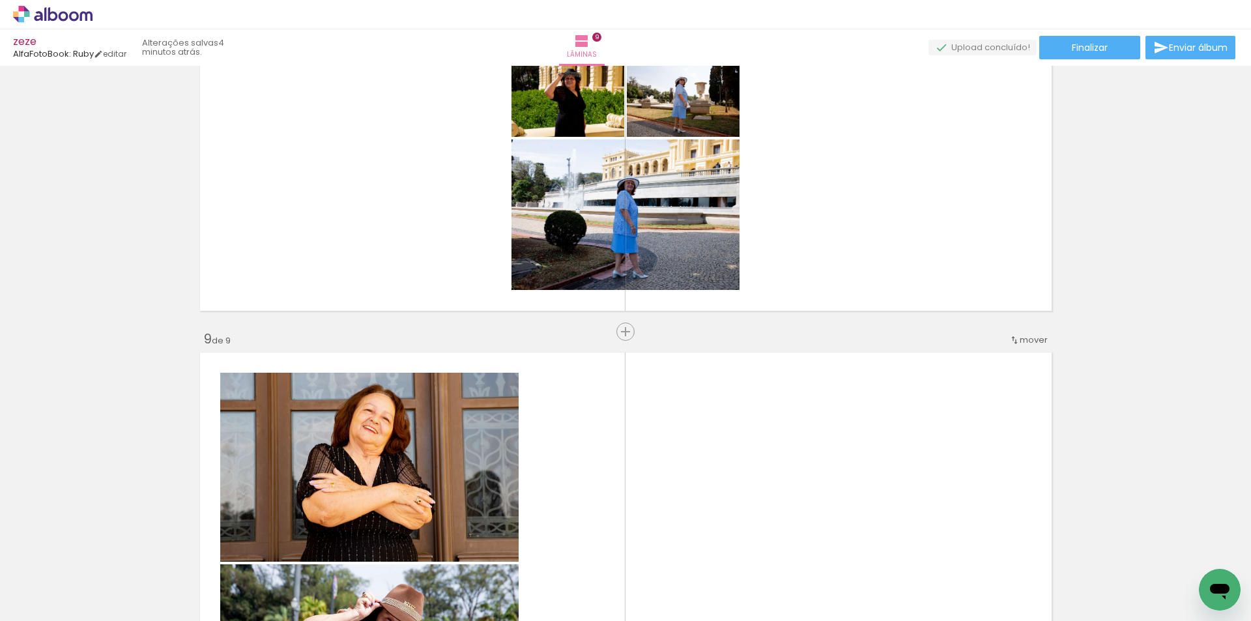
scroll to position [3291, 0]
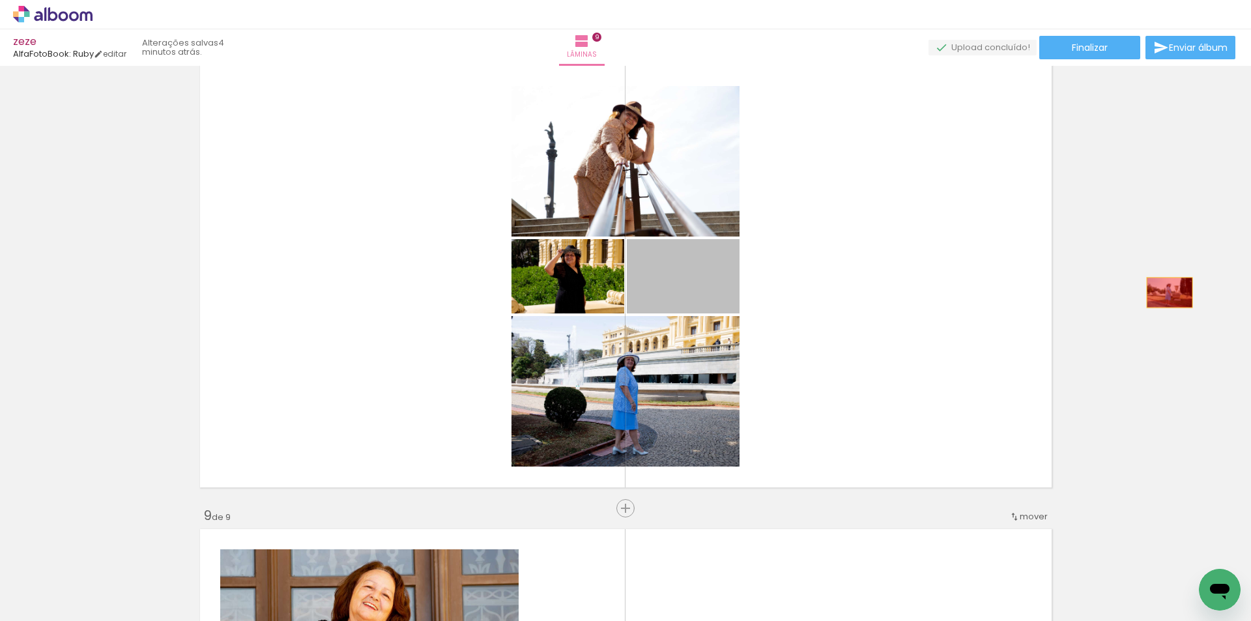
drag, startPoint x: 709, startPoint y: 287, endPoint x: 1165, endPoint y: 293, distance: 455.6
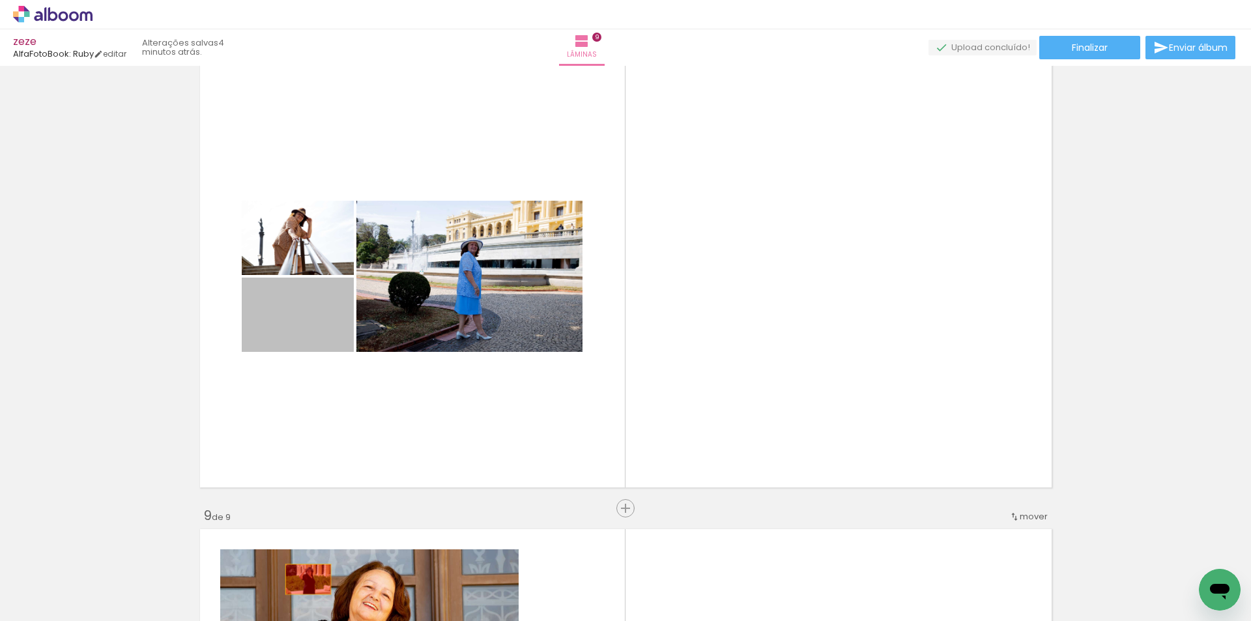
drag, startPoint x: 302, startPoint y: 323, endPoint x: 317, endPoint y: 566, distance: 242.9
click at [299, 577] on quentale-workspace at bounding box center [625, 310] width 1251 height 621
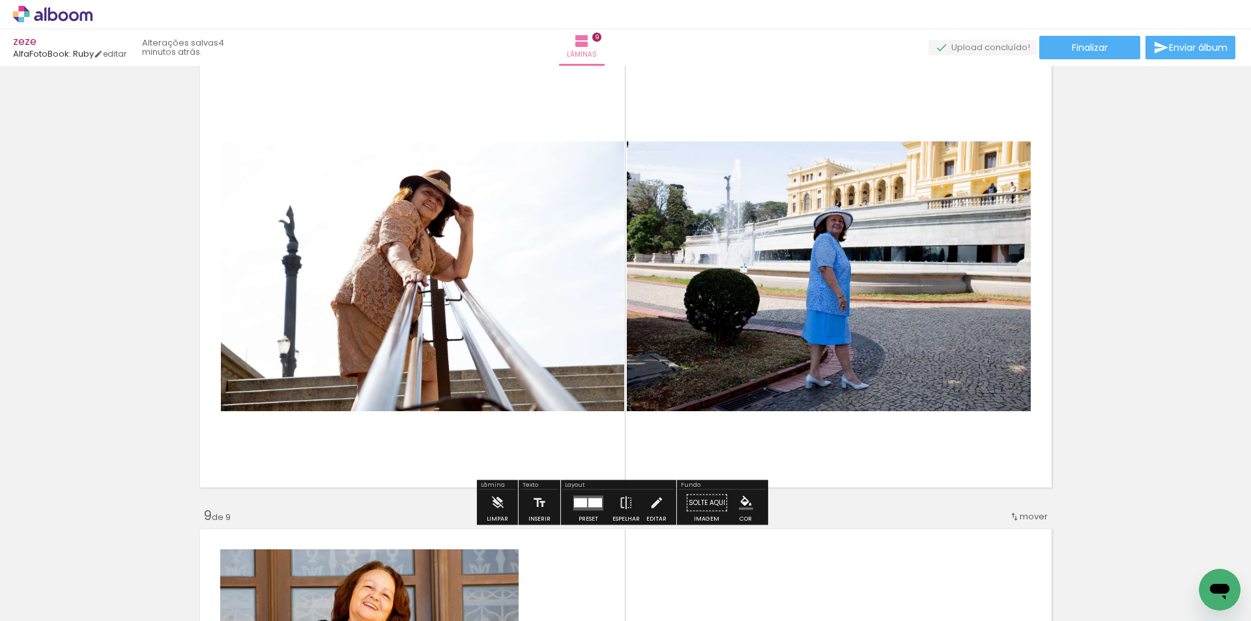
click at [589, 503] on div at bounding box center [596, 502] width 14 height 9
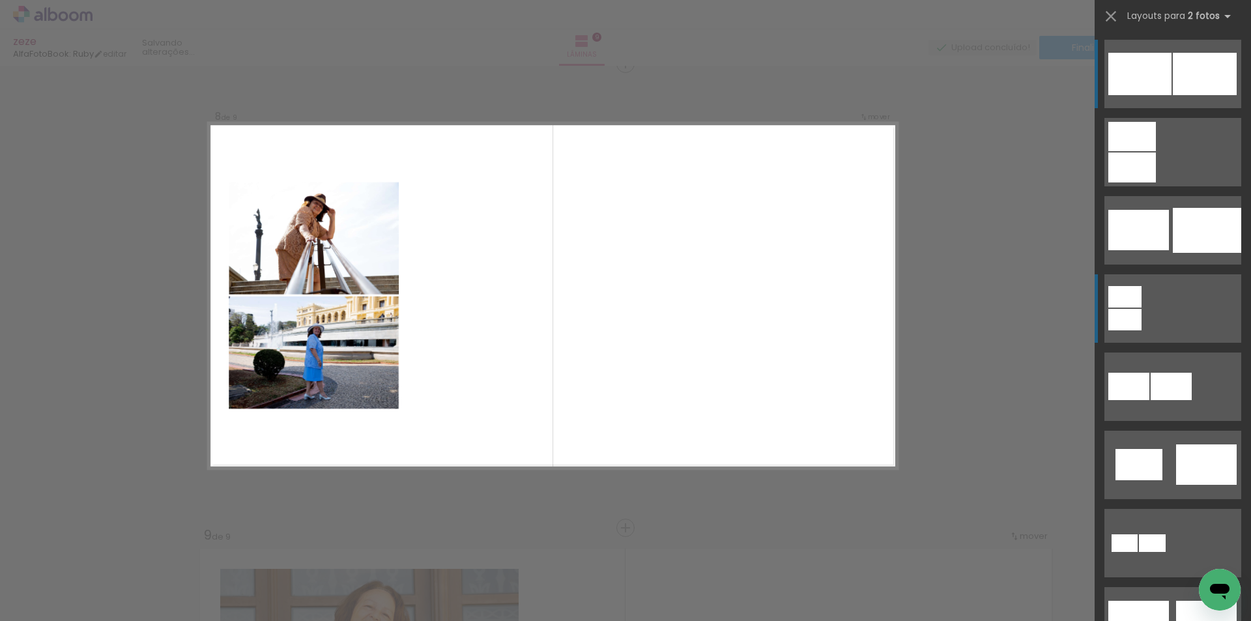
scroll to position [3265, 0]
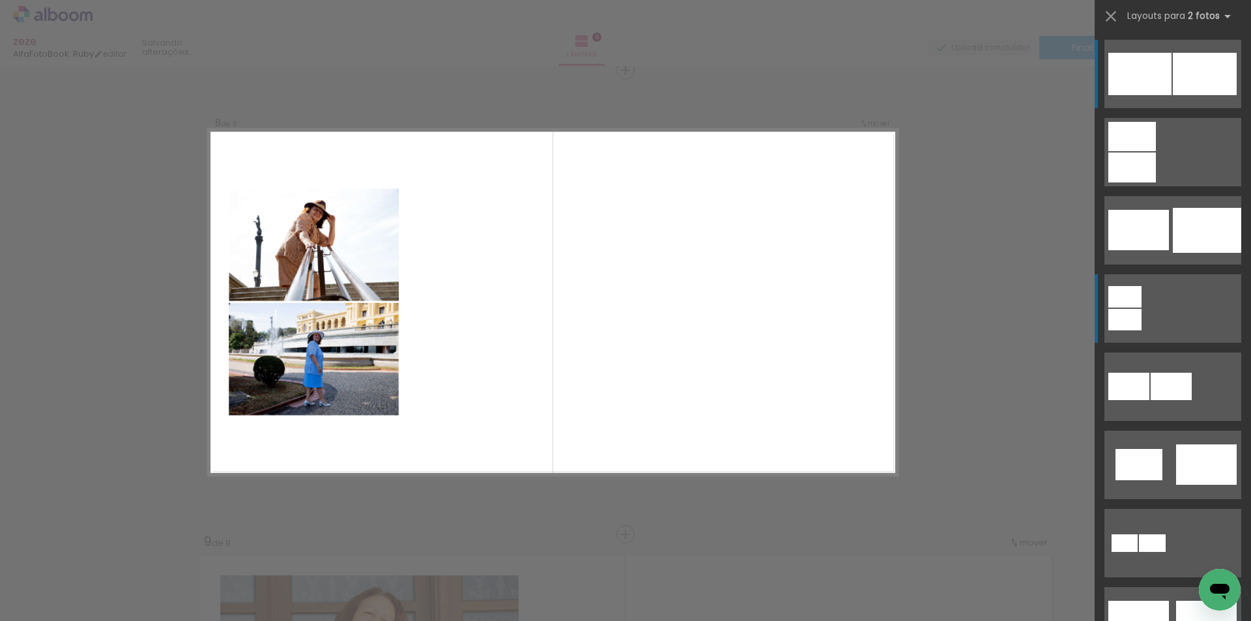
click at [1187, 304] on quentale-layouter at bounding box center [1173, 308] width 137 height 68
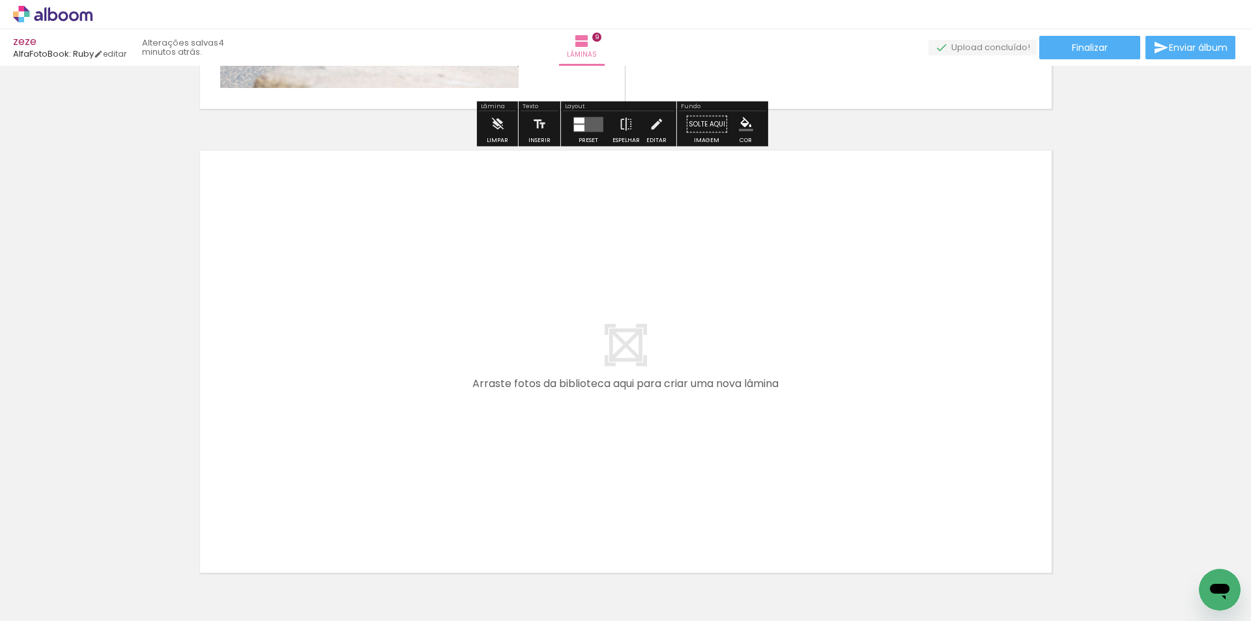
scroll to position [4218, 0]
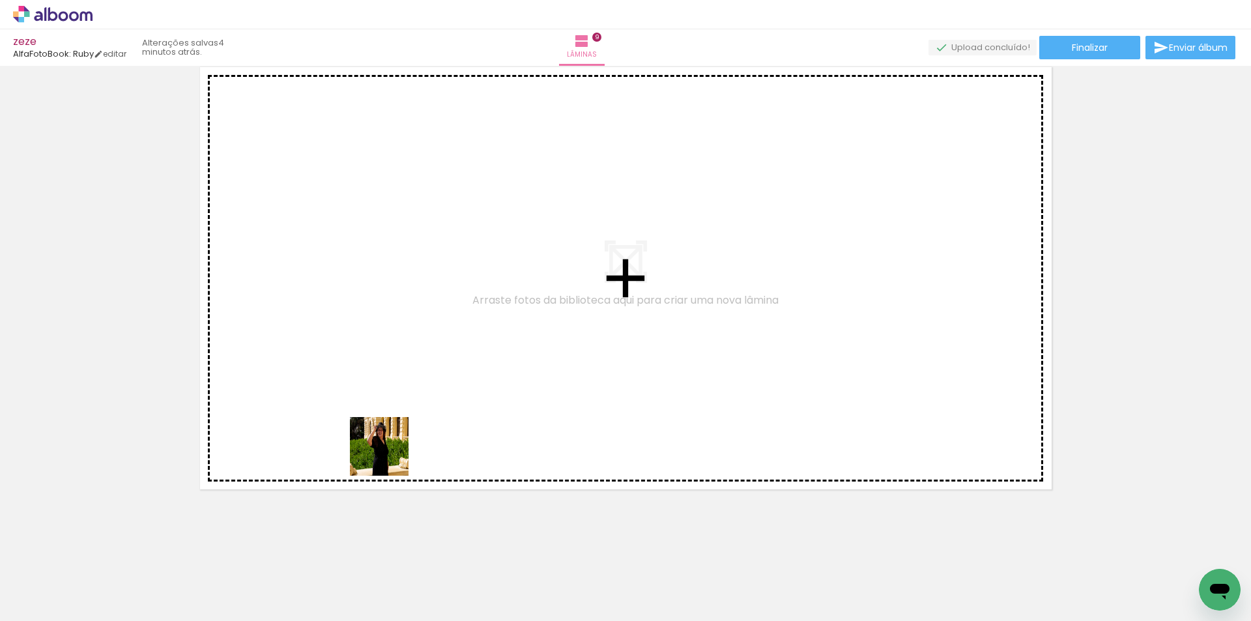
drag, startPoint x: 220, startPoint y: 576, endPoint x: 425, endPoint y: 500, distance: 218.4
click at [692, 325] on quentale-workspace at bounding box center [625, 310] width 1251 height 621
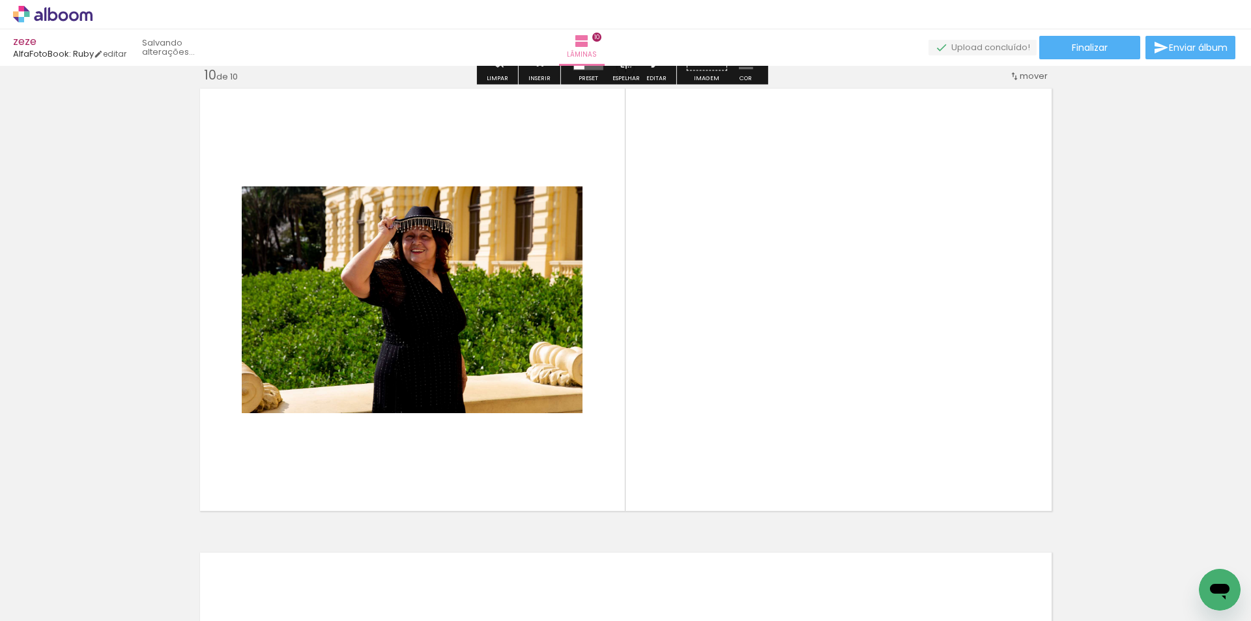
scroll to position [4194, 0]
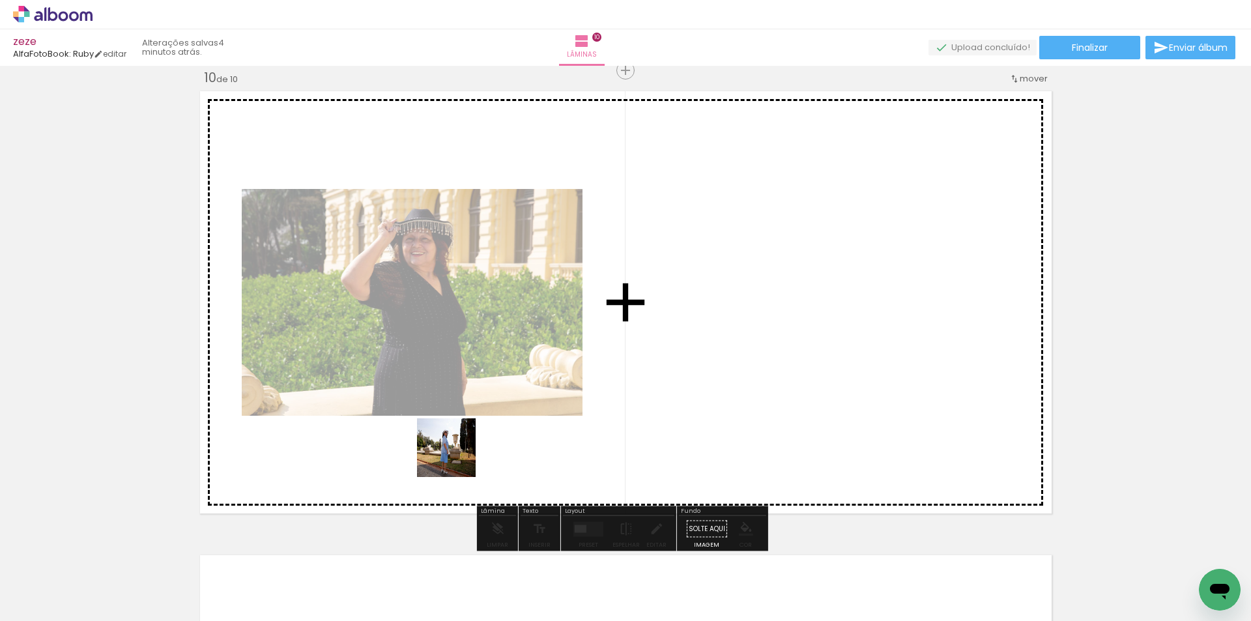
drag, startPoint x: 456, startPoint y: 458, endPoint x: 692, endPoint y: 443, distance: 236.4
click at [791, 351] on quentale-workspace at bounding box center [625, 310] width 1251 height 621
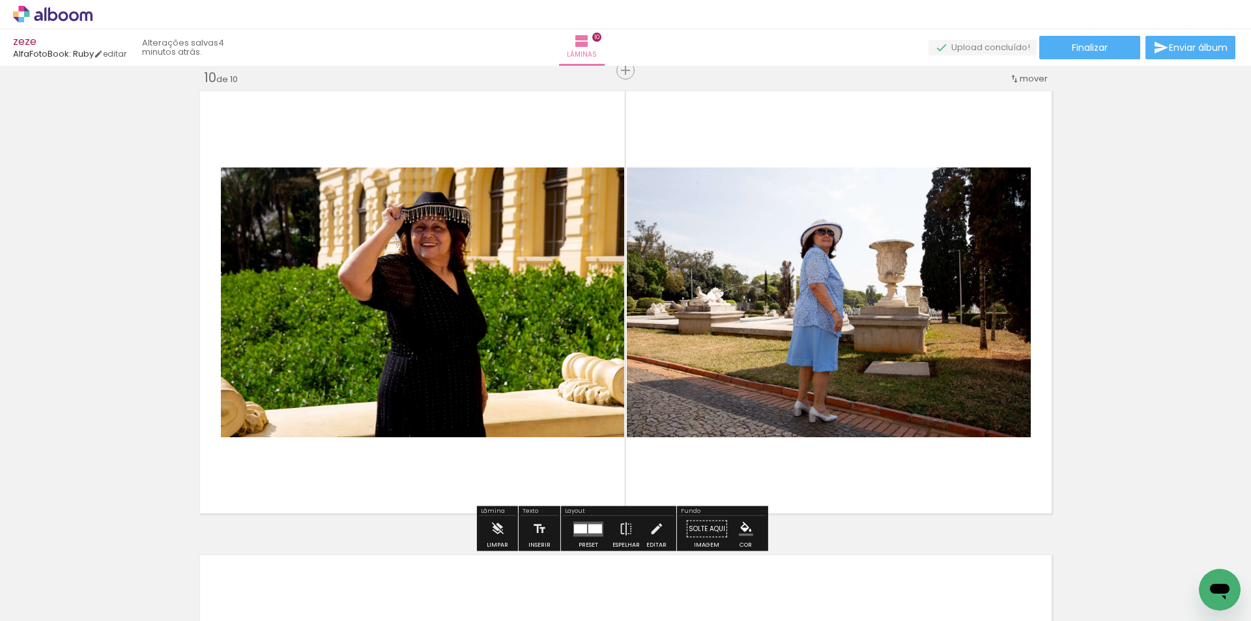
click at [595, 524] on div at bounding box center [596, 528] width 14 height 9
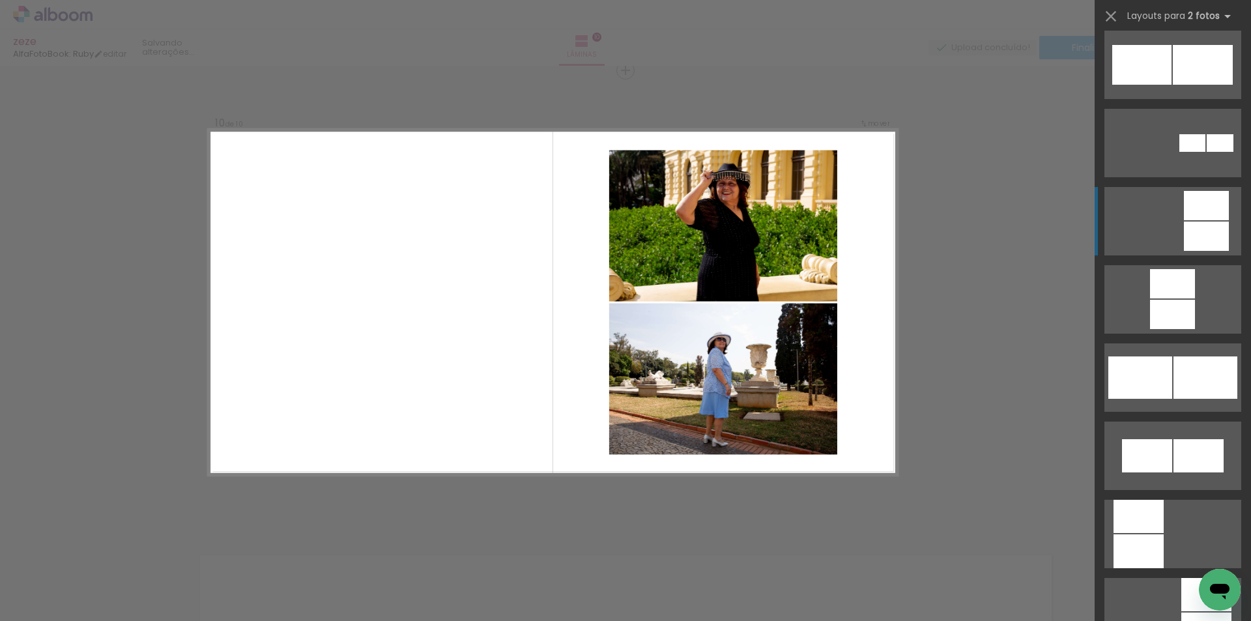
scroll to position [1216, 0]
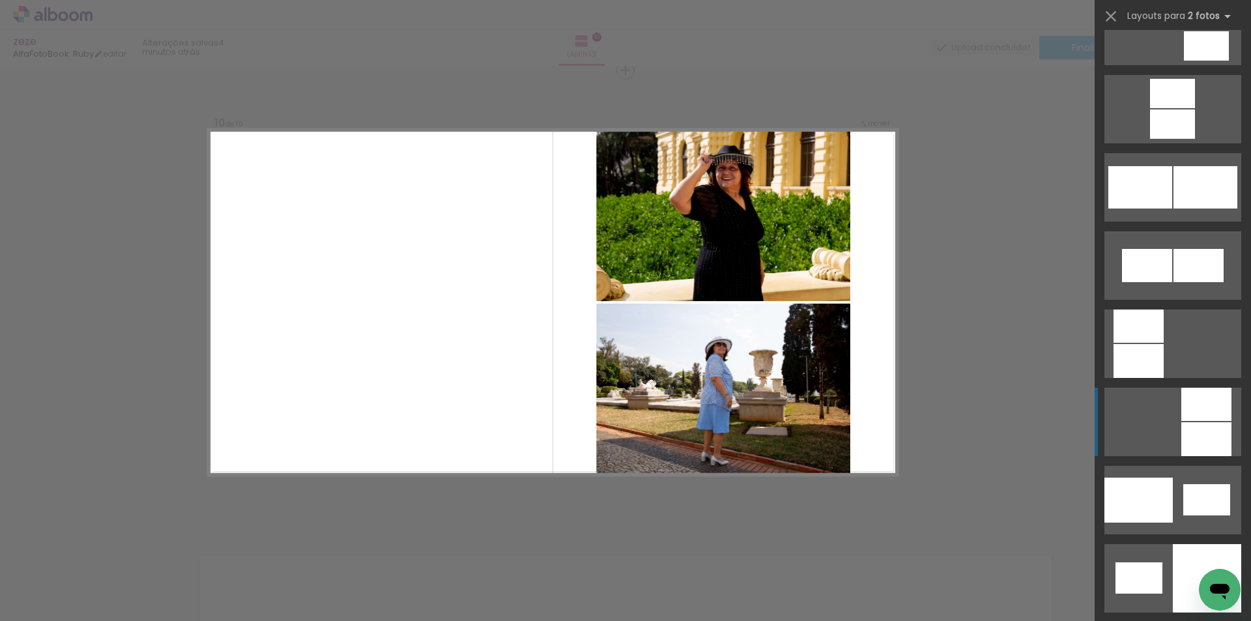
click at [1201, 414] on div at bounding box center [1207, 404] width 50 height 33
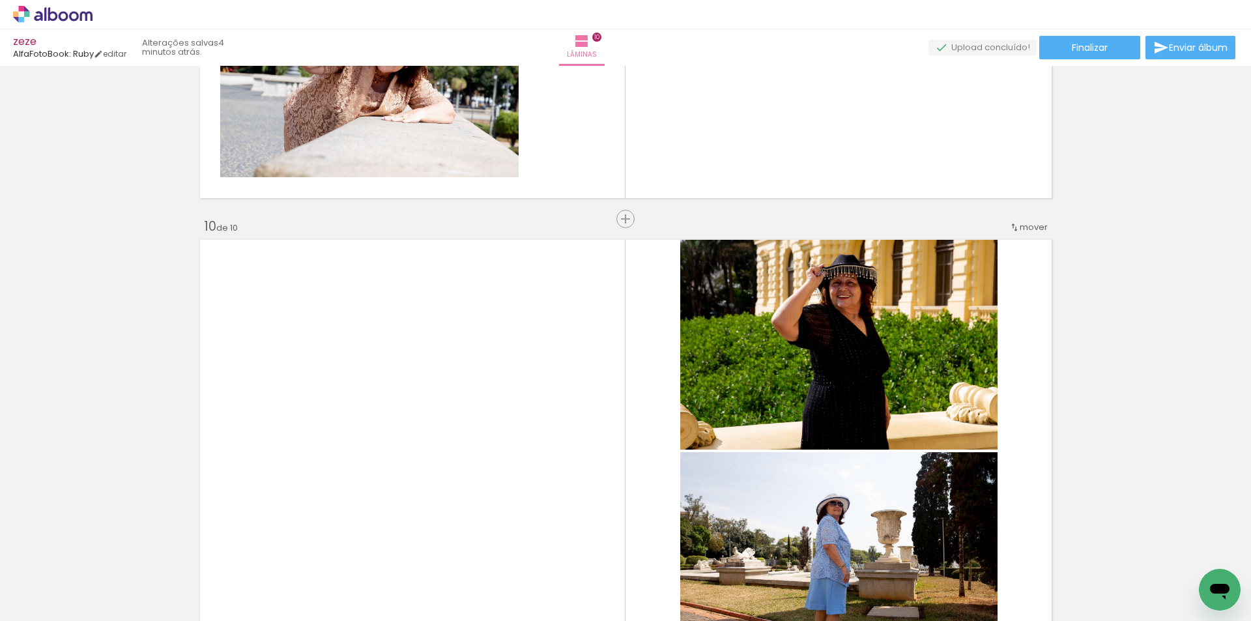
scroll to position [4020, 0]
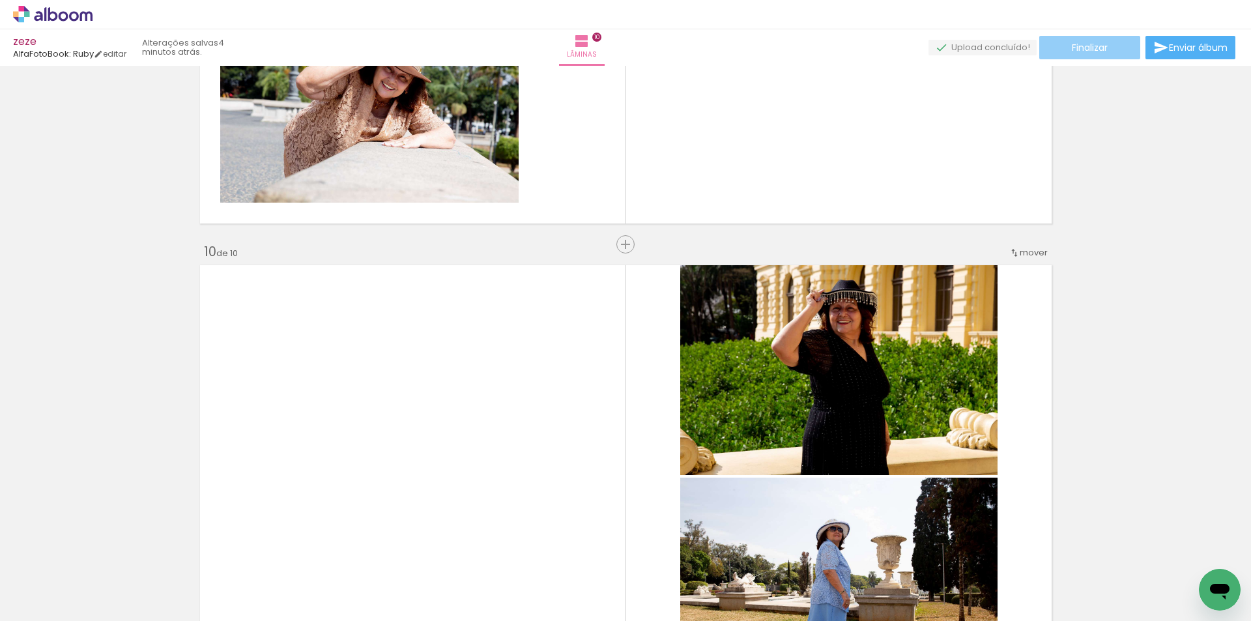
click at [1103, 48] on span "Finalizar" at bounding box center [1090, 47] width 36 height 9
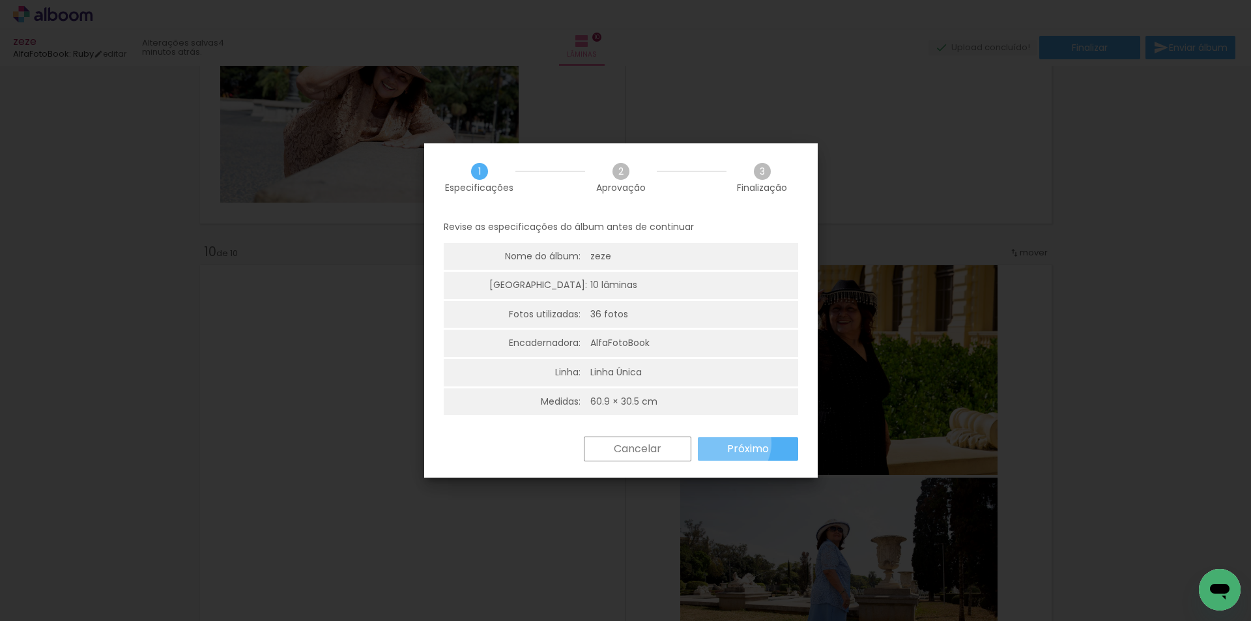
click at [725, 443] on paper-button "Próximo" at bounding box center [748, 448] width 100 height 23
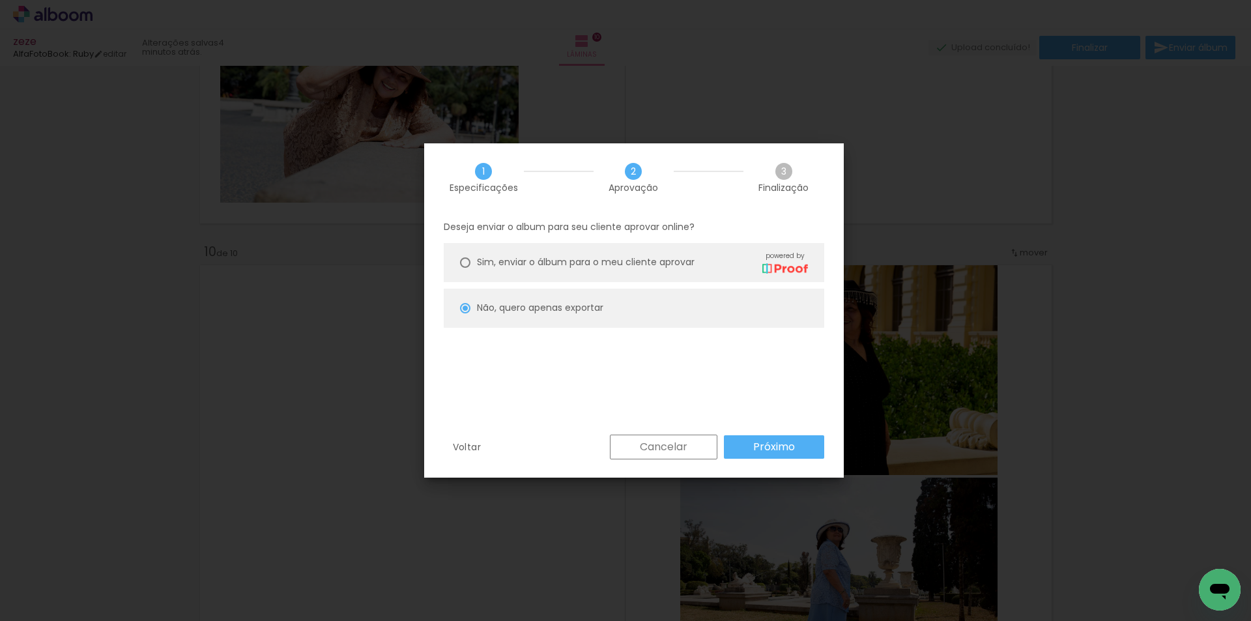
click at [0, 0] on slot "Próximo" at bounding box center [0, 0] width 0 height 0
type input "Alta, 300 DPI"
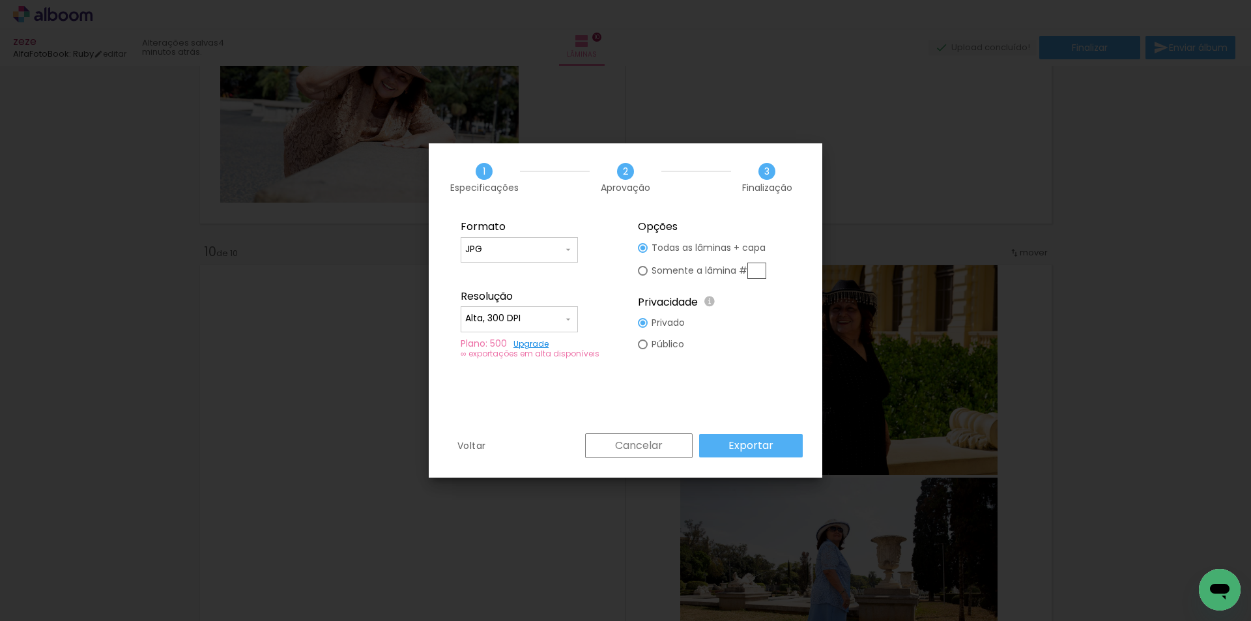
click at [647, 267] on div at bounding box center [643, 271] width 10 height 10
type paper-radio-button "on"
click at [763, 266] on input "text" at bounding box center [757, 271] width 19 height 16
type input "10"
click at [0, 0] on slot "Exportar" at bounding box center [0, 0] width 0 height 0
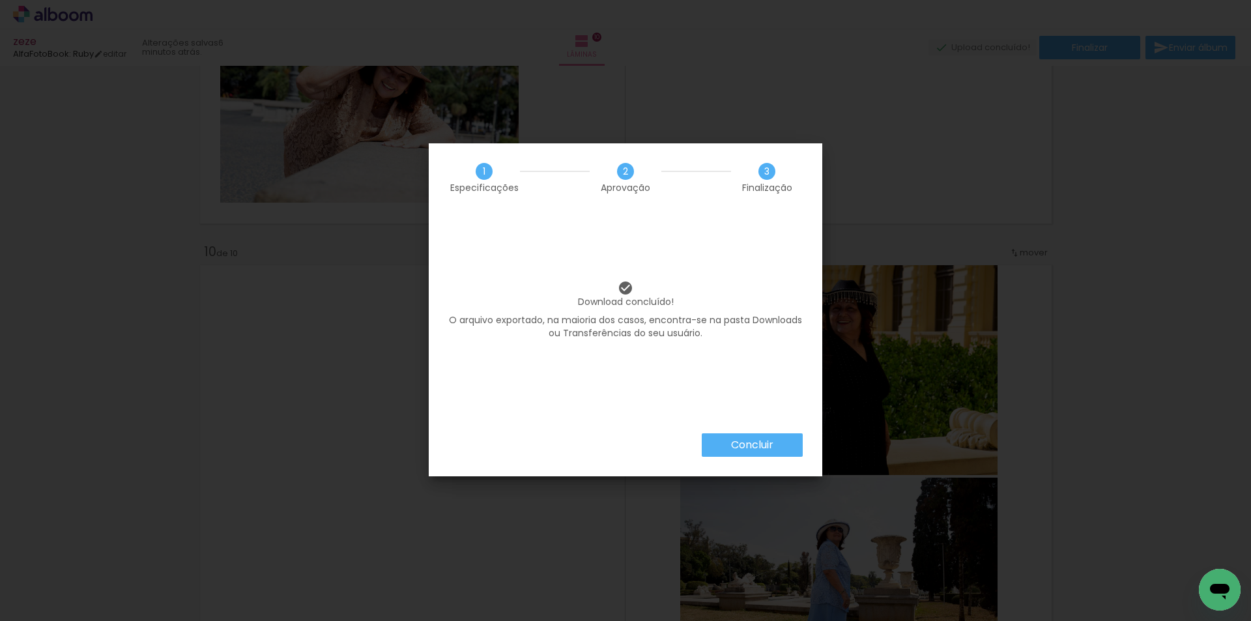
scroll to position [1216, 0]
click at [718, 445] on paper-button "Concluir" at bounding box center [752, 444] width 101 height 23
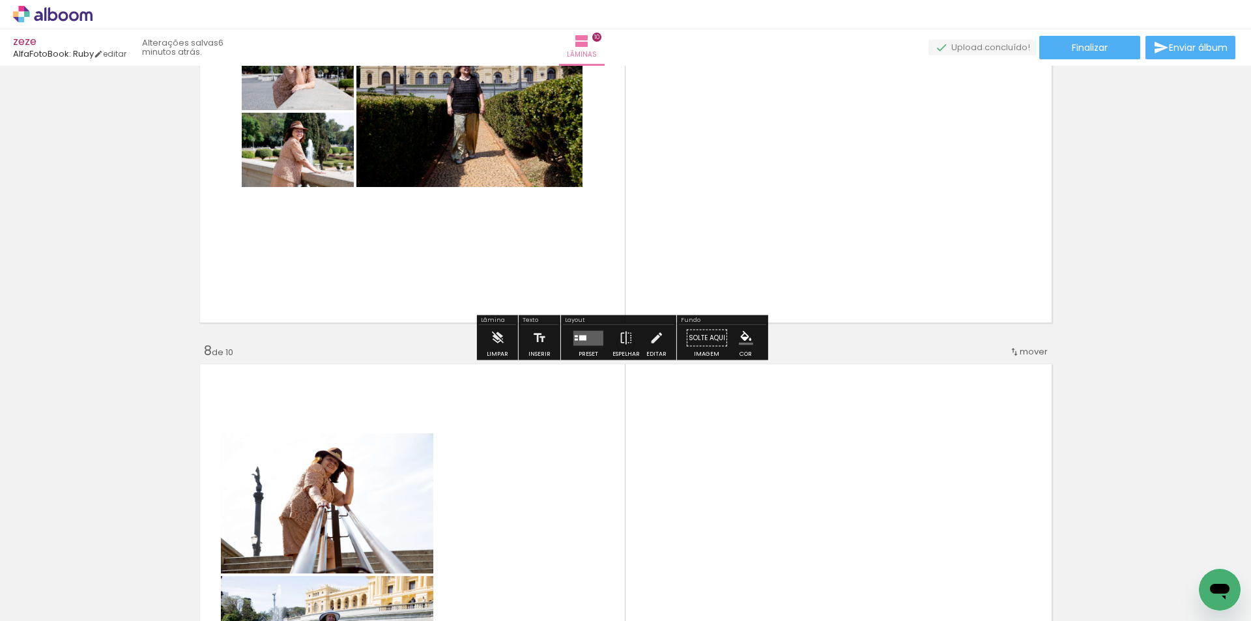
scroll to position [3151, 0]
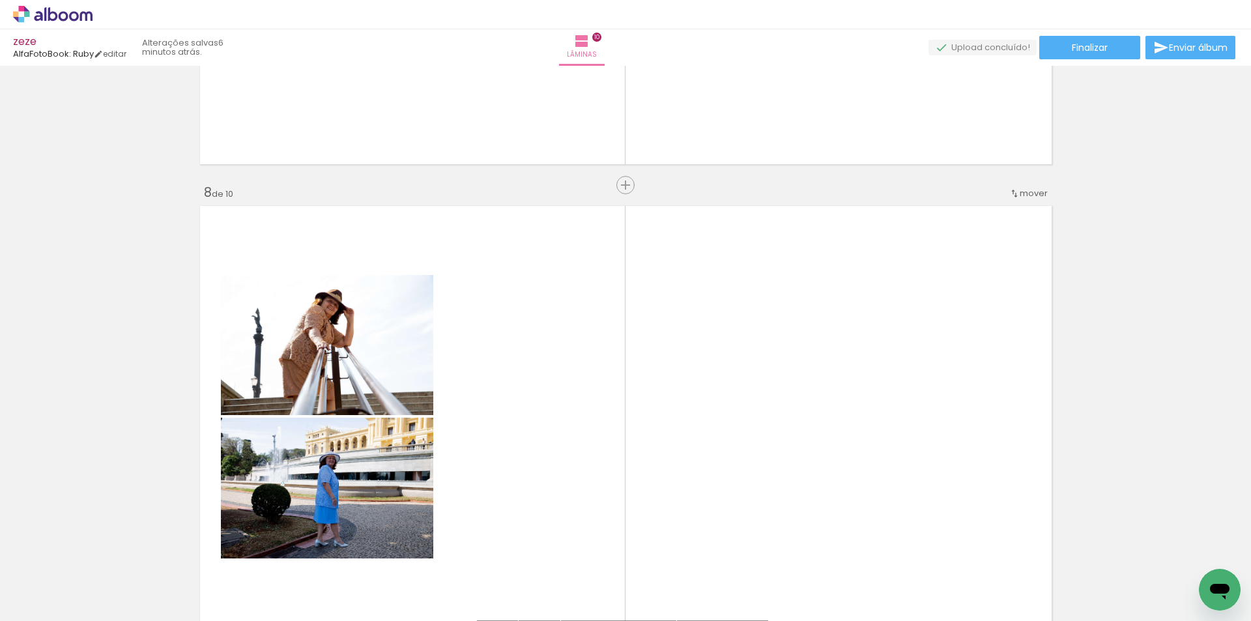
click at [785, 316] on quentale-layouter at bounding box center [626, 416] width 861 height 431
click at [783, 320] on quentale-layouter at bounding box center [626, 416] width 861 height 431
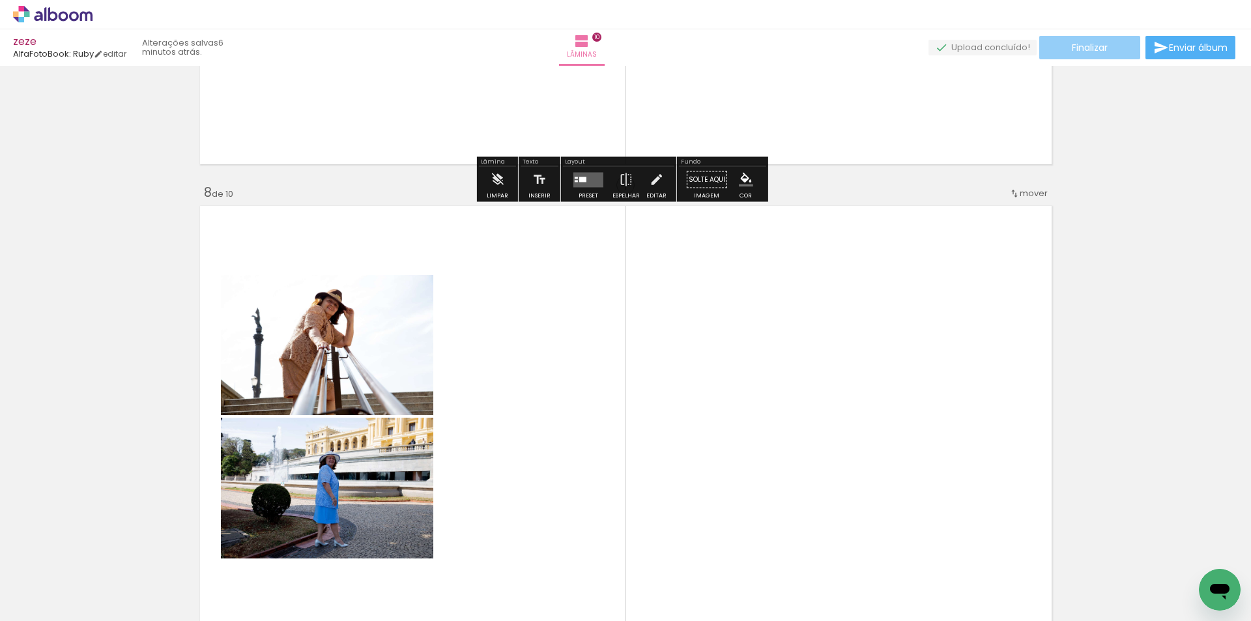
click at [1088, 48] on span "Finalizar" at bounding box center [1090, 47] width 36 height 9
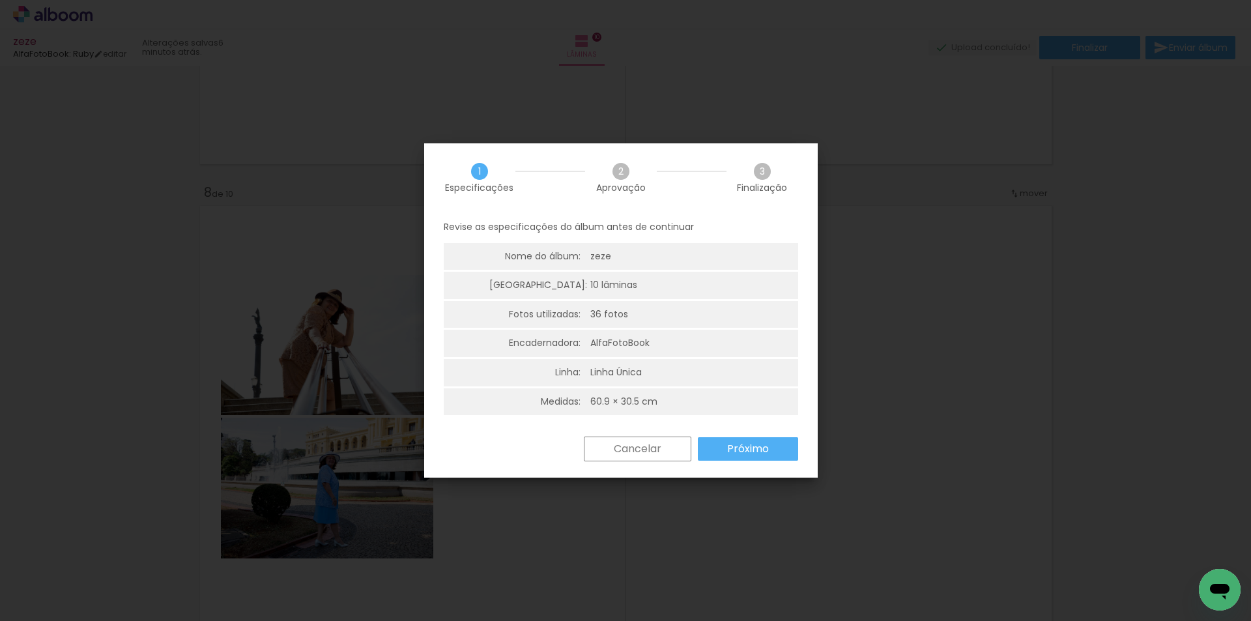
drag, startPoint x: 748, startPoint y: 448, endPoint x: 743, endPoint y: 440, distance: 9.6
click at [0, 0] on slot "Próximo" at bounding box center [0, 0] width 0 height 0
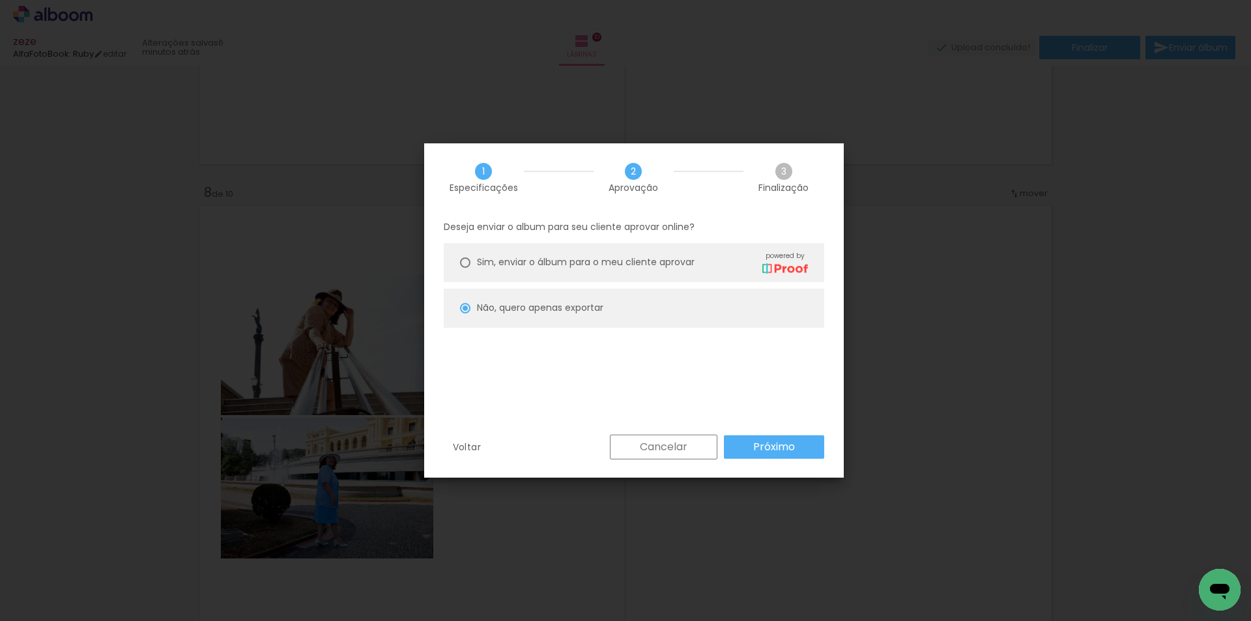
drag, startPoint x: 748, startPoint y: 446, endPoint x: 746, endPoint y: 394, distance: 52.2
click at [748, 445] on paper-button "Próximo" at bounding box center [774, 446] width 100 height 23
type input "Alta, 300 DPI"
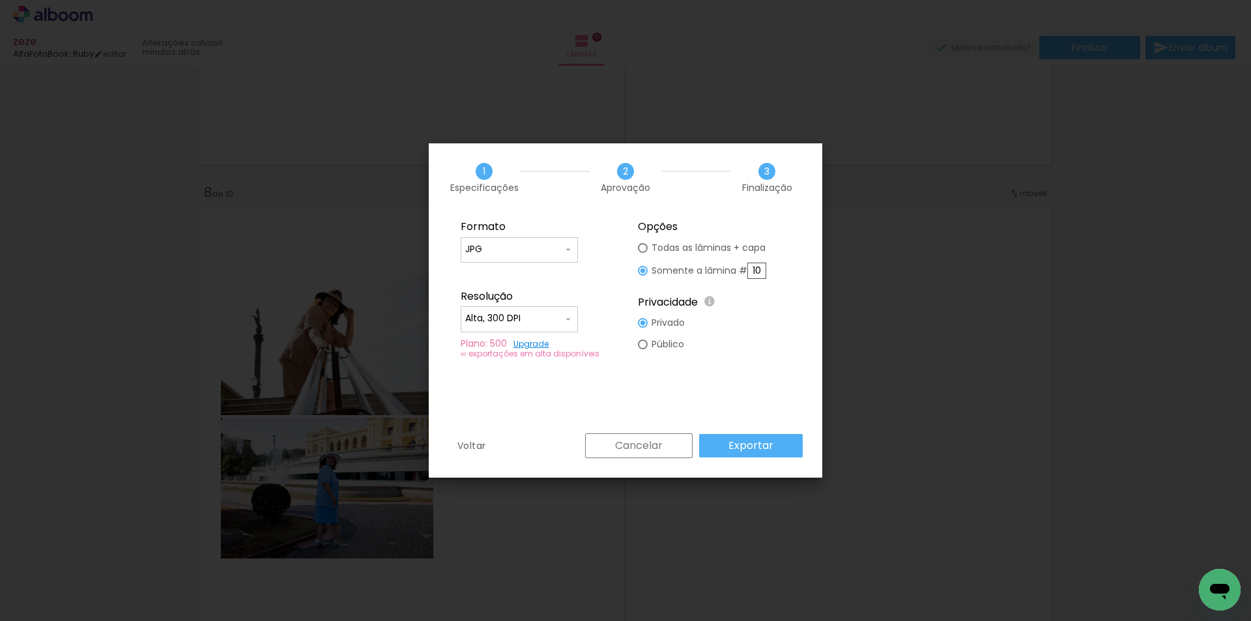
click at [763, 268] on input "10" at bounding box center [757, 271] width 19 height 16
type paper-radio-button "on"
click at [760, 266] on input "10" at bounding box center [757, 271] width 19 height 16
type input "8"
click at [0, 0] on slot "Exportar" at bounding box center [0, 0] width 0 height 0
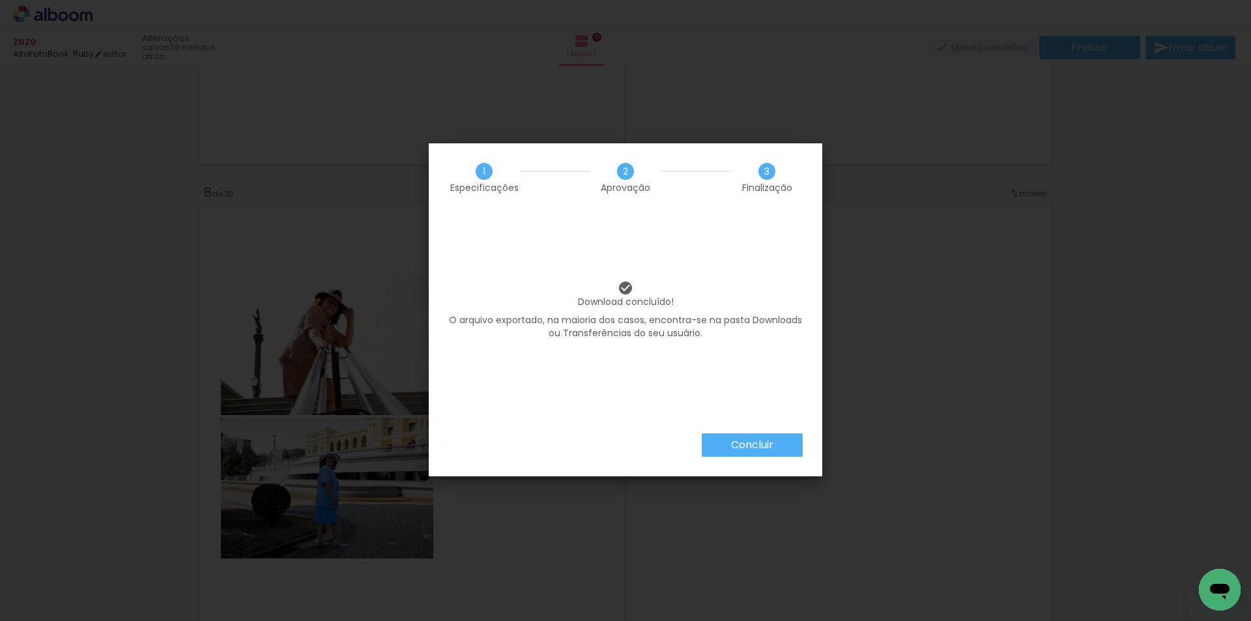
scroll to position [1216, 0]
click at [0, 0] on slot "Concluir" at bounding box center [0, 0] width 0 height 0
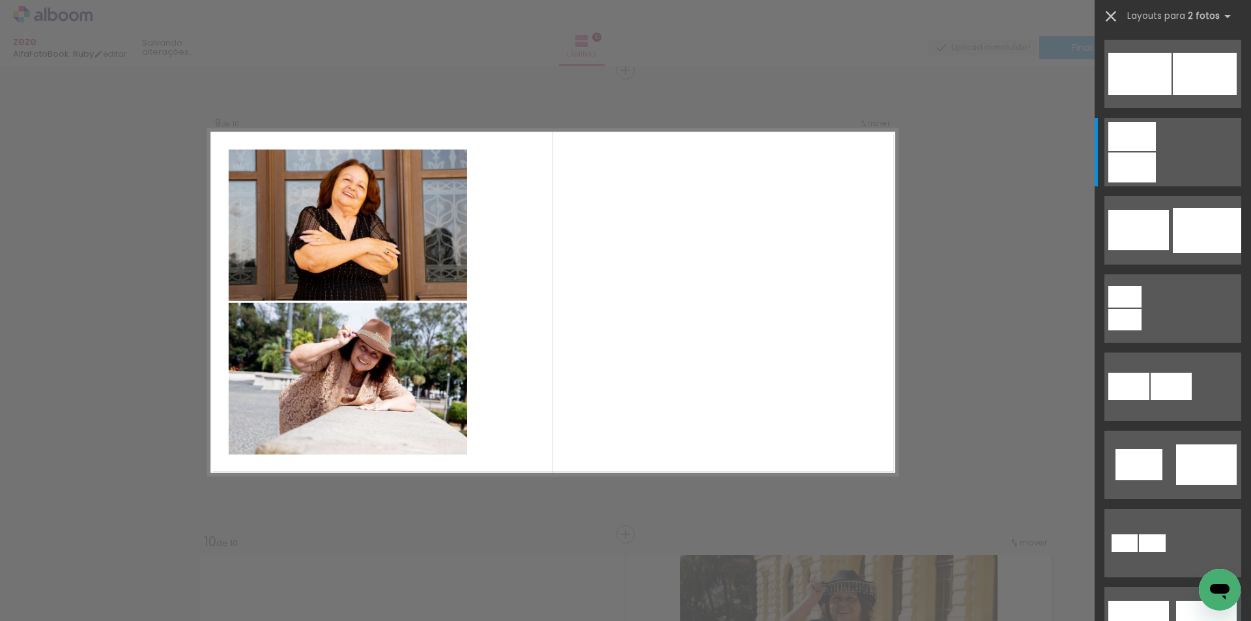
click at [1109, 17] on iron-icon at bounding box center [1111, 16] width 18 height 18
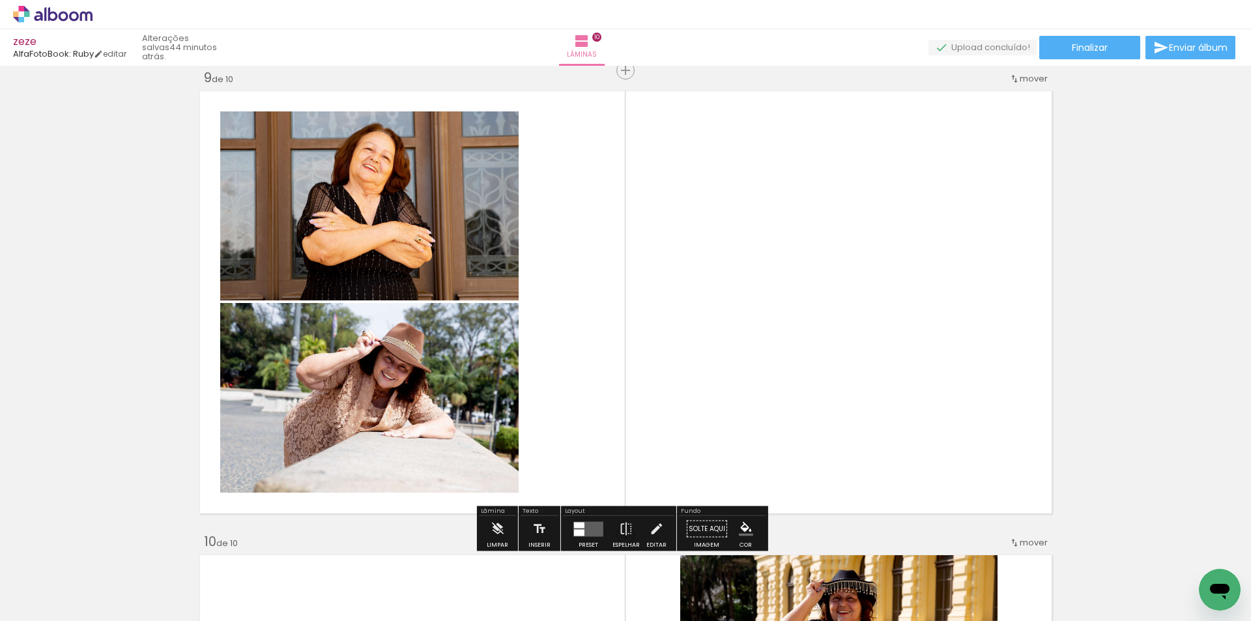
click at [787, 250] on quentale-layouter at bounding box center [626, 302] width 861 height 431
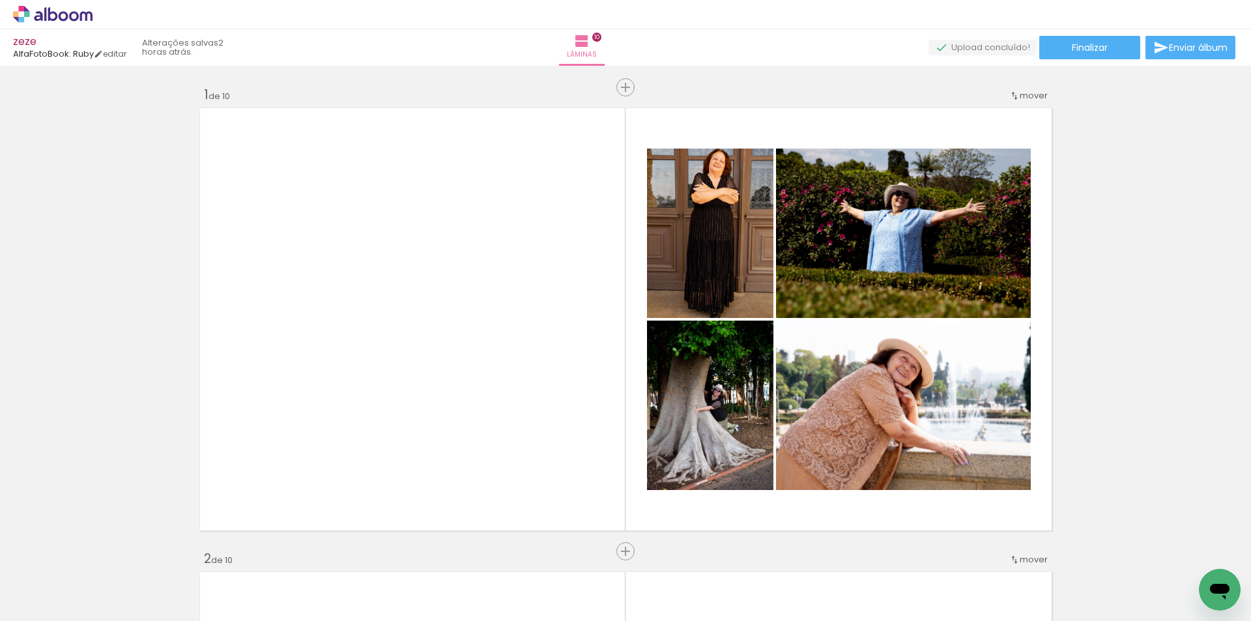
scroll to position [3729, 0]
